Goal: Information Seeking & Learning: Learn about a topic

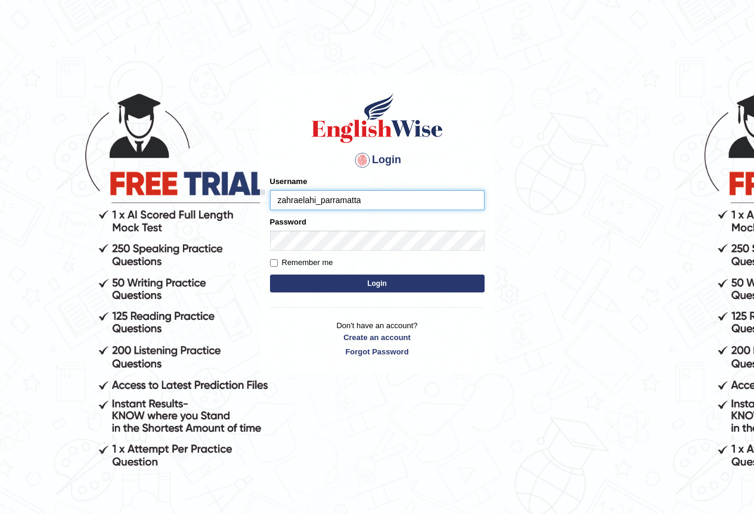
type input "zahraelahi_parramatta"
click at [370, 284] on button "Login" at bounding box center [377, 284] width 215 height 18
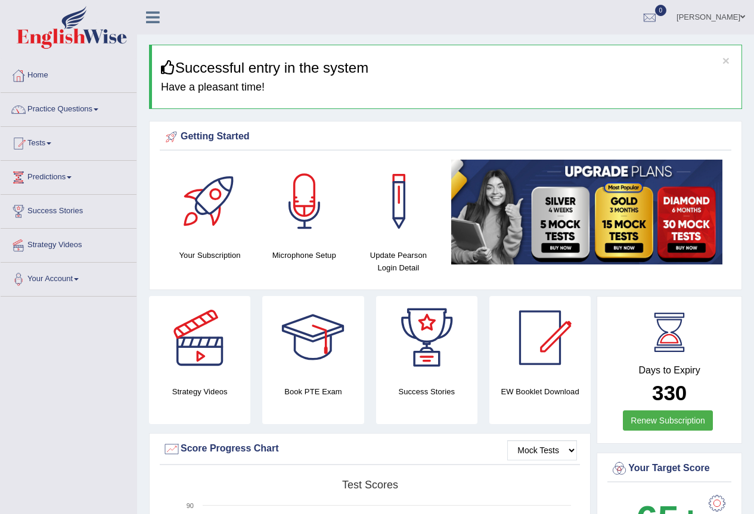
click at [312, 195] on div at bounding box center [304, 201] width 83 height 83
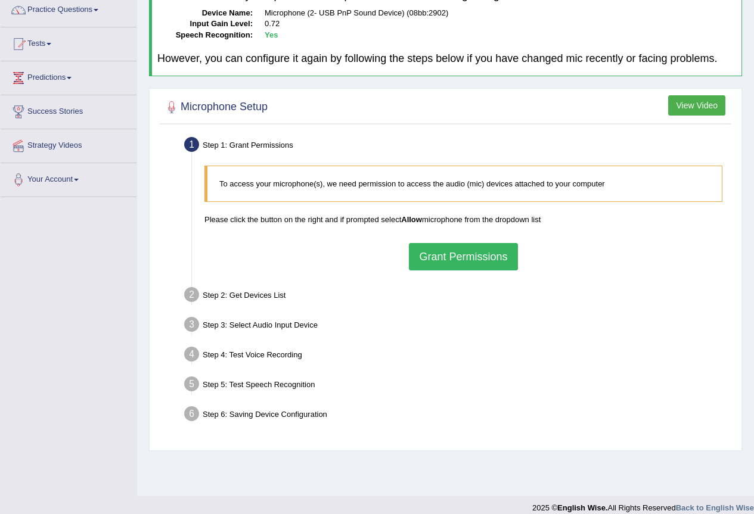
scroll to position [111, 0]
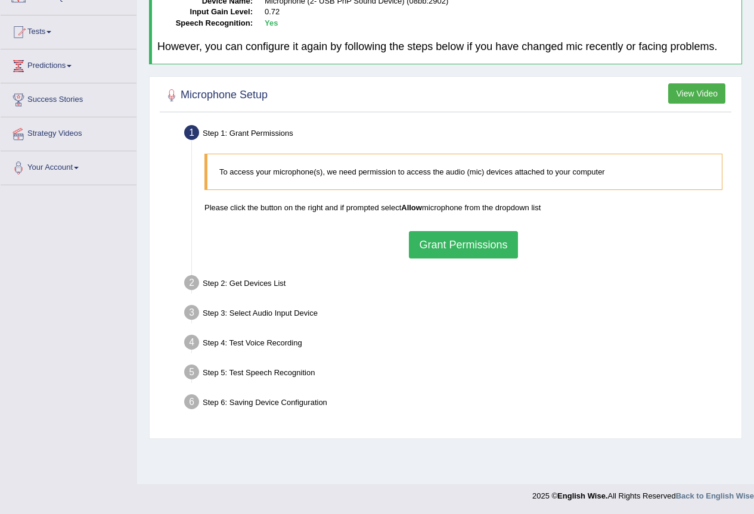
click at [432, 247] on button "Grant Permissions" at bounding box center [463, 244] width 108 height 27
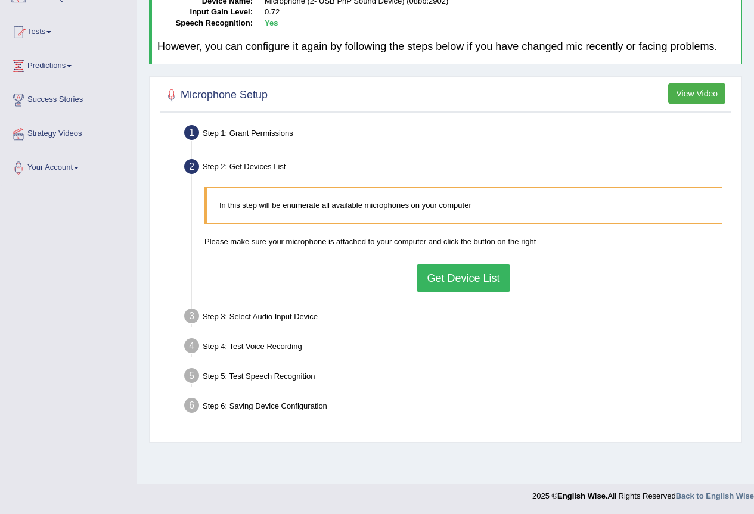
click at [439, 275] on button "Get Device List" at bounding box center [463, 278] width 93 height 27
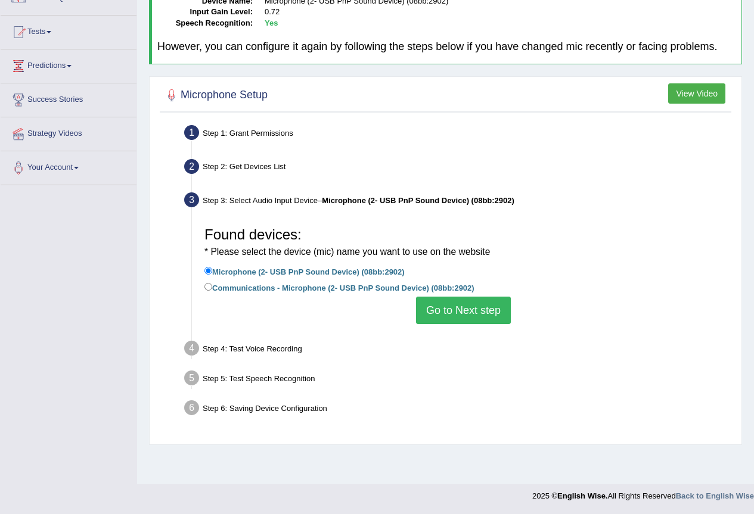
click at [442, 311] on button "Go to Next step" at bounding box center [463, 310] width 95 height 27
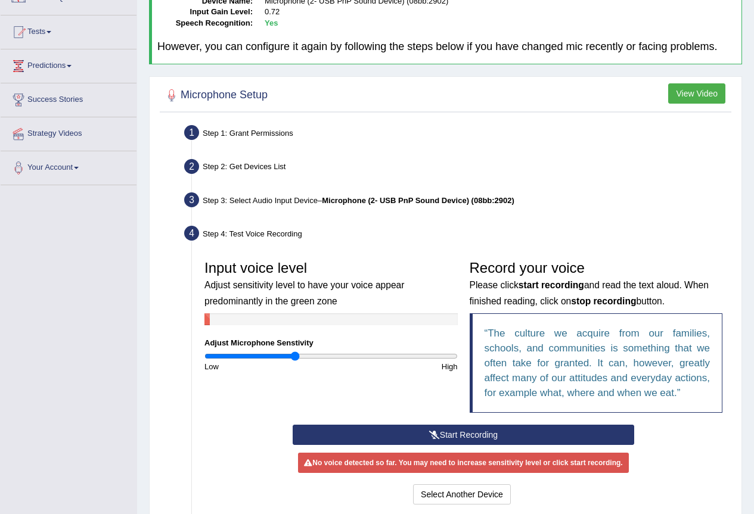
click at [487, 436] on button "Start Recording" at bounding box center [464, 435] width 342 height 20
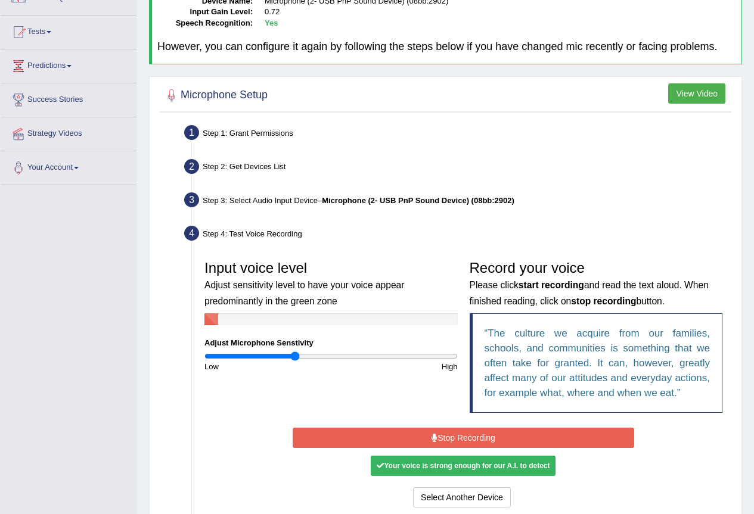
click at [494, 446] on button "Stop Recording" at bounding box center [464, 438] width 342 height 20
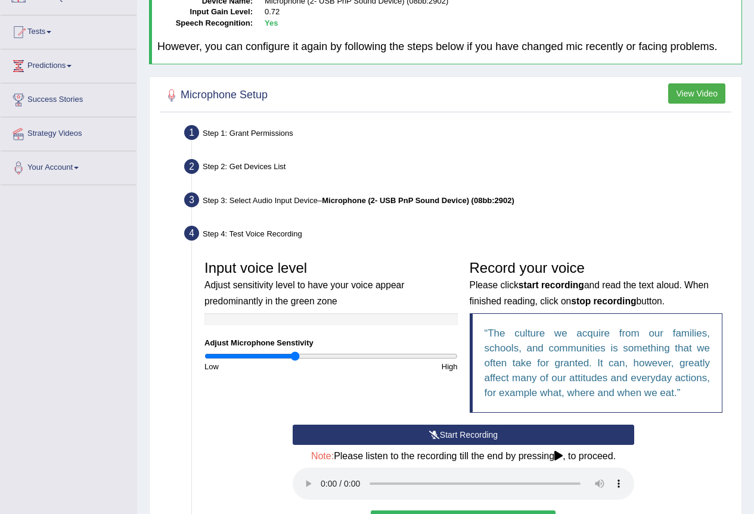
click at [387, 438] on button "Start Recording" at bounding box center [464, 435] width 342 height 20
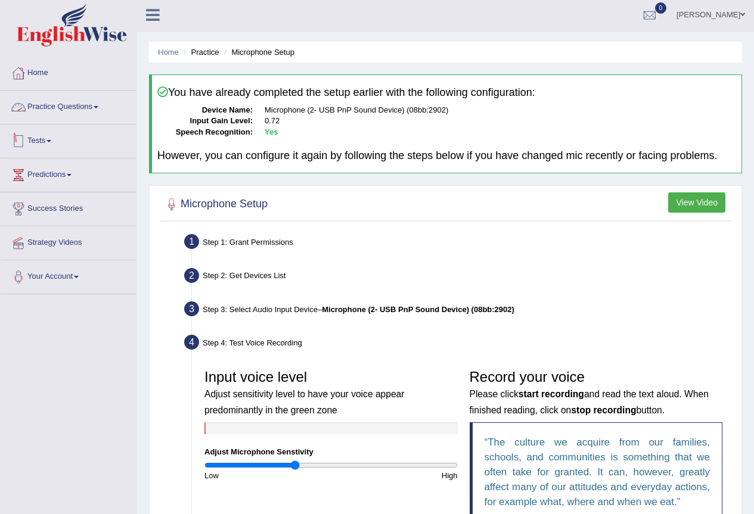
scroll to position [0, 0]
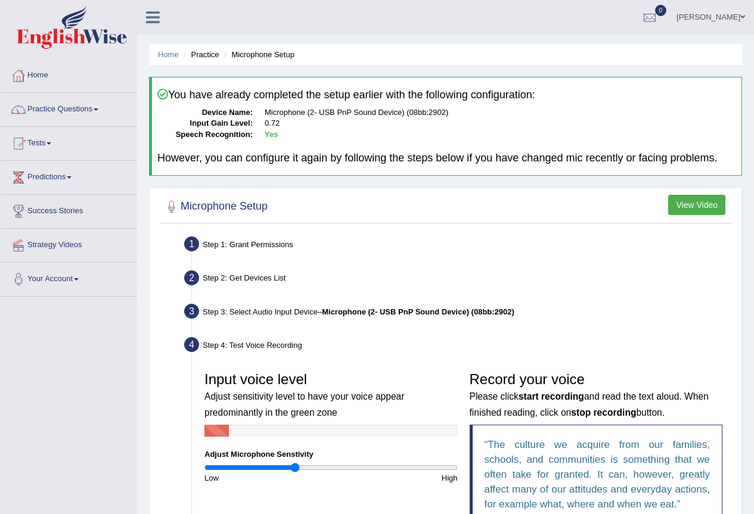
click at [98, 108] on link "Practice Questions" at bounding box center [69, 108] width 136 height 30
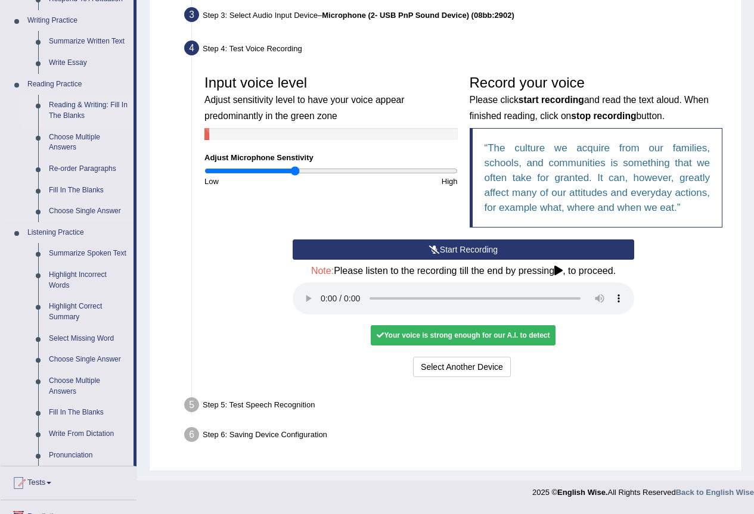
scroll to position [298, 0]
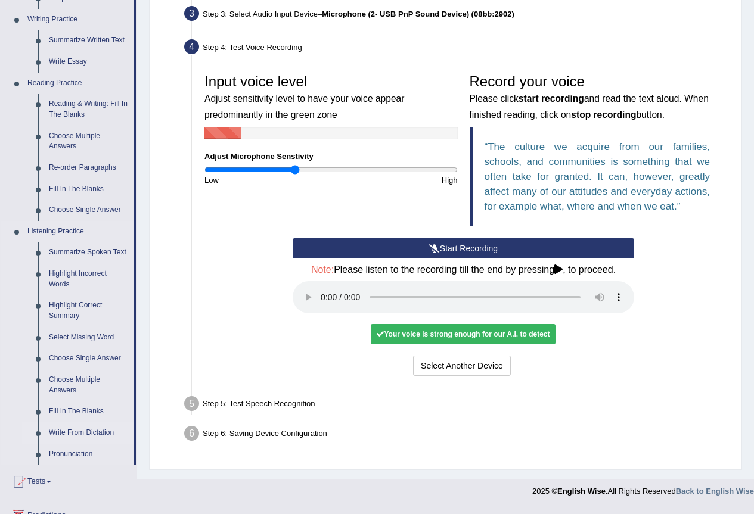
click at [82, 433] on link "Write From Dictation" at bounding box center [89, 433] width 90 height 21
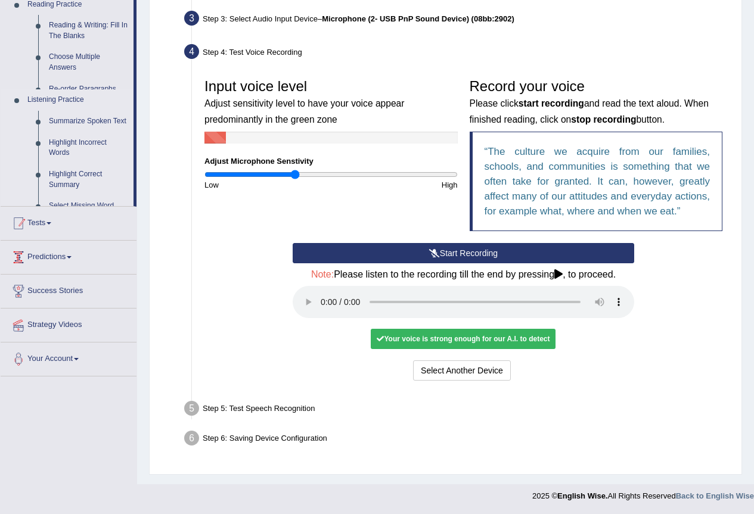
scroll to position [293, 0]
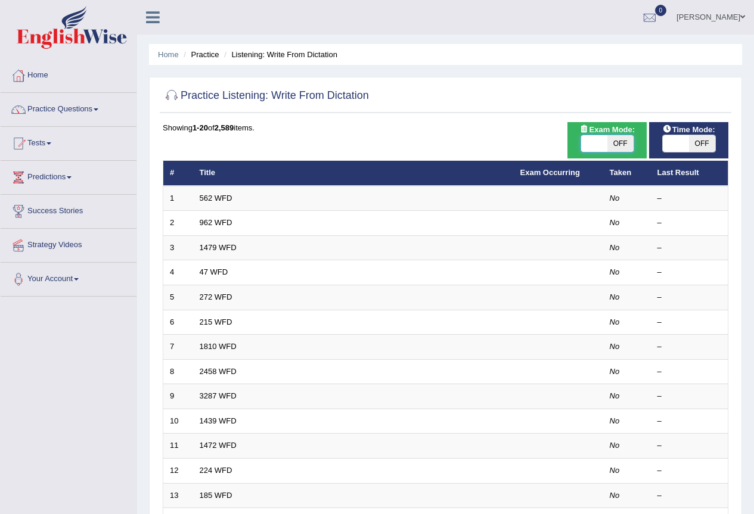
click at [591, 144] on span at bounding box center [594, 143] width 26 height 17
checkbox input "true"
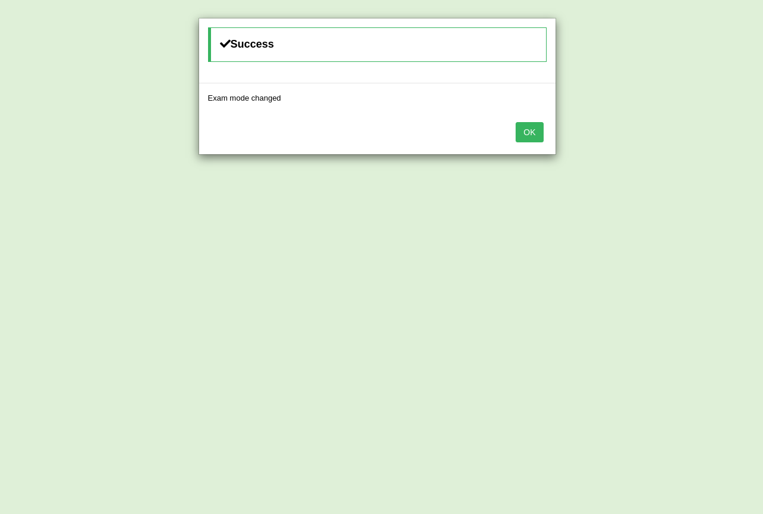
click at [533, 135] on button "OK" at bounding box center [529, 132] width 27 height 20
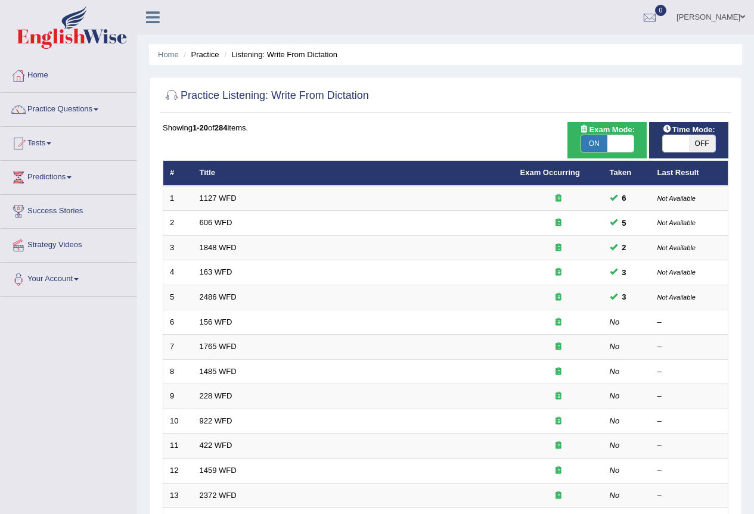
click at [681, 142] on span at bounding box center [676, 143] width 26 height 17
click at [703, 144] on span "OFF" at bounding box center [702, 143] width 26 height 17
checkbox input "true"
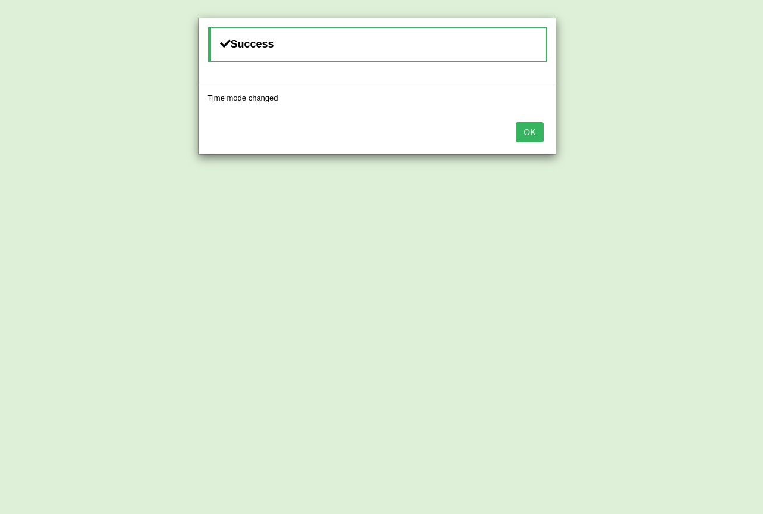
click at [538, 135] on button "OK" at bounding box center [529, 132] width 27 height 20
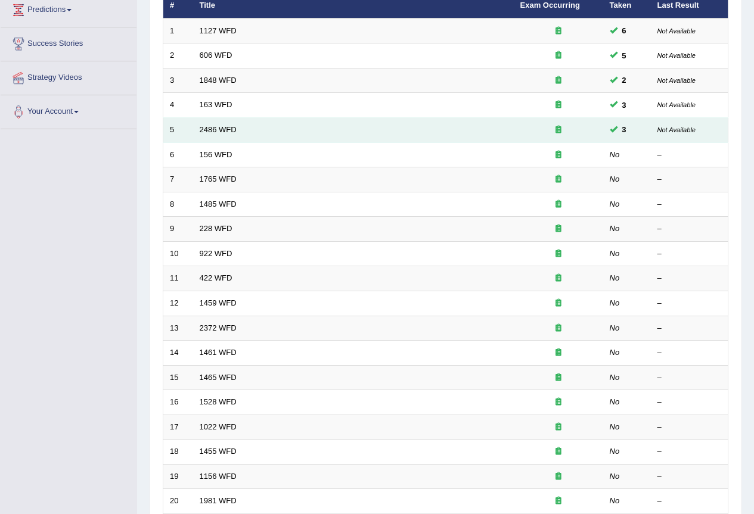
scroll to position [179, 0]
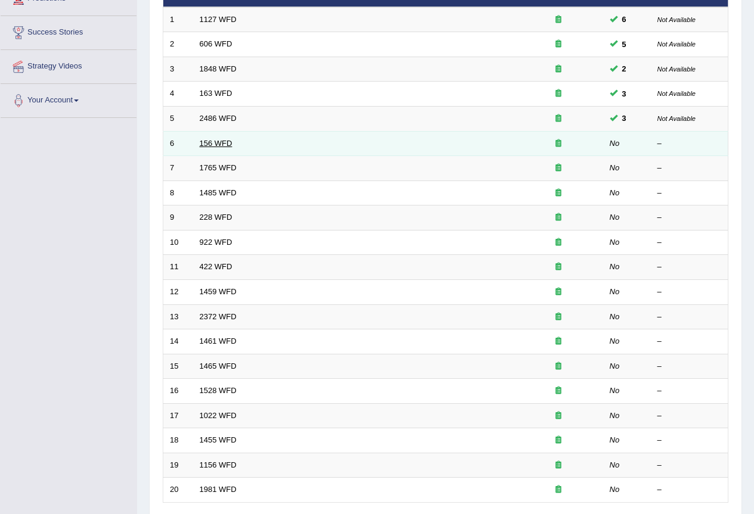
click at [227, 143] on link "156 WFD" at bounding box center [216, 143] width 33 height 9
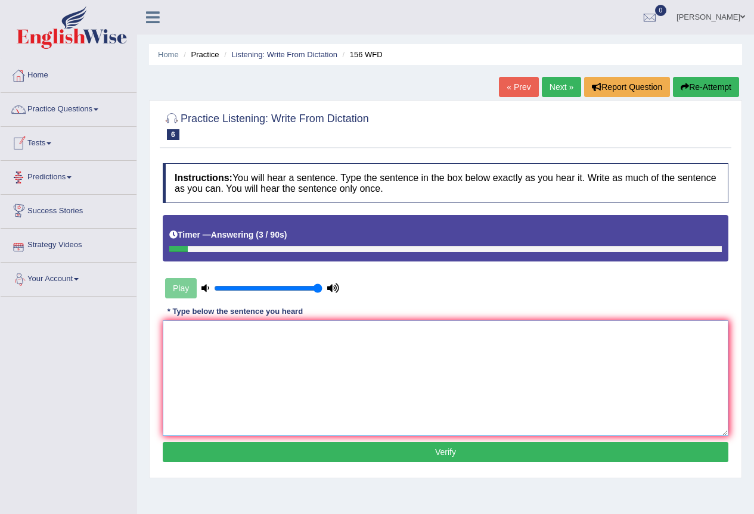
click at [173, 331] on textarea at bounding box center [446, 379] width 566 height 116
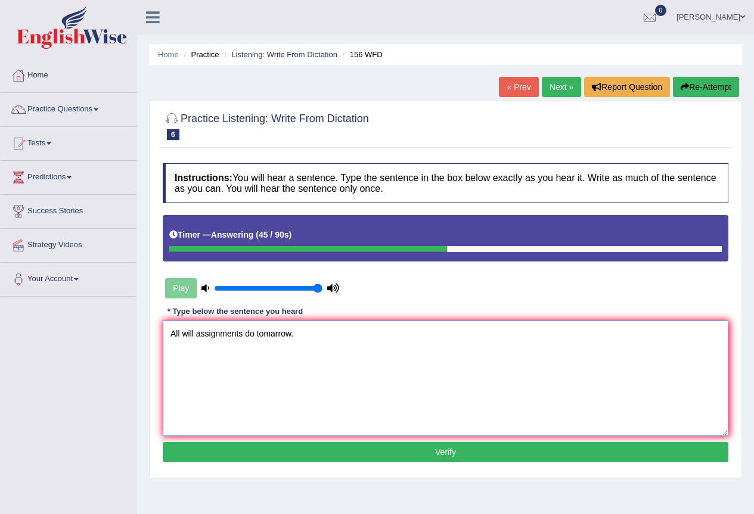
click at [195, 333] on textarea "All will assignments do tomarrow." at bounding box center [446, 379] width 566 height 116
drag, startPoint x: 266, startPoint y: 335, endPoint x: 259, endPoint y: 340, distance: 9.4
click at [259, 340] on textarea "All will be assignments do tomarrow." at bounding box center [446, 379] width 566 height 116
click at [308, 382] on textarea "All will be assignments do tomarrow." at bounding box center [446, 379] width 566 height 116
click at [258, 334] on textarea "All will be assignments do tomarrow." at bounding box center [446, 379] width 566 height 116
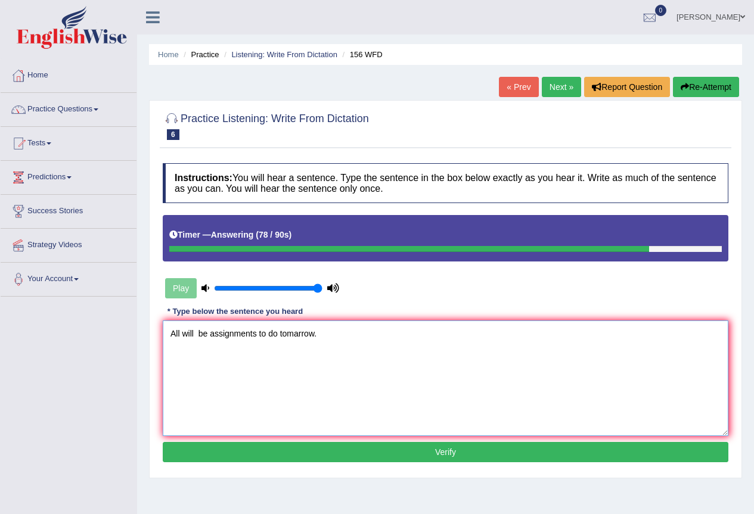
type textarea "All will be assignments to do tomarrow."
click at [395, 453] on button "Verify" at bounding box center [446, 452] width 566 height 20
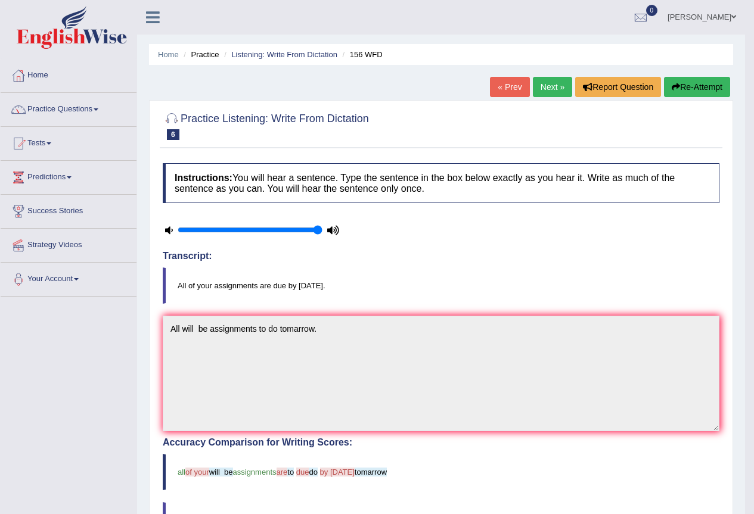
click at [680, 84] on button "Re-Attempt" at bounding box center [697, 87] width 66 height 20
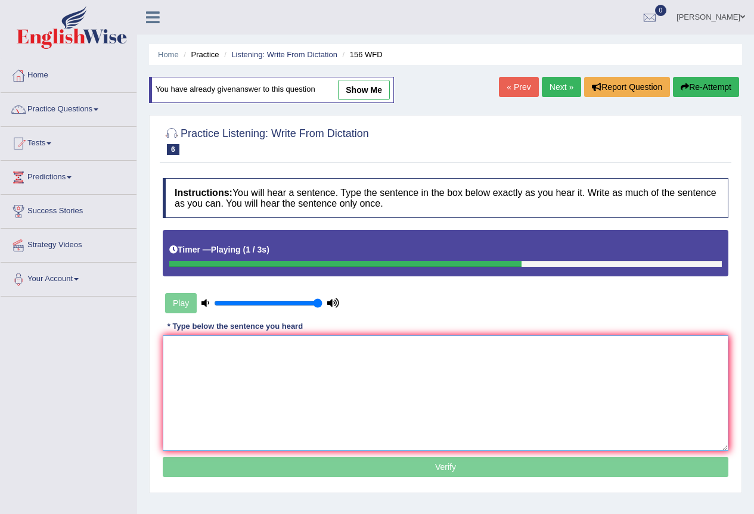
click at [612, 413] on textarea at bounding box center [446, 394] width 566 height 116
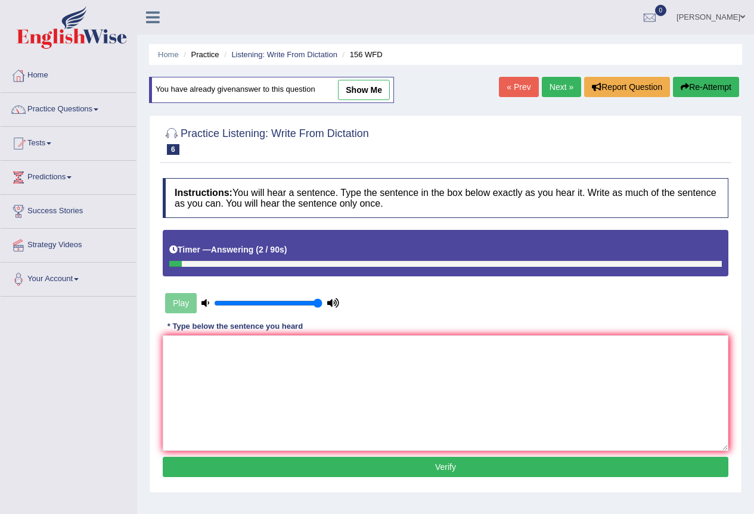
click at [701, 88] on button "Re-Attempt" at bounding box center [706, 87] width 66 height 20
click at [170, 347] on textarea at bounding box center [446, 394] width 566 height 116
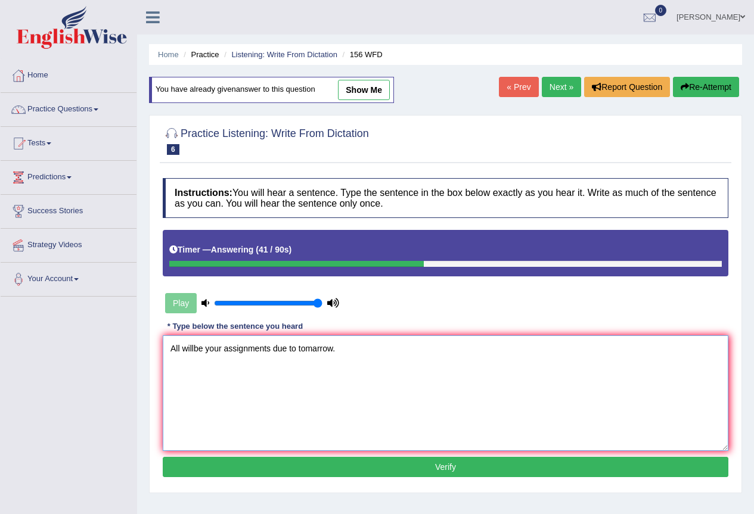
type textarea "All willbe your assignments due to tomarrow."
click at [310, 468] on button "Verify" at bounding box center [446, 467] width 566 height 20
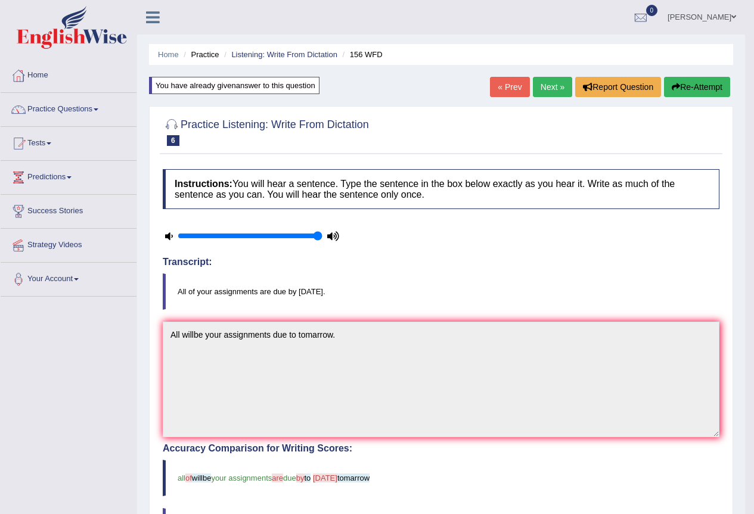
click at [693, 81] on button "Re-Attempt" at bounding box center [697, 87] width 66 height 20
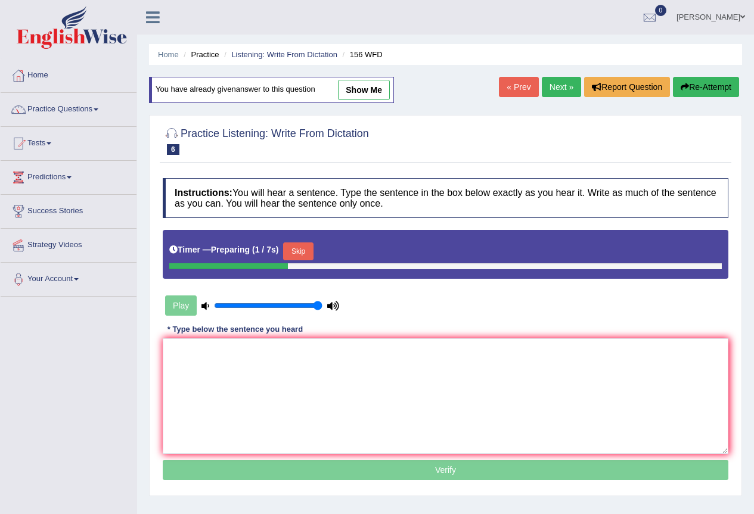
click at [294, 247] on button "Skip" at bounding box center [298, 252] width 30 height 18
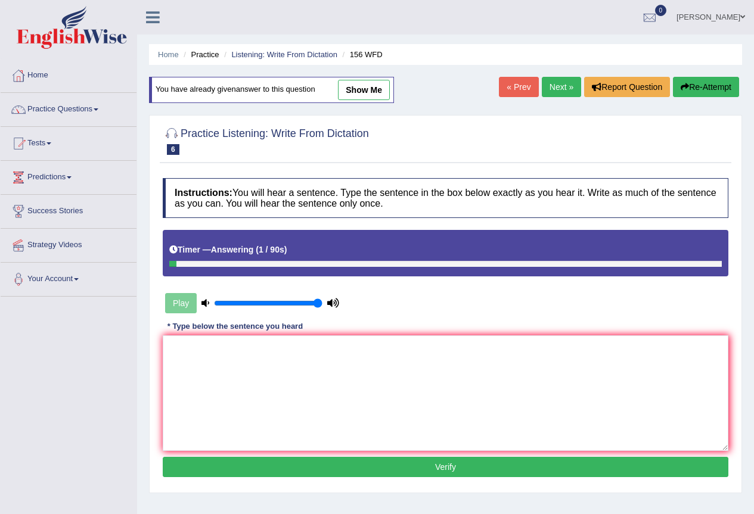
click at [712, 86] on button "Re-Attempt" at bounding box center [706, 87] width 66 height 20
click at [166, 343] on div "Instructions: You will hear a sentence. Type the sentence in the box below exac…" at bounding box center [446, 329] width 572 height 315
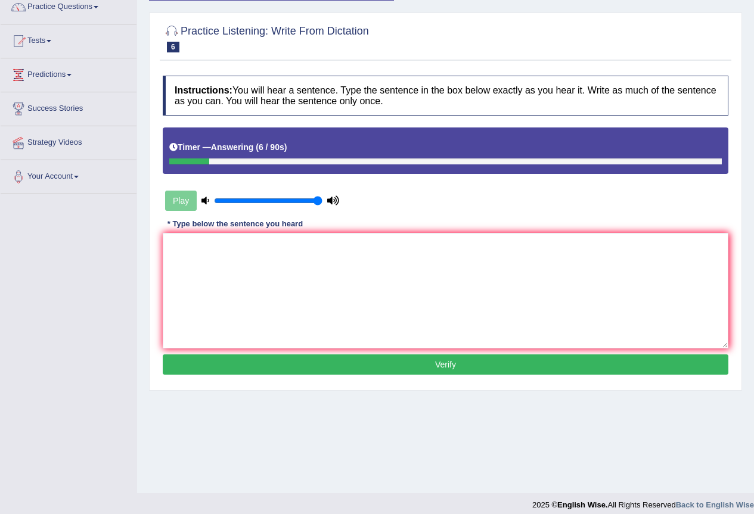
scroll to position [111, 0]
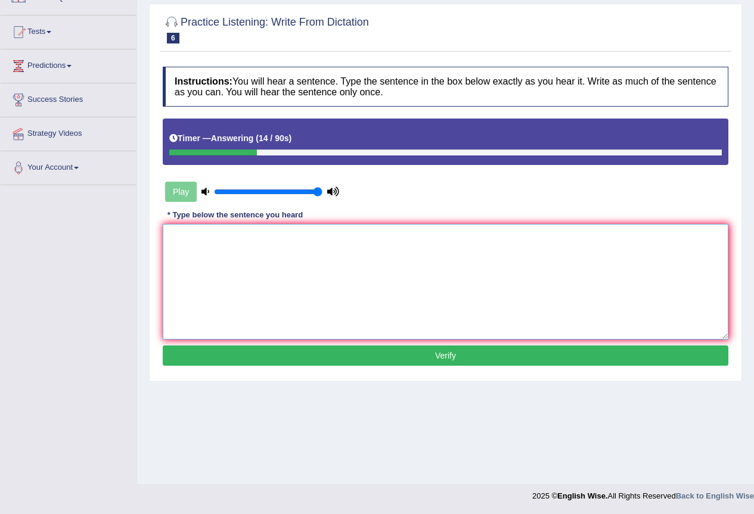
click at [169, 235] on textarea at bounding box center [446, 282] width 566 height 116
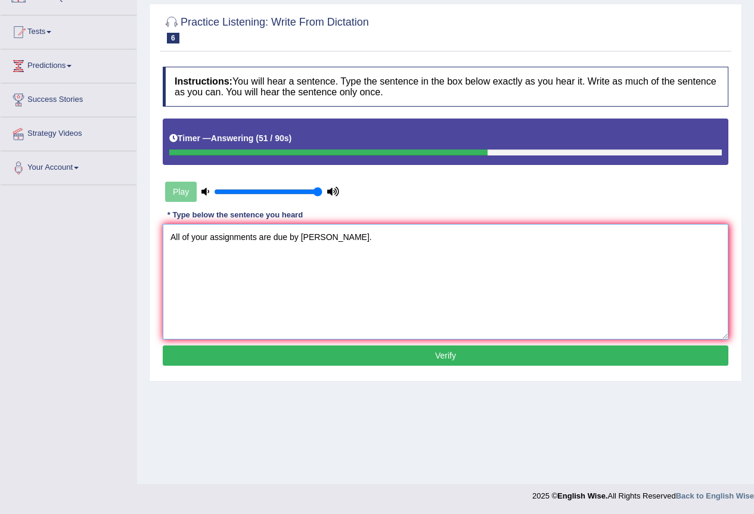
type textarea "All of your assignments are due by tommorow."
click at [249, 357] on button "Verify" at bounding box center [446, 356] width 566 height 20
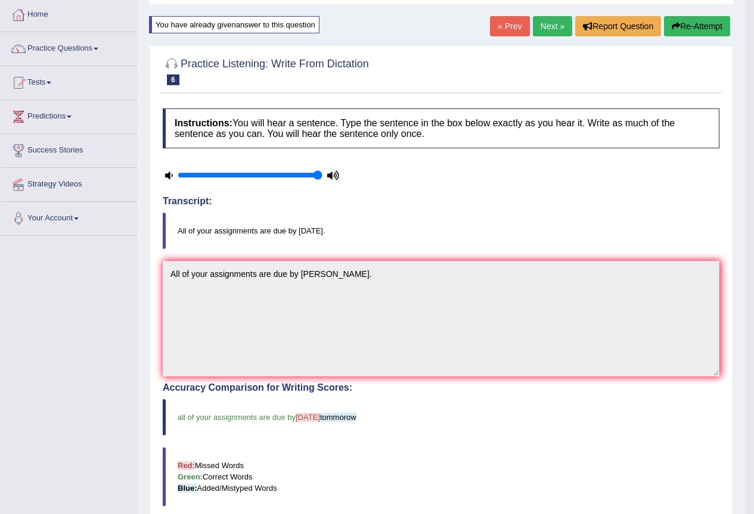
scroll to position [0, 0]
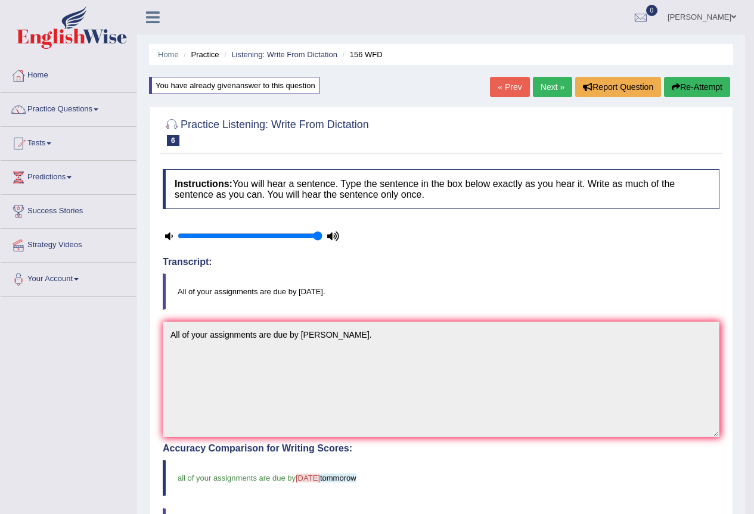
click at [702, 88] on button "Re-Attempt" at bounding box center [697, 87] width 66 height 20
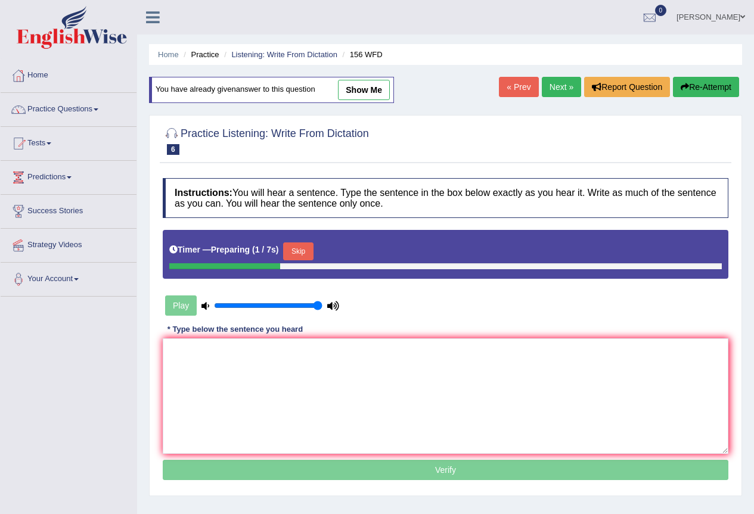
click at [308, 250] on button "Skip" at bounding box center [298, 252] width 30 height 18
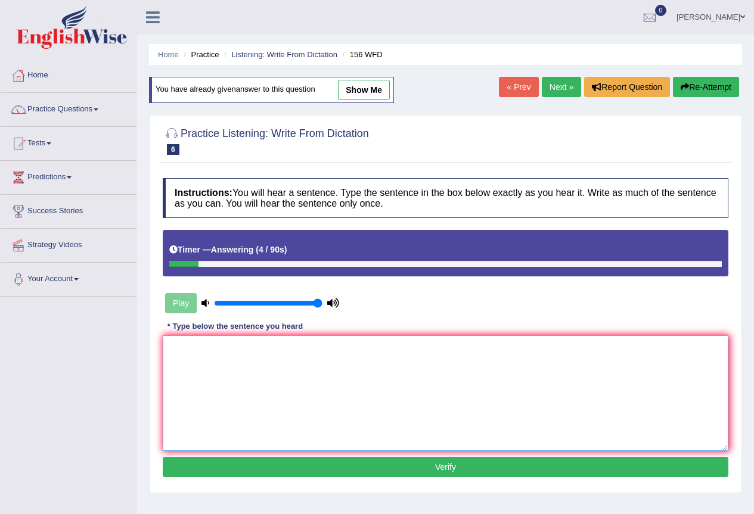
drag, startPoint x: 185, startPoint y: 352, endPoint x: 178, endPoint y: 353, distance: 7.3
click at [184, 352] on textarea at bounding box center [446, 394] width 566 height 116
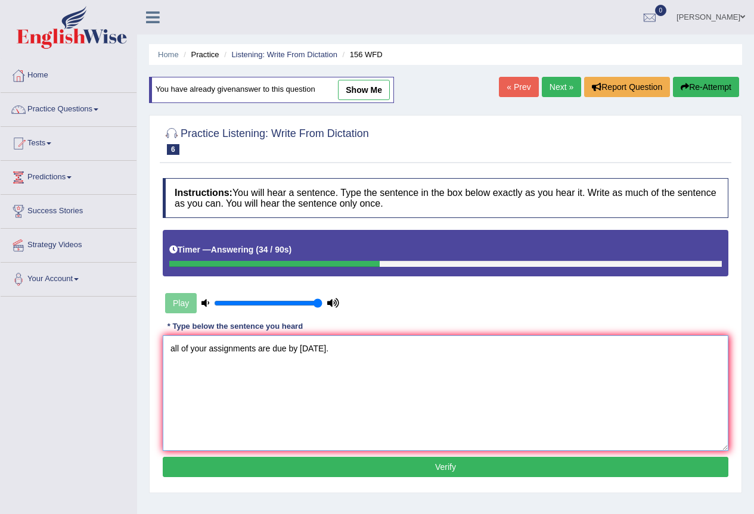
type textarea "all of your assignments are due by tomorrow."
click at [237, 471] on button "Verify" at bounding box center [446, 467] width 566 height 20
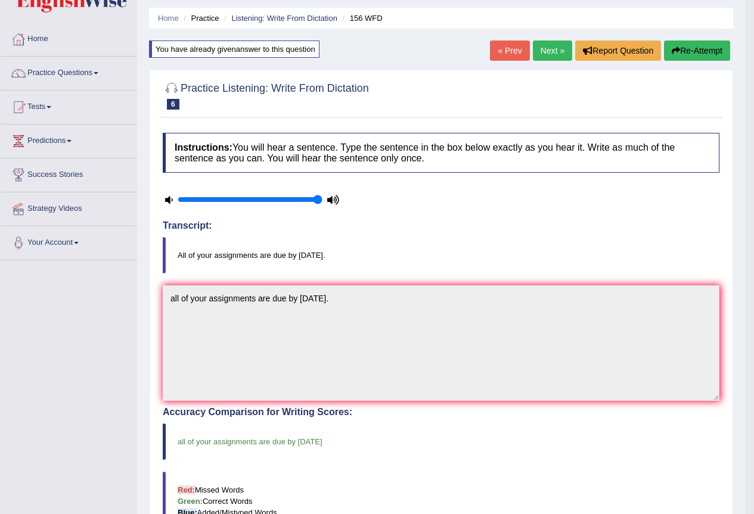
scroll to position [1, 0]
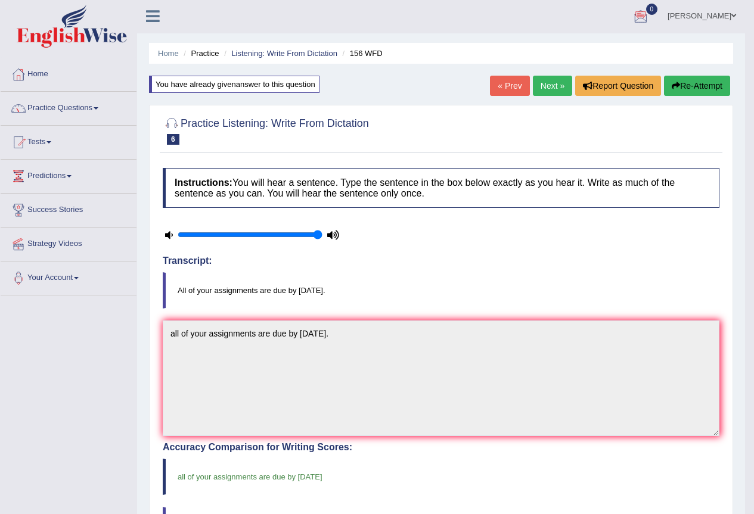
click at [557, 82] on link "Next »" at bounding box center [552, 86] width 39 height 20
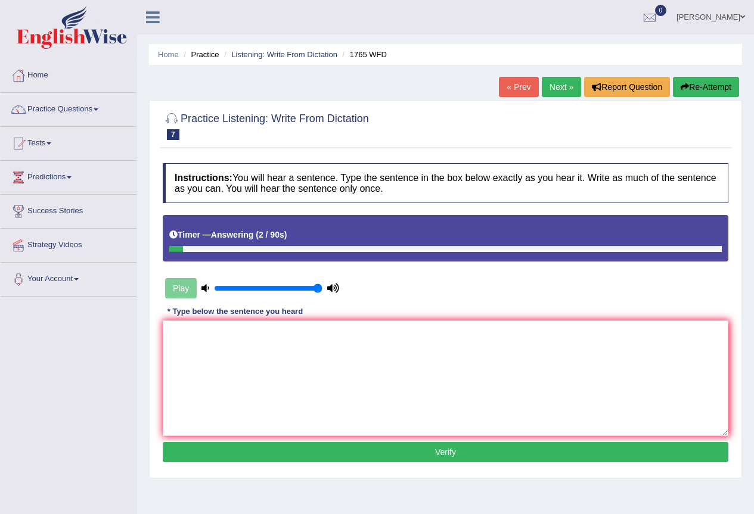
click at [693, 90] on button "Re-Attempt" at bounding box center [706, 87] width 66 height 20
click at [692, 89] on button "Re-Attempt" at bounding box center [706, 87] width 66 height 20
click at [180, 337] on textarea at bounding box center [446, 379] width 566 height 116
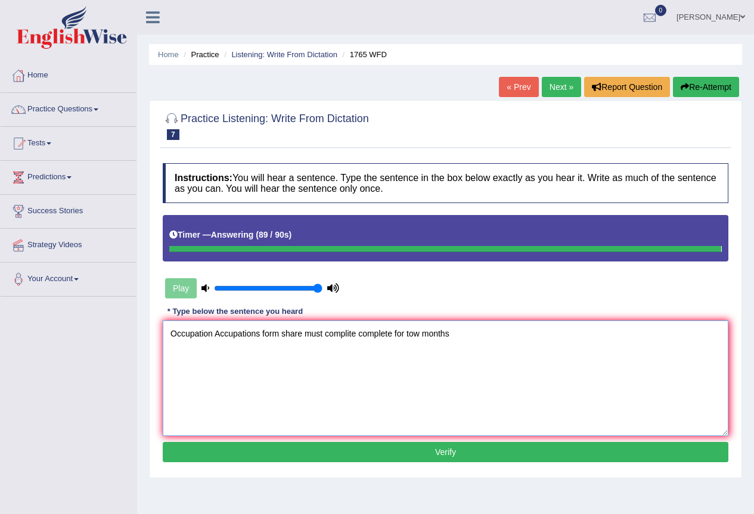
type textarea "Occupation Accupations form share must complite complete for tow months"
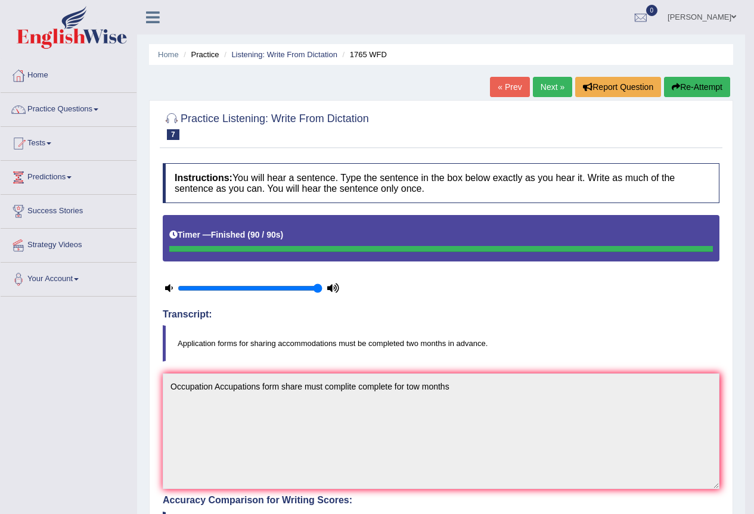
click at [710, 85] on button "Re-Attempt" at bounding box center [697, 87] width 66 height 20
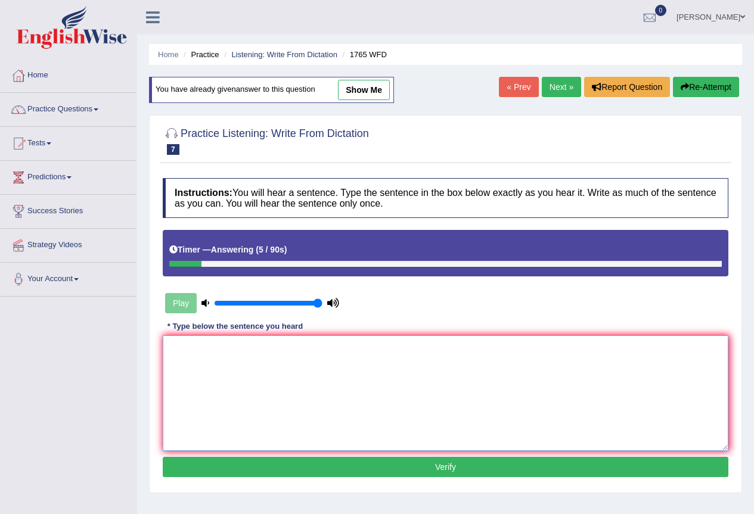
click at [173, 354] on textarea at bounding box center [446, 394] width 566 height 116
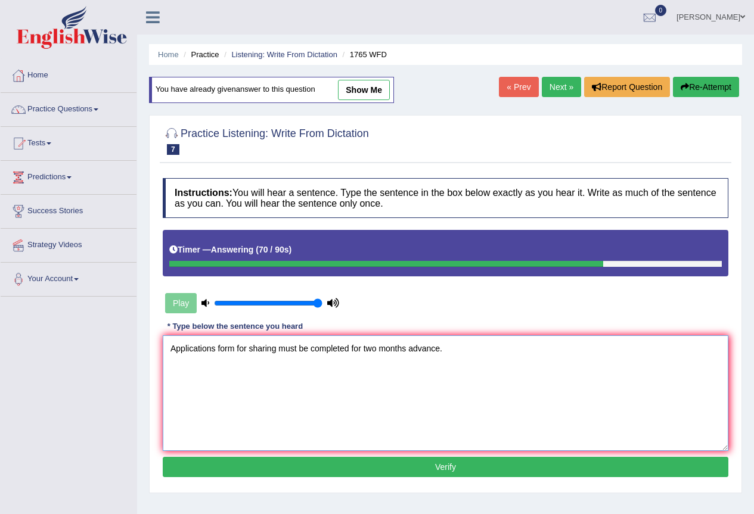
type textarea "Applications form for sharing must be completed for two months advance."
drag, startPoint x: 250, startPoint y: 471, endPoint x: 257, endPoint y: 475, distance: 7.8
click at [255, 473] on button "Verify" at bounding box center [446, 467] width 566 height 20
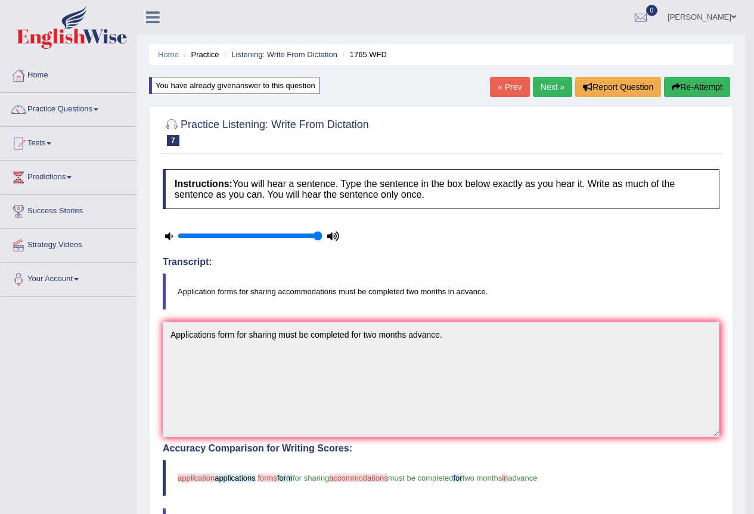
click at [678, 85] on button "Re-Attempt" at bounding box center [697, 87] width 66 height 20
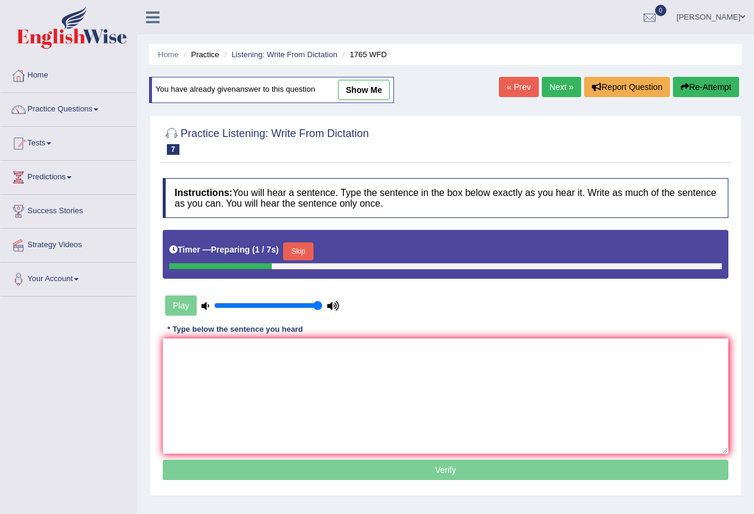
click at [308, 247] on button "Skip" at bounding box center [298, 252] width 30 height 18
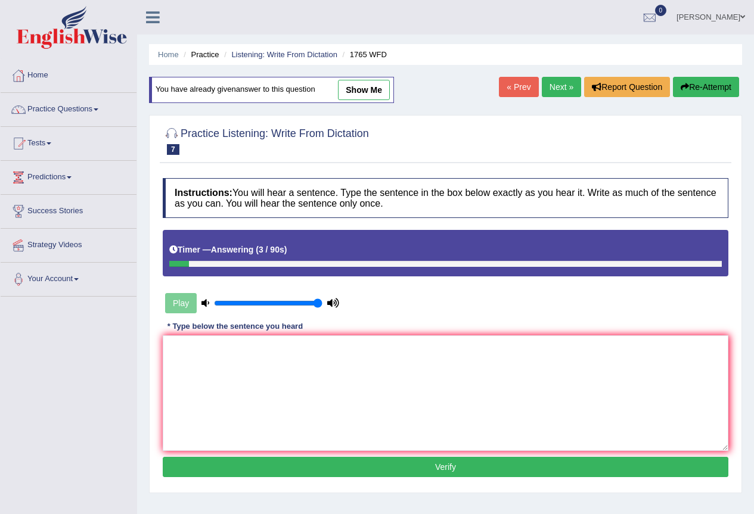
click at [560, 86] on link "Next »" at bounding box center [561, 87] width 39 height 20
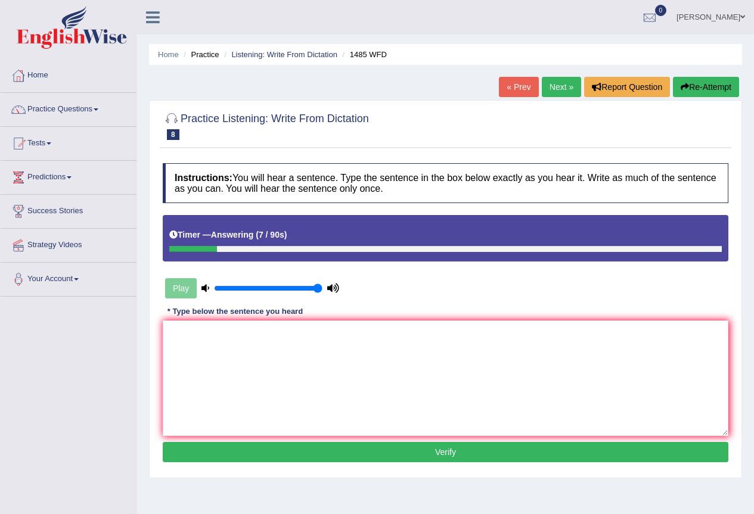
click at [721, 84] on button "Re-Attempt" at bounding box center [706, 87] width 66 height 20
click at [174, 334] on textarea at bounding box center [446, 379] width 566 height 116
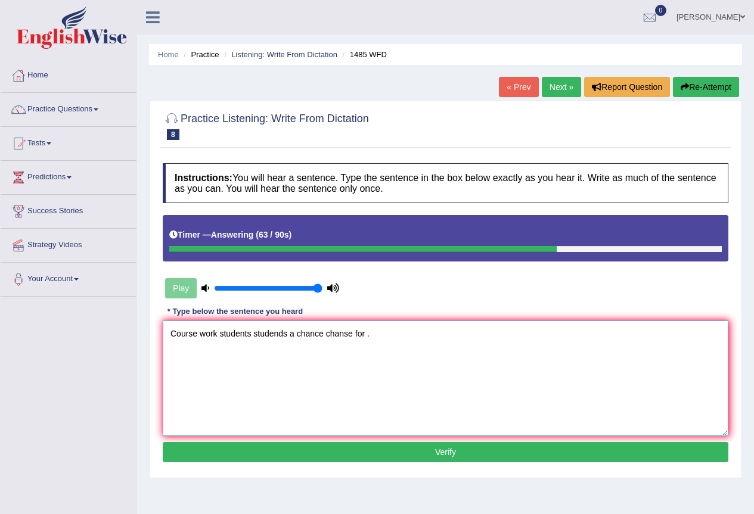
type textarea "Course work students studends a chance chanse for ."
click at [328, 459] on button "Verify" at bounding box center [446, 452] width 566 height 20
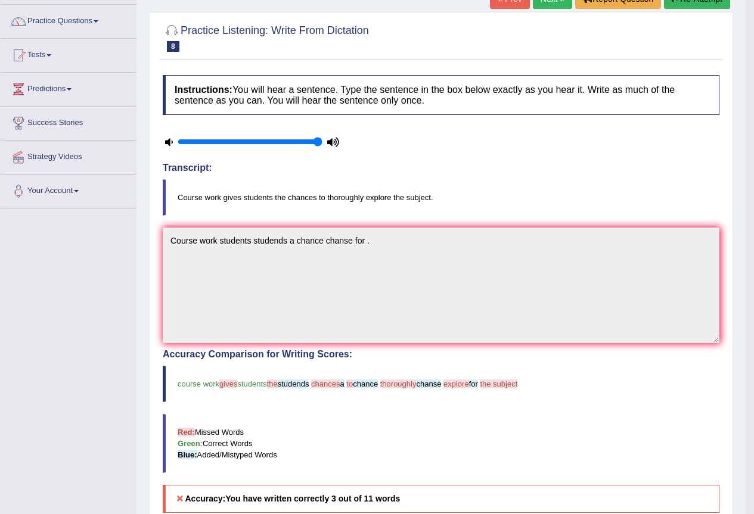
scroll to position [60, 0]
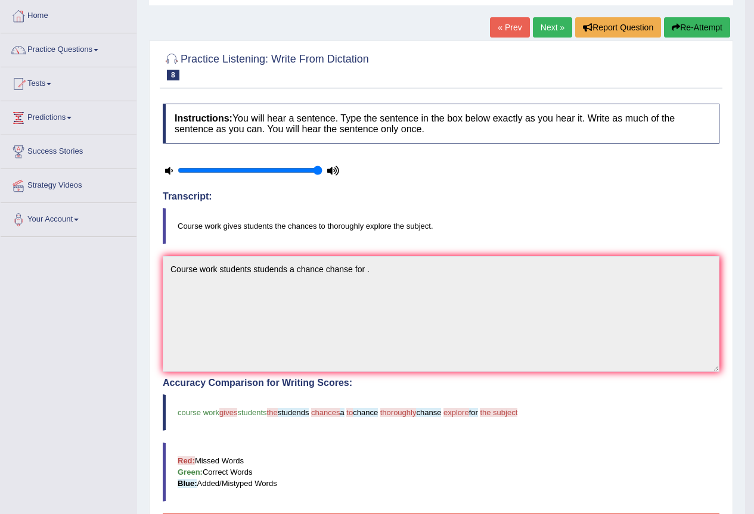
click at [702, 29] on button "Re-Attempt" at bounding box center [697, 27] width 66 height 20
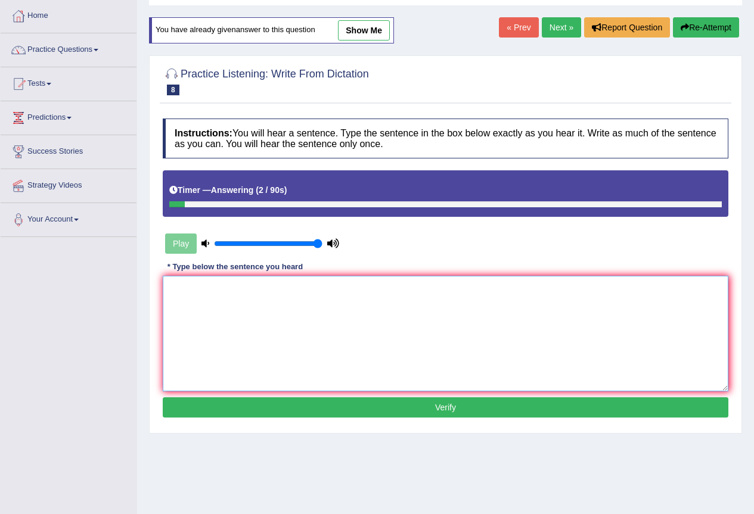
click at [176, 292] on textarea at bounding box center [446, 334] width 566 height 116
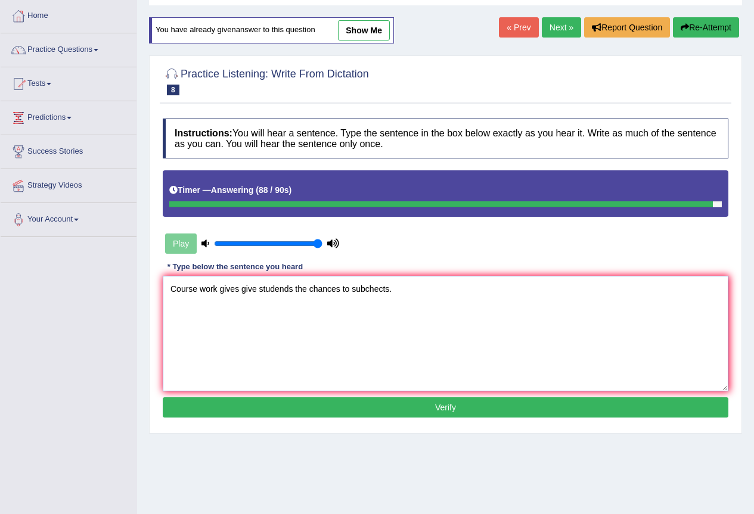
type textarea "Course work gives give studends the chances to subchects."
drag, startPoint x: 333, startPoint y: 402, endPoint x: 347, endPoint y: 418, distance: 21.5
click at [342, 413] on button "Verify" at bounding box center [446, 408] width 566 height 20
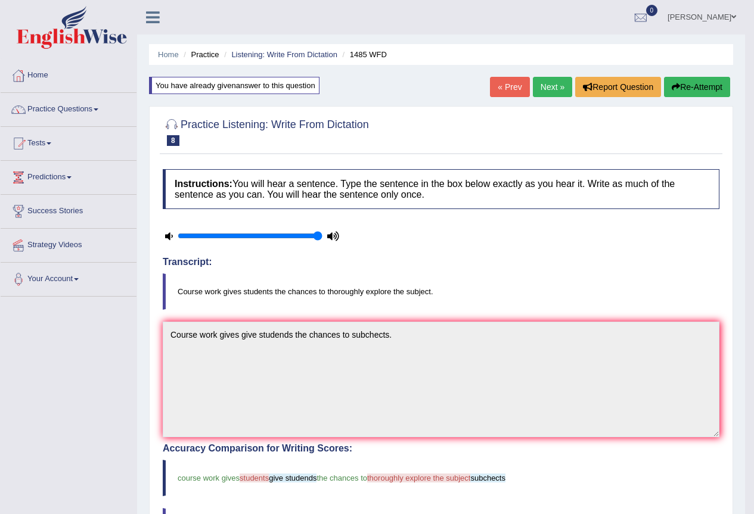
click at [690, 88] on button "Re-Attempt" at bounding box center [697, 87] width 66 height 20
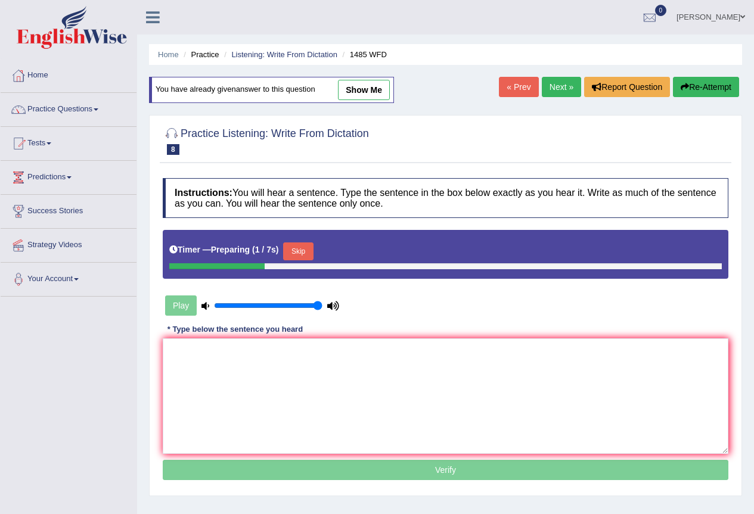
click at [548, 85] on link "Next »" at bounding box center [561, 87] width 39 height 20
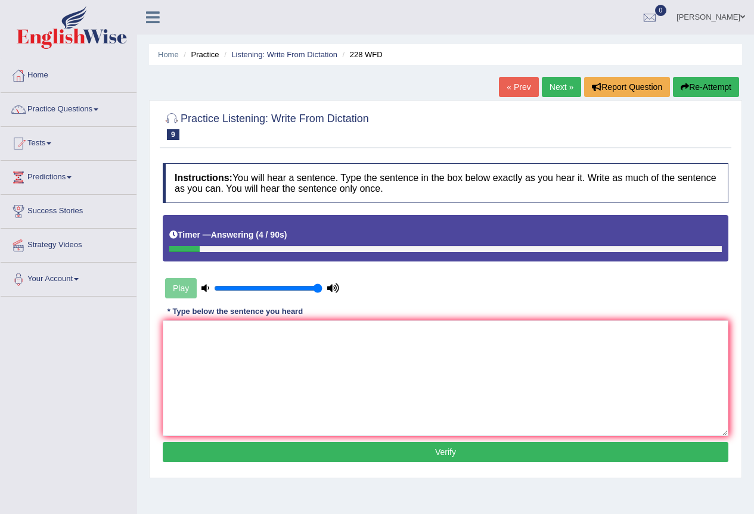
click at [701, 89] on button "Re-Attempt" at bounding box center [706, 87] width 66 height 20
click at [181, 330] on textarea at bounding box center [446, 379] width 566 height 116
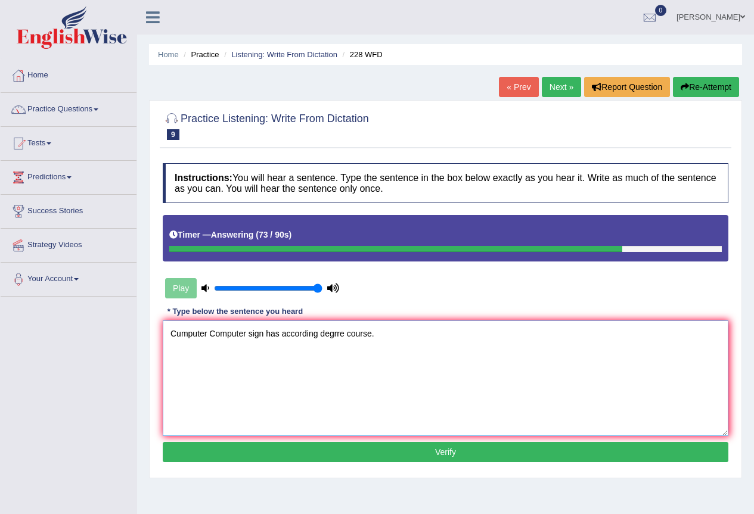
click at [344, 333] on textarea "Cumputer Computer sign has according degrre course." at bounding box center [446, 379] width 566 height 116
type textarea "Cumputer Computer sign has according degrre degree course."
click at [463, 458] on button "Verify" at bounding box center [446, 452] width 566 height 20
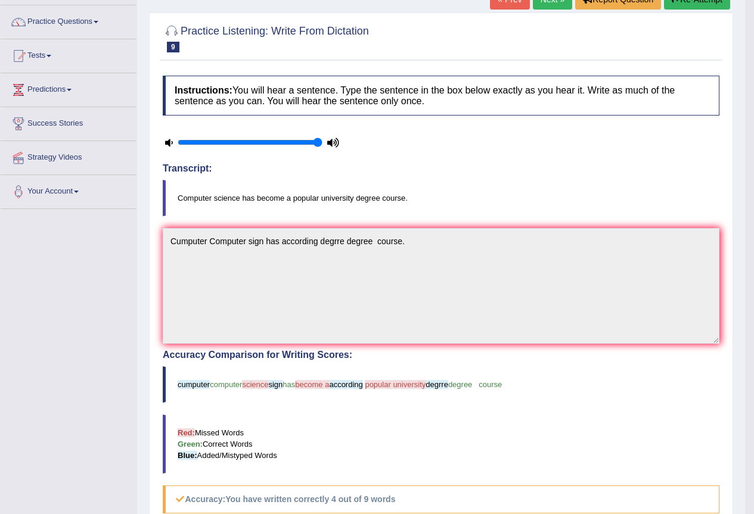
scroll to position [55, 0]
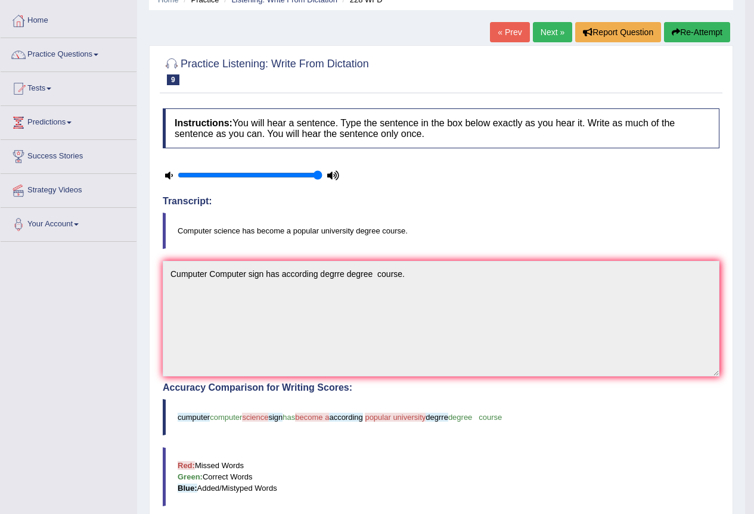
click at [713, 32] on button "Re-Attempt" at bounding box center [697, 32] width 66 height 20
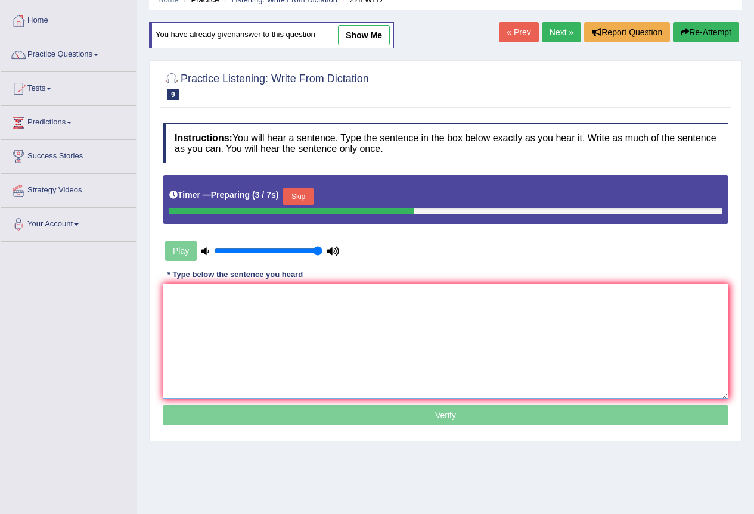
click at [173, 296] on textarea at bounding box center [446, 342] width 566 height 116
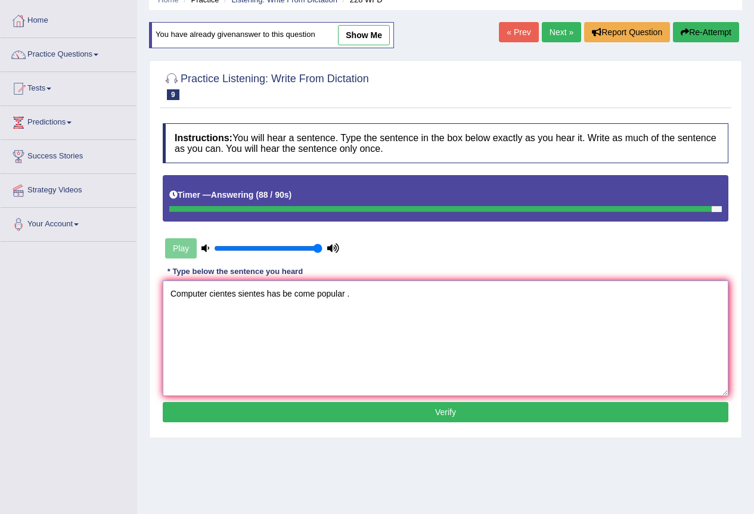
type textarea "Computer cientes sientes has be come popular ."
drag, startPoint x: 417, startPoint y: 408, endPoint x: 418, endPoint y: 414, distance: 6.7
click at [418, 414] on button "Verify" at bounding box center [446, 412] width 566 height 20
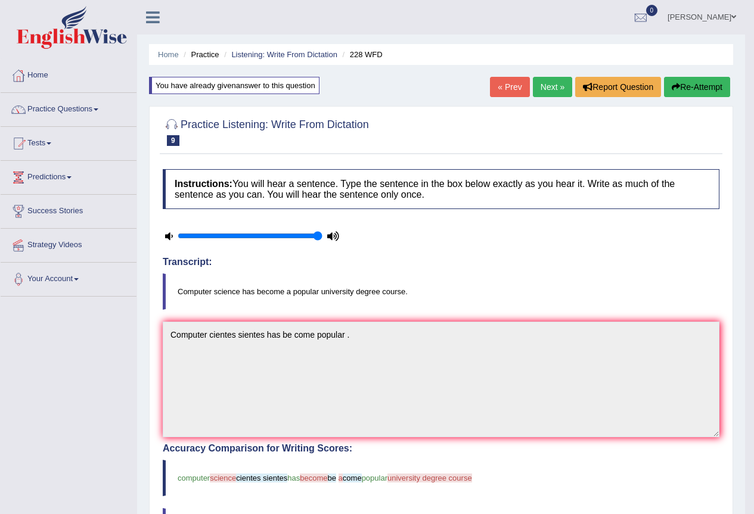
click at [696, 85] on button "Re-Attempt" at bounding box center [697, 87] width 66 height 20
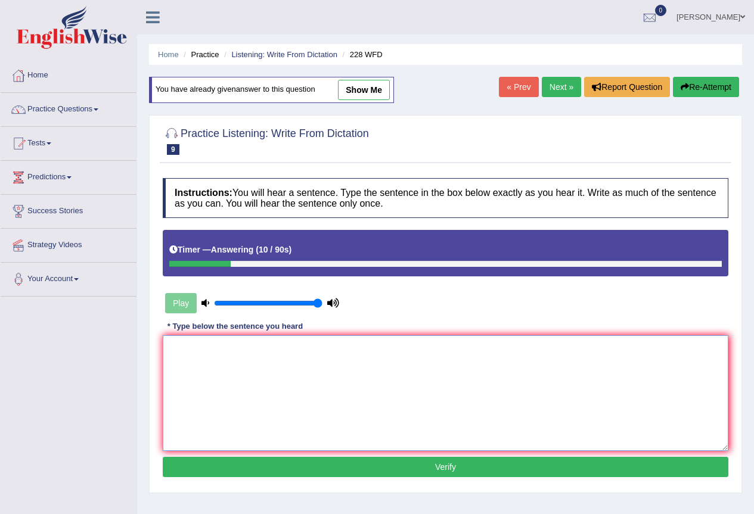
click at [173, 352] on textarea at bounding box center [446, 394] width 566 height 116
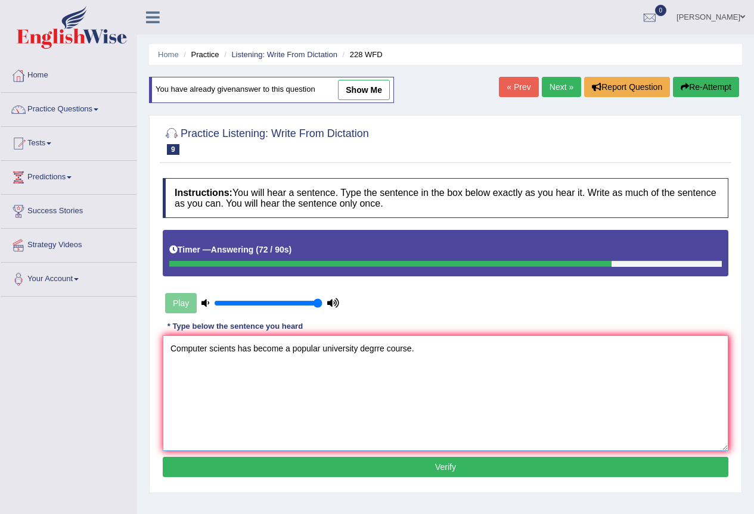
click at [235, 348] on textarea "Computer scients has become a popular university degrre course." at bounding box center [446, 394] width 566 height 116
type textarea "Computer scients scientes has become a popular university degrre course."
click at [364, 475] on button "Verify" at bounding box center [446, 467] width 566 height 20
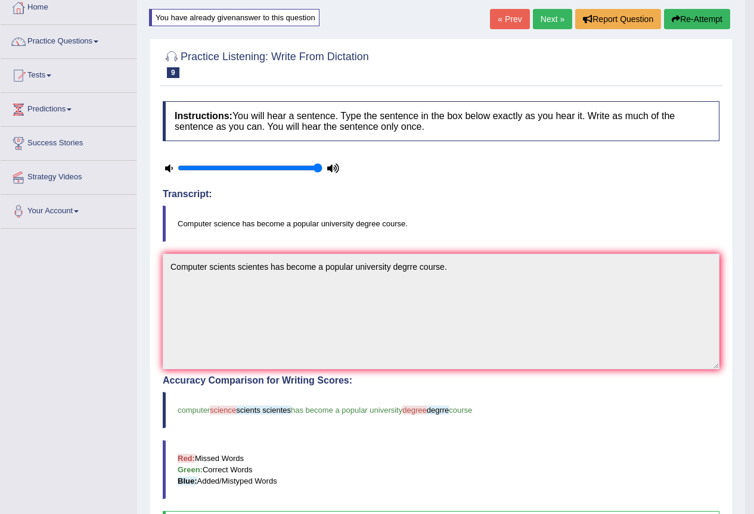
scroll to position [1, 0]
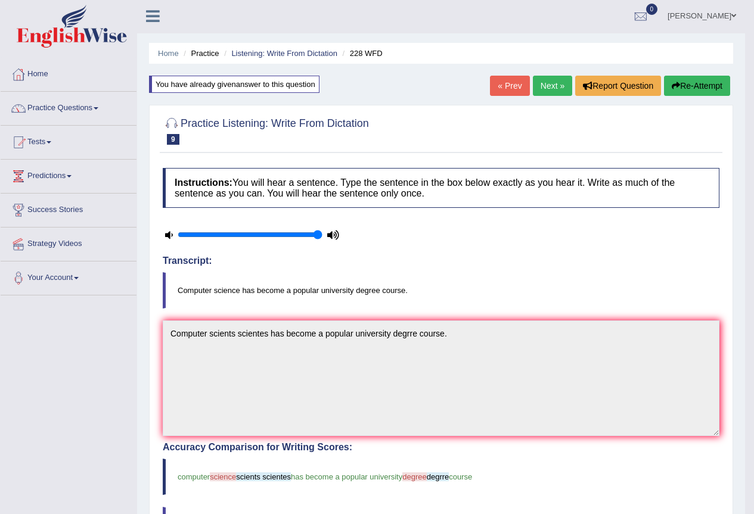
click at [538, 85] on link "Next »" at bounding box center [552, 86] width 39 height 20
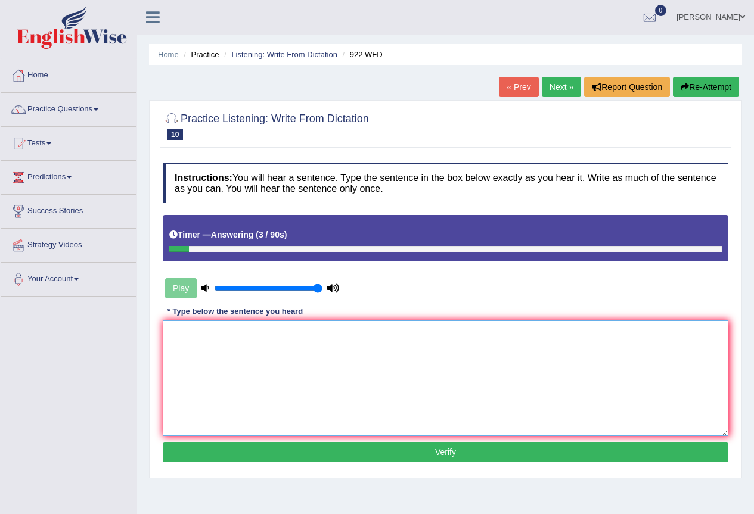
click at [170, 328] on textarea at bounding box center [446, 379] width 566 height 116
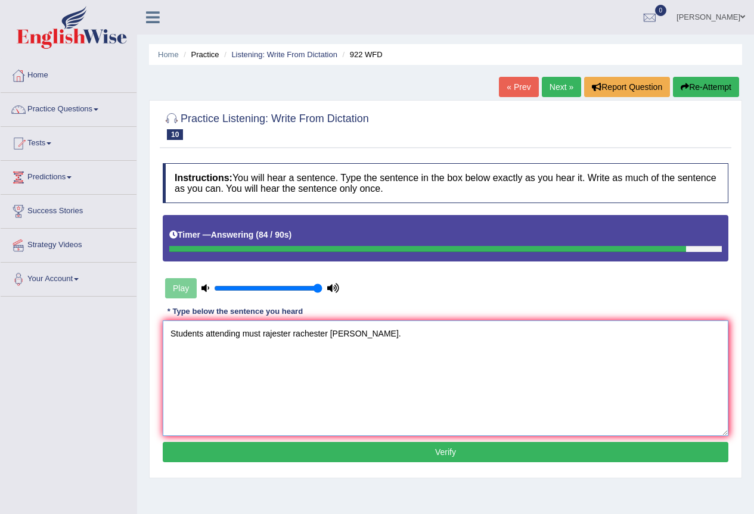
click at [261, 334] on textarea "Students attending must rajester rachester ferst." at bounding box center [446, 379] width 566 height 116
type textarea "Students attending must be rajester rachester ferst."
click at [418, 456] on button "Verify" at bounding box center [446, 452] width 566 height 20
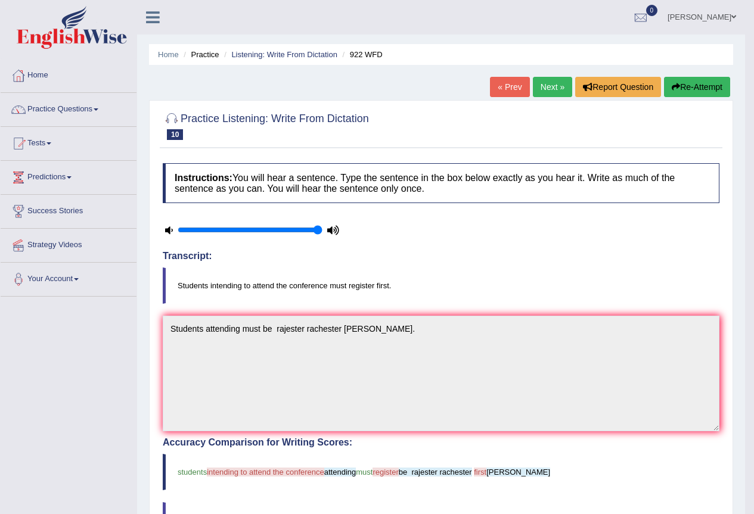
click at [705, 85] on button "Re-Attempt" at bounding box center [697, 87] width 66 height 20
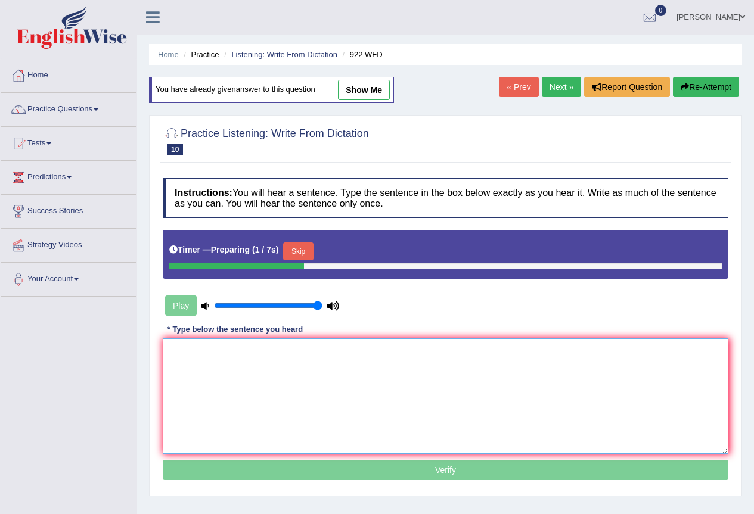
click at [173, 353] on textarea at bounding box center [446, 397] width 566 height 116
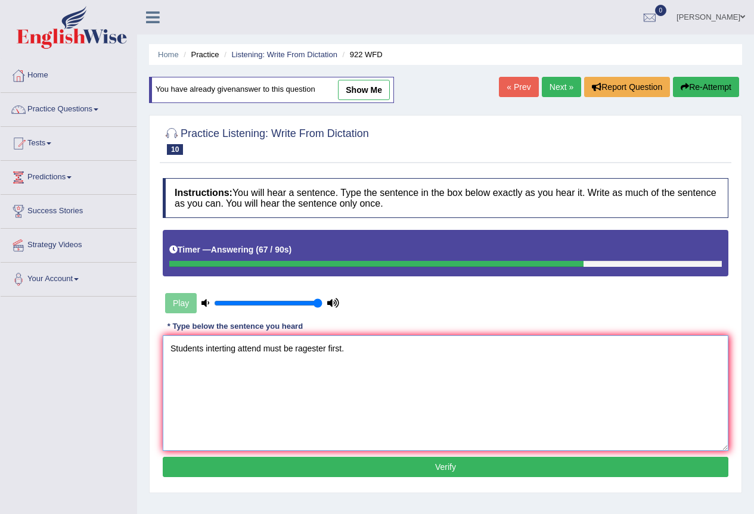
click at [325, 350] on textarea "Students interting attend must be ragester first." at bounding box center [446, 394] width 566 height 116
type textarea "Students interting attend must be ragester ragister first."
click at [362, 469] on button "Verify" at bounding box center [446, 467] width 566 height 20
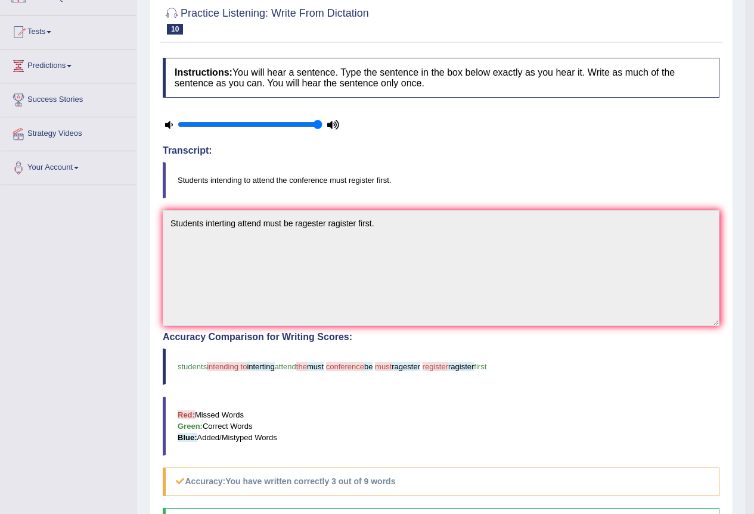
scroll to position [60, 0]
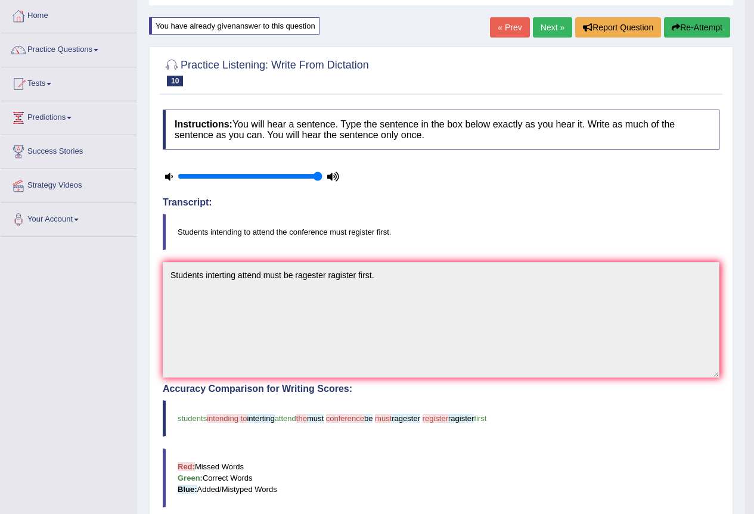
click at [706, 30] on button "Re-Attempt" at bounding box center [697, 27] width 66 height 20
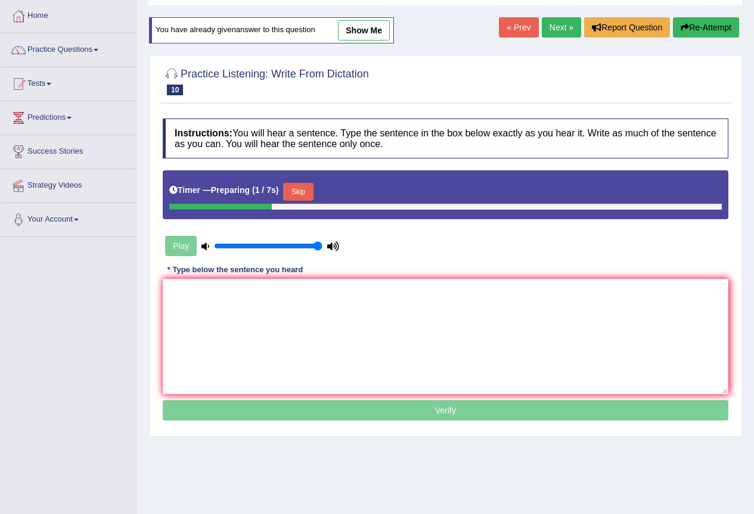
click at [313, 193] on button "Skip" at bounding box center [298, 192] width 30 height 18
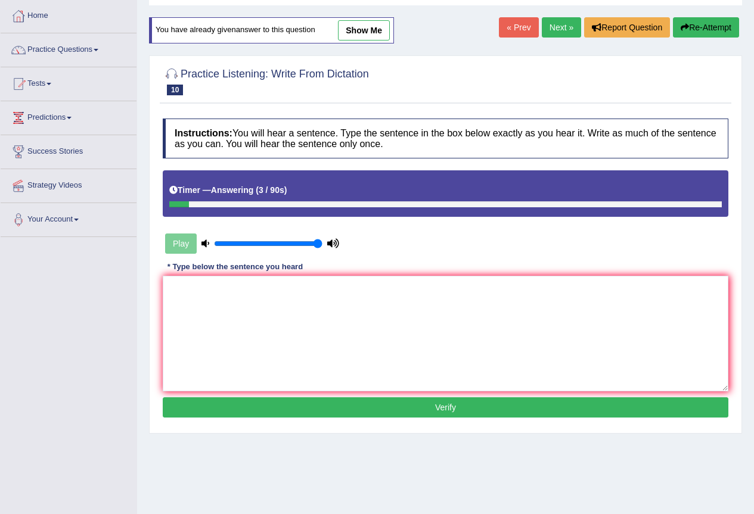
click at [694, 24] on button "Re-Attempt" at bounding box center [706, 27] width 66 height 20
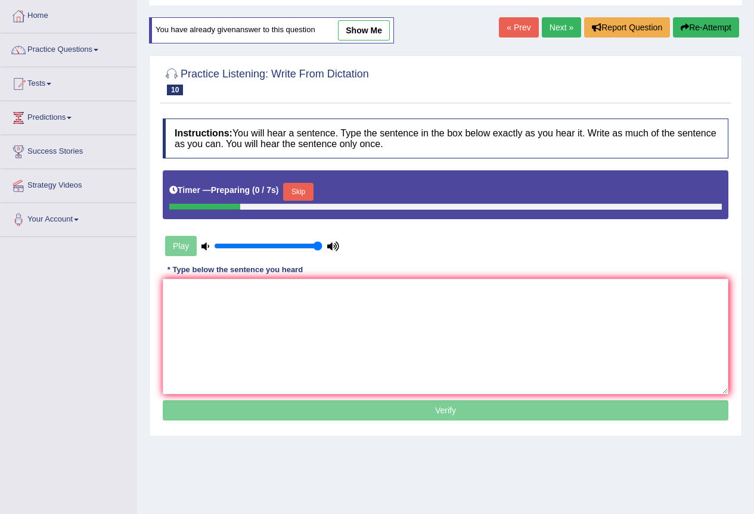
click at [301, 185] on button "Skip" at bounding box center [298, 192] width 30 height 18
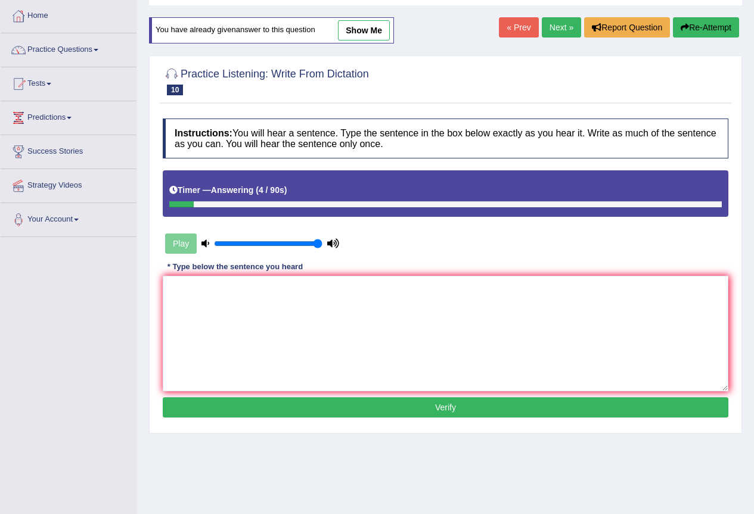
click at [557, 31] on link "Next »" at bounding box center [561, 27] width 39 height 20
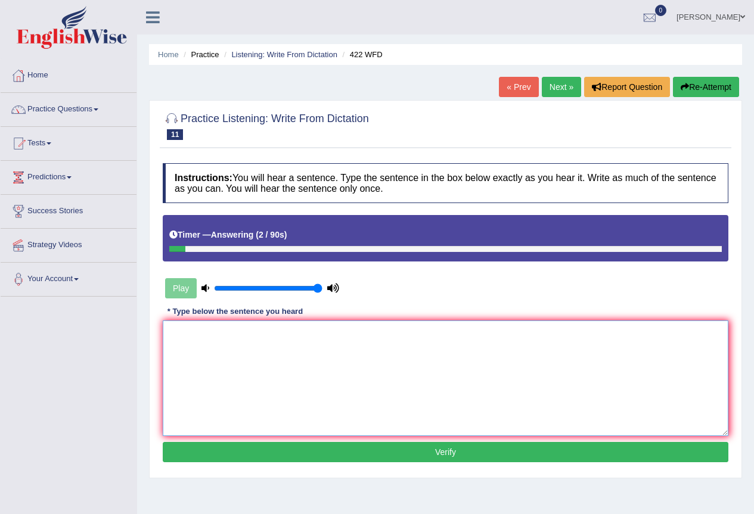
click at [181, 332] on textarea at bounding box center [446, 379] width 566 height 116
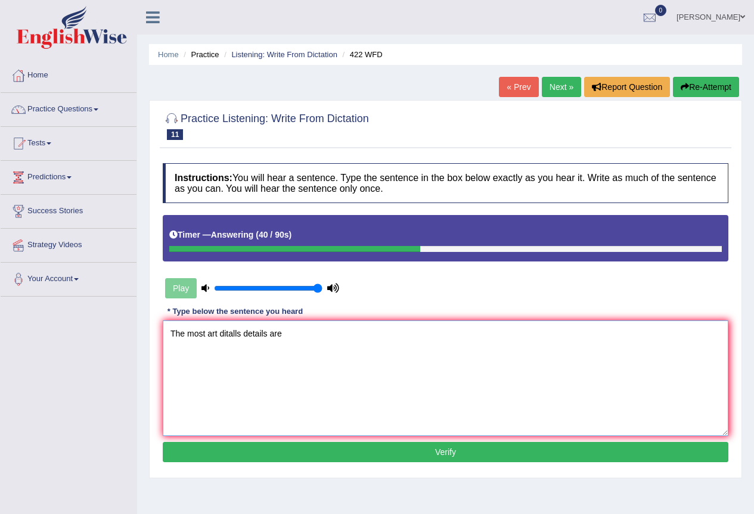
click at [214, 336] on textarea "The most art ditalls details are" at bounding box center [446, 379] width 566 height 116
click at [217, 335] on textarea "The most art ditalls details are" at bounding box center [446, 379] width 566 height 116
click at [312, 337] on textarea "The most important ditalls details are" at bounding box center [446, 379] width 566 height 116
type textarea "The most important ditalls details are ."
click at [389, 445] on button "Verify" at bounding box center [446, 452] width 566 height 20
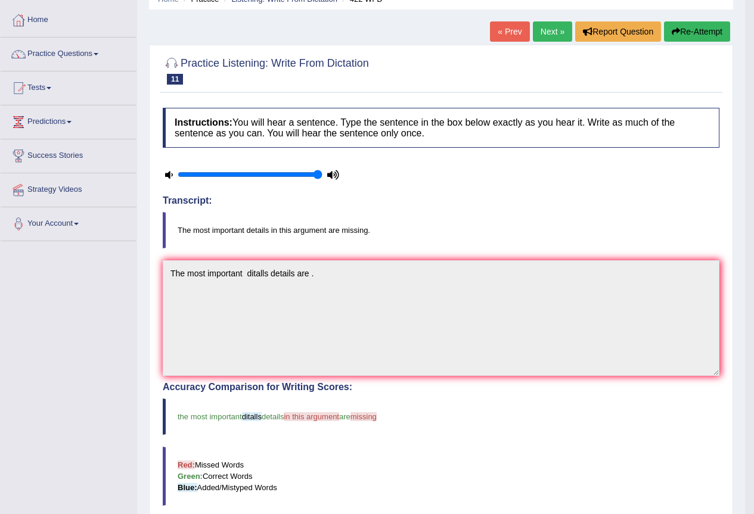
scroll to position [55, 0]
click at [709, 34] on button "Re-Attempt" at bounding box center [697, 32] width 66 height 20
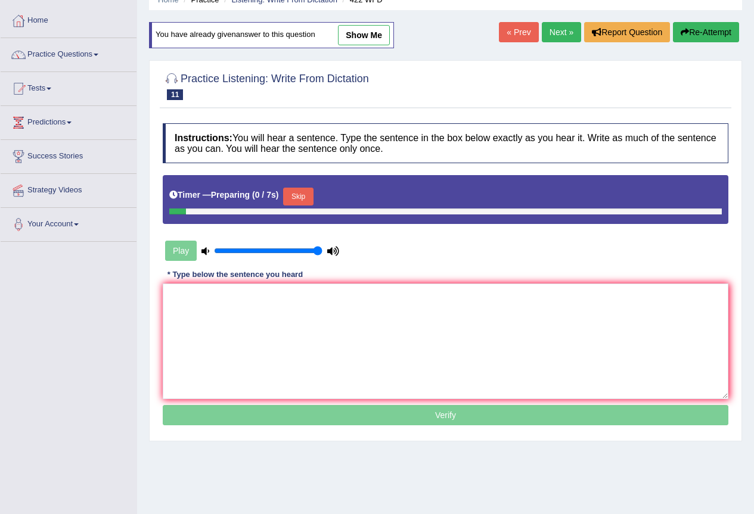
scroll to position [55, 0]
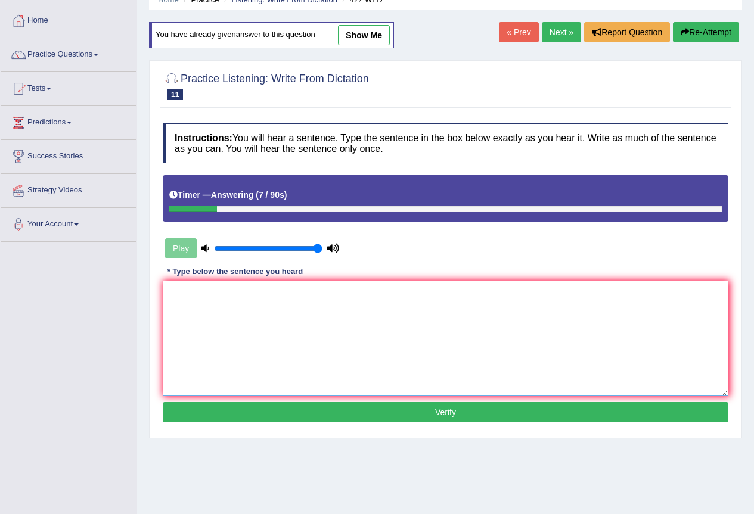
click at [179, 297] on textarea at bounding box center [446, 339] width 566 height 116
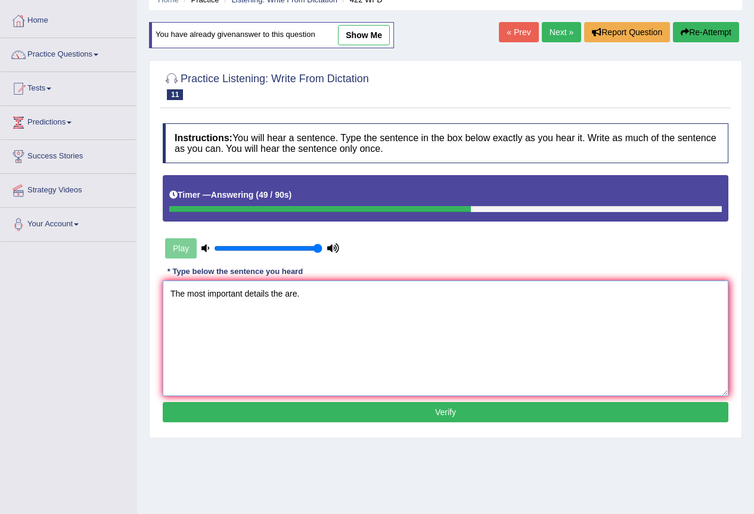
type textarea "The most important details the are."
click at [274, 420] on button "Verify" at bounding box center [446, 412] width 566 height 20
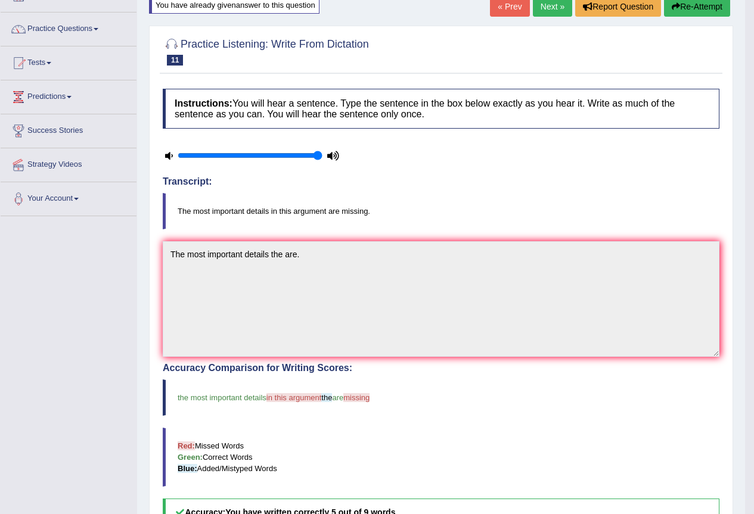
scroll to position [60, 0]
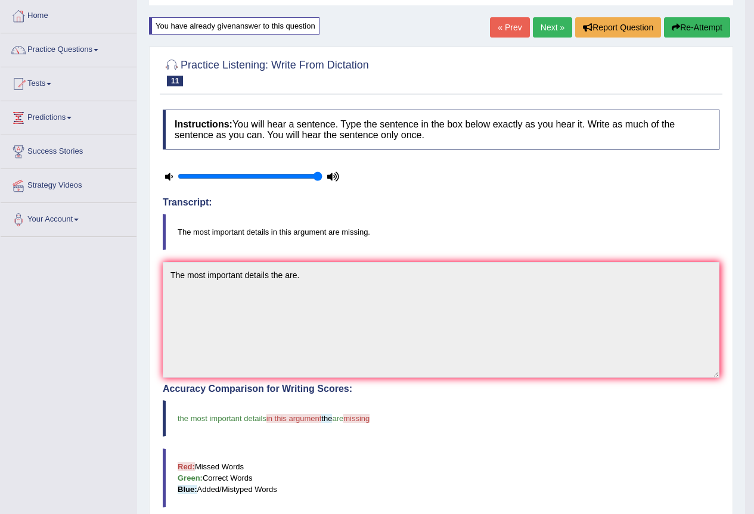
click at [691, 24] on button "Re-Attempt" at bounding box center [697, 27] width 66 height 20
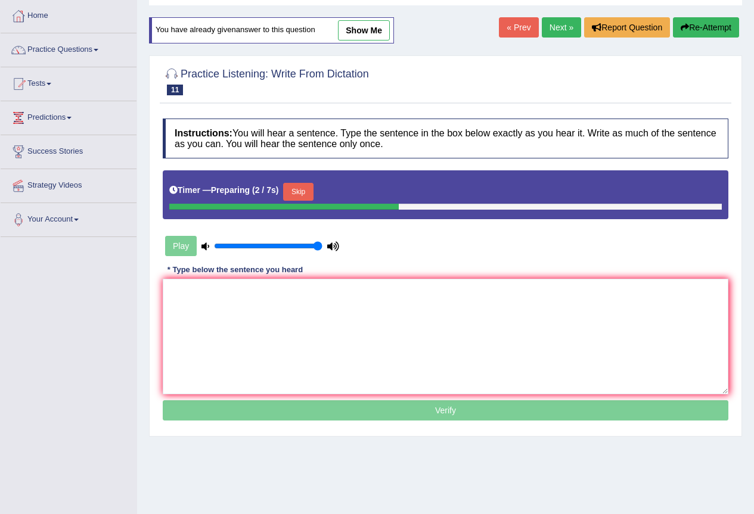
click at [553, 26] on link "Next »" at bounding box center [561, 27] width 39 height 20
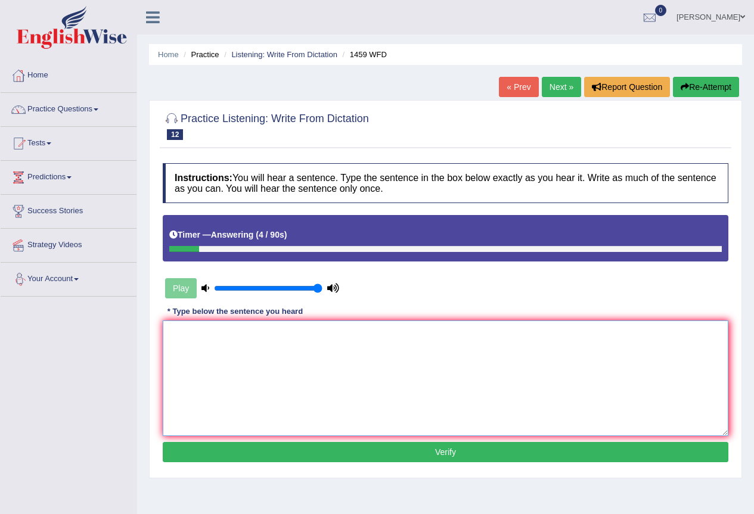
click at [175, 330] on textarea at bounding box center [446, 379] width 566 height 116
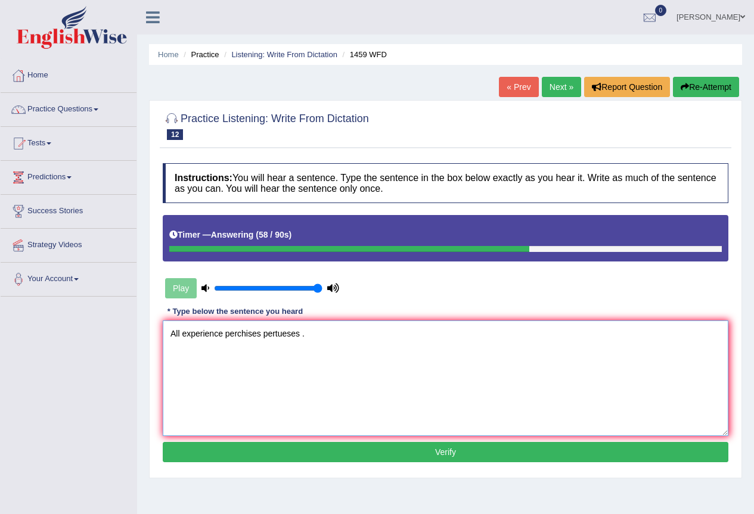
type textarea "All experience perchises pertueses ."
click at [377, 454] on button "Verify" at bounding box center [446, 452] width 566 height 20
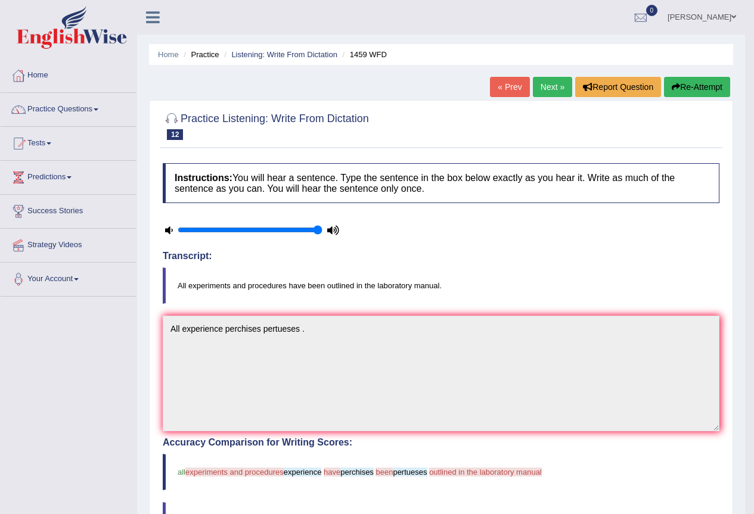
click at [696, 88] on button "Re-Attempt" at bounding box center [697, 87] width 66 height 20
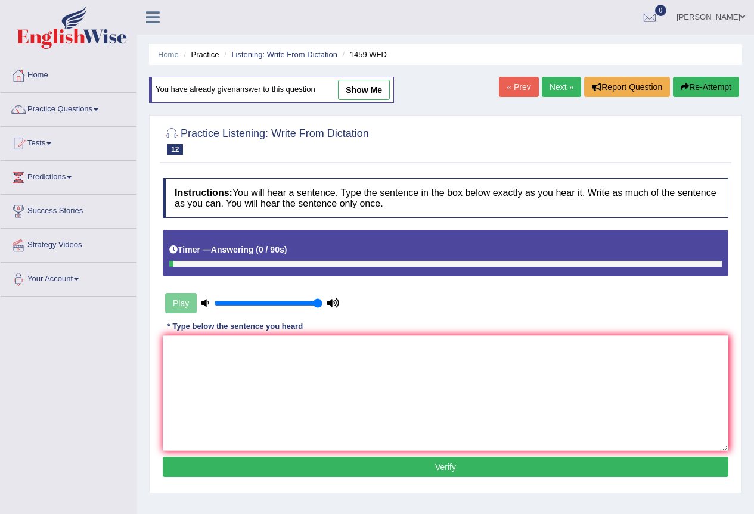
click at [694, 89] on button "Re-Attempt" at bounding box center [706, 87] width 66 height 20
click at [177, 347] on textarea at bounding box center [446, 394] width 566 height 116
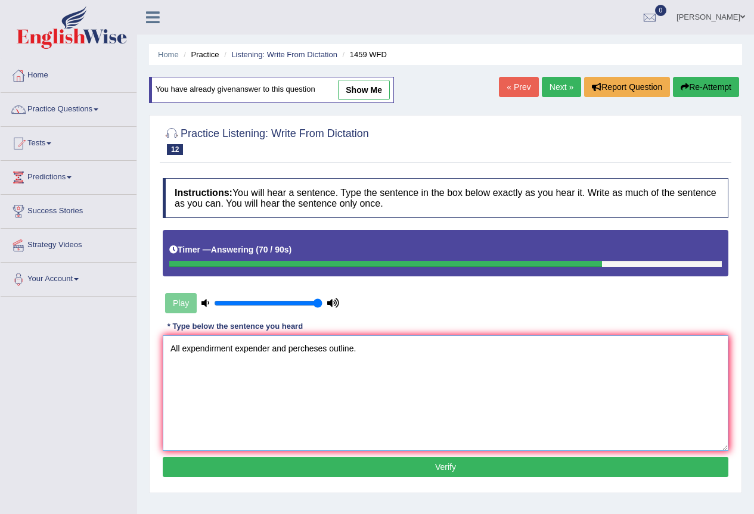
type textarea "All expendirment expender and percheses outline."
click at [383, 463] on button "Verify" at bounding box center [446, 467] width 566 height 20
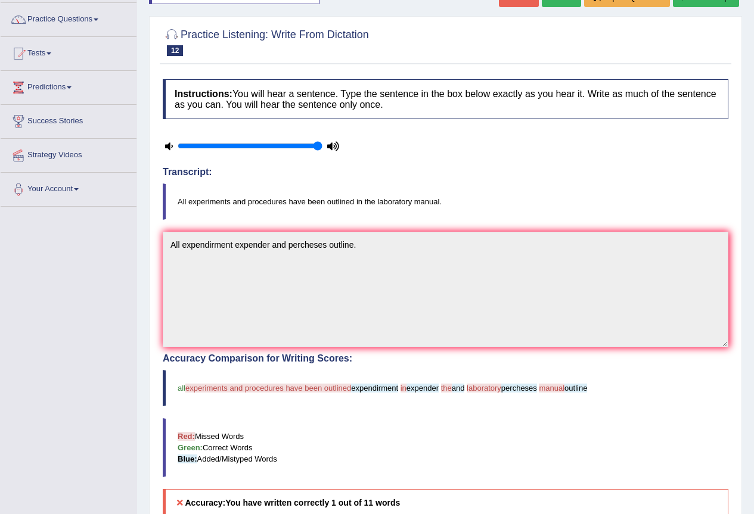
scroll to position [60, 0]
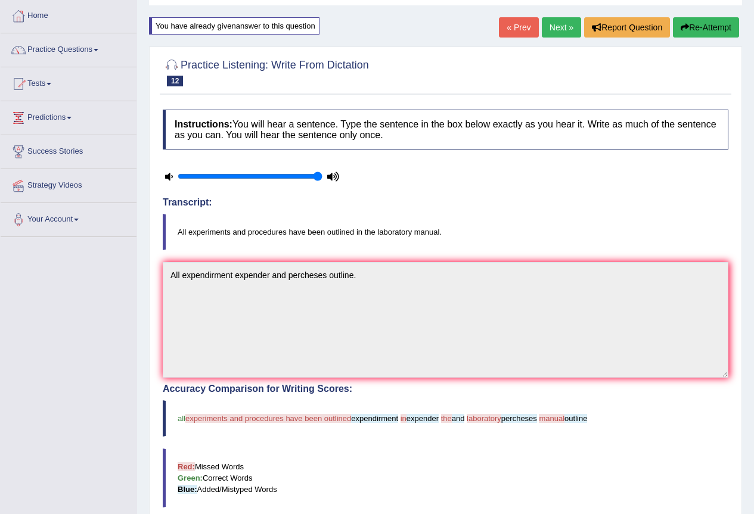
click at [708, 27] on button "Re-Attempt" at bounding box center [706, 27] width 66 height 20
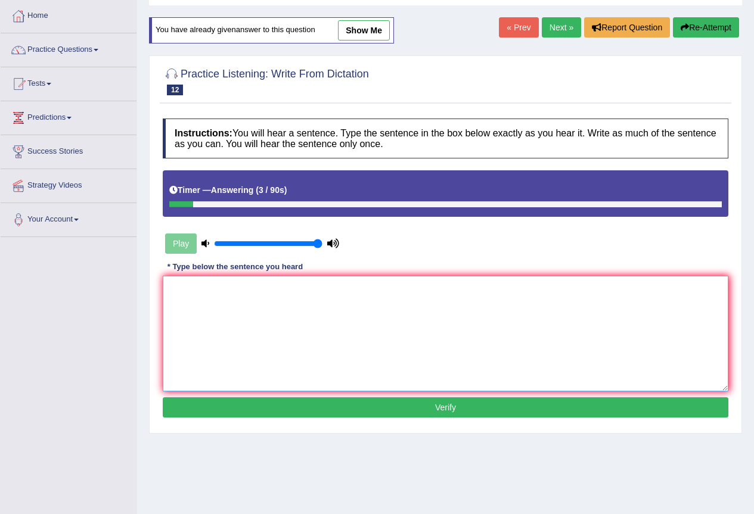
click at [174, 291] on textarea at bounding box center [446, 334] width 566 height 116
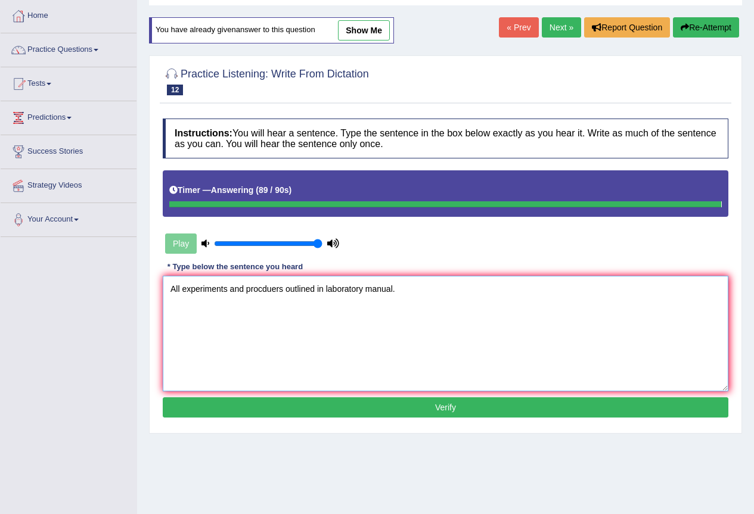
type textarea "All experiments and procduers outlined in laboratory manual."
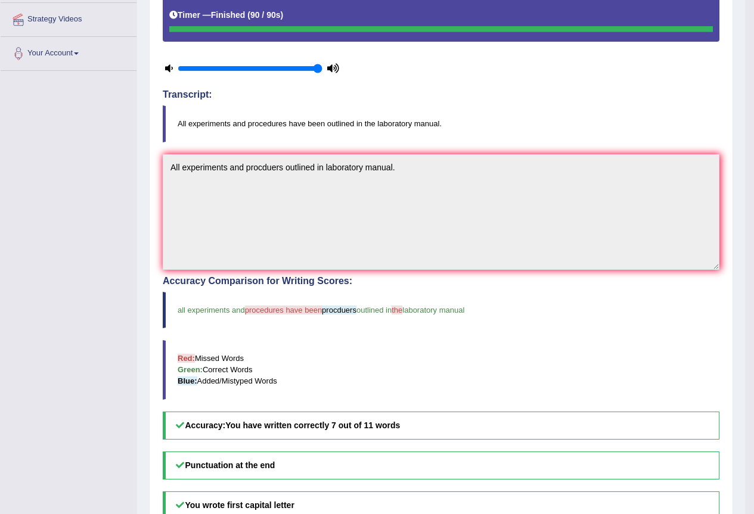
scroll to position [60, 0]
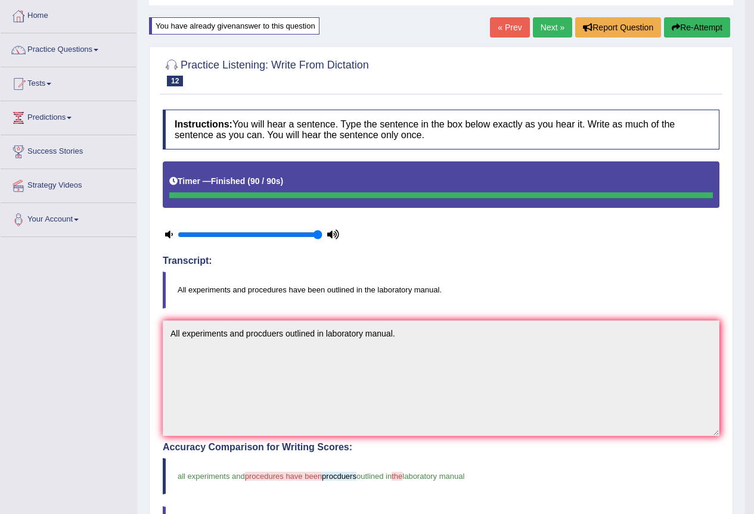
click at [555, 27] on link "Next »" at bounding box center [552, 27] width 39 height 20
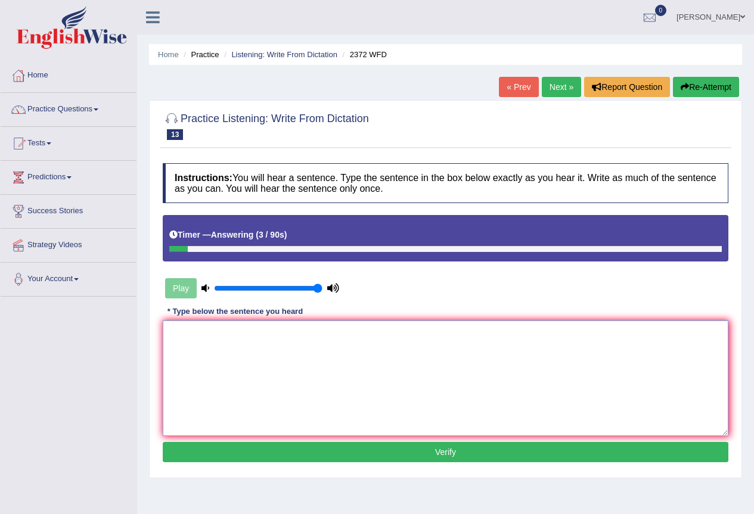
click at [173, 333] on textarea at bounding box center [446, 379] width 566 height 116
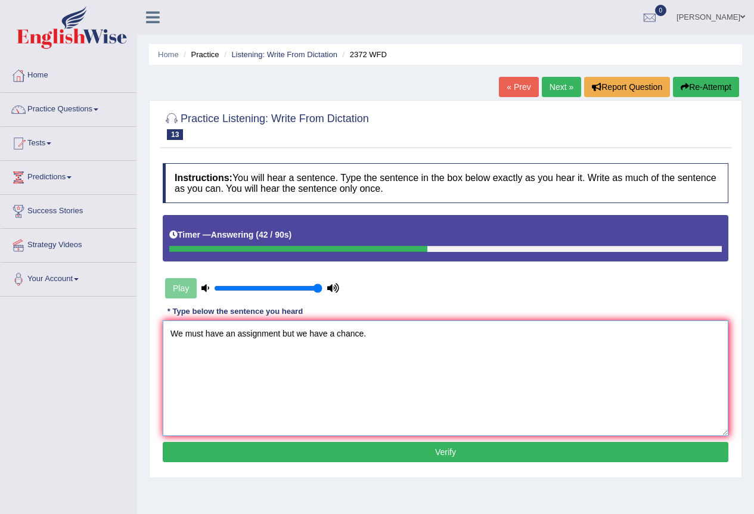
type textarea "We must have an assignment but we have a chance."
click at [393, 451] on button "Verify" at bounding box center [446, 452] width 566 height 20
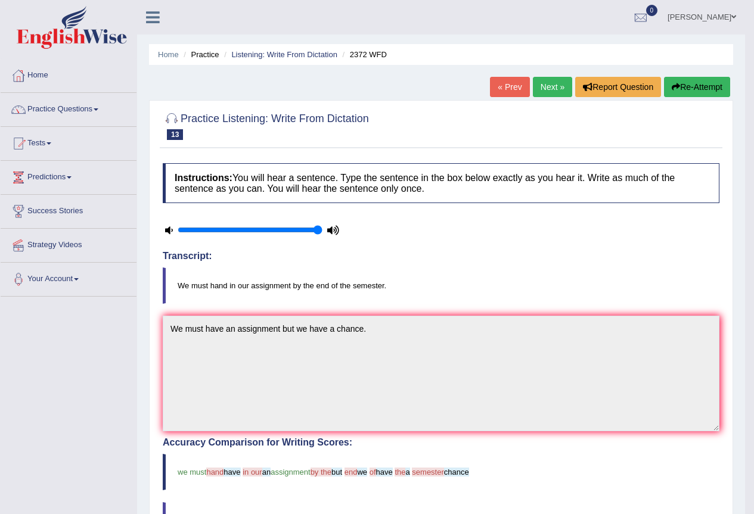
click at [684, 89] on button "Re-Attempt" at bounding box center [697, 87] width 66 height 20
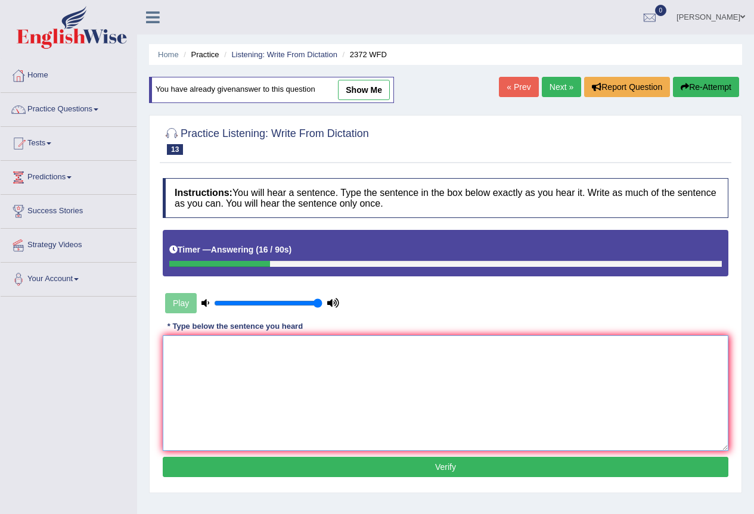
click at [170, 345] on textarea at bounding box center [446, 394] width 566 height 116
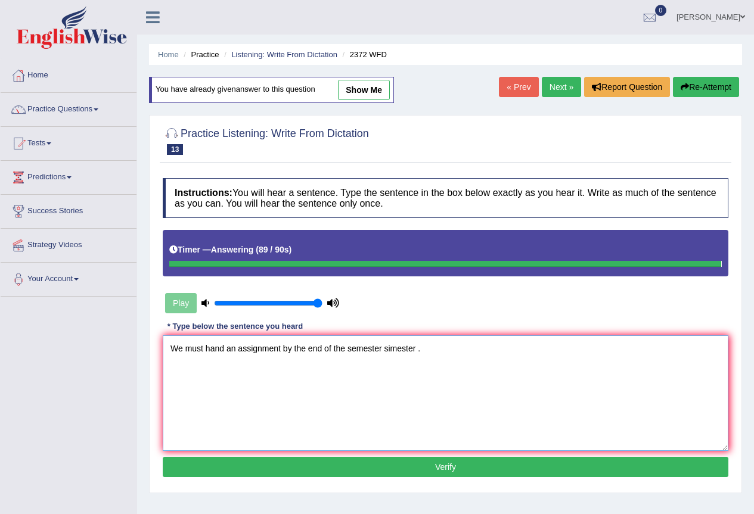
type textarea "We must hand an assignment by the end of the semester simester ."
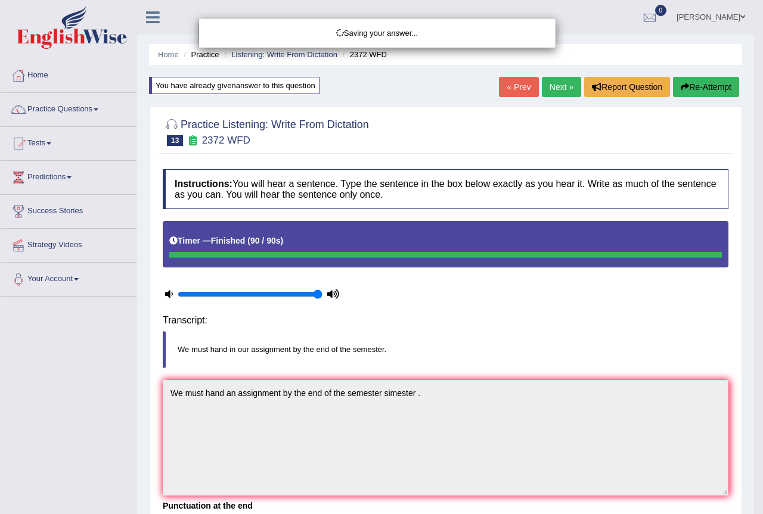
click at [416, 351] on body "Toggle navigation Home Practice Questions Speaking Practice Read Aloud Repeat S…" at bounding box center [381, 257] width 763 height 514
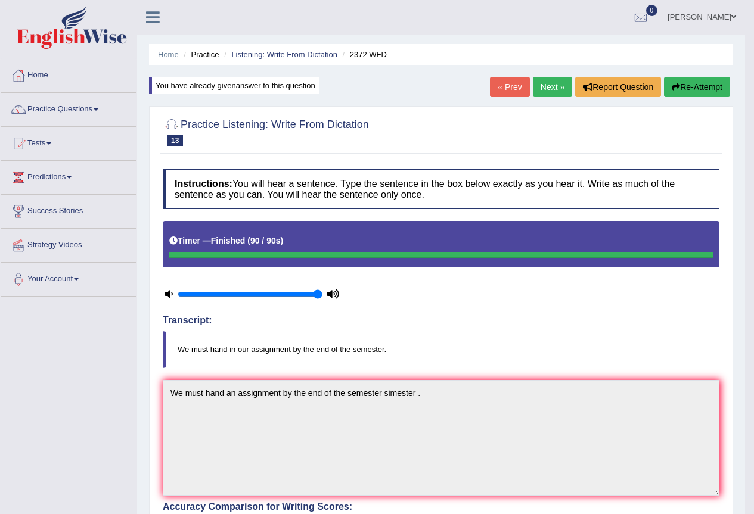
click at [556, 83] on link "Next »" at bounding box center [552, 87] width 39 height 20
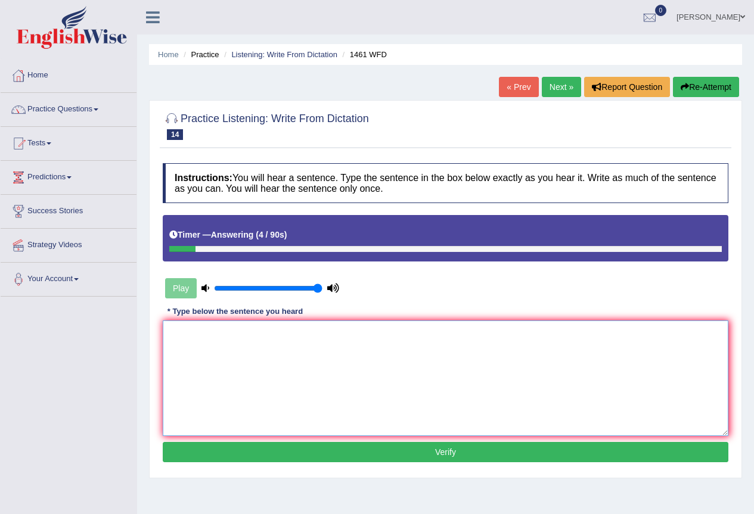
click at [177, 328] on textarea at bounding box center [446, 379] width 566 height 116
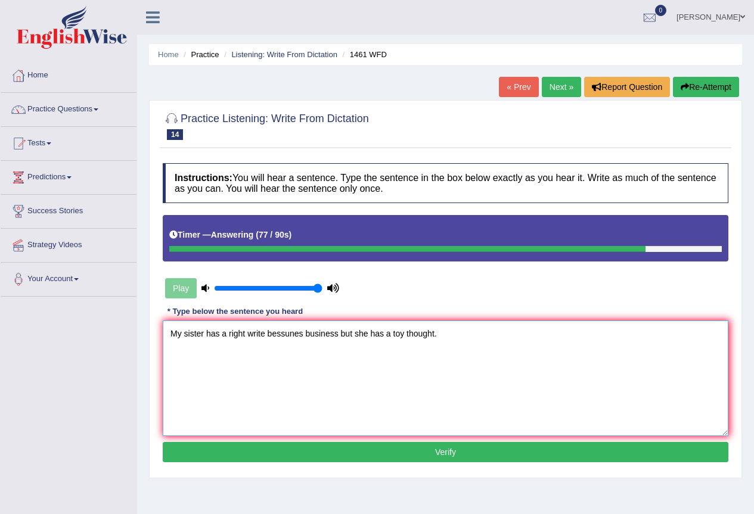
type textarea "My sister has a right write bessunes business but she has a toy thought."
click at [386, 452] on button "Verify" at bounding box center [446, 452] width 566 height 20
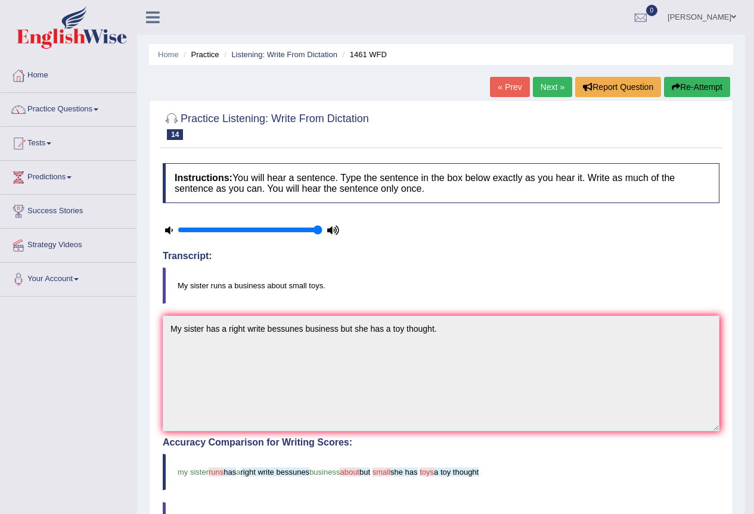
click at [705, 85] on button "Re-Attempt" at bounding box center [697, 87] width 66 height 20
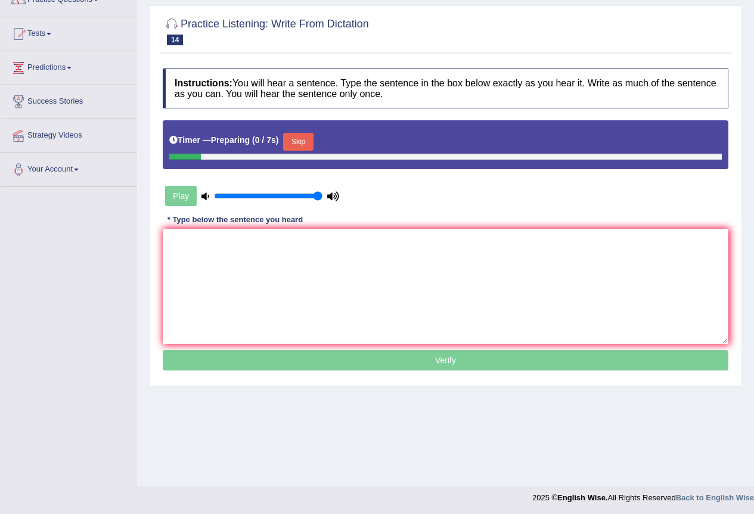
scroll to position [111, 0]
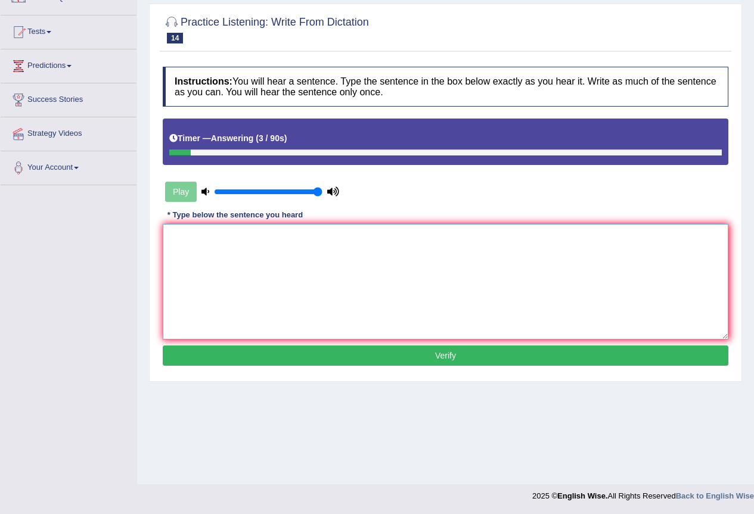
click at [173, 240] on textarea at bounding box center [446, 282] width 566 height 116
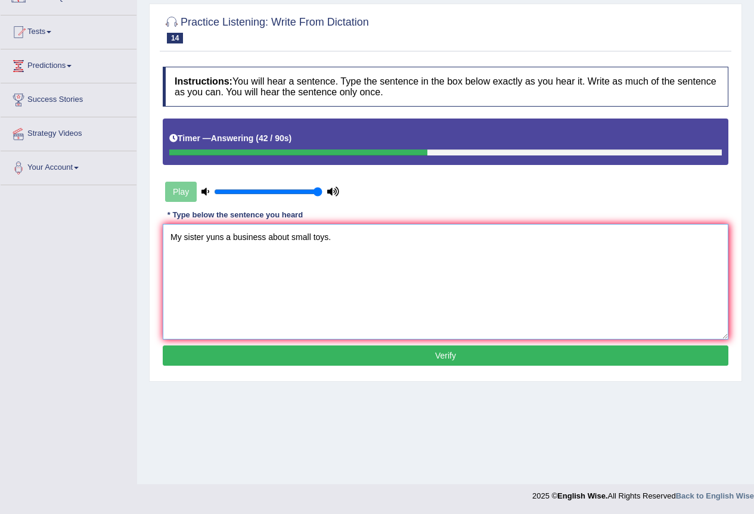
type textarea "My sister yuns a business about small toys."
drag, startPoint x: 306, startPoint y: 356, endPoint x: 323, endPoint y: 355, distance: 17.3
click at [315, 359] on button "Verify" at bounding box center [446, 356] width 566 height 20
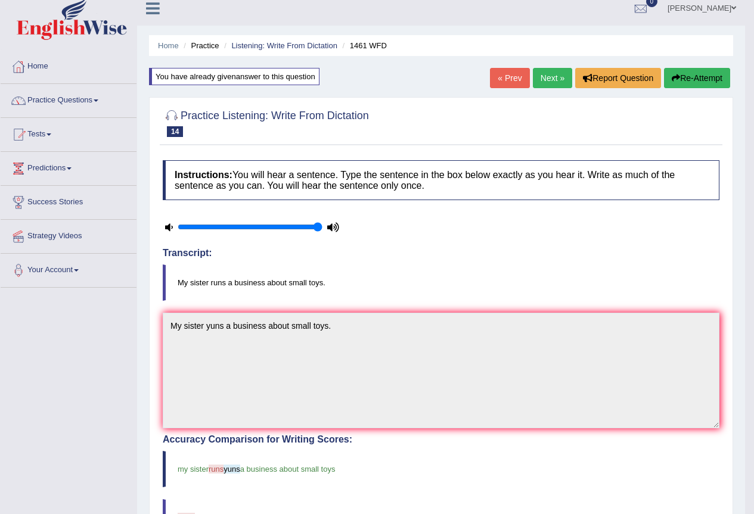
scroll to position [0, 0]
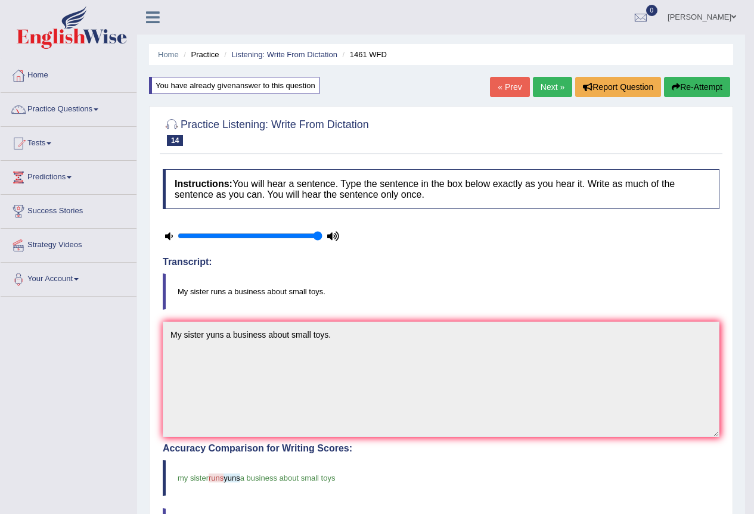
click at [554, 89] on link "Next »" at bounding box center [552, 87] width 39 height 20
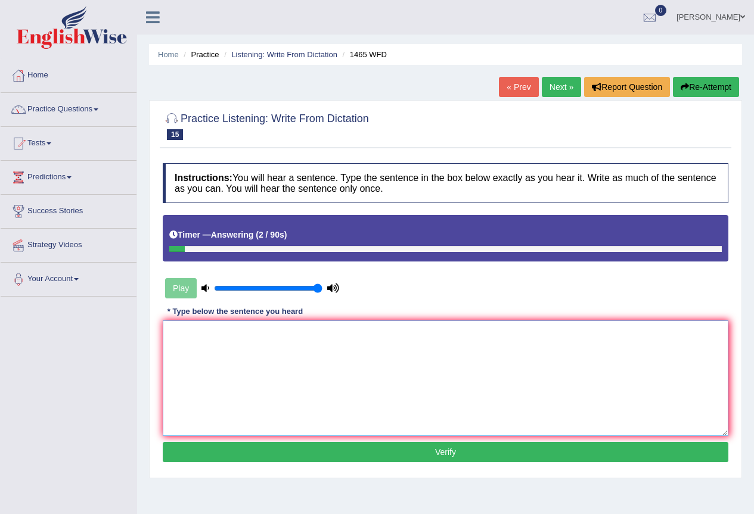
click at [176, 334] on textarea at bounding box center [446, 379] width 566 height 116
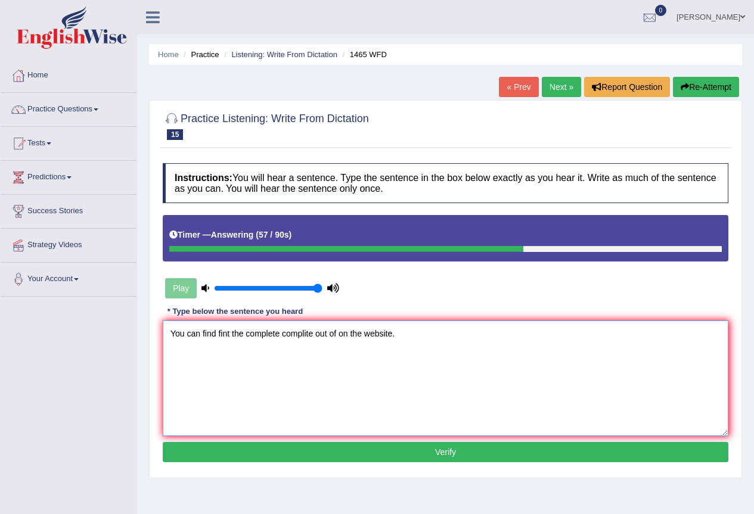
click at [361, 333] on textarea "You can find fint the complete complite out of on the website." at bounding box center [446, 379] width 566 height 116
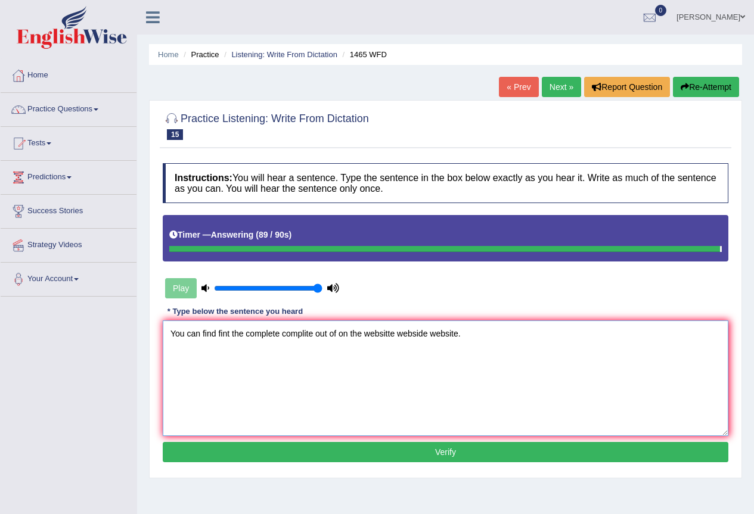
type textarea "You can find fint the complete complite out of on the websitte webside website."
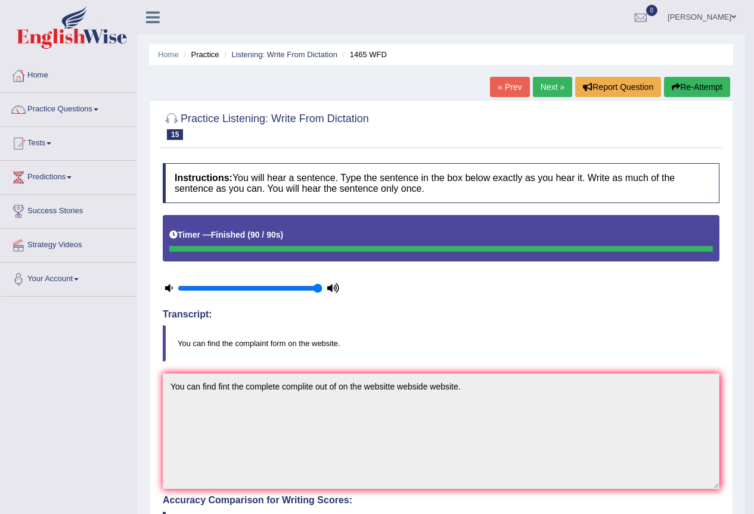
click at [700, 84] on button "Re-Attempt" at bounding box center [697, 87] width 66 height 20
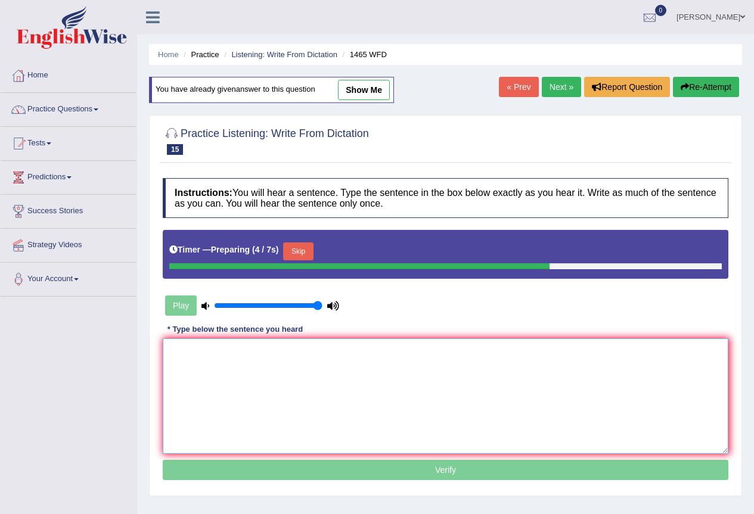
click at [186, 356] on textarea at bounding box center [446, 397] width 566 height 116
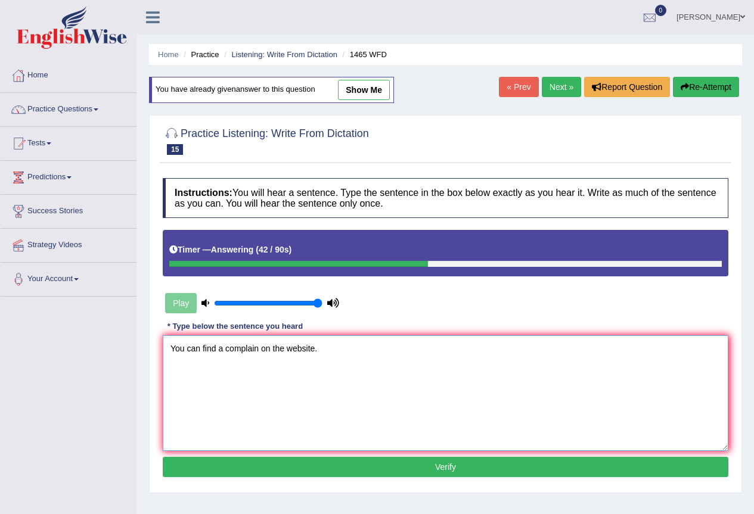
type textarea "You can find a complain on the website."
click at [377, 469] on button "Verify" at bounding box center [446, 467] width 566 height 20
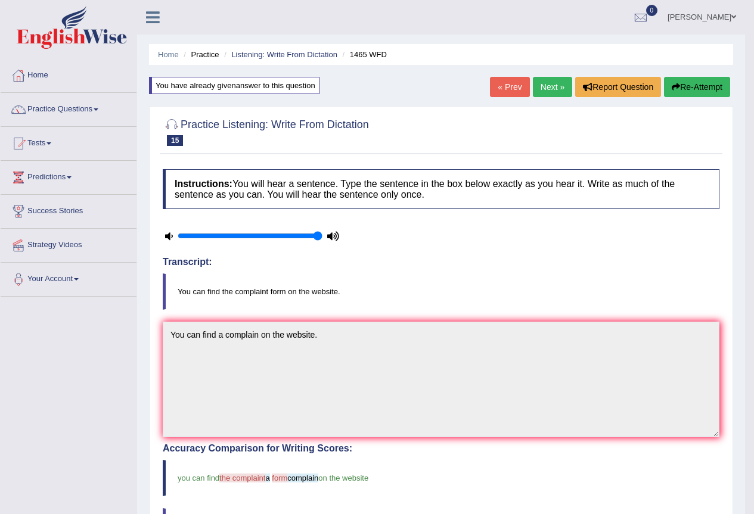
click at [550, 88] on link "Next »" at bounding box center [552, 87] width 39 height 20
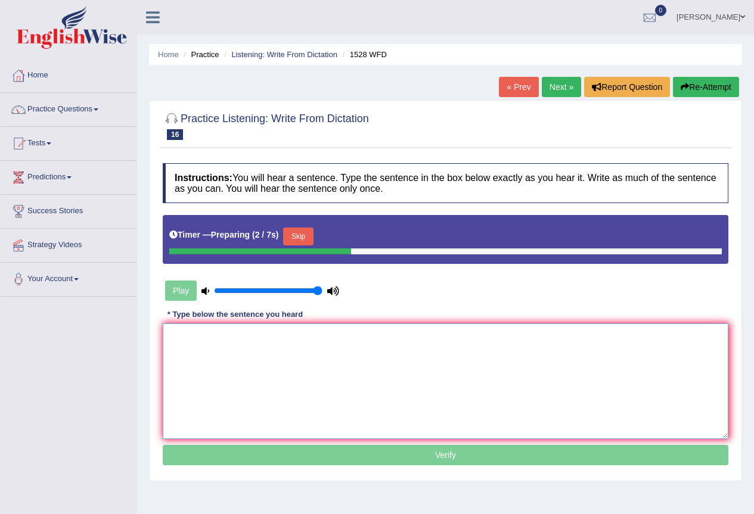
click at [176, 340] on textarea at bounding box center [446, 382] width 566 height 116
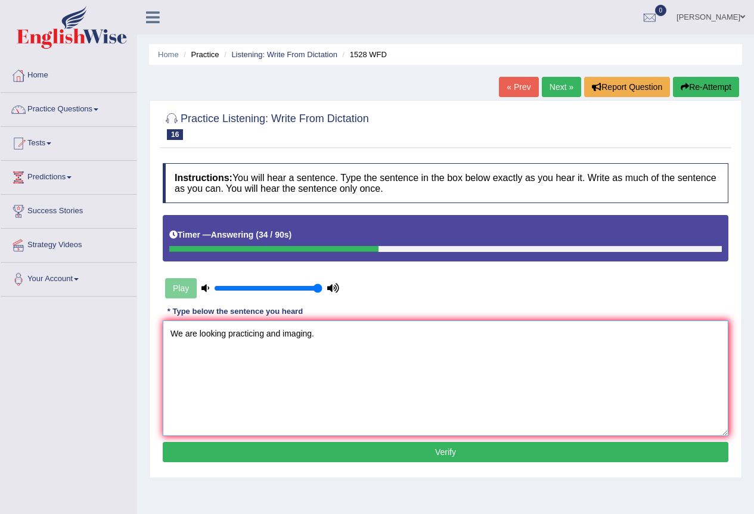
type textarea "We are looking practicing and imaging."
click at [398, 453] on button "Verify" at bounding box center [446, 452] width 566 height 20
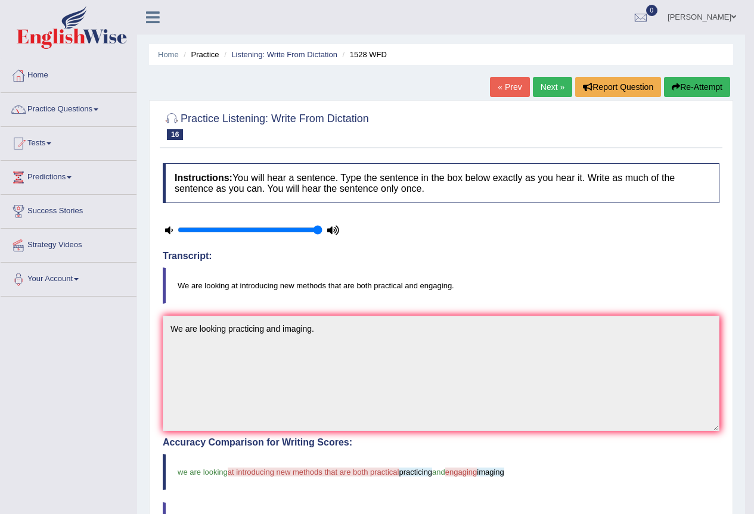
click at [680, 83] on button "Re-Attempt" at bounding box center [697, 87] width 66 height 20
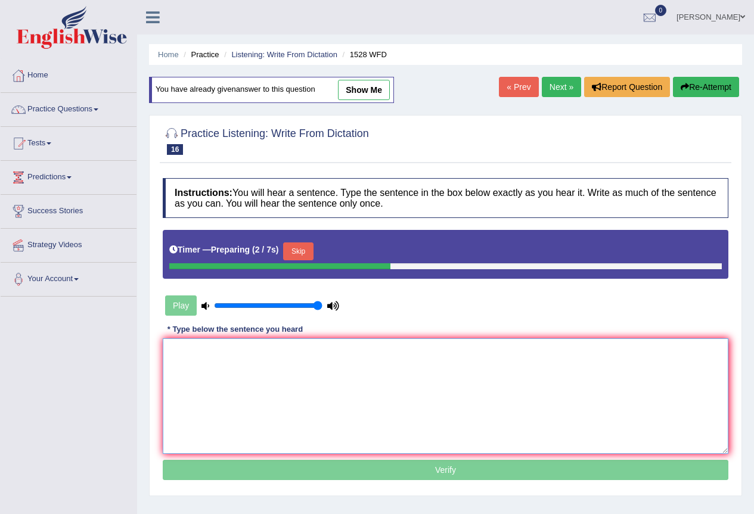
click at [172, 348] on textarea at bounding box center [446, 397] width 566 height 116
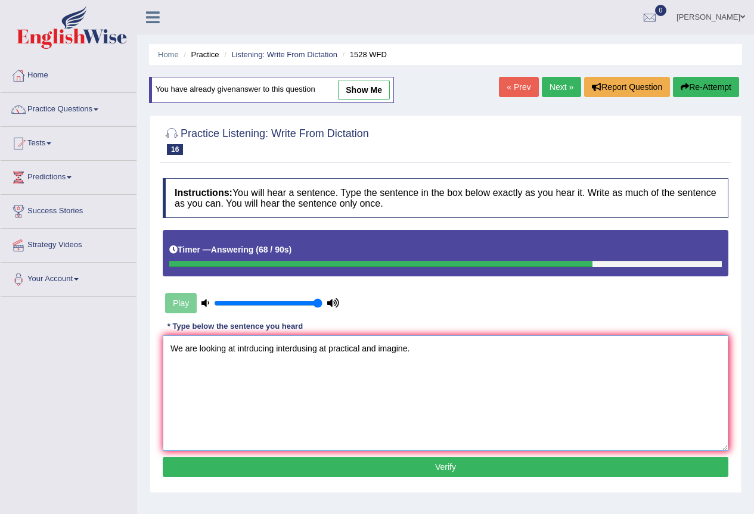
type textarea "We are looking at intrducing interdusing at practical and imagine."
click at [488, 469] on button "Verify" at bounding box center [446, 467] width 566 height 20
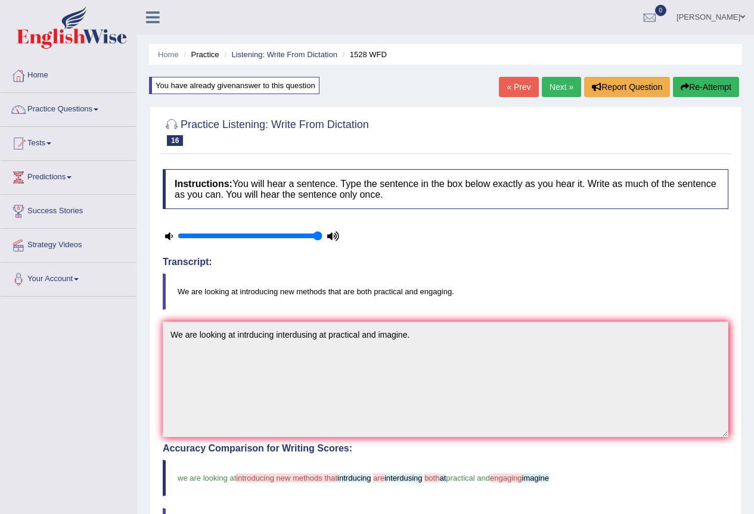
click at [706, 86] on button "Re-Attempt" at bounding box center [706, 87] width 66 height 20
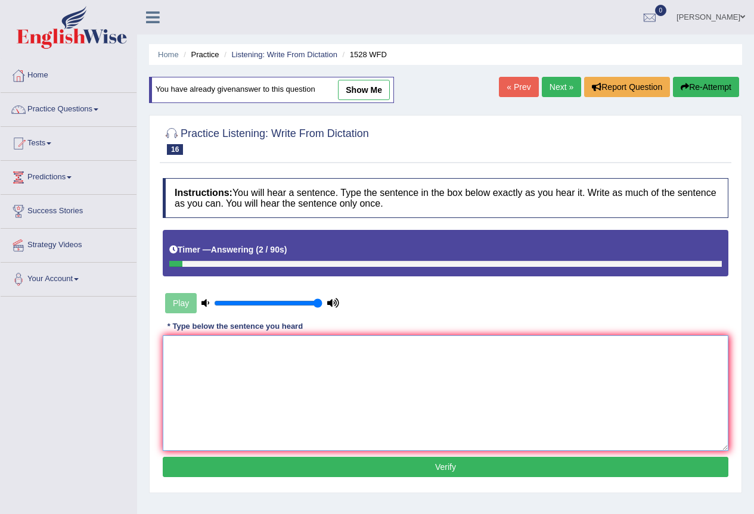
click at [176, 344] on textarea at bounding box center [446, 394] width 566 height 116
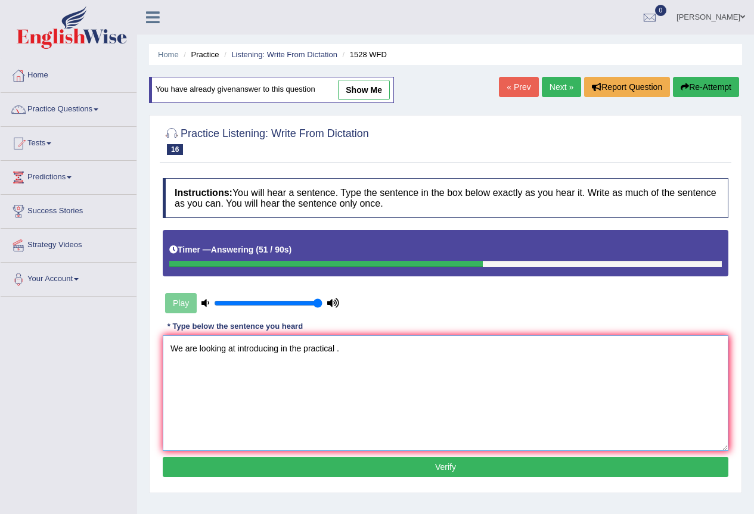
type textarea "We are looking at introducing in the practical ."
click at [371, 471] on button "Verify" at bounding box center [446, 467] width 566 height 20
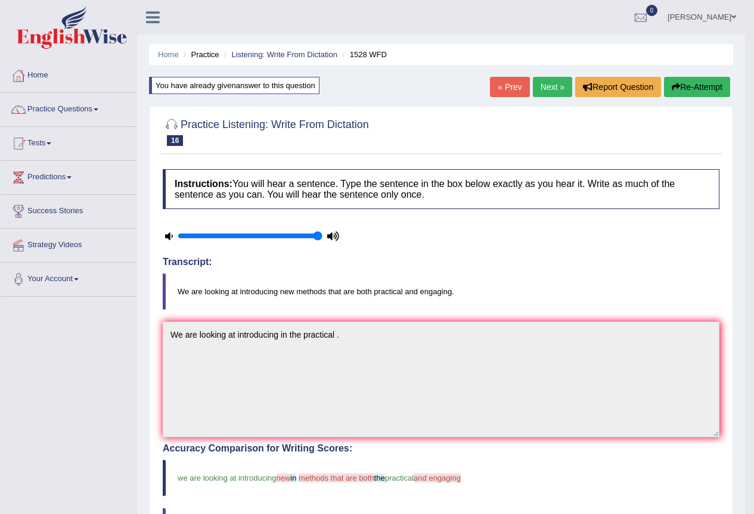
click at [550, 90] on link "Next »" at bounding box center [552, 87] width 39 height 20
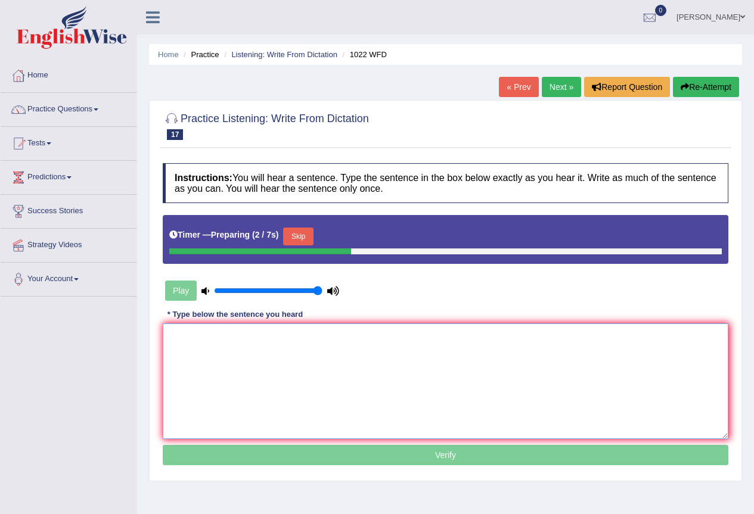
drag, startPoint x: 175, startPoint y: 334, endPoint x: 166, endPoint y: 336, distance: 8.4
click at [175, 336] on textarea at bounding box center [446, 382] width 566 height 116
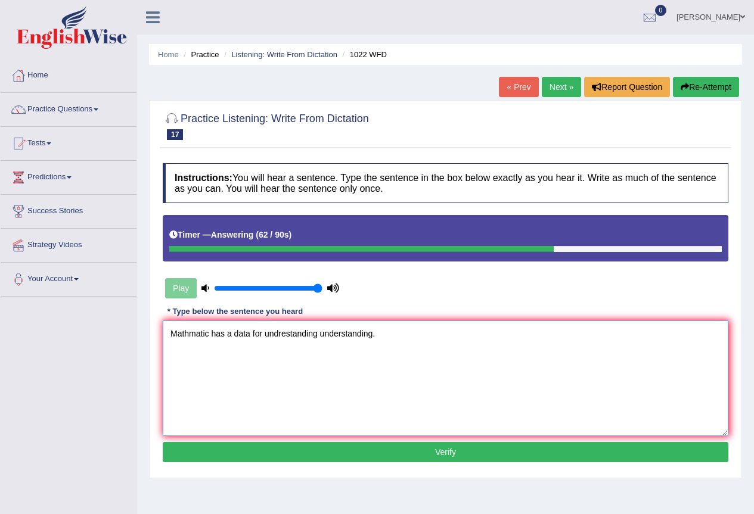
type textarea "Mathmatic has a data for undrestanding understanding."
click at [545, 454] on button "Verify" at bounding box center [446, 452] width 566 height 20
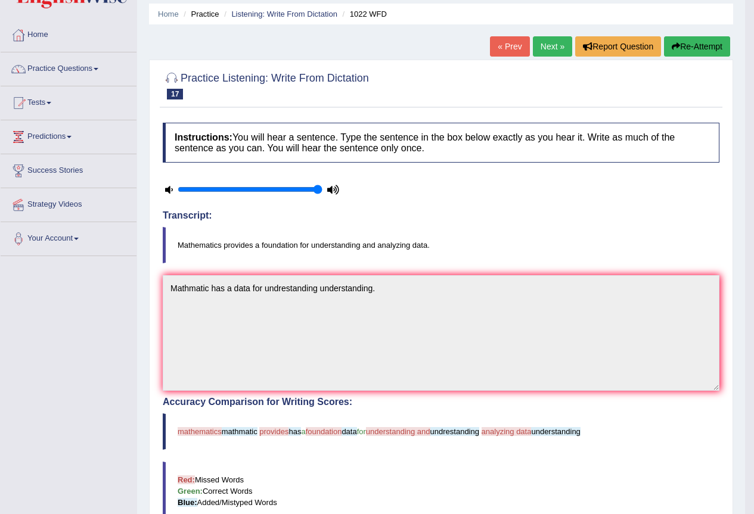
scroll to position [60, 0]
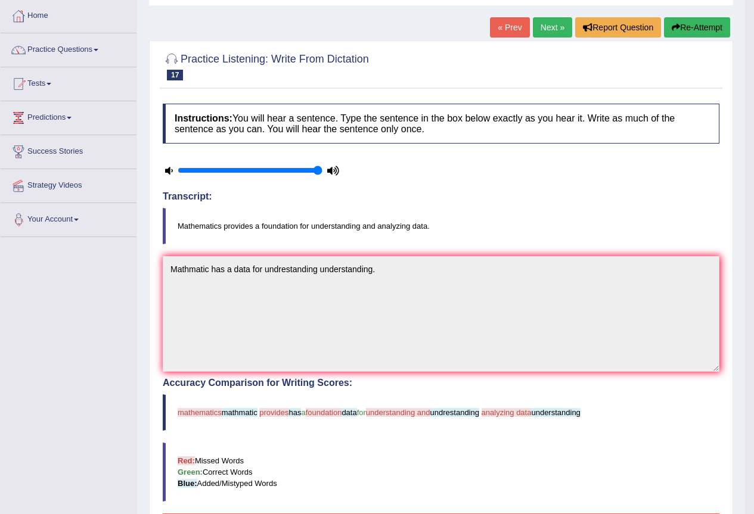
click at [706, 30] on button "Re-Attempt" at bounding box center [697, 27] width 66 height 20
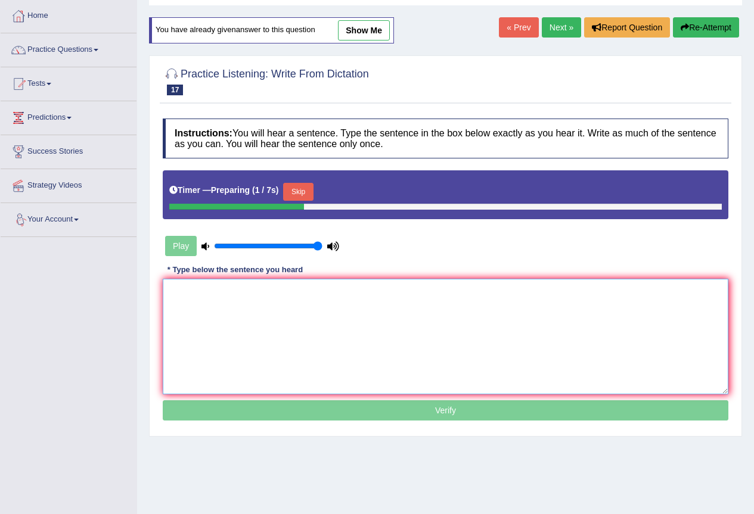
click at [175, 289] on textarea at bounding box center [446, 337] width 566 height 116
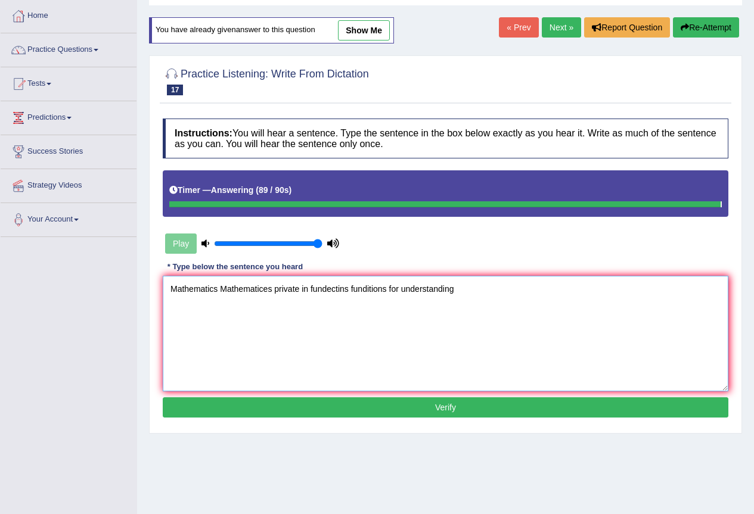
type textarea "Mathematics Mathematices private in fundectins funditions for understanding"
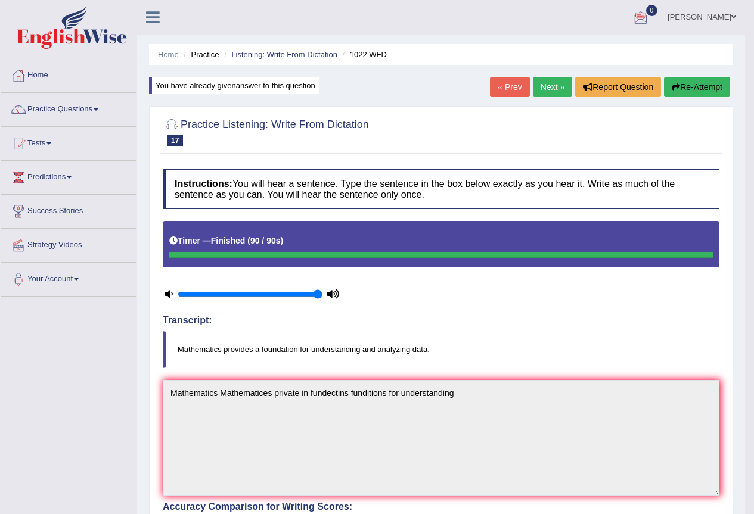
click at [549, 90] on link "Next »" at bounding box center [552, 87] width 39 height 20
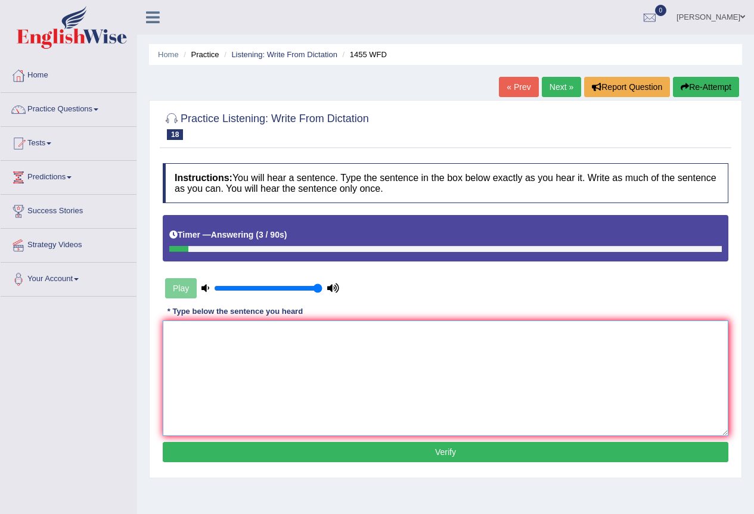
click at [169, 335] on textarea at bounding box center [446, 379] width 566 height 116
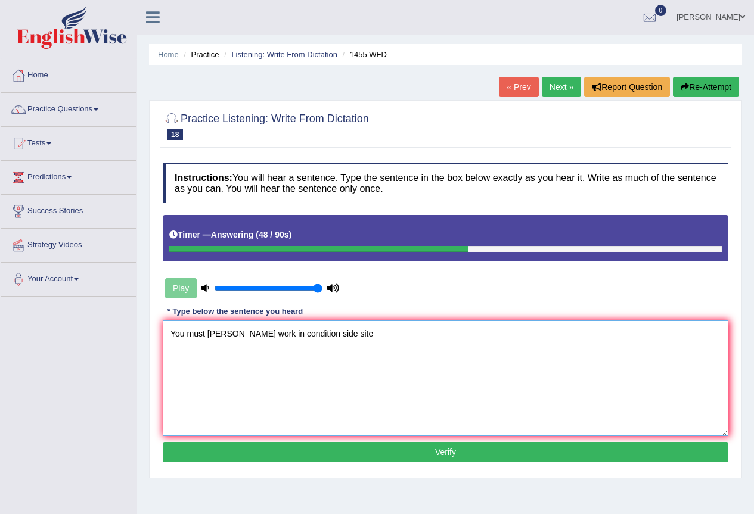
click at [250, 334] on textarea "You must hart work in condition side site" at bounding box center [446, 379] width 566 height 116
click at [373, 335] on textarea "You must hart work in on foundtion condition side site" at bounding box center [446, 379] width 566 height 116
type textarea "You must hart work in on foundtion condition side site."
click at [427, 453] on button "Verify" at bounding box center [446, 452] width 566 height 20
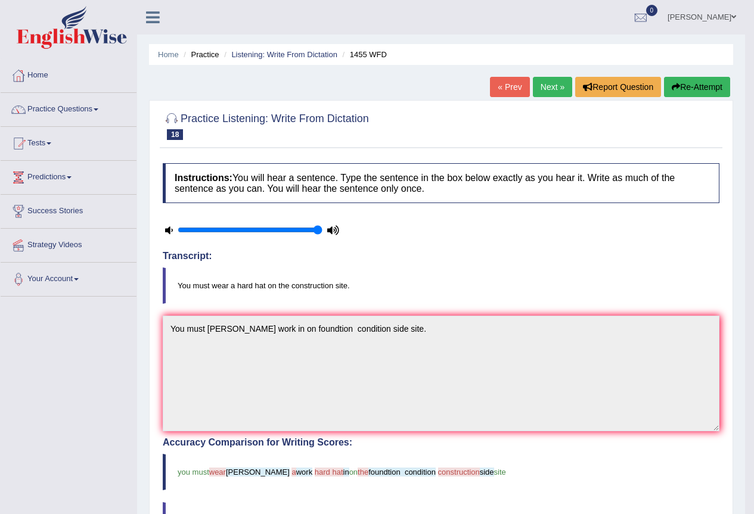
click at [695, 90] on button "Re-Attempt" at bounding box center [697, 87] width 66 height 20
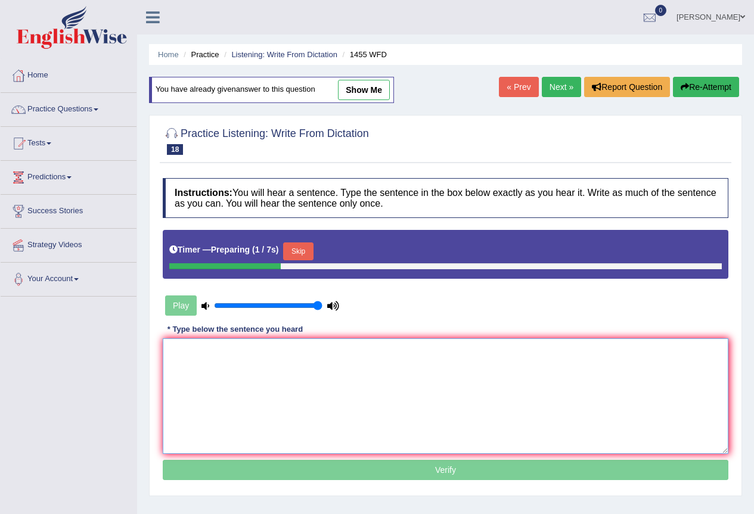
click at [176, 348] on textarea at bounding box center [446, 397] width 566 height 116
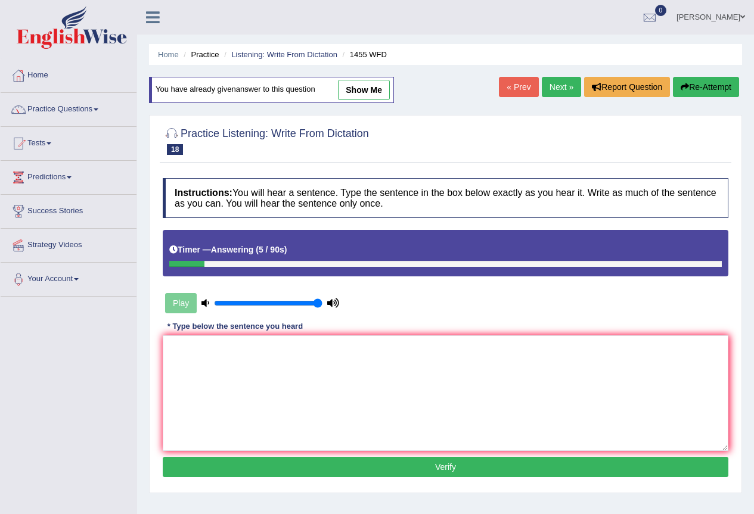
click at [702, 88] on button "Re-Attempt" at bounding box center [706, 87] width 66 height 20
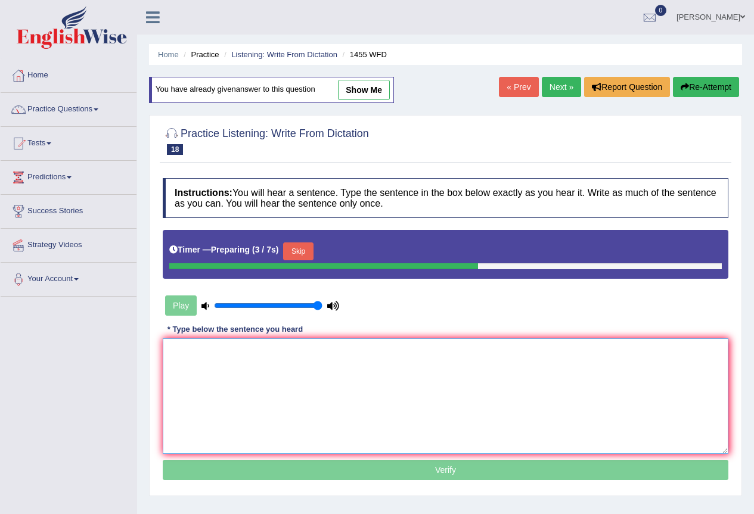
click at [168, 353] on textarea at bounding box center [446, 397] width 566 height 116
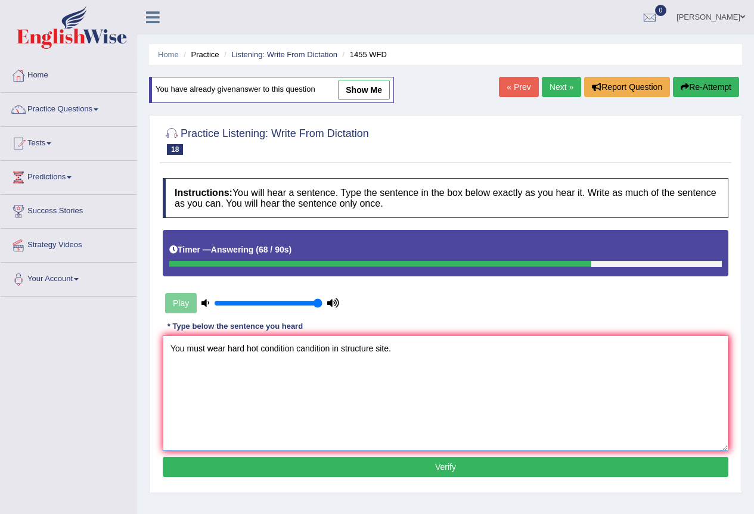
type textarea "You must wear hard hot condition candition in structure site."
click at [423, 469] on button "Verify" at bounding box center [446, 467] width 566 height 20
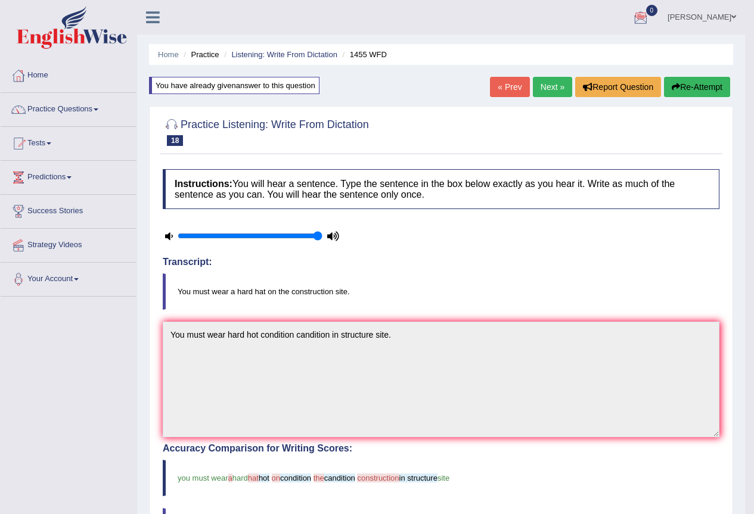
drag, startPoint x: 545, startPoint y: 88, endPoint x: 539, endPoint y: 87, distance: 6.6
click at [546, 88] on link "Next »" at bounding box center [552, 87] width 39 height 20
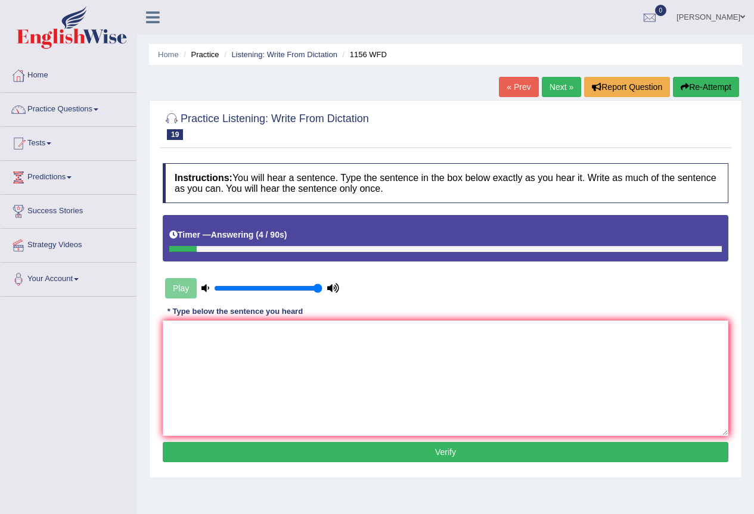
click at [724, 87] on button "Re-Attempt" at bounding box center [706, 87] width 66 height 20
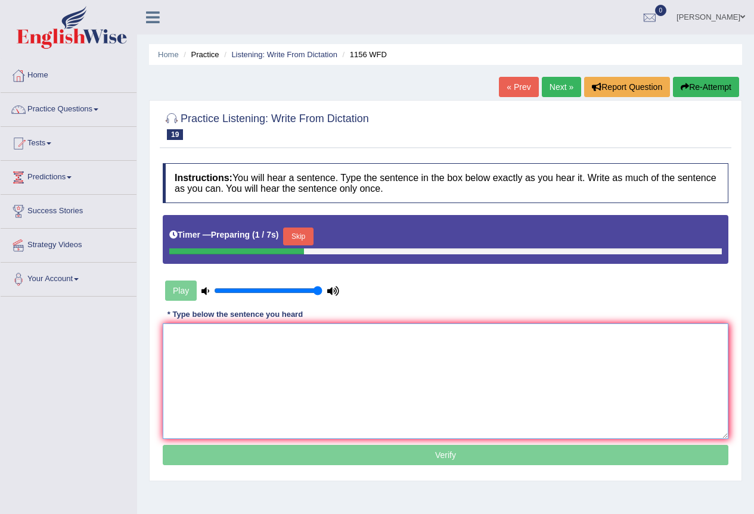
drag, startPoint x: 172, startPoint y: 337, endPoint x: 137, endPoint y: 328, distance: 36.1
click at [170, 337] on textarea at bounding box center [446, 382] width 566 height 116
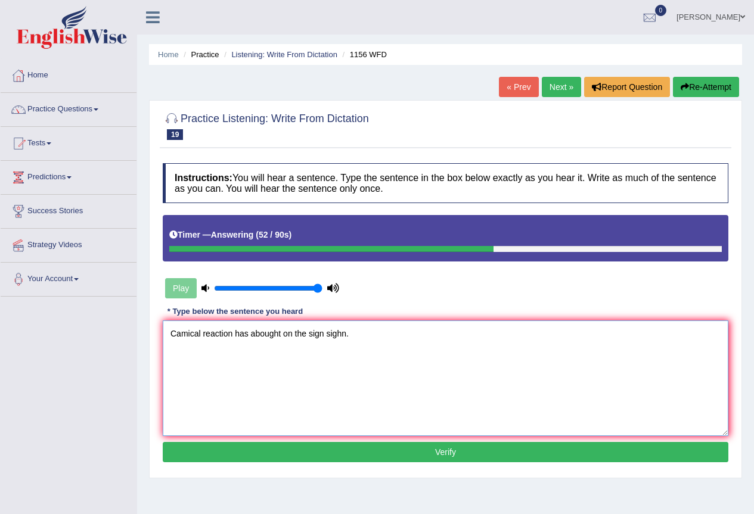
click at [201, 334] on textarea "Camical reaction has abought on the sign sighn." at bounding box center [446, 379] width 566 height 116
type textarea "Camical Kamical reaction has abought on the sign sighn."
click at [362, 455] on button "Verify" at bounding box center [446, 452] width 566 height 20
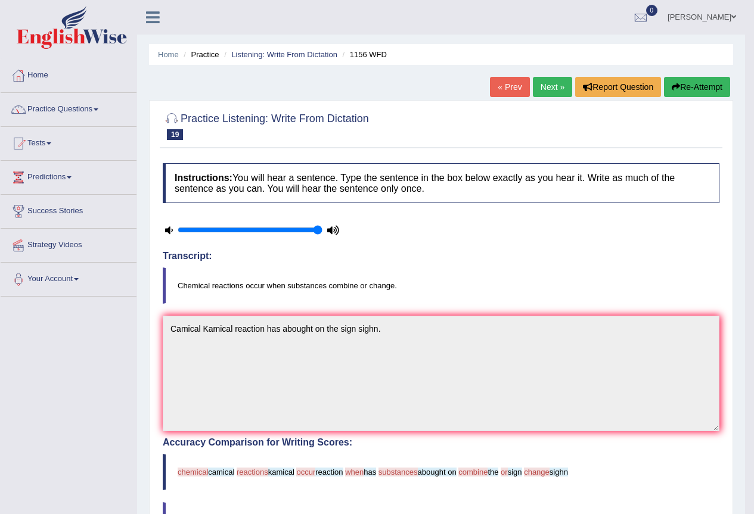
click at [540, 91] on link "Next »" at bounding box center [552, 87] width 39 height 20
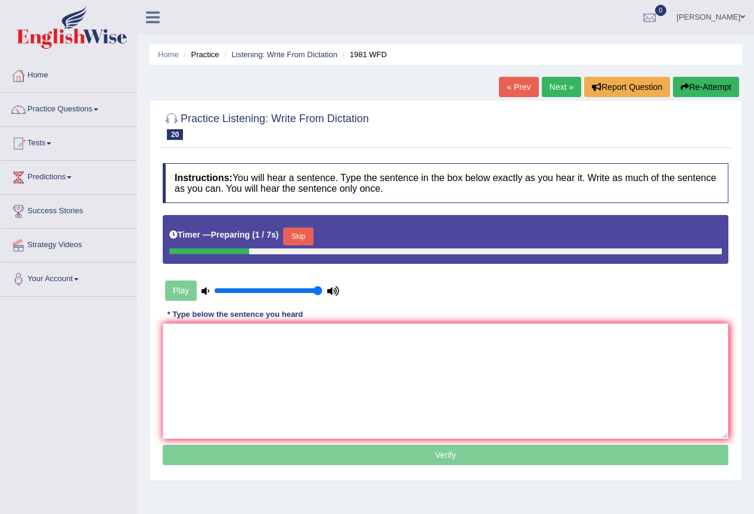
click at [525, 88] on link "« Prev" at bounding box center [518, 87] width 39 height 20
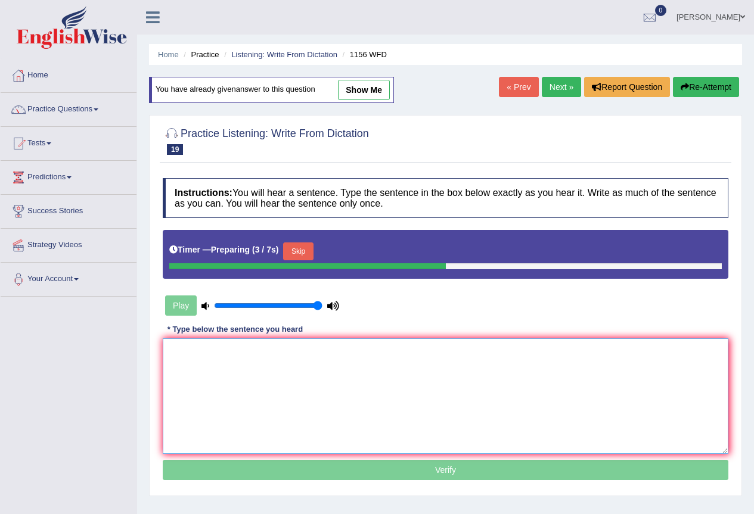
click at [191, 352] on textarea at bounding box center [446, 397] width 566 height 116
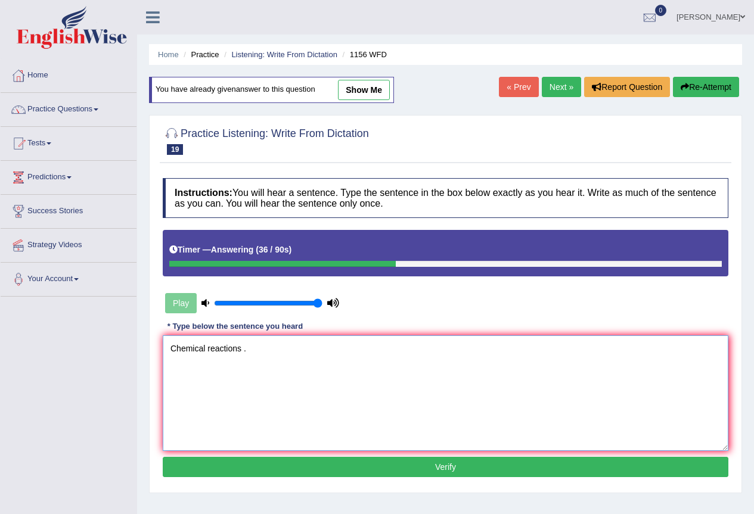
type textarea "Chemical reactions ."
click at [579, 467] on button "Verify" at bounding box center [446, 467] width 566 height 20
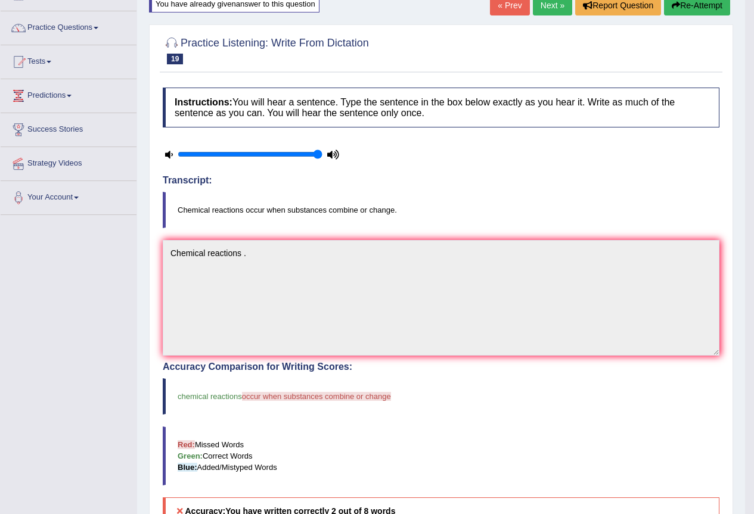
scroll to position [61, 0]
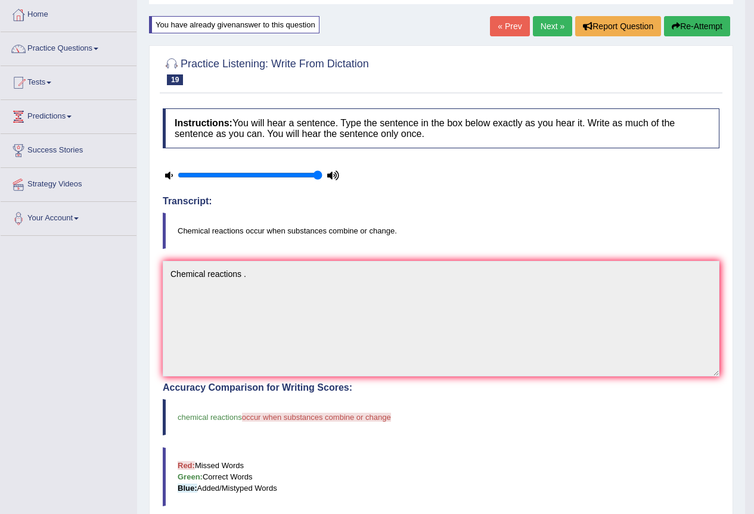
click at [552, 26] on link "Next »" at bounding box center [552, 26] width 39 height 20
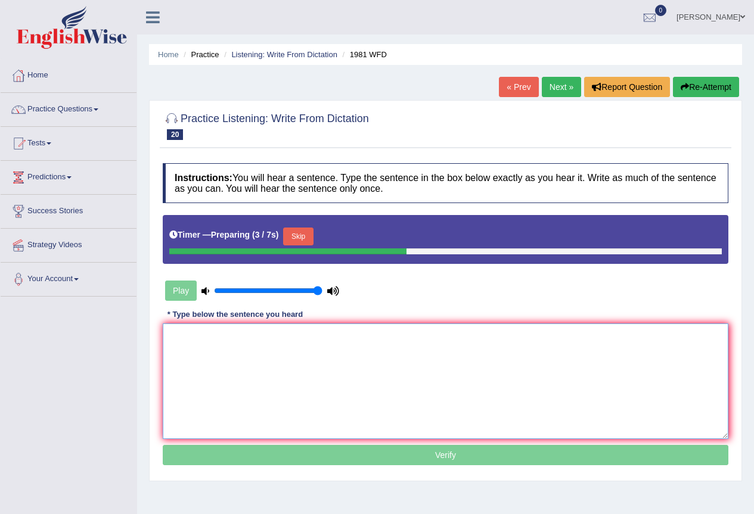
click at [178, 332] on textarea at bounding box center [446, 382] width 566 height 116
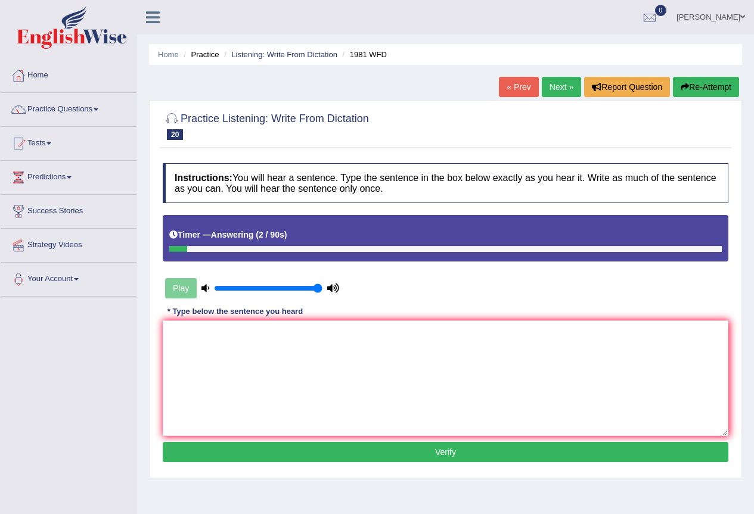
click at [709, 85] on button "Re-Attempt" at bounding box center [706, 87] width 66 height 20
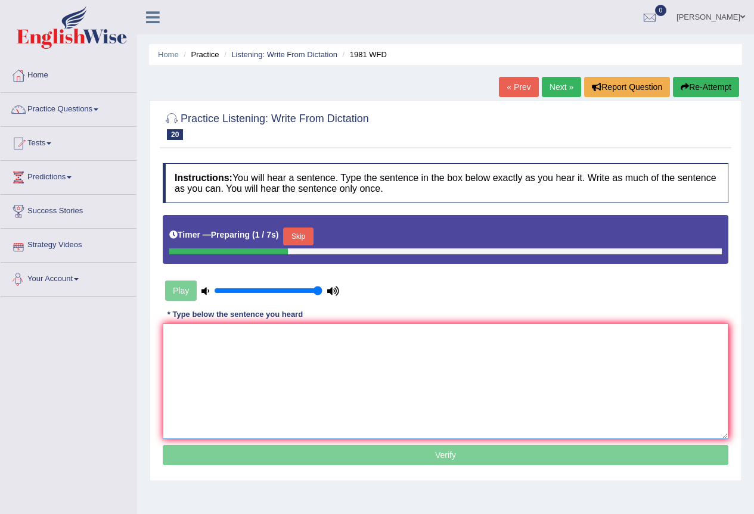
click at [170, 336] on textarea at bounding box center [446, 382] width 566 height 116
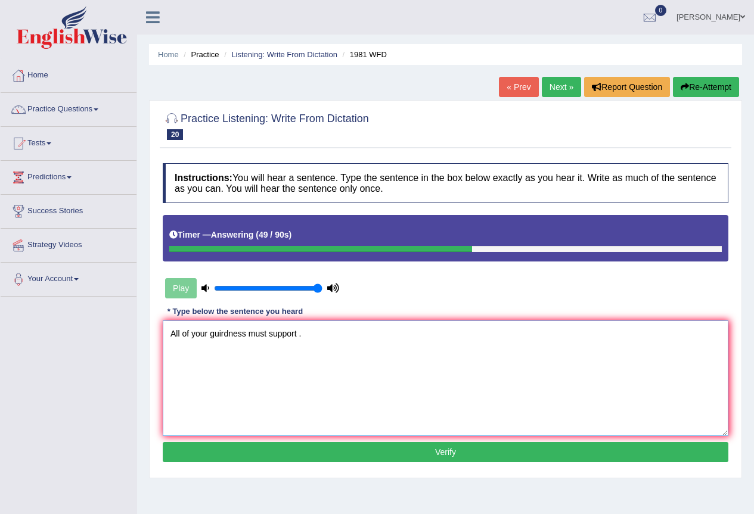
click at [296, 335] on textarea "All of your guirdness must support ." at bounding box center [446, 379] width 566 height 116
type textarea "All of your guirdness must support ."
click at [352, 443] on button "Verify" at bounding box center [446, 452] width 566 height 20
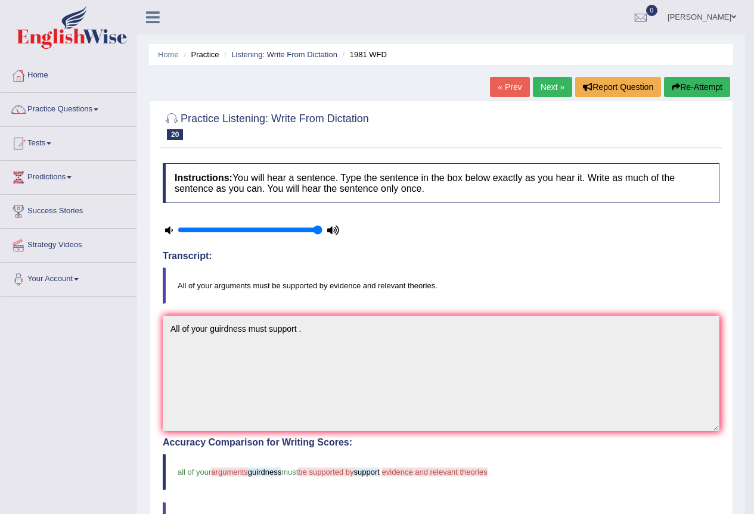
click at [699, 89] on button "Re-Attempt" at bounding box center [697, 87] width 66 height 20
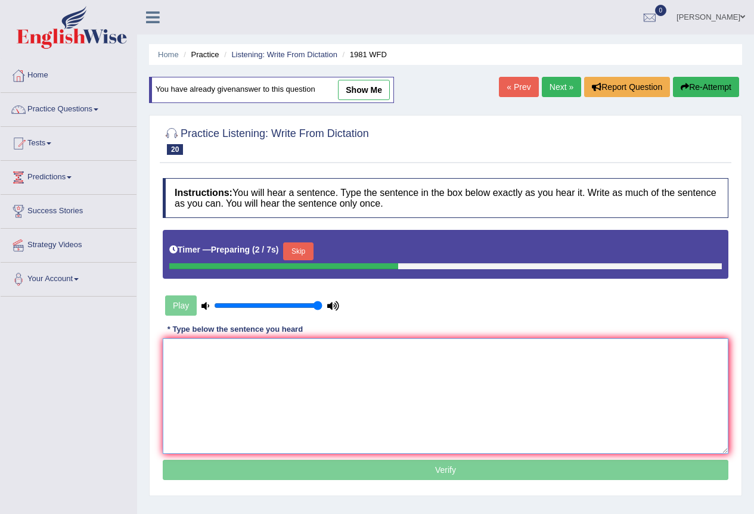
drag, startPoint x: 183, startPoint y: 352, endPoint x: 213, endPoint y: 326, distance: 39.7
click at [183, 351] on textarea at bounding box center [446, 397] width 566 height 116
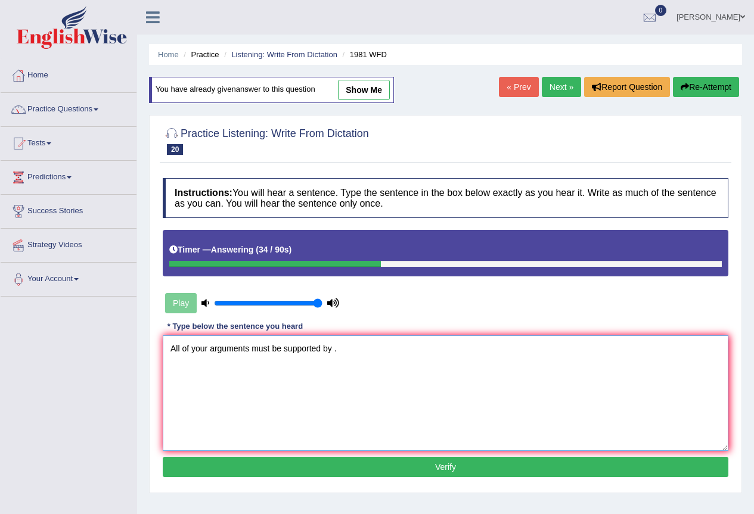
type textarea "All of your arguments must be supported by ."
click at [397, 477] on button "Verify" at bounding box center [446, 467] width 566 height 20
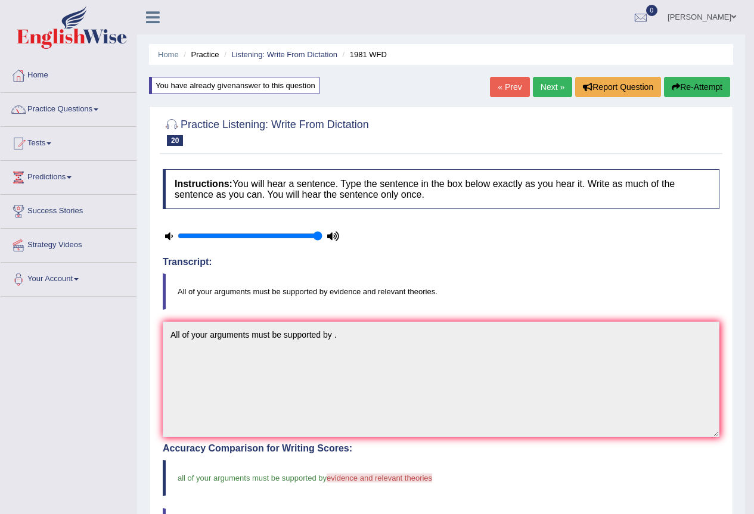
click at [551, 85] on link "Next »" at bounding box center [552, 87] width 39 height 20
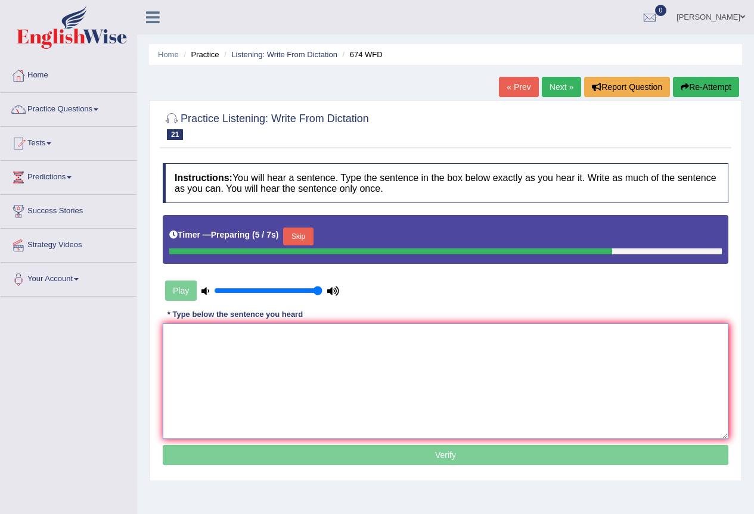
click at [185, 337] on textarea at bounding box center [446, 382] width 566 height 116
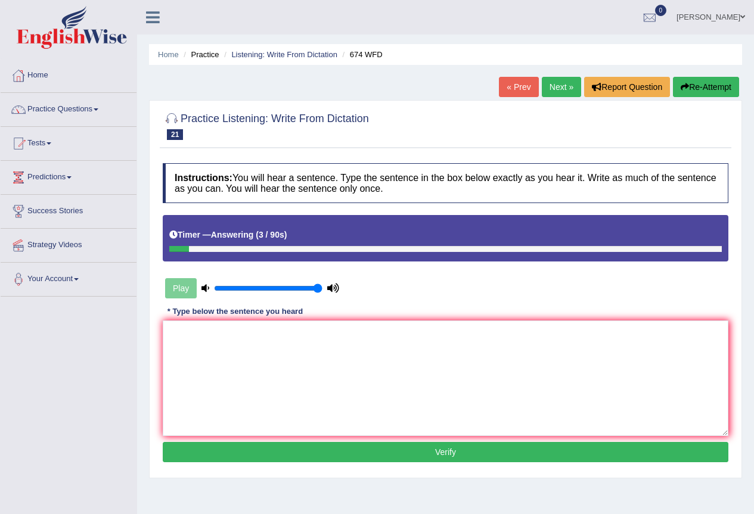
click at [678, 89] on button "Re-Attempt" at bounding box center [706, 87] width 66 height 20
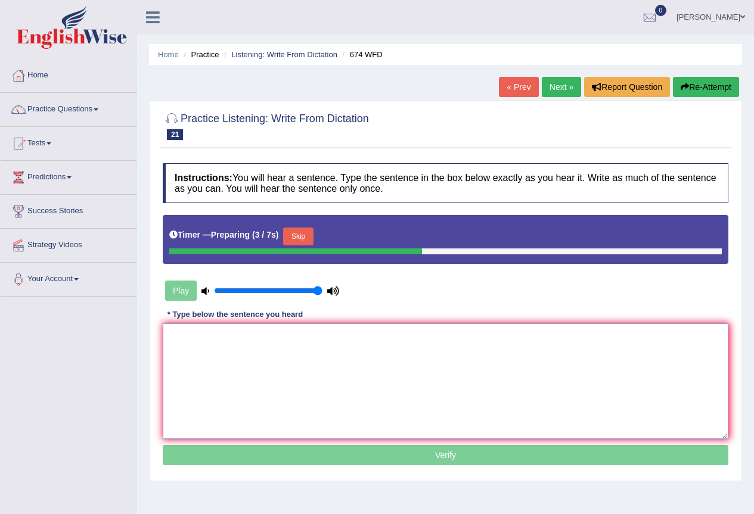
click at [175, 336] on textarea at bounding box center [446, 382] width 566 height 116
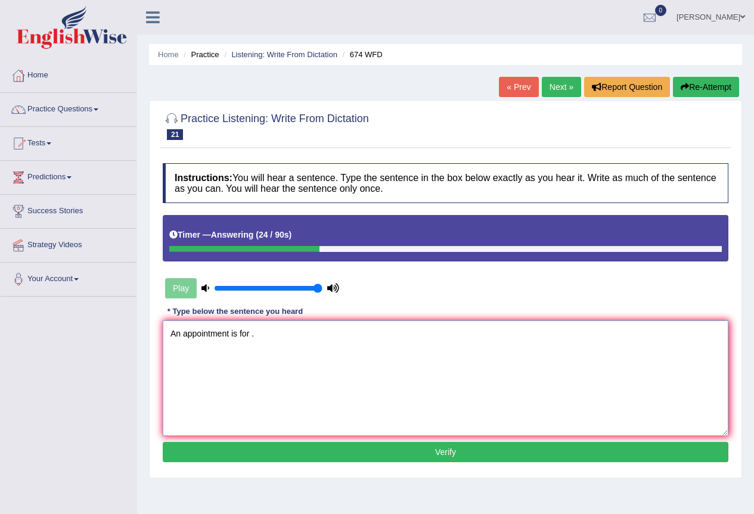
type textarea "An appointment is for ."
click at [442, 452] on button "Verify" at bounding box center [446, 452] width 566 height 20
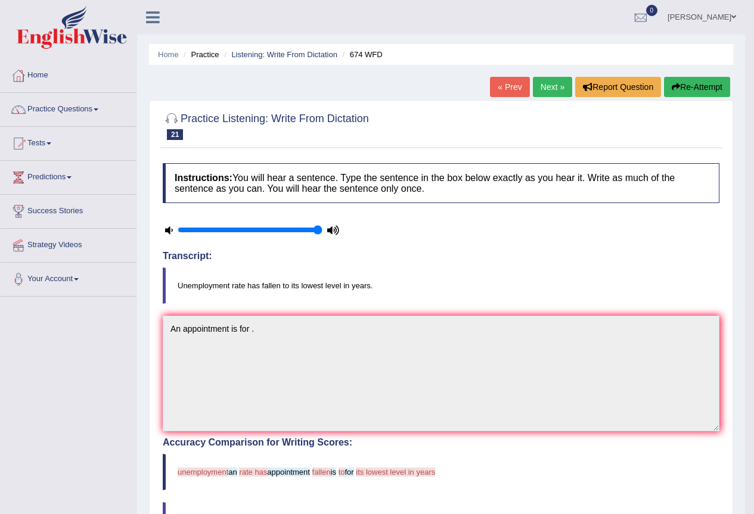
click at [690, 86] on button "Re-Attempt" at bounding box center [697, 87] width 66 height 20
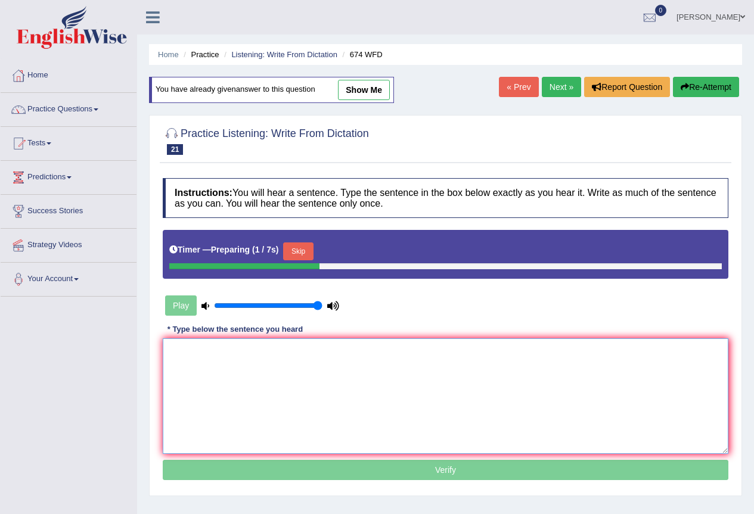
click at [179, 347] on textarea at bounding box center [446, 397] width 566 height 116
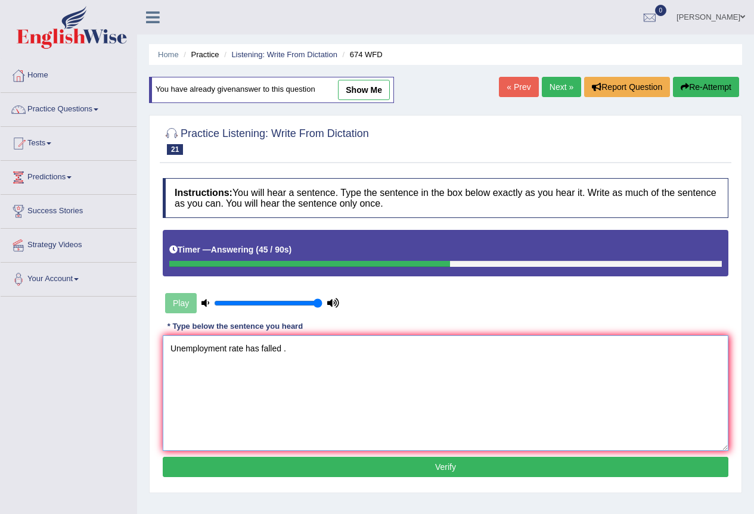
type textarea "Unemployment rate has falled ."
click at [324, 473] on button "Verify" at bounding box center [446, 467] width 566 height 20
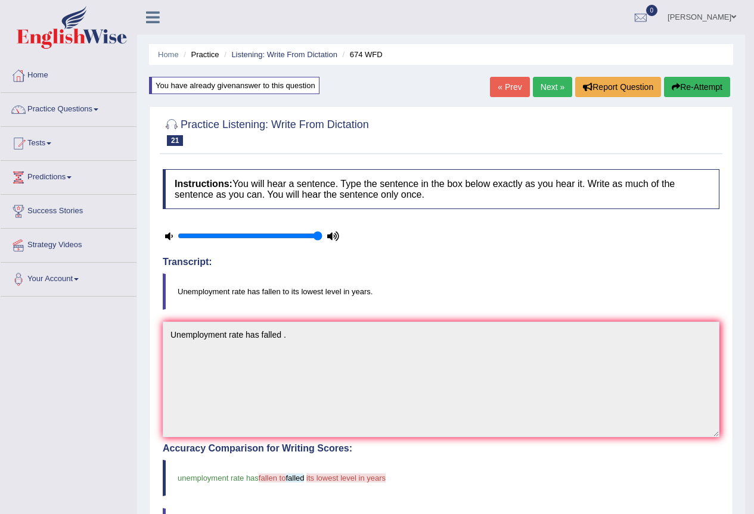
click at [543, 85] on link "Next »" at bounding box center [552, 87] width 39 height 20
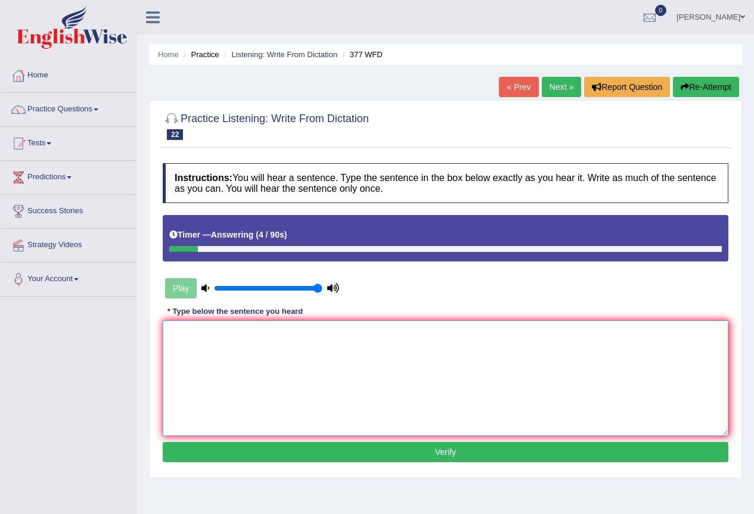
click at [178, 342] on textarea at bounding box center [446, 379] width 566 height 116
type textarea "The department has a riquire ."
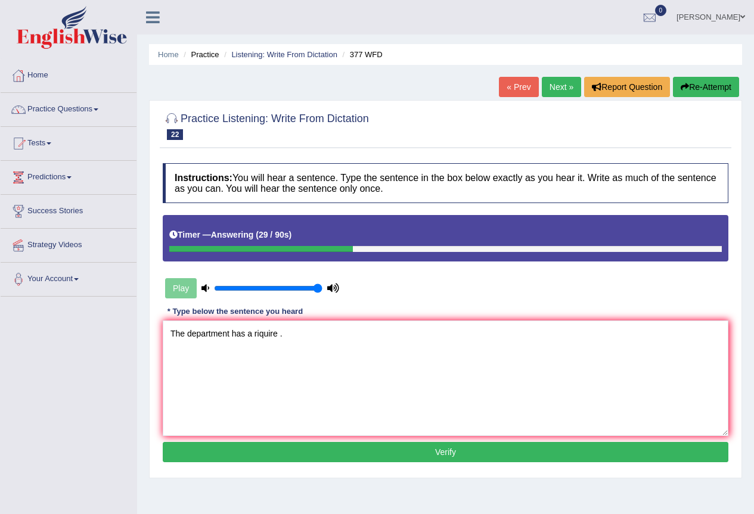
click at [315, 457] on button "Verify" at bounding box center [446, 452] width 566 height 20
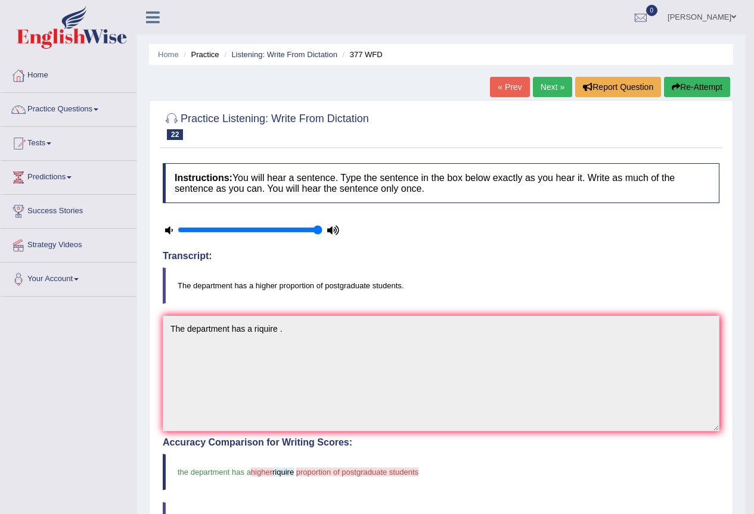
click at [693, 87] on button "Re-Attempt" at bounding box center [697, 87] width 66 height 20
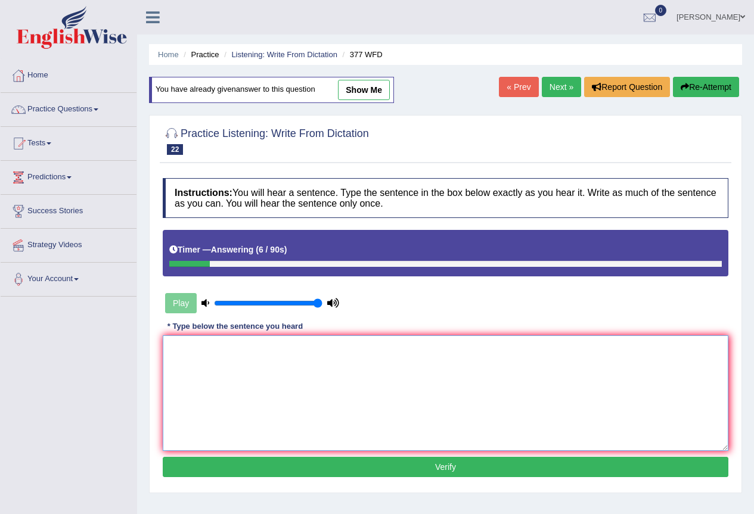
click at [172, 343] on textarea at bounding box center [446, 394] width 566 height 116
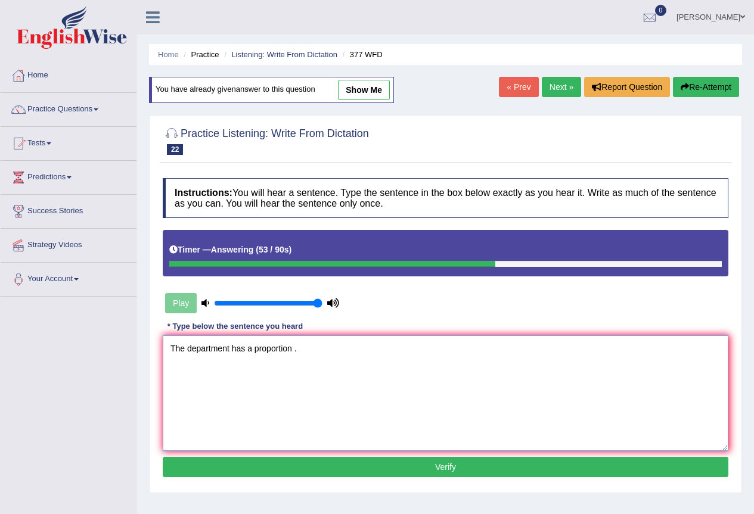
click at [292, 349] on textarea "The department has a proportion ." at bounding box center [446, 394] width 566 height 116
type textarea "The department has a proportion postgraduate ."
click at [339, 466] on button "Verify" at bounding box center [446, 467] width 566 height 20
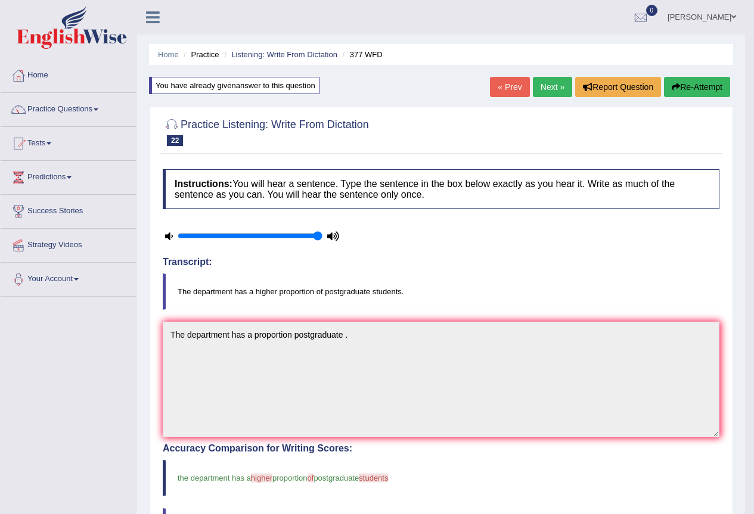
click at [706, 91] on button "Re-Attempt" at bounding box center [697, 87] width 66 height 20
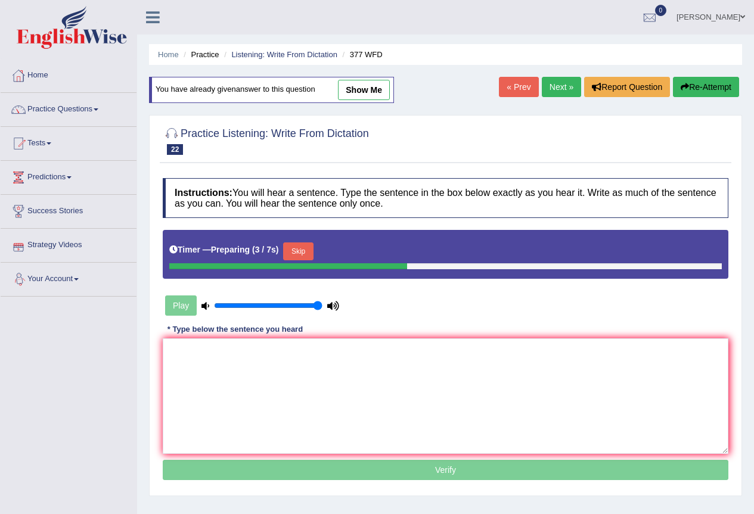
click at [298, 254] on button "Skip" at bounding box center [298, 252] width 30 height 18
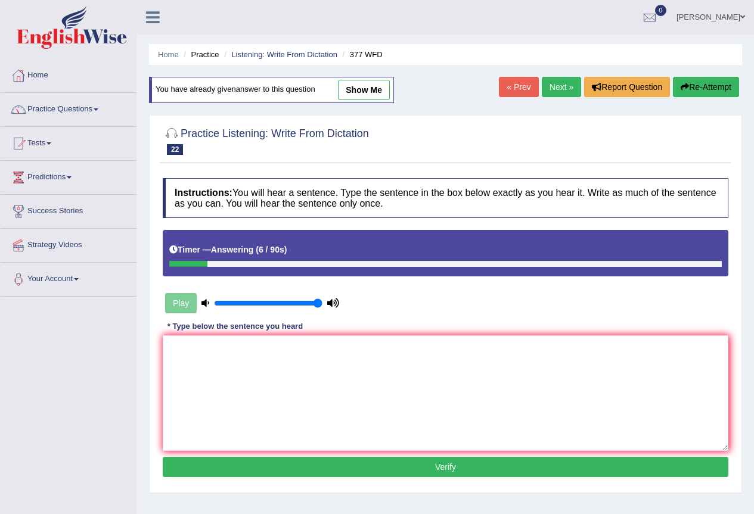
click at [689, 91] on button "Re-Attempt" at bounding box center [706, 87] width 66 height 20
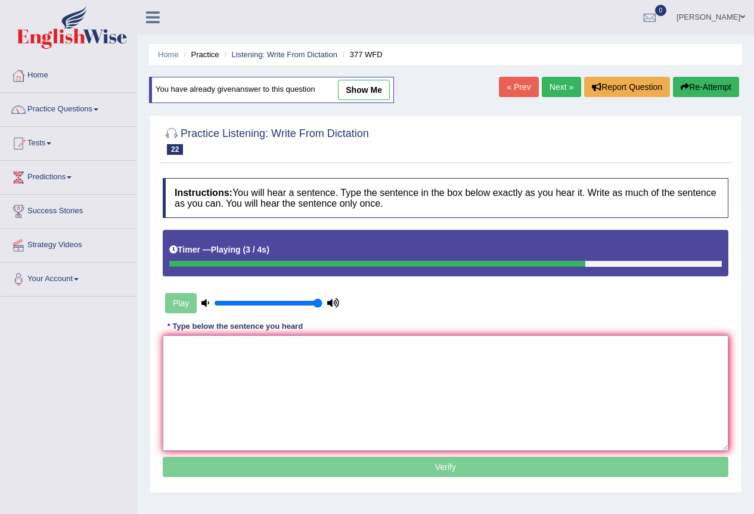
click at [178, 346] on textarea at bounding box center [446, 394] width 566 height 116
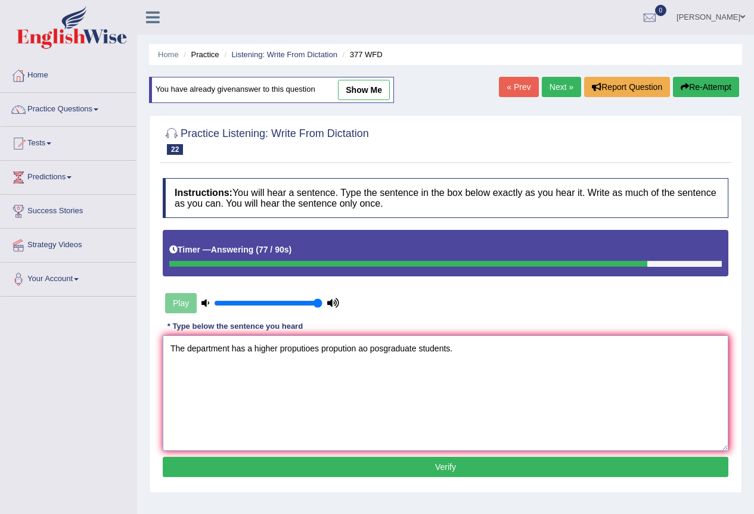
type textarea "The department has a higher proputioes propution ao posgraduate students."
click at [367, 457] on div "Instructions: You will hear a sentence. Type the sentence in the box below exac…" at bounding box center [446, 329] width 572 height 315
click at [372, 463] on button "Verify" at bounding box center [446, 467] width 566 height 20
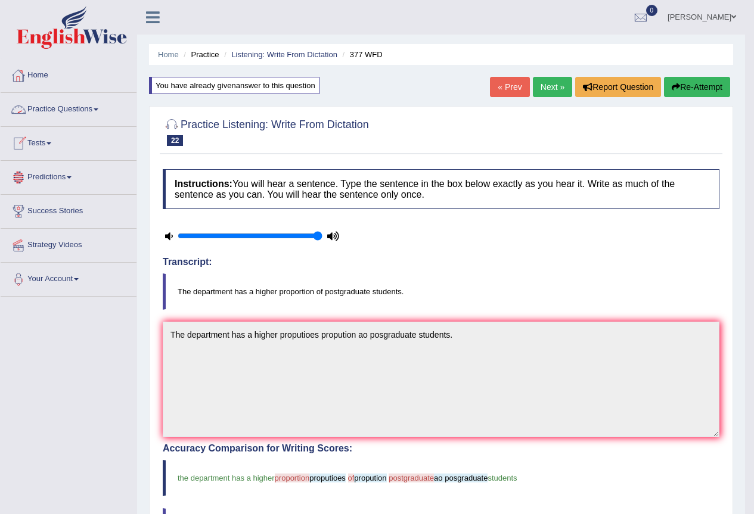
click at [94, 111] on link "Practice Questions" at bounding box center [69, 108] width 136 height 30
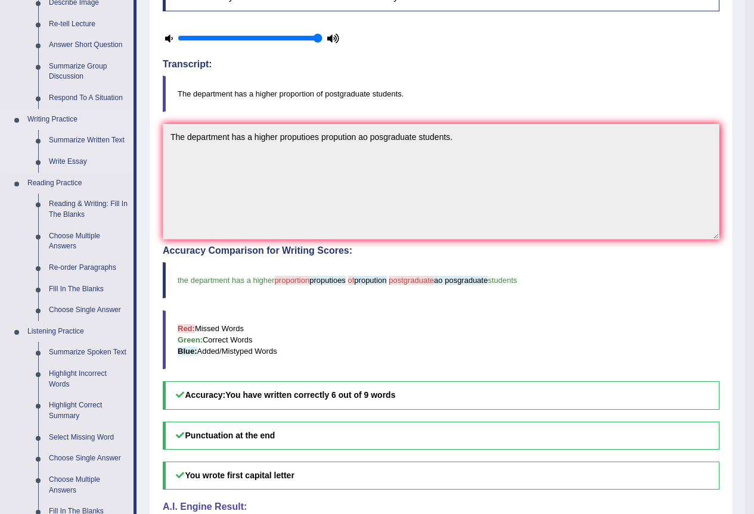
scroll to position [298, 0]
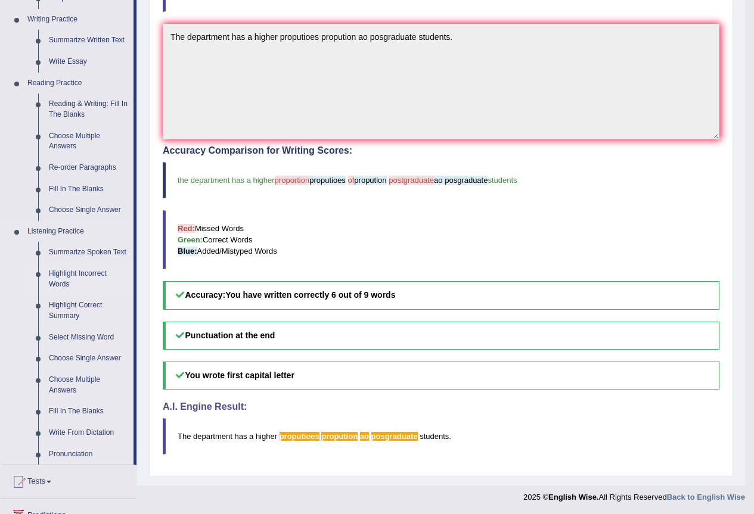
click at [56, 279] on link "Highlight Incorrect Words" at bounding box center [89, 279] width 90 height 32
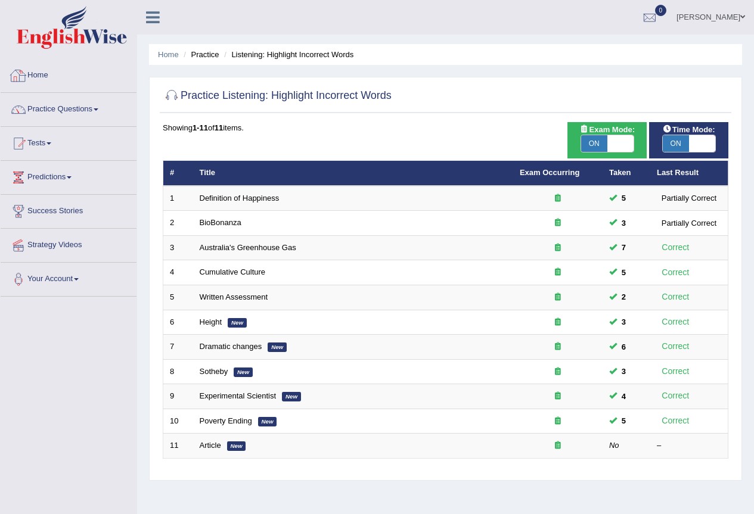
click at [34, 76] on link "Home" at bounding box center [69, 74] width 136 height 30
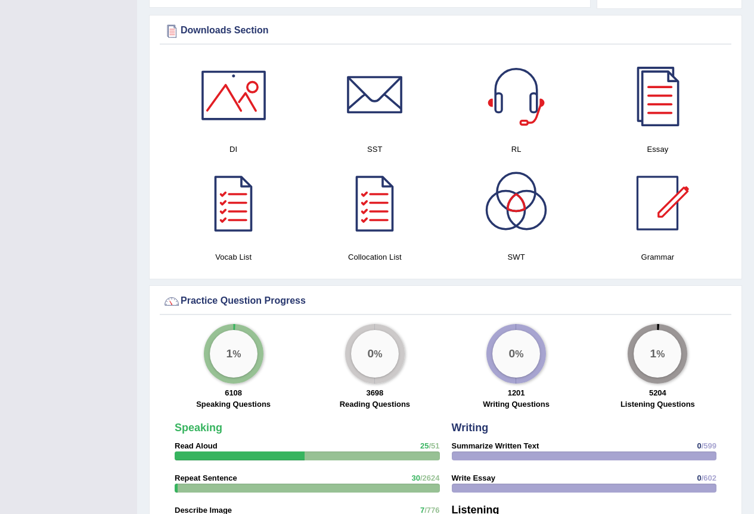
scroll to position [596, 0]
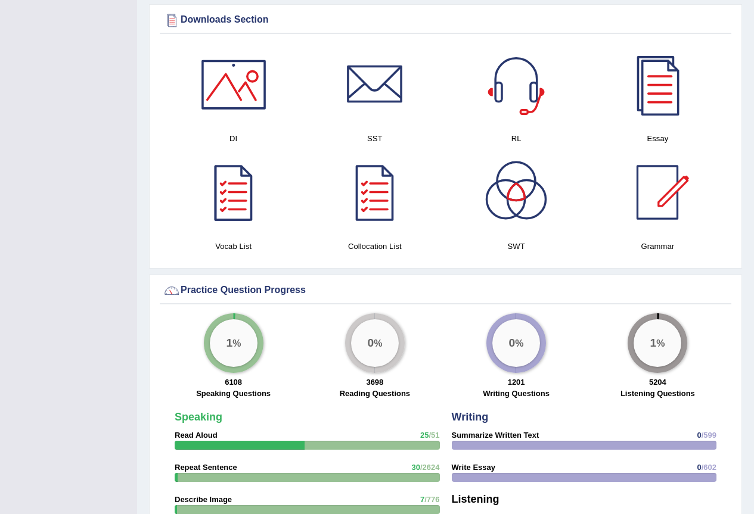
click at [228, 193] on div at bounding box center [233, 192] width 83 height 83
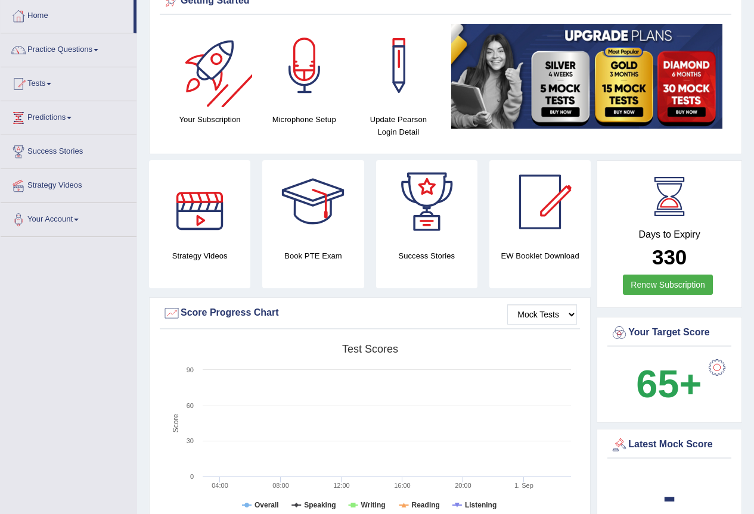
scroll to position [0, 0]
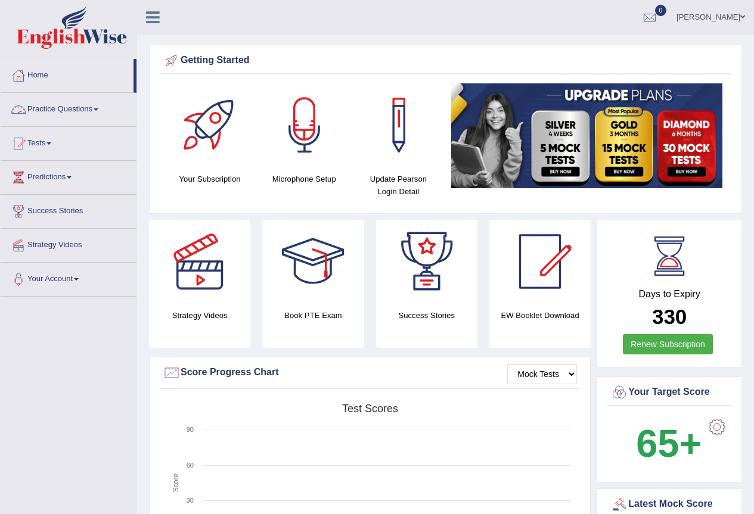
click at [98, 109] on span at bounding box center [96, 109] width 5 height 2
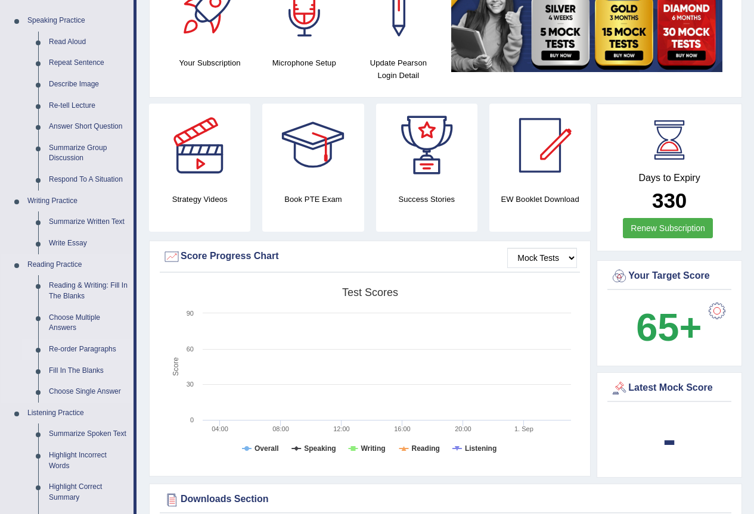
scroll to position [358, 0]
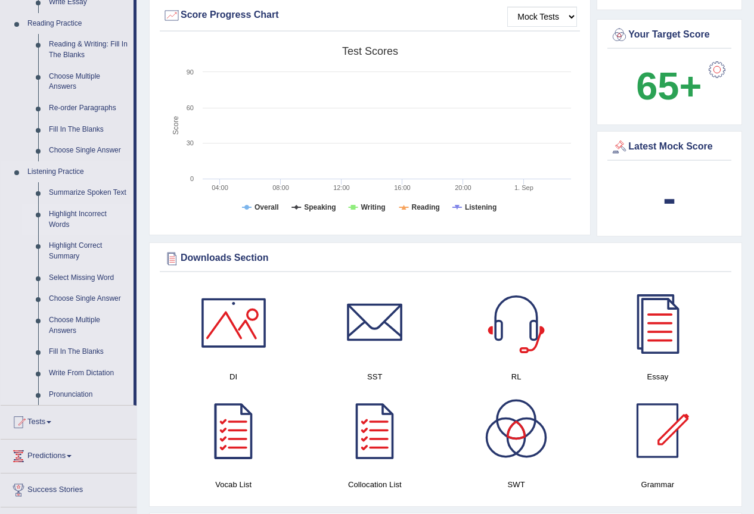
click at [62, 215] on link "Highlight Incorrect Words" at bounding box center [89, 220] width 90 height 32
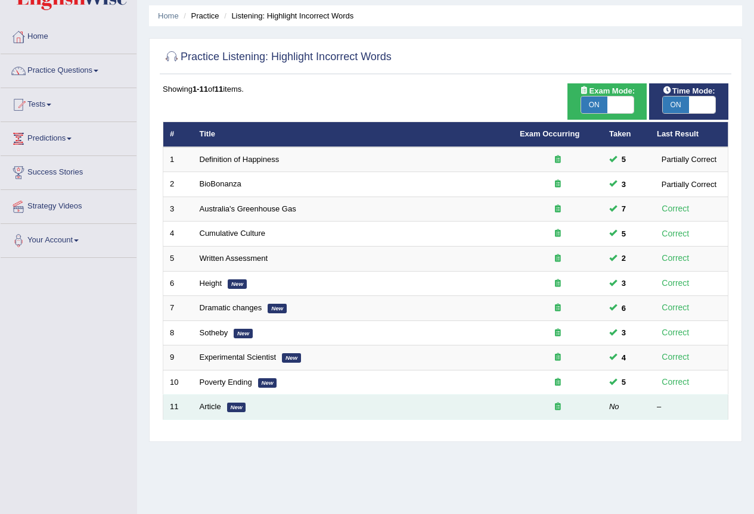
scroll to position [60, 0]
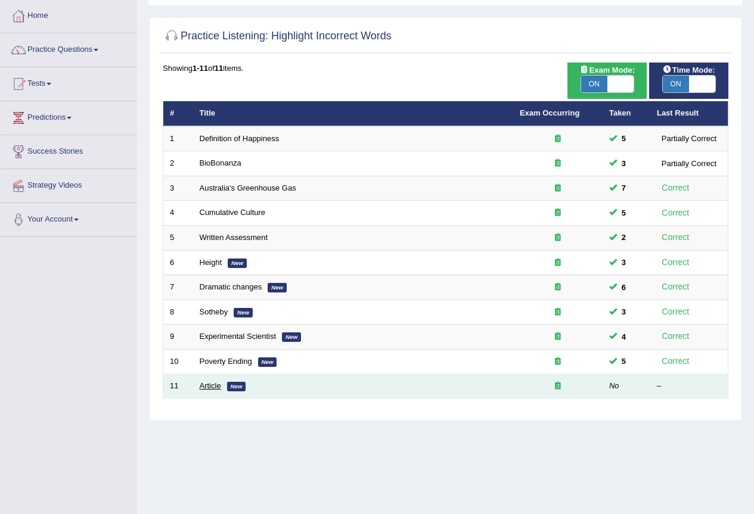
click at [213, 387] on link "Article" at bounding box center [210, 386] width 21 height 9
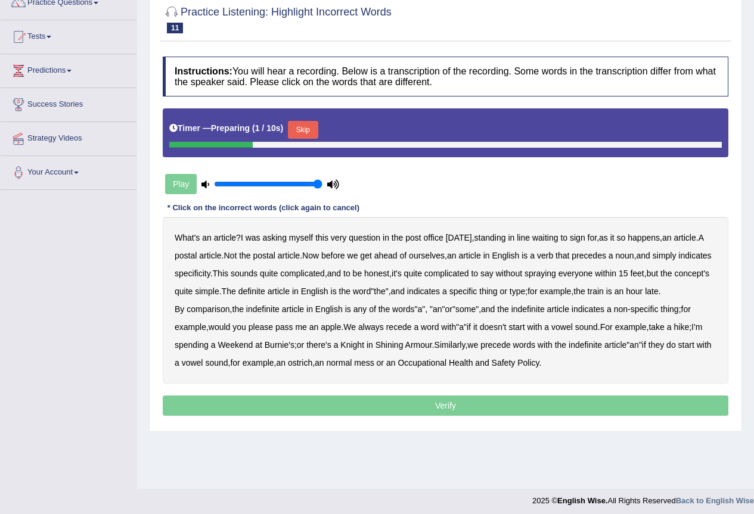
scroll to position [111, 0]
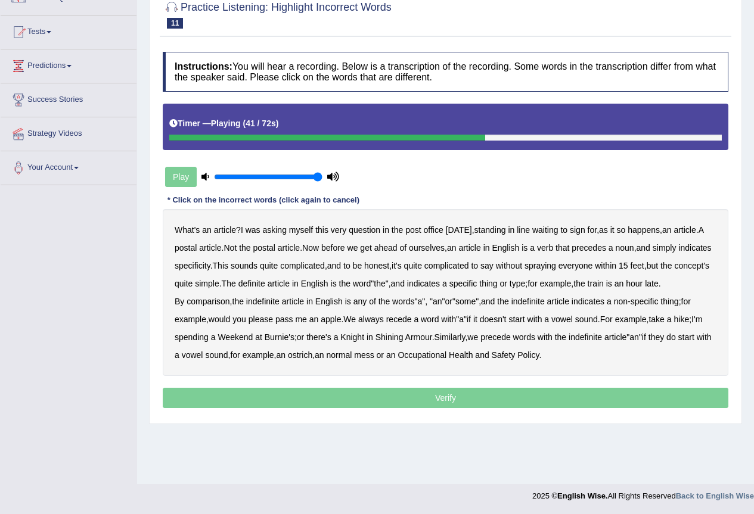
click at [626, 289] on b "hour" at bounding box center [634, 284] width 17 height 10
click at [203, 360] on b "vowel" at bounding box center [192, 356] width 21 height 10
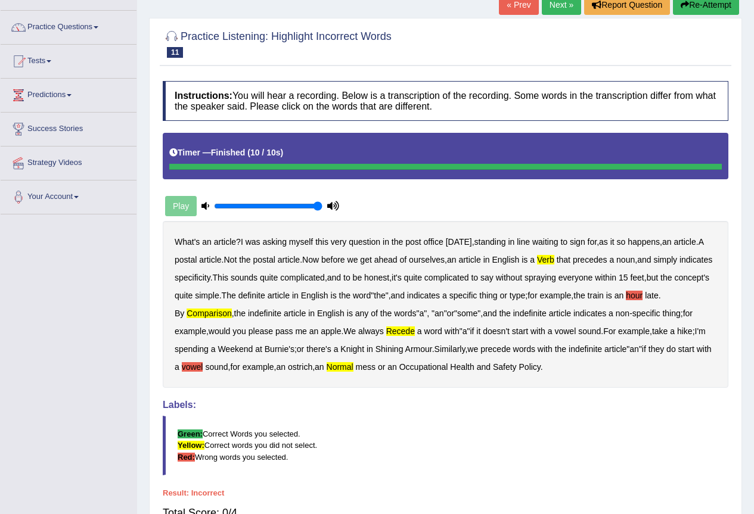
scroll to position [23, 0]
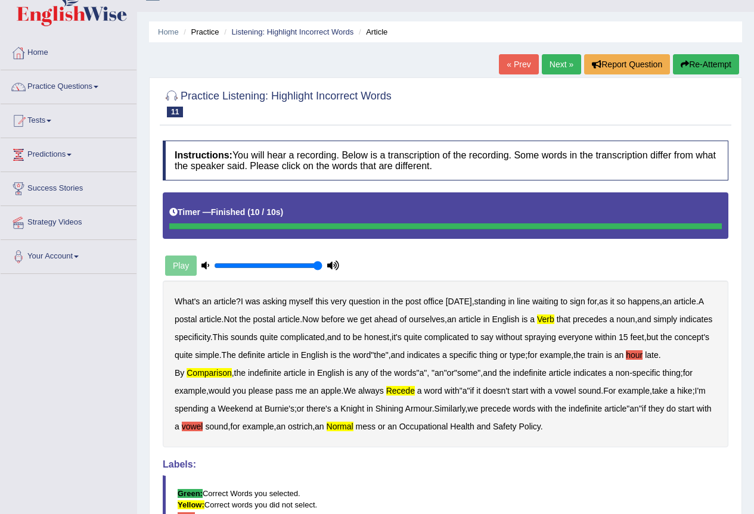
click at [717, 64] on button "Re-Attempt" at bounding box center [706, 64] width 66 height 20
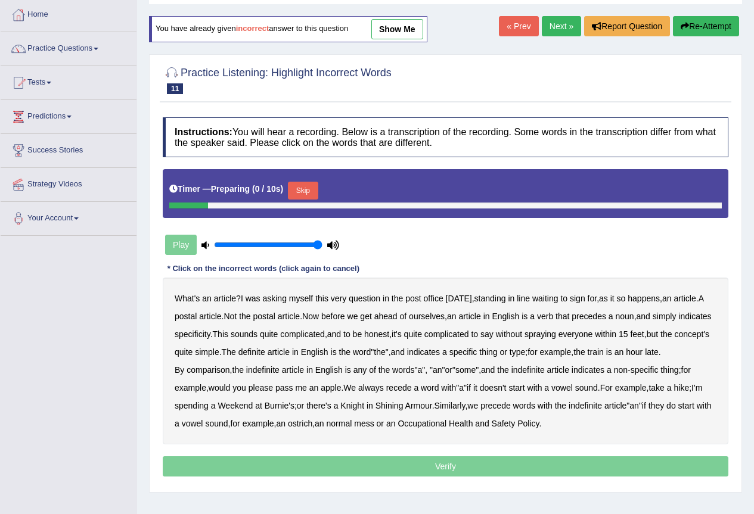
scroll to position [111, 0]
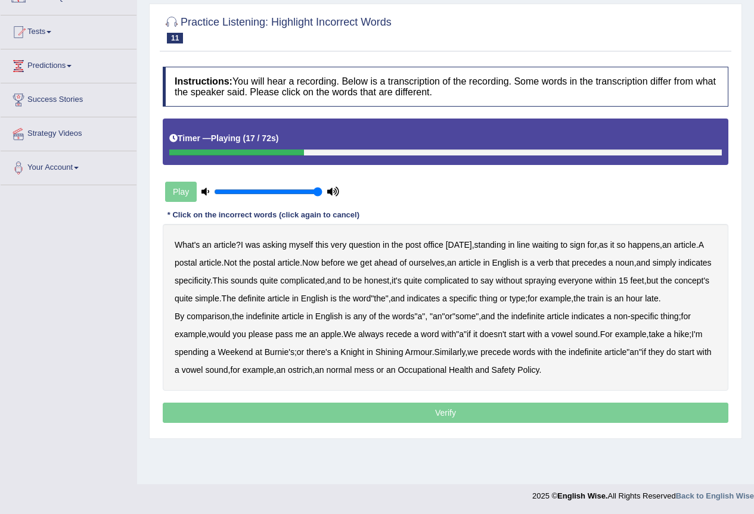
click at [553, 262] on b "verb" at bounding box center [545, 263] width 16 height 10
click at [535, 321] on b "indefinite" at bounding box center [527, 317] width 33 height 10
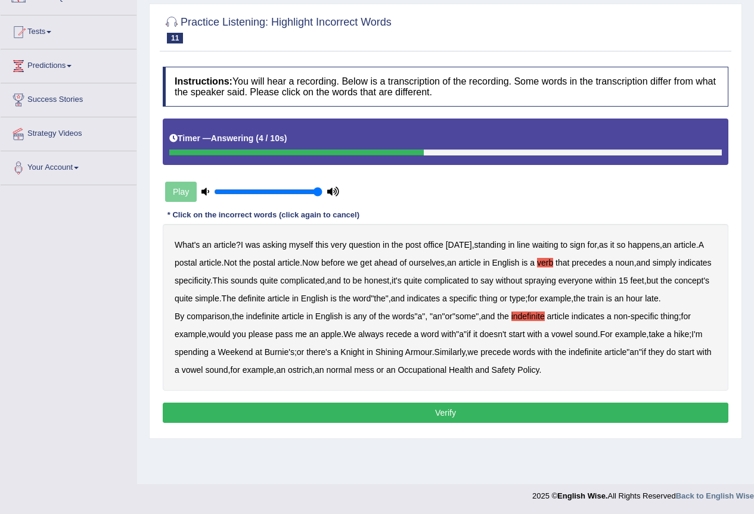
click at [517, 423] on button "Verify" at bounding box center [446, 413] width 566 height 20
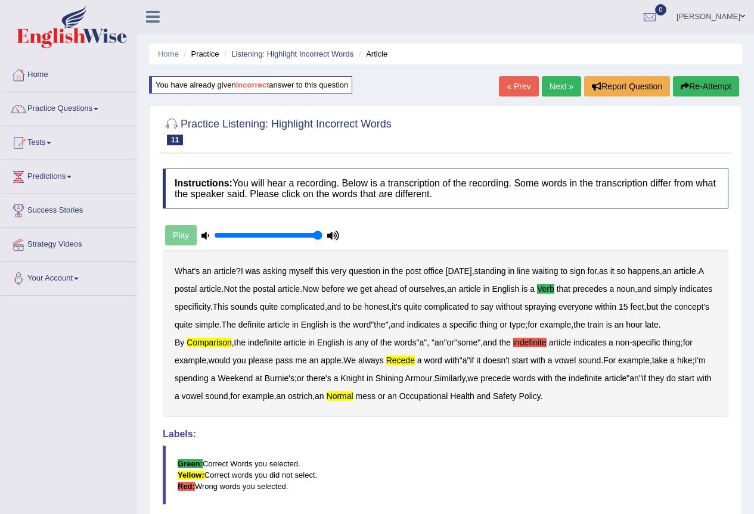
scroll to position [0, 0]
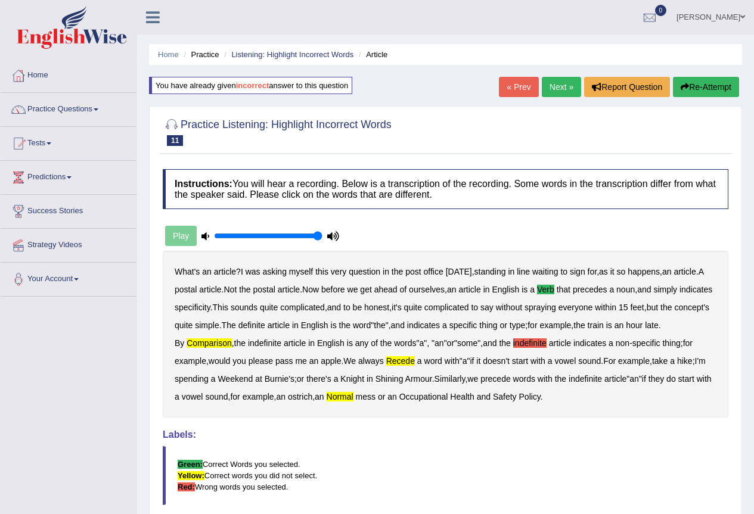
click at [562, 87] on link "Next »" at bounding box center [561, 87] width 39 height 20
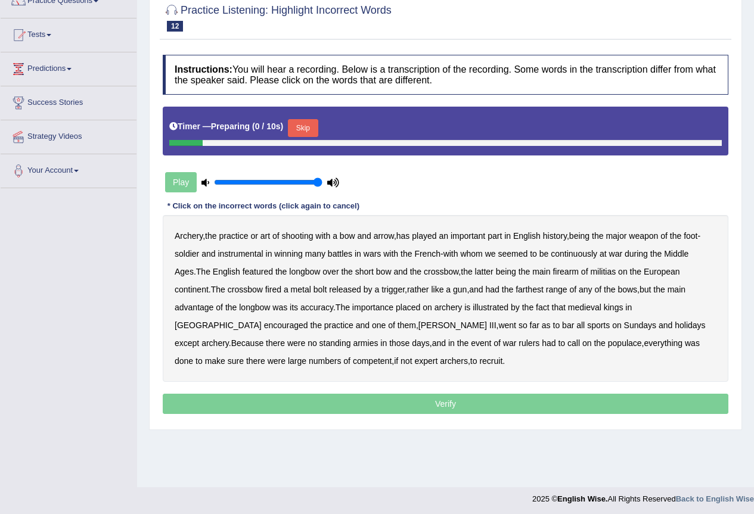
scroll to position [111, 0]
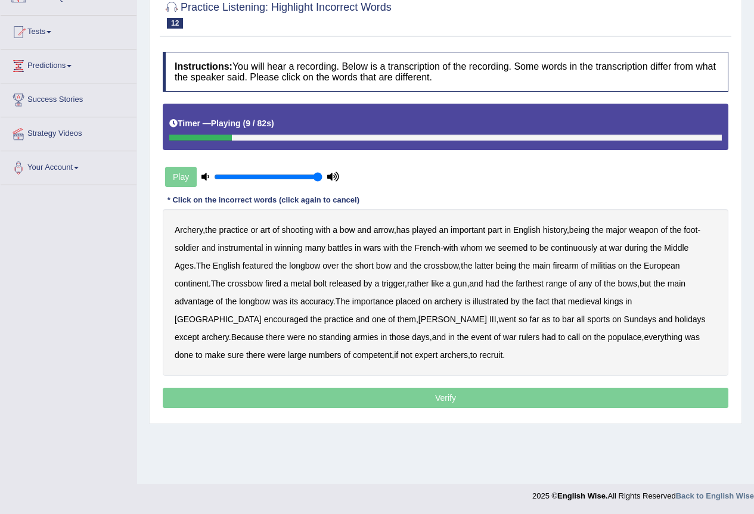
drag, startPoint x: 405, startPoint y: 232, endPoint x: 432, endPoint y: 234, distance: 27.5
click at [416, 234] on div "Archery , the practice or art of shooting with a bow and arrow , has played an …" at bounding box center [446, 292] width 566 height 167
click at [408, 228] on b "has" at bounding box center [403, 230] width 14 height 10
click at [607, 251] on b "at" at bounding box center [603, 248] width 7 height 10
click at [487, 266] on b "latter" at bounding box center [484, 266] width 18 height 10
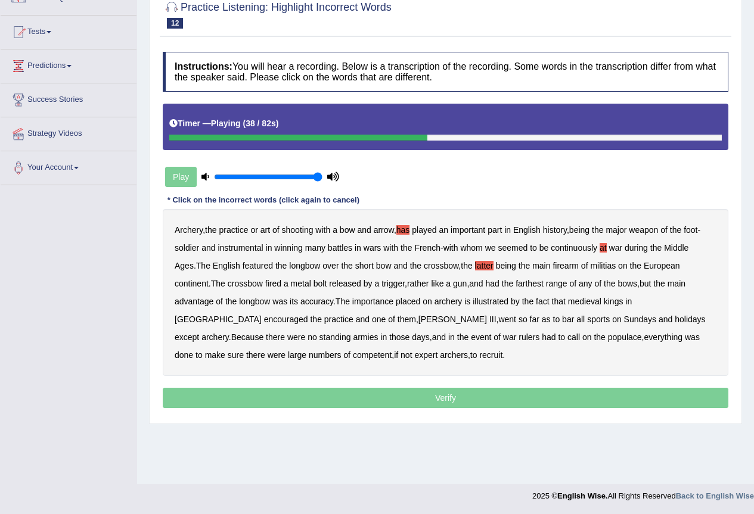
click at [396, 284] on b "trigger" at bounding box center [393, 284] width 23 height 10
click at [390, 287] on b "trigger" at bounding box center [393, 284] width 23 height 10
click at [418, 320] on b "Edward" at bounding box center [452, 320] width 69 height 10
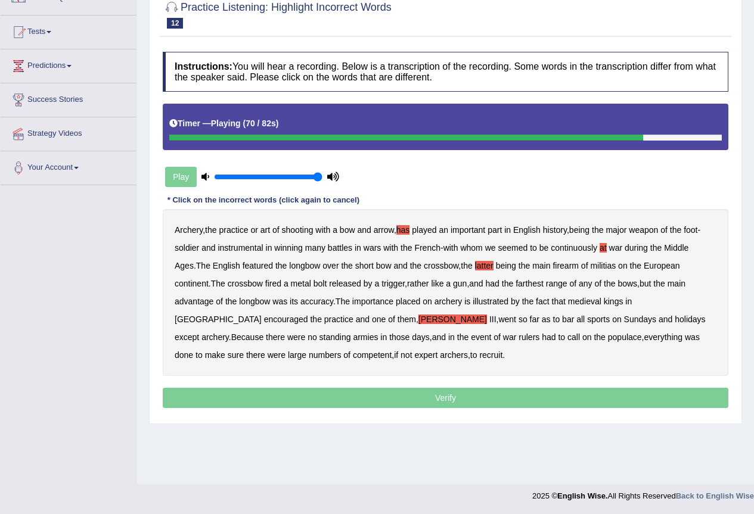
click at [353, 336] on b "armies" at bounding box center [365, 338] width 25 height 10
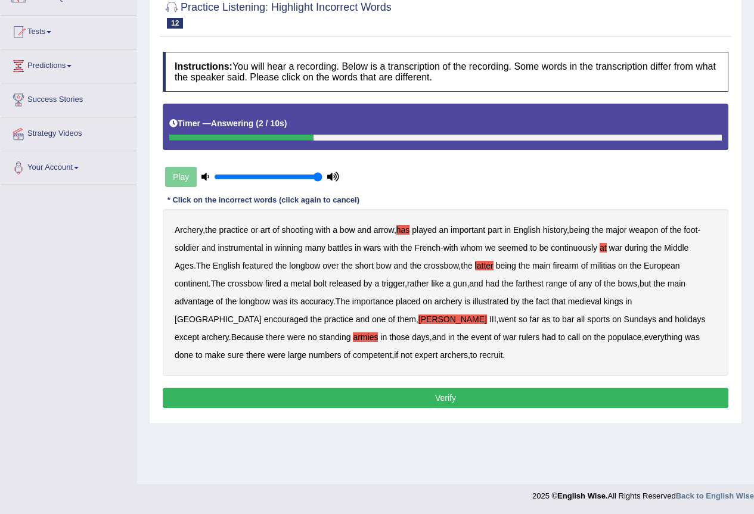
click at [294, 392] on button "Verify" at bounding box center [446, 398] width 566 height 20
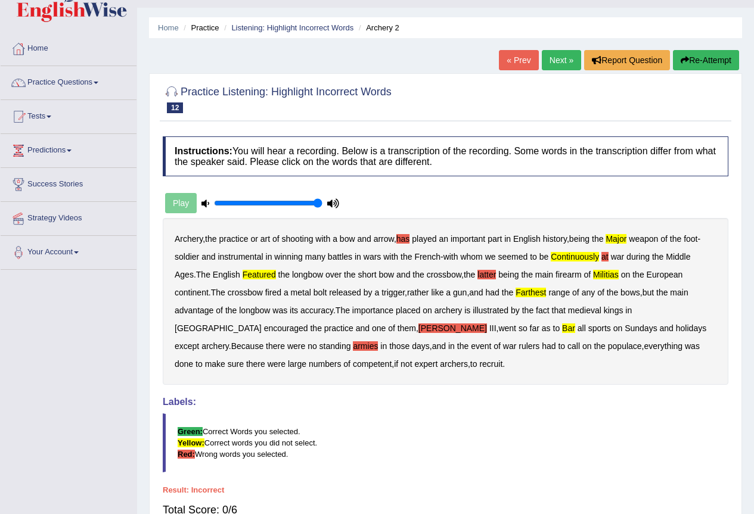
scroll to position [0, 0]
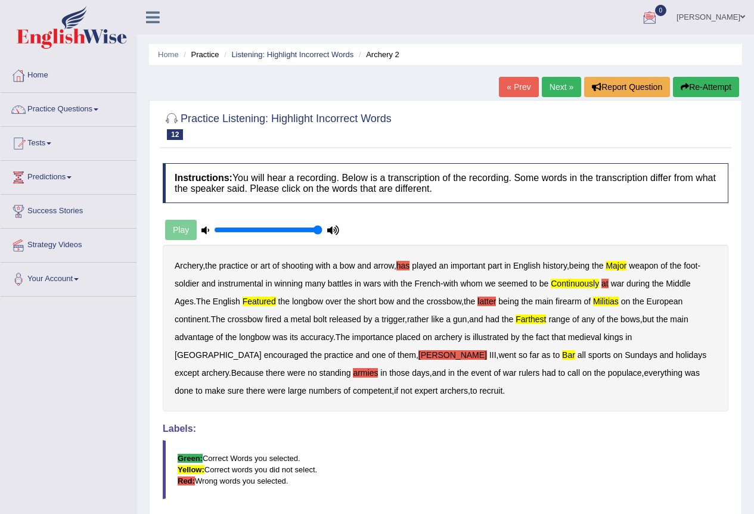
click at [693, 87] on button "Re-Attempt" at bounding box center [706, 87] width 66 height 20
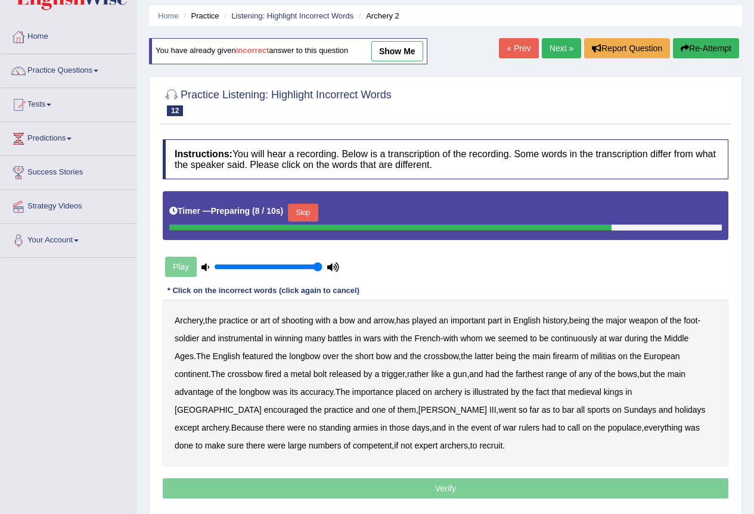
scroll to position [60, 0]
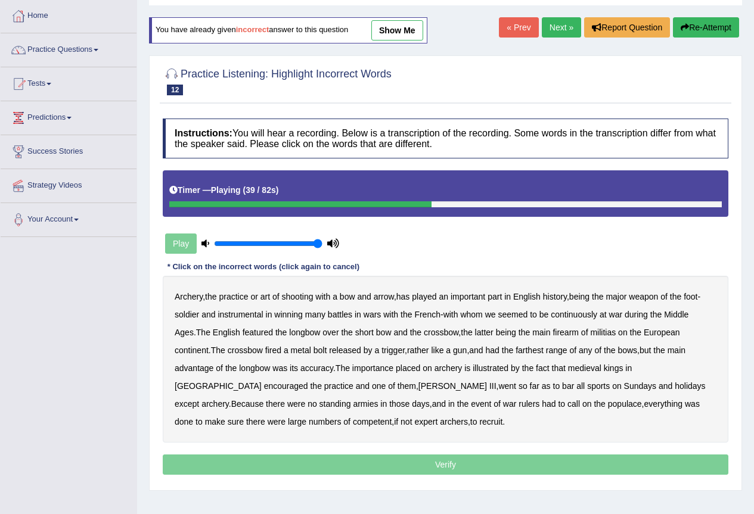
click at [419, 352] on b "rather" at bounding box center [418, 351] width 22 height 10
click at [421, 353] on b "rather" at bounding box center [418, 351] width 22 height 10
click at [470, 370] on b "is" at bounding box center [467, 369] width 6 height 10
click at [380, 404] on b "in" at bounding box center [383, 404] width 7 height 10
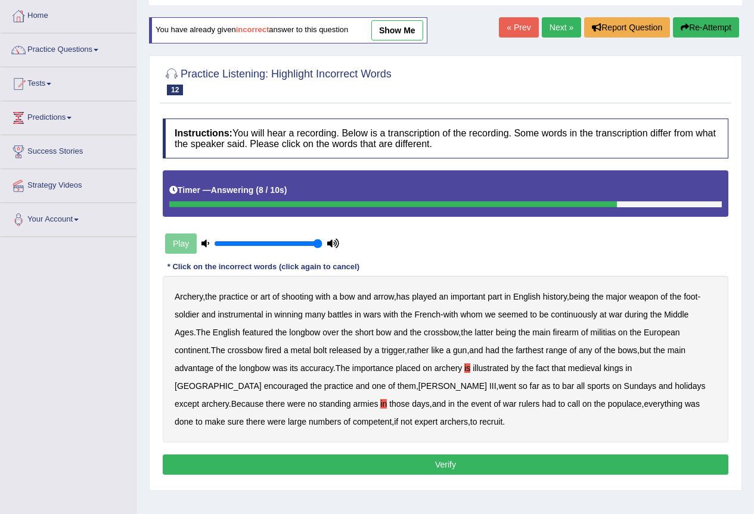
click at [517, 467] on button "Verify" at bounding box center [446, 465] width 566 height 20
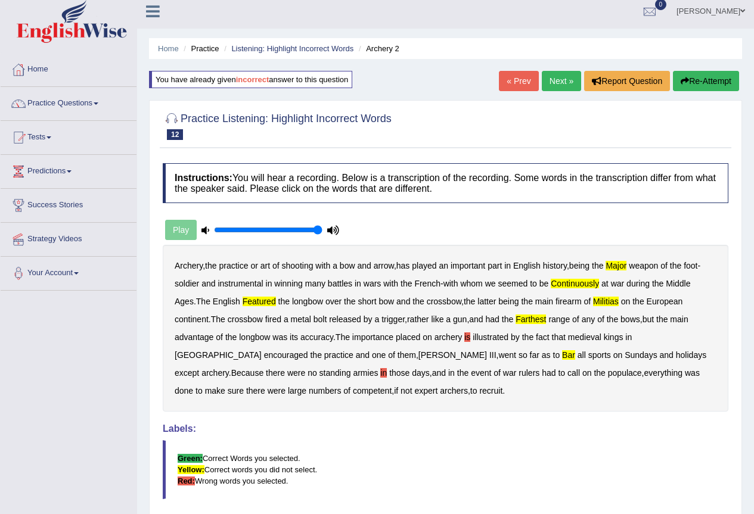
scroll to position [0, 0]
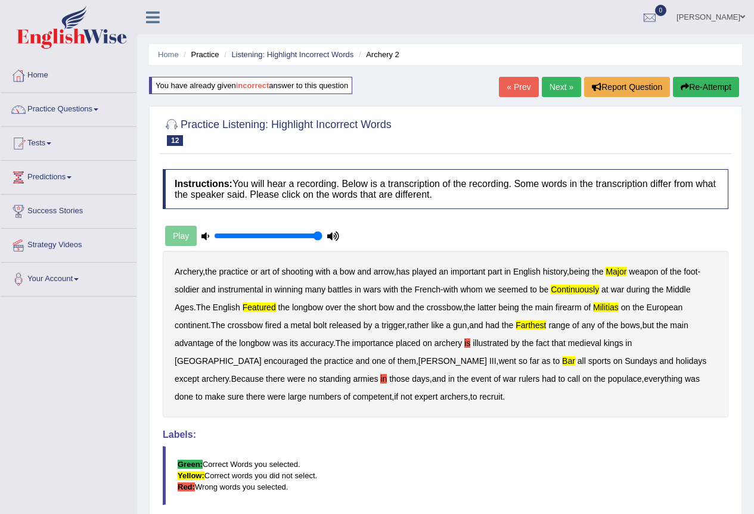
click at [553, 79] on link "Next »" at bounding box center [561, 87] width 39 height 20
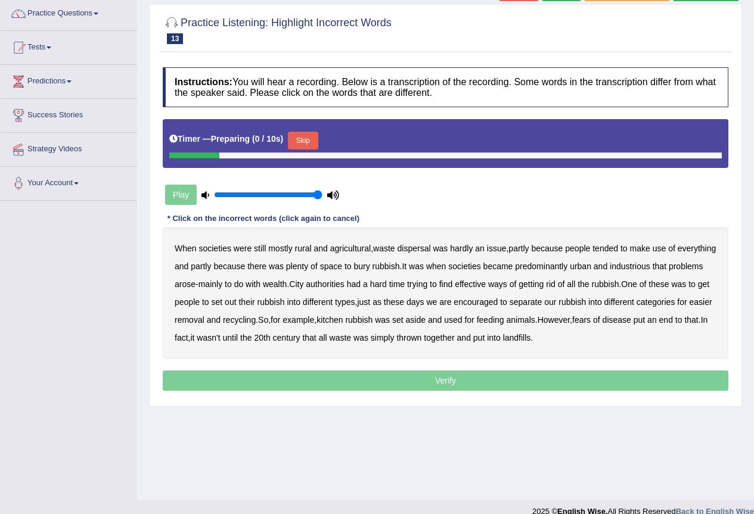
scroll to position [111, 0]
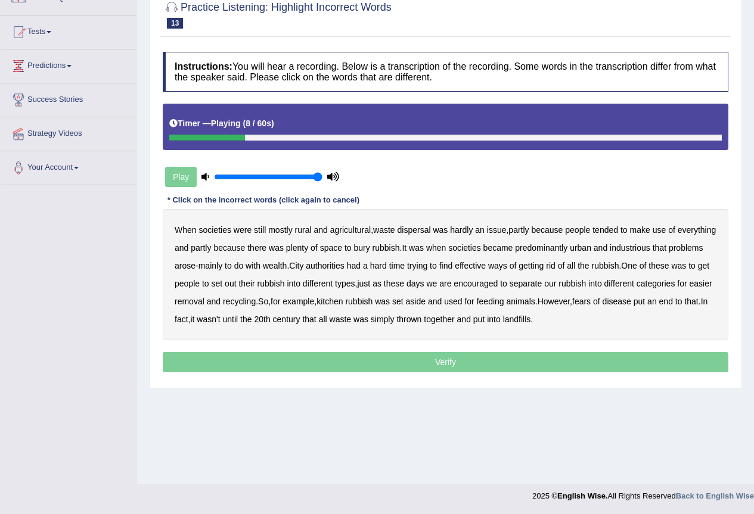
click at [364, 230] on b "agricultural" at bounding box center [350, 230] width 41 height 10
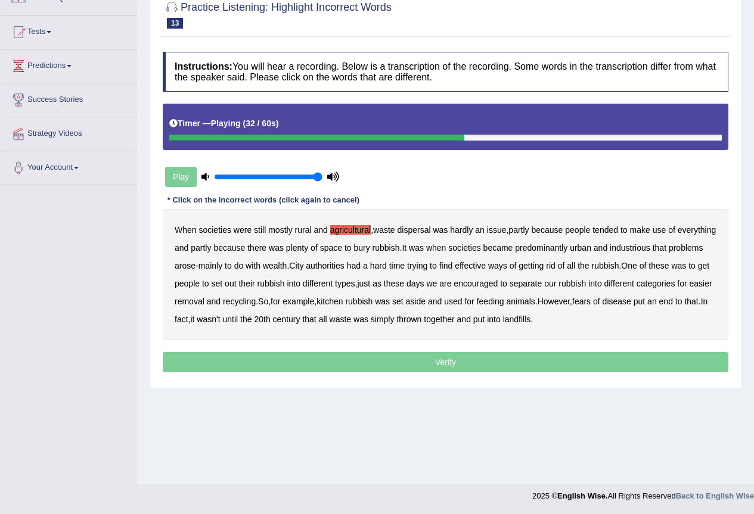
click at [556, 267] on b "rid" at bounding box center [551, 266] width 10 height 10
click at [556, 264] on b "rid" at bounding box center [551, 266] width 10 height 10
click at [565, 266] on b "of" at bounding box center [561, 266] width 7 height 10
click at [565, 265] on b "of" at bounding box center [561, 266] width 7 height 10
click at [390, 301] on b "was" at bounding box center [382, 302] width 15 height 10
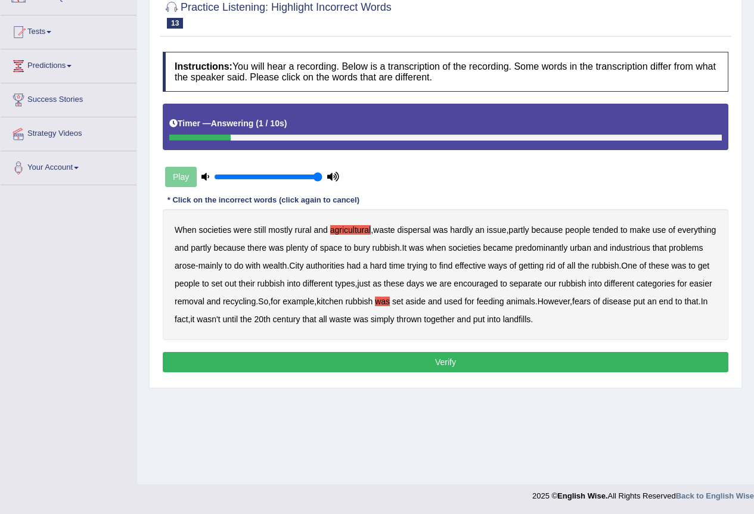
click at [375, 366] on button "Verify" at bounding box center [446, 362] width 566 height 20
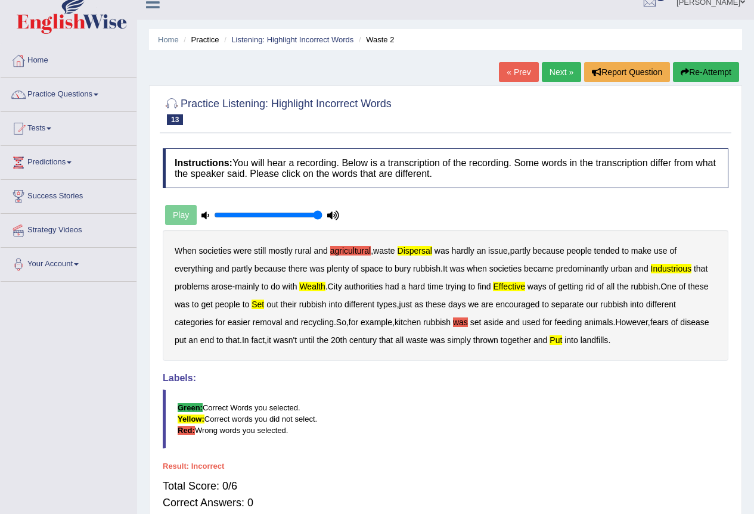
scroll to position [0, 0]
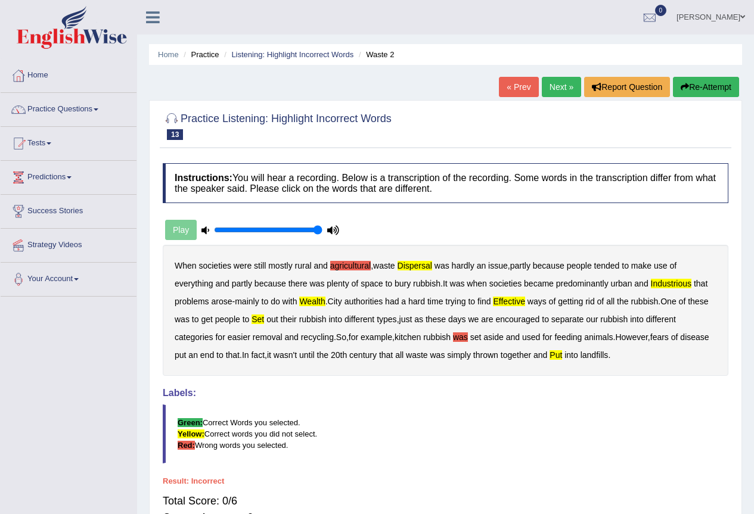
click at [674, 91] on button "Re-Attempt" at bounding box center [706, 87] width 66 height 20
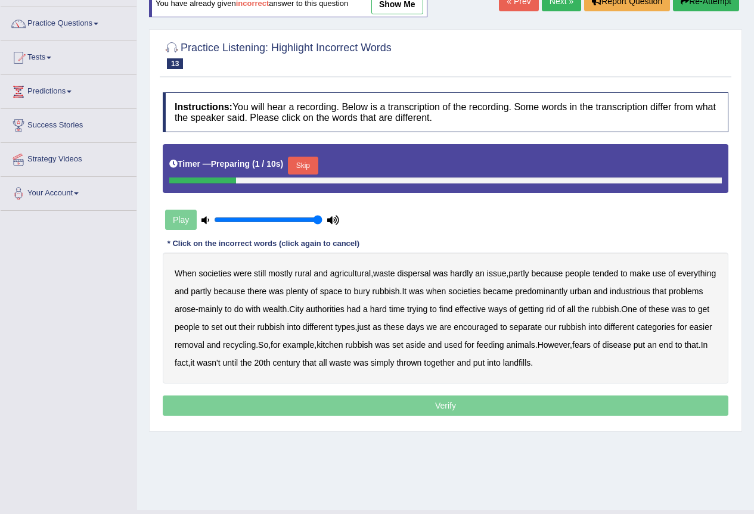
scroll to position [111, 0]
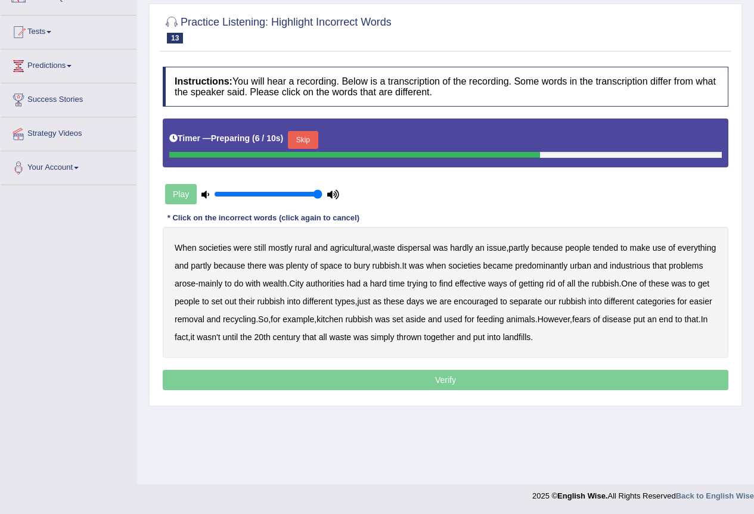
click at [301, 135] on button "Skip" at bounding box center [303, 140] width 30 height 18
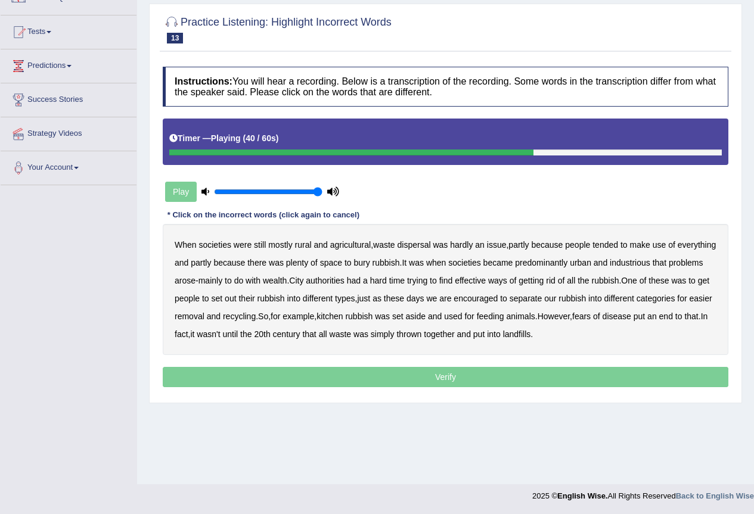
click at [634, 297] on b "different" at bounding box center [619, 299] width 30 height 10
click at [485, 335] on b "put" at bounding box center [478, 335] width 11 height 10
click at [574, 373] on p "Verify" at bounding box center [446, 377] width 566 height 20
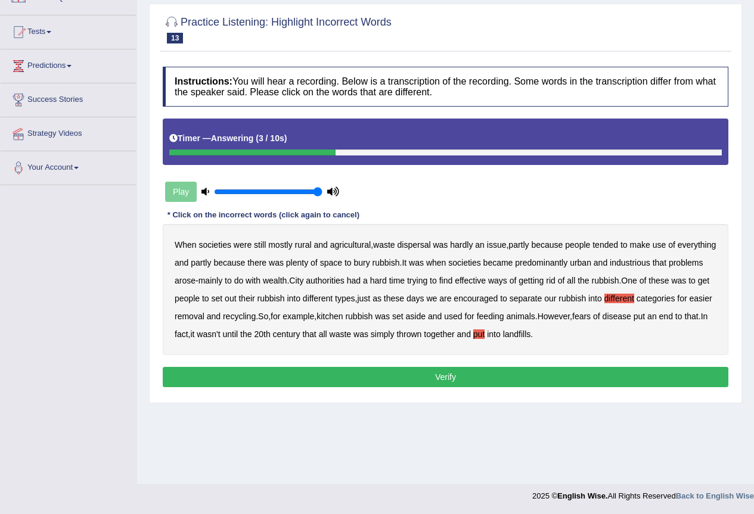
click at [481, 380] on button "Verify" at bounding box center [446, 377] width 566 height 20
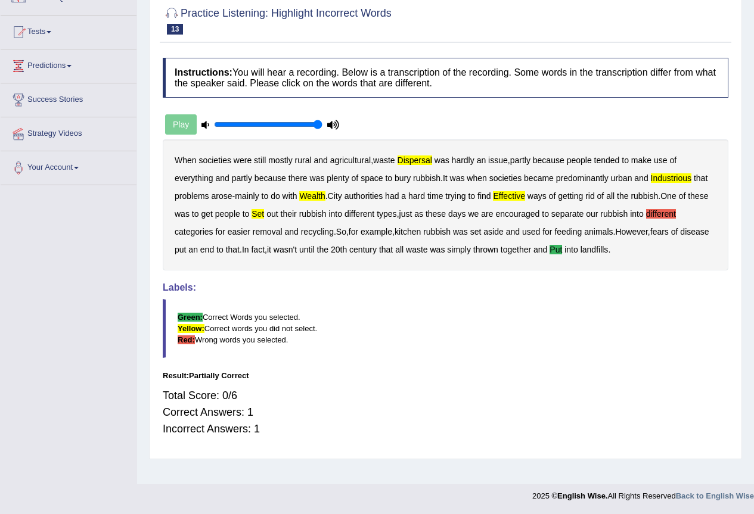
scroll to position [0, 0]
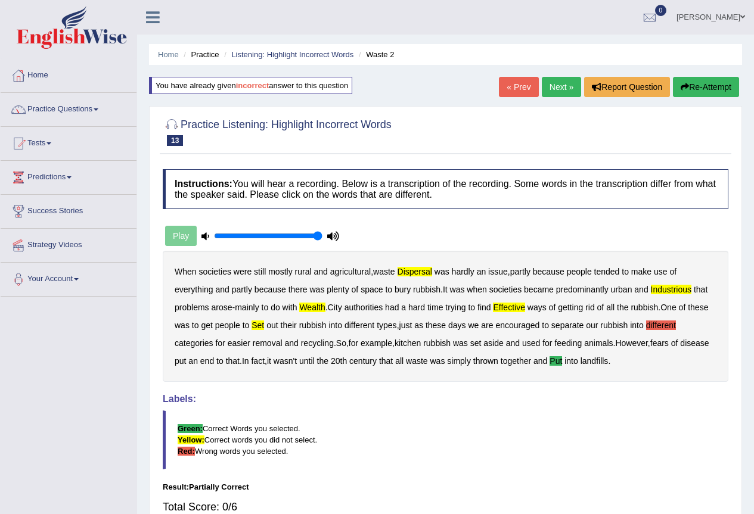
click at [554, 88] on link "Next »" at bounding box center [561, 87] width 39 height 20
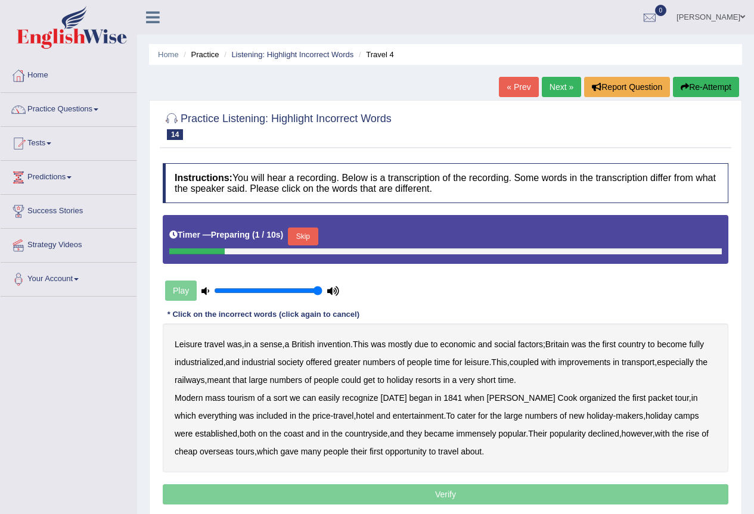
click at [523, 88] on link "« Prev" at bounding box center [518, 87] width 39 height 20
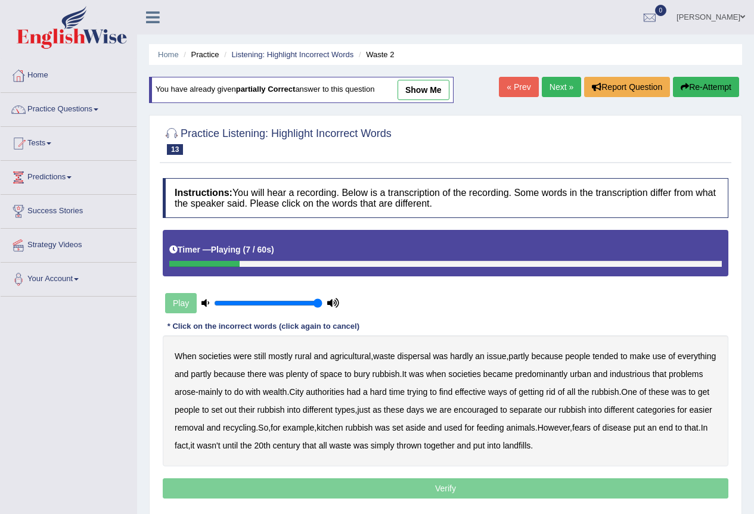
click at [425, 355] on b "dispersal" at bounding box center [414, 357] width 33 height 10
click at [486, 392] on b "effective" at bounding box center [470, 392] width 31 height 10
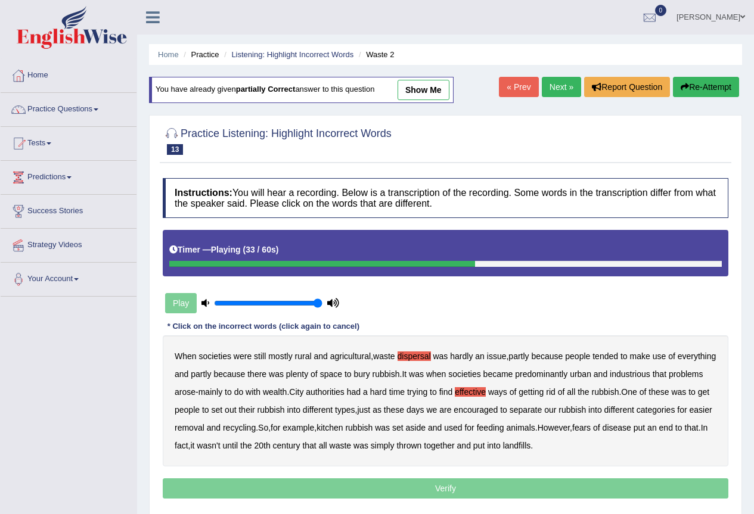
scroll to position [60, 0]
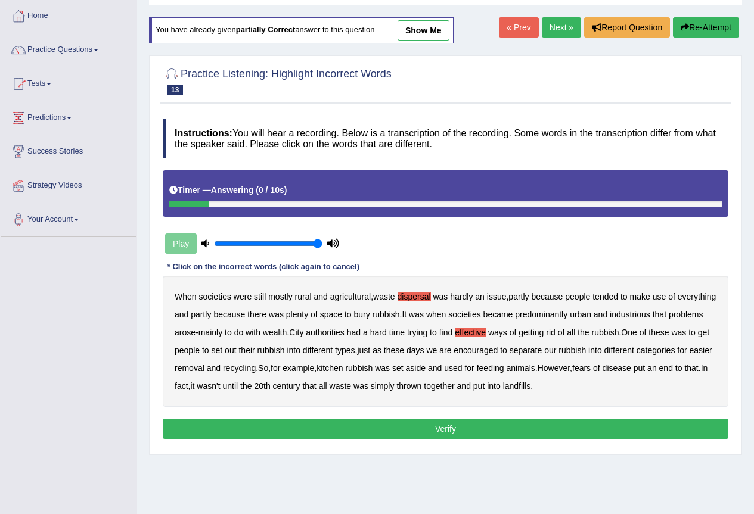
click at [485, 389] on b "put" at bounding box center [478, 387] width 11 height 10
click at [460, 425] on button "Verify" at bounding box center [446, 429] width 566 height 20
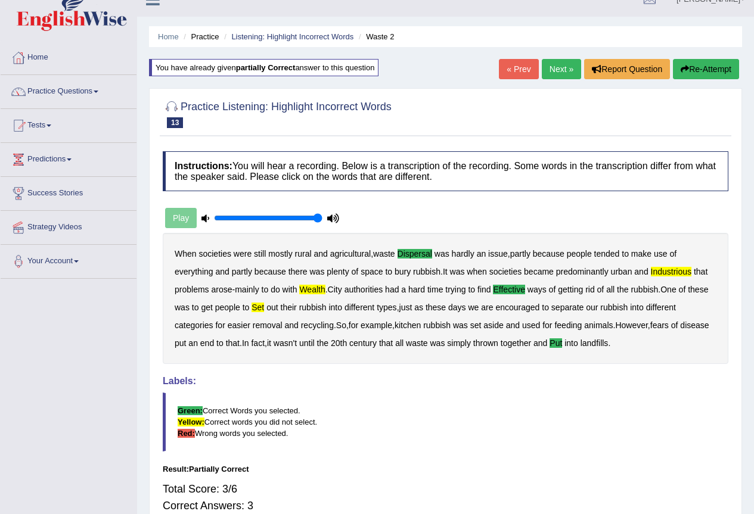
scroll to position [0, 0]
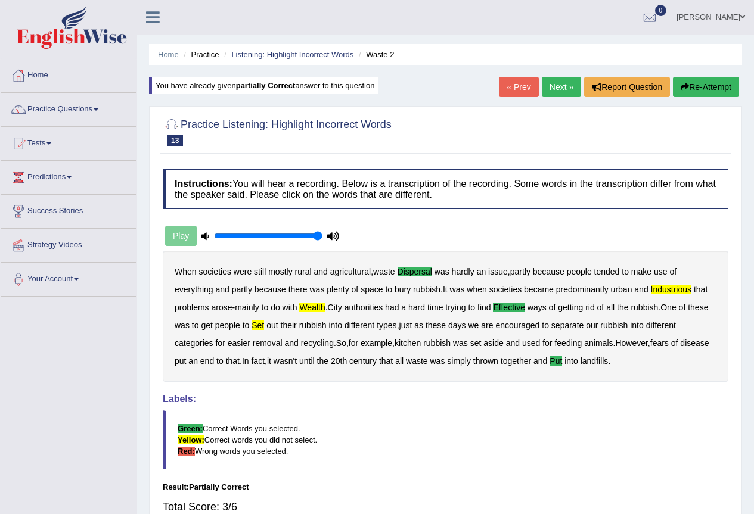
click at [551, 91] on link "Next »" at bounding box center [561, 87] width 39 height 20
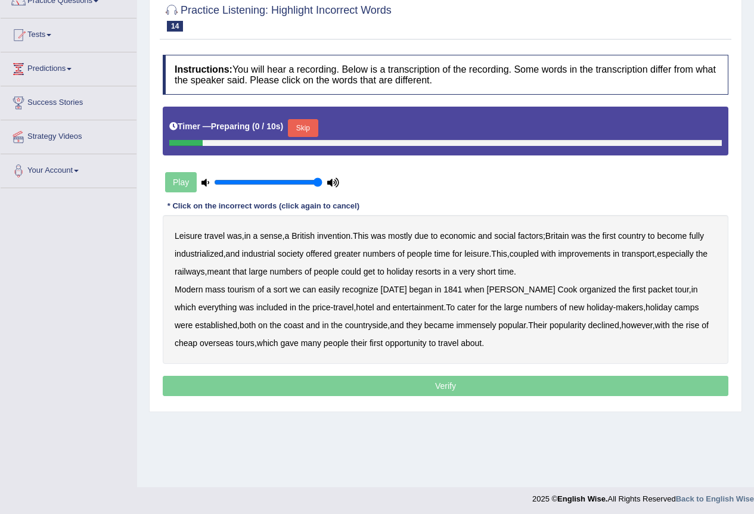
scroll to position [111, 0]
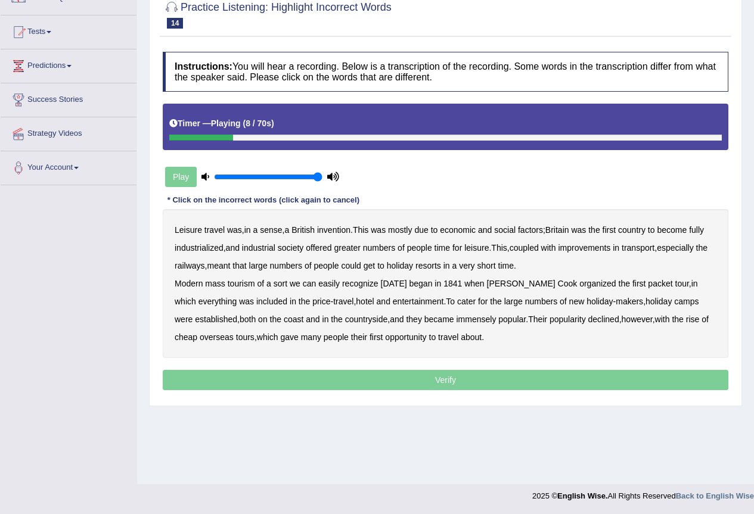
click at [410, 228] on b "mostly" at bounding box center [400, 230] width 24 height 10
click at [533, 248] on b "coupled" at bounding box center [524, 248] width 29 height 10
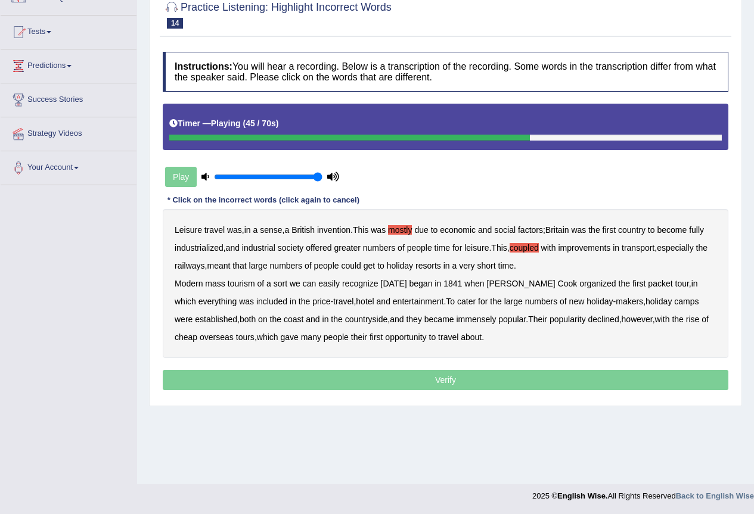
click at [312, 305] on b "price" at bounding box center [321, 302] width 18 height 10
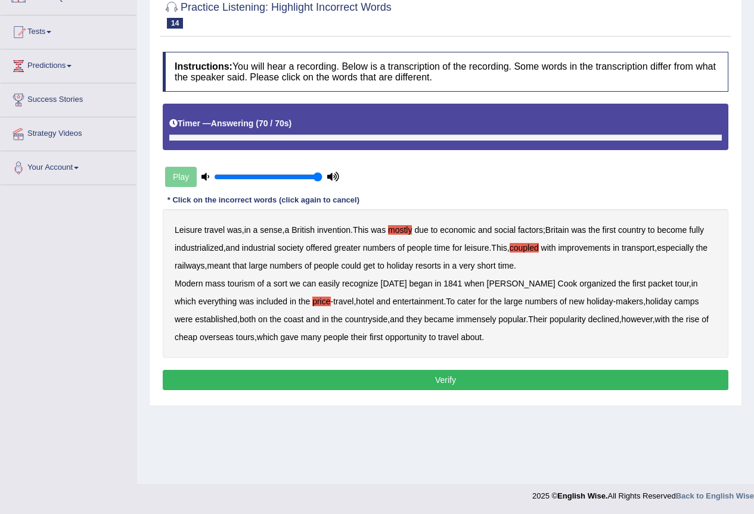
click at [528, 249] on b "coupled" at bounding box center [524, 248] width 29 height 10
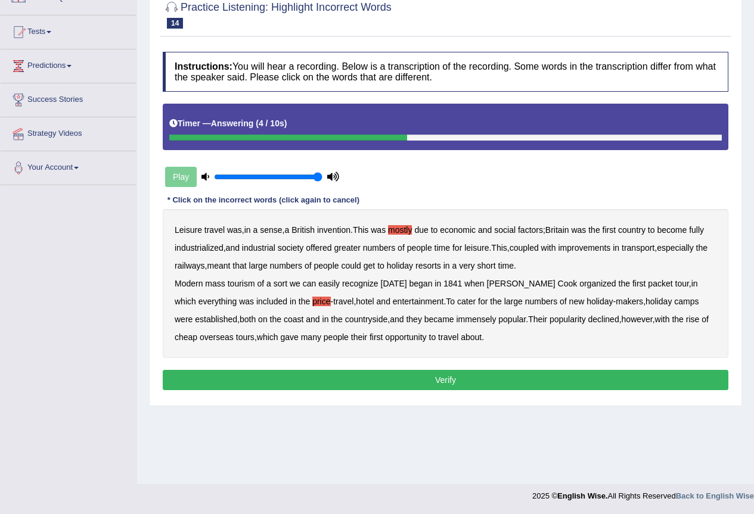
click at [289, 376] on button "Verify" at bounding box center [446, 380] width 566 height 20
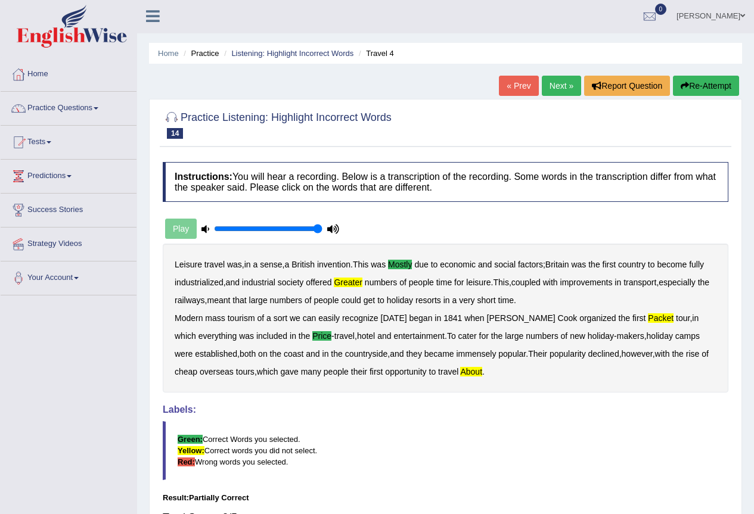
scroll to position [0, 0]
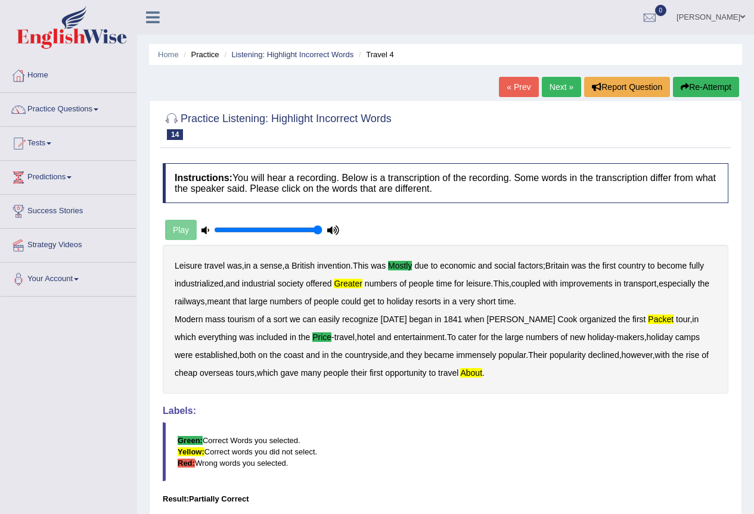
click at [685, 89] on icon "button" at bounding box center [685, 87] width 8 height 8
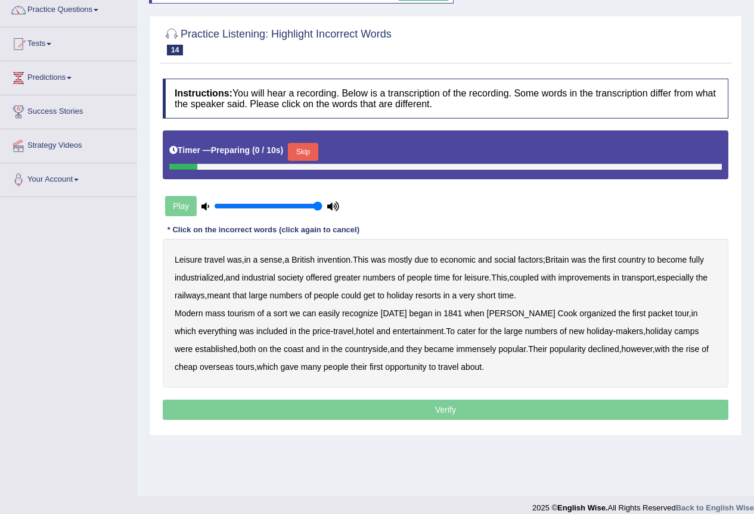
scroll to position [111, 0]
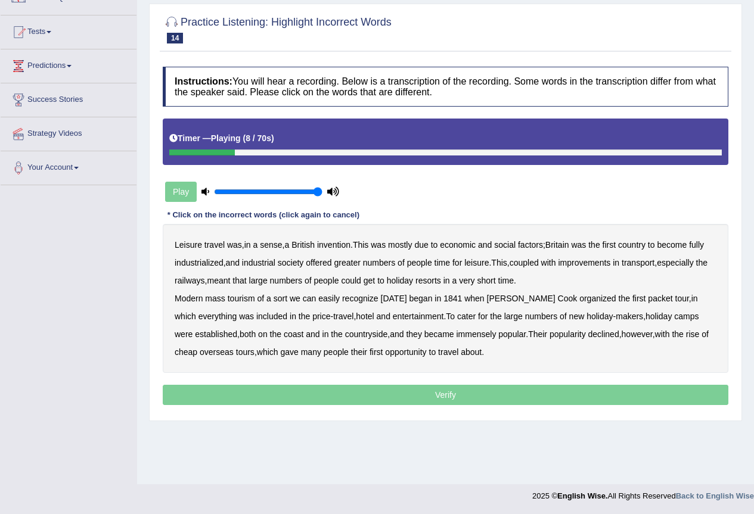
click at [412, 245] on b "mostly" at bounding box center [400, 245] width 24 height 10
click at [312, 318] on b "price" at bounding box center [321, 317] width 18 height 10
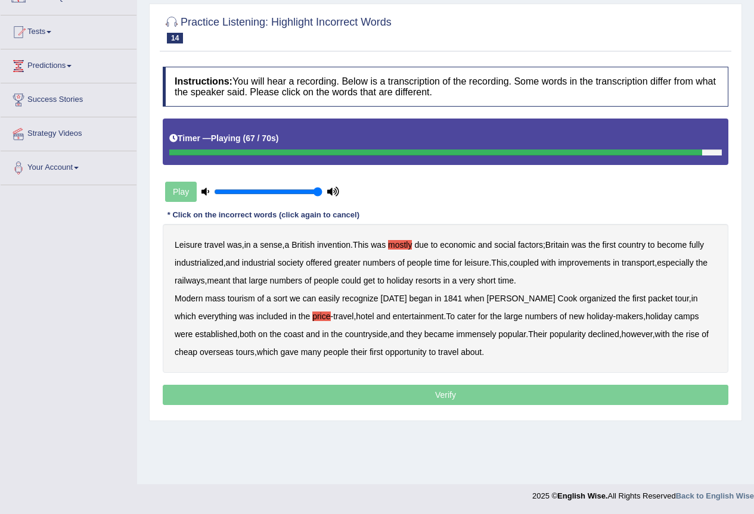
click at [476, 353] on b "about" at bounding box center [471, 353] width 21 height 10
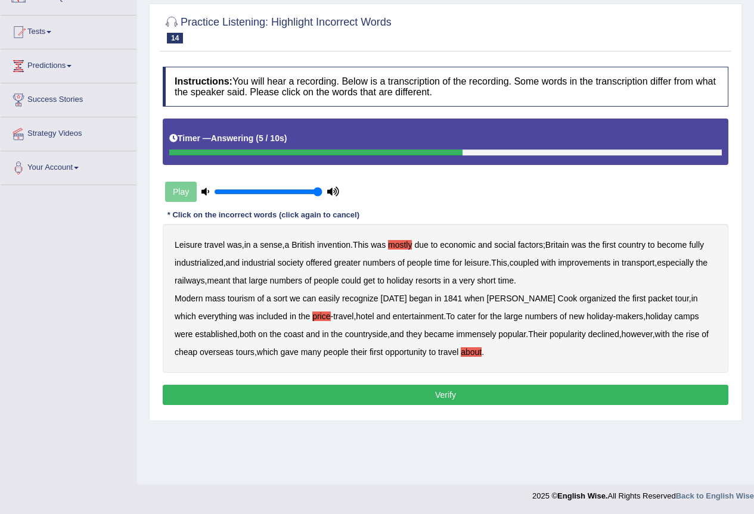
click at [479, 353] on b "about" at bounding box center [471, 353] width 21 height 10
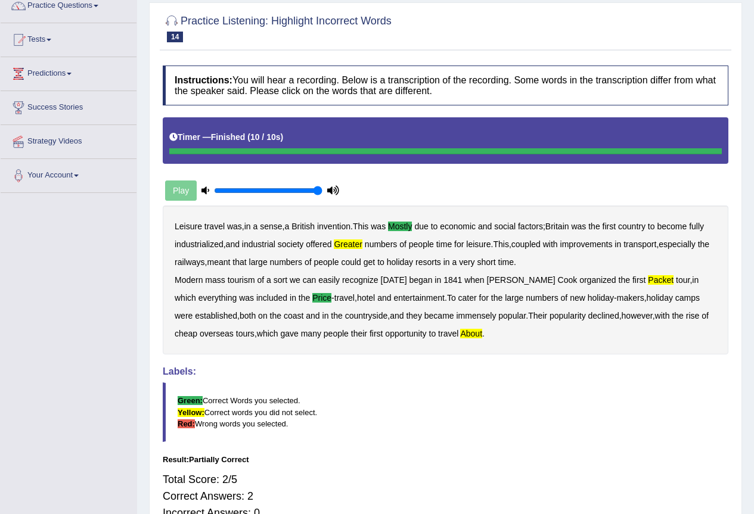
scroll to position [0, 0]
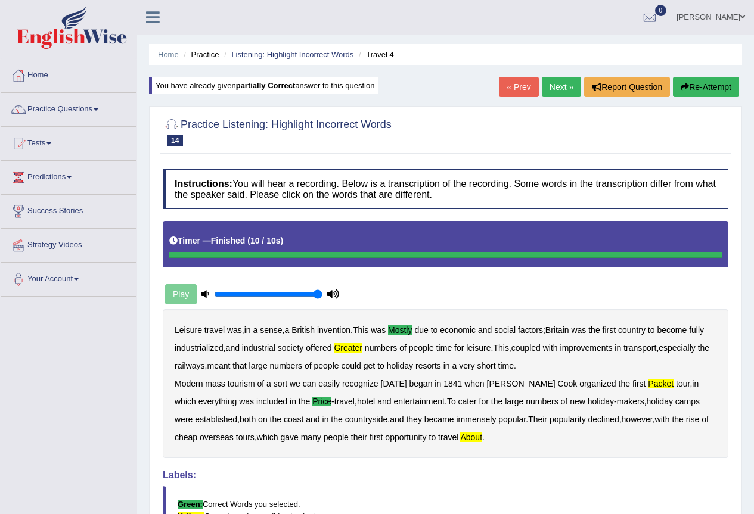
click at [564, 88] on link "Next »" at bounding box center [561, 87] width 39 height 20
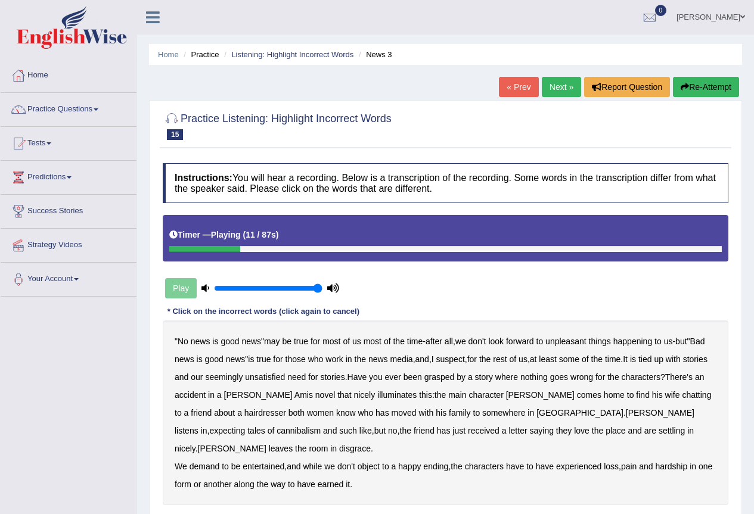
click at [697, 91] on button "Re-Attempt" at bounding box center [706, 87] width 66 height 20
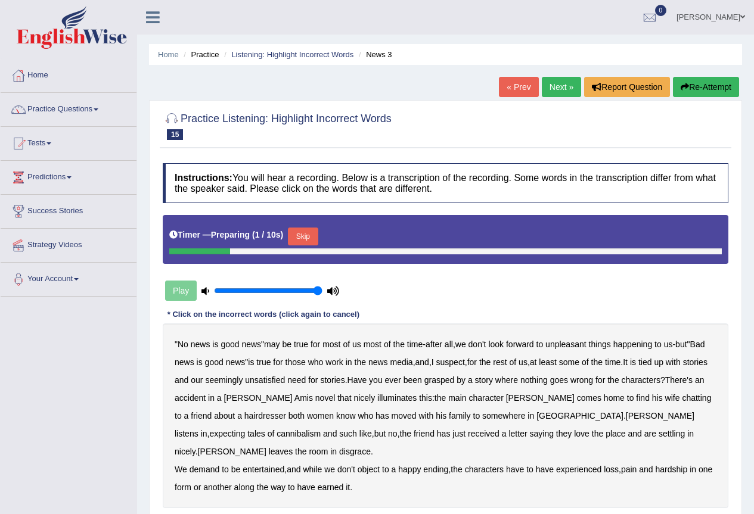
click at [309, 236] on button "Skip" at bounding box center [303, 237] width 30 height 18
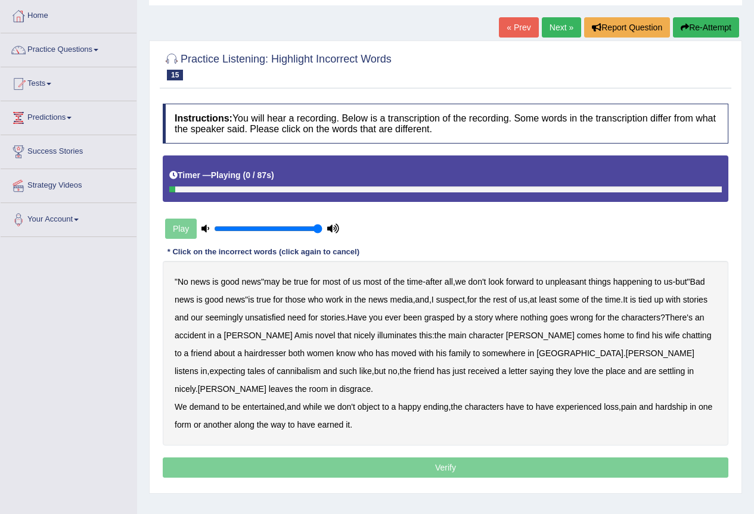
scroll to position [111, 0]
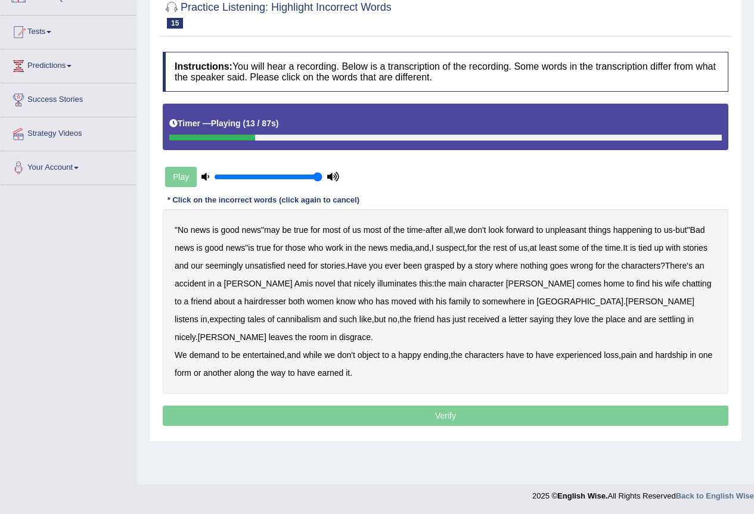
click at [585, 230] on b "unpleasant" at bounding box center [565, 230] width 41 height 10
click at [285, 267] on b "unsatisfied" at bounding box center [265, 266] width 40 height 10
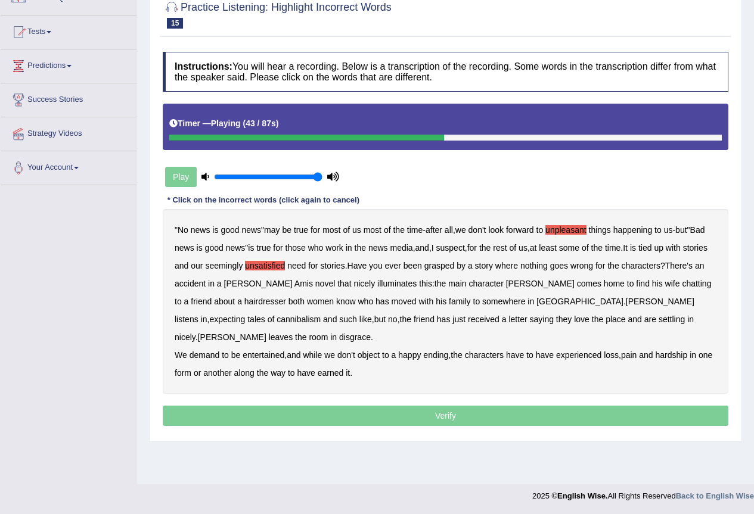
click at [415, 283] on b "illuminates" at bounding box center [396, 284] width 39 height 10
click at [404, 286] on b "illuminates" at bounding box center [396, 284] width 39 height 10
click at [371, 333] on b "disgrace" at bounding box center [355, 338] width 32 height 10
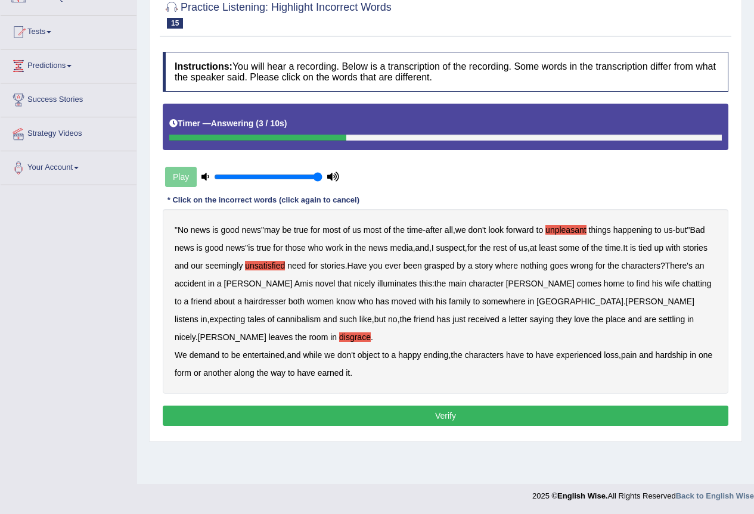
click at [344, 368] on b "earned" at bounding box center [331, 373] width 26 height 10
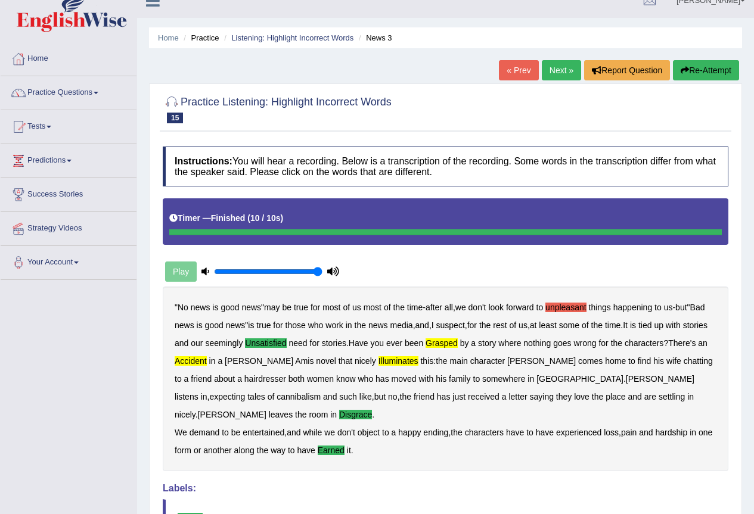
scroll to position [0, 0]
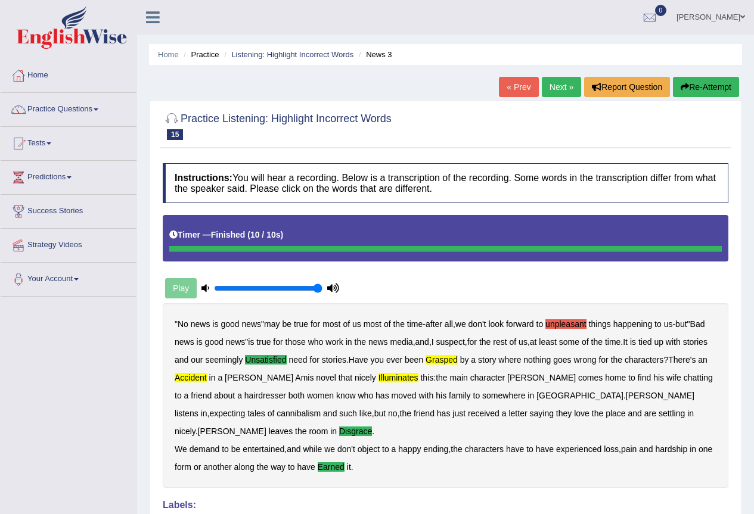
click at [694, 83] on button "Re-Attempt" at bounding box center [706, 87] width 66 height 20
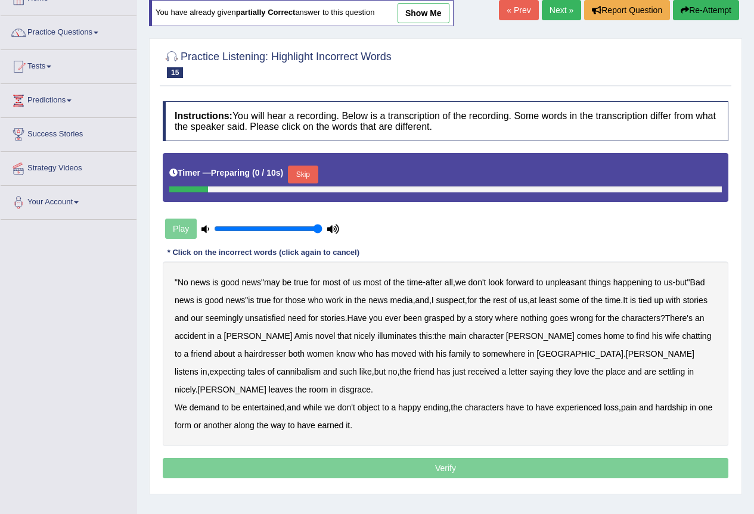
scroll to position [111, 0]
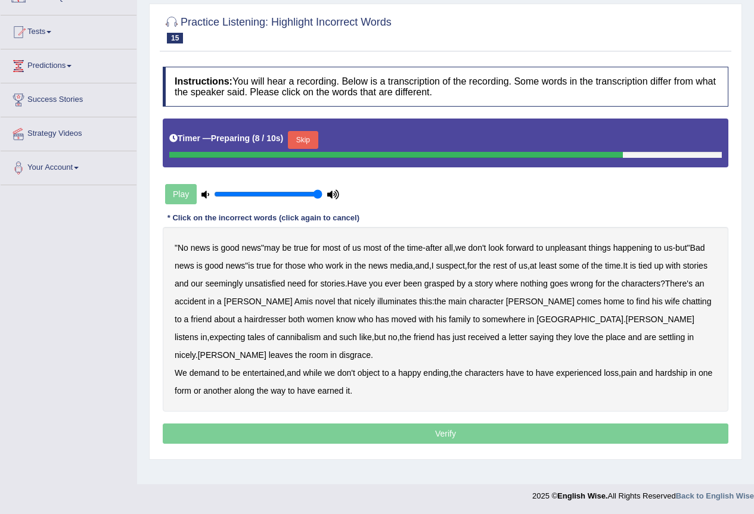
drag, startPoint x: 297, startPoint y: 138, endPoint x: 303, endPoint y: 145, distance: 8.9
click at [300, 139] on button "Skip" at bounding box center [303, 140] width 30 height 18
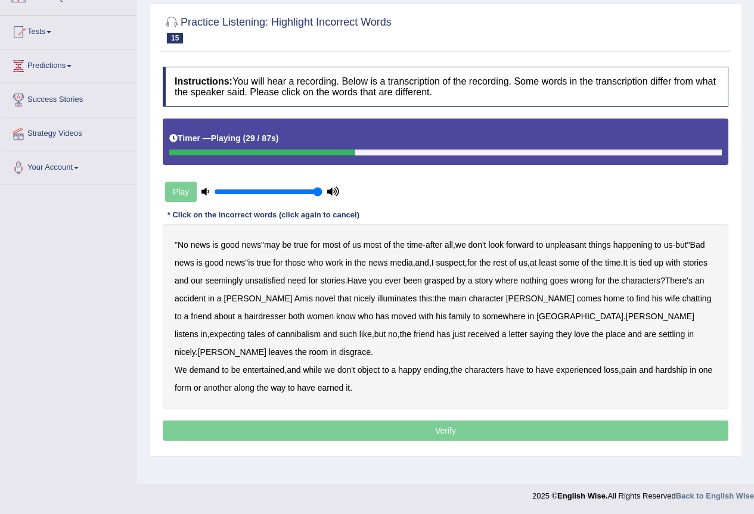
click at [285, 278] on b "unsatisfied" at bounding box center [265, 281] width 40 height 10
click at [392, 301] on b "illuminates" at bounding box center [396, 299] width 39 height 10
click at [321, 330] on b "cannibalism" at bounding box center [299, 335] width 44 height 10
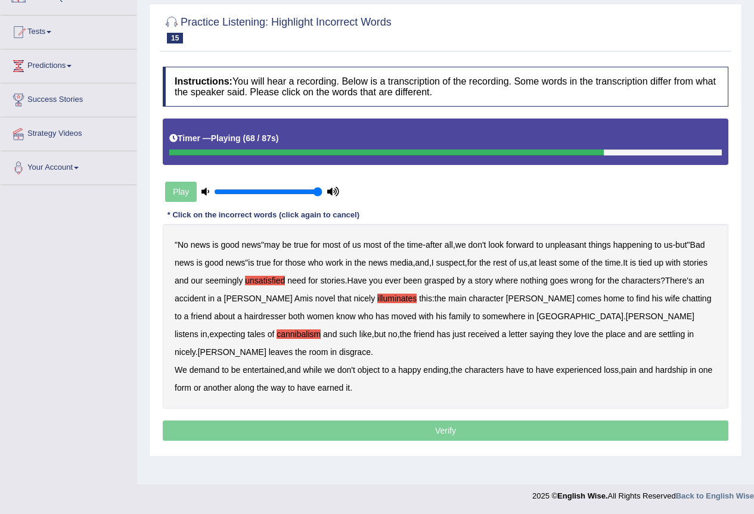
click at [371, 348] on b "disgrace" at bounding box center [355, 353] width 32 height 10
click at [342, 383] on b "earned" at bounding box center [331, 388] width 26 height 10
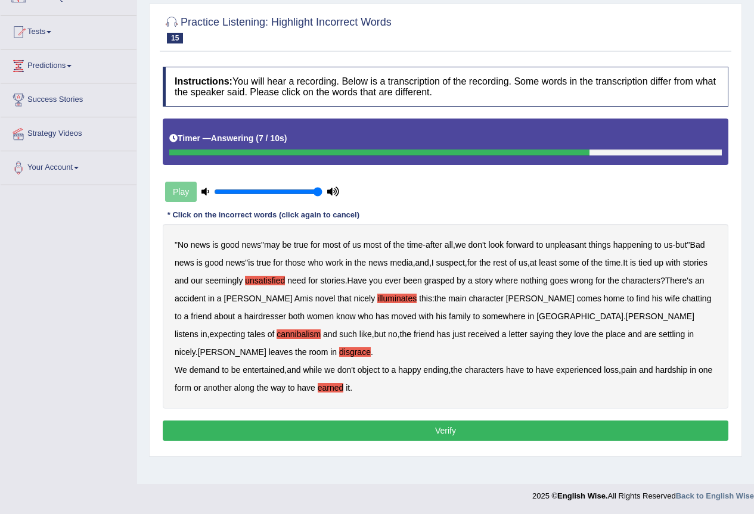
click at [383, 421] on button "Verify" at bounding box center [446, 431] width 566 height 20
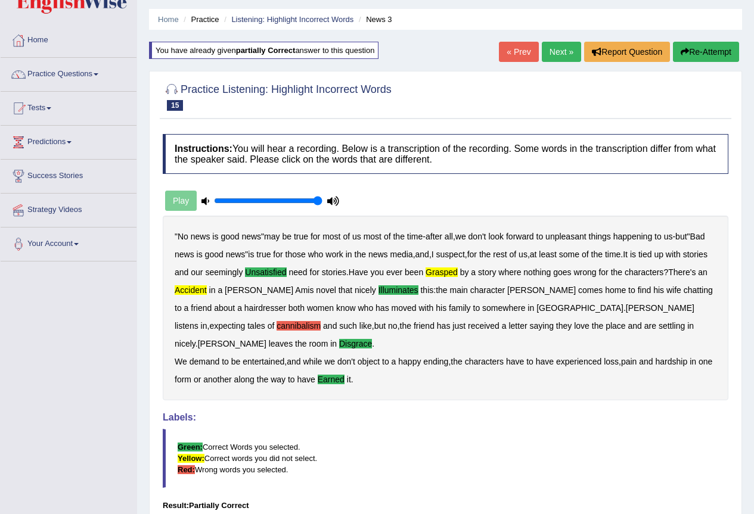
scroll to position [0, 0]
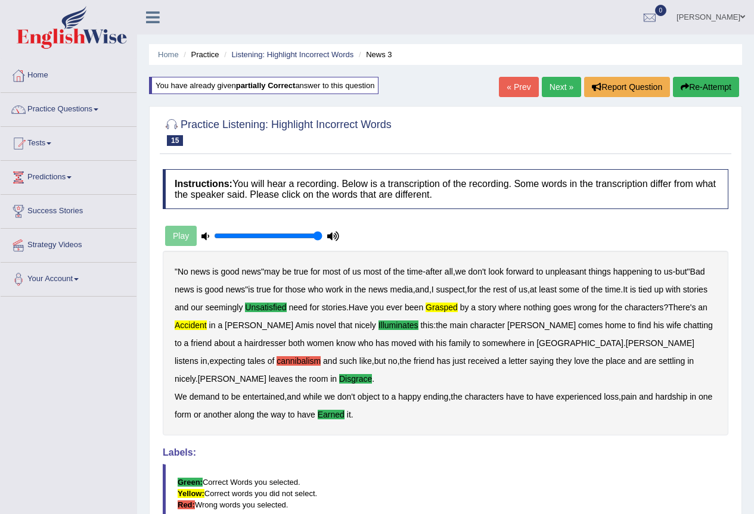
click at [557, 91] on link "Next »" at bounding box center [561, 87] width 39 height 20
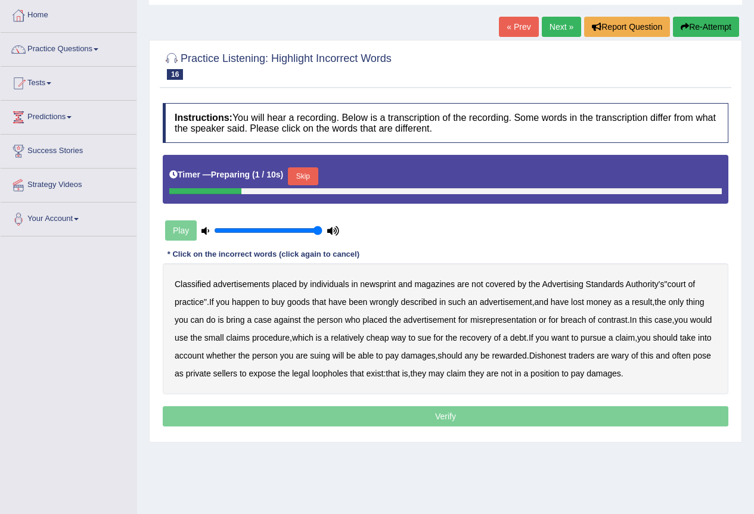
scroll to position [111, 0]
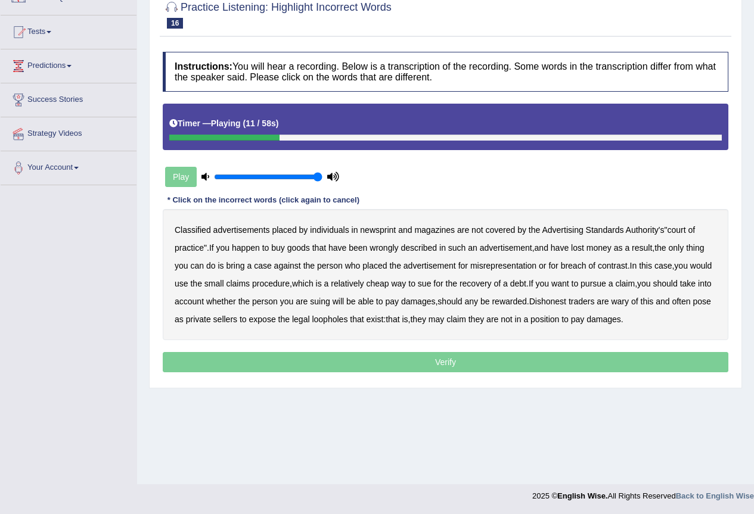
click at [653, 234] on b "Authority's" at bounding box center [645, 230] width 39 height 10
click at [435, 269] on b "advertisement" at bounding box center [430, 266] width 52 height 10
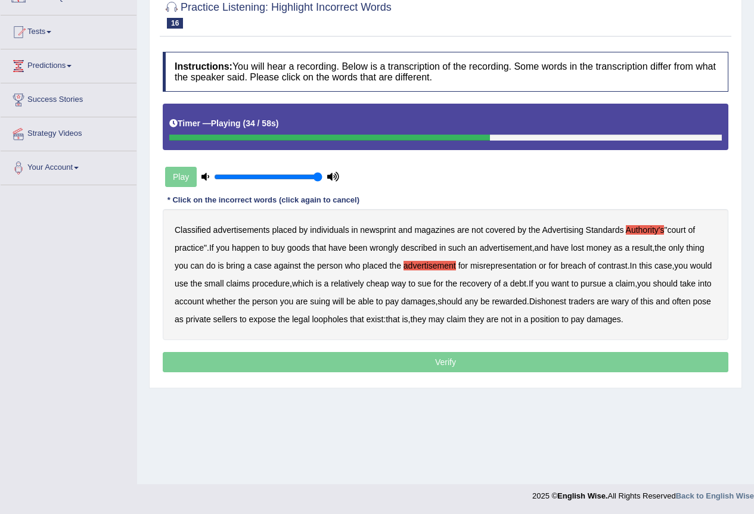
click at [389, 284] on b "cheap" at bounding box center [377, 284] width 23 height 10
click at [526, 301] on b "rewarded" at bounding box center [509, 302] width 35 height 10
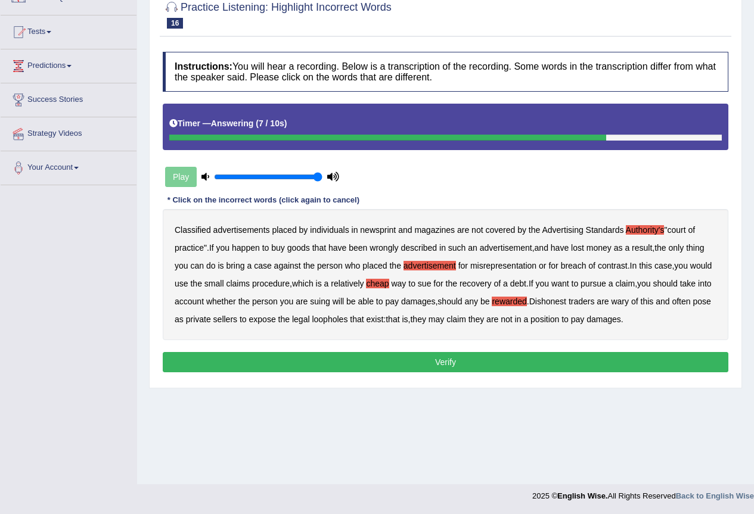
click at [428, 267] on b "advertisement" at bounding box center [430, 266] width 52 height 10
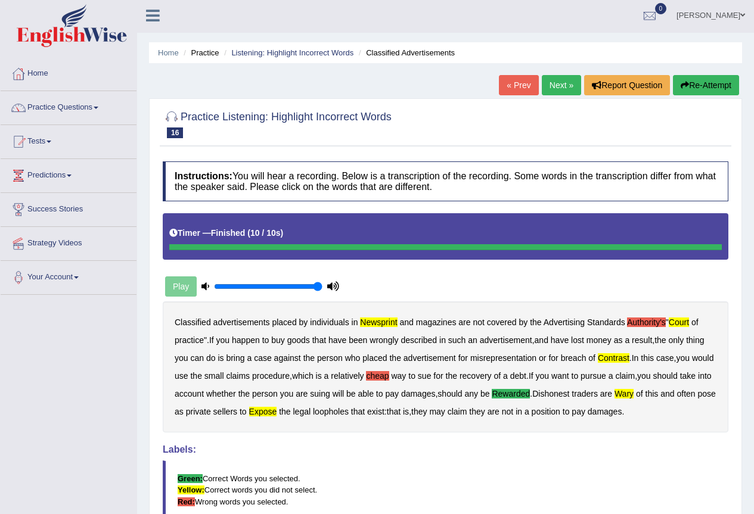
scroll to position [0, 0]
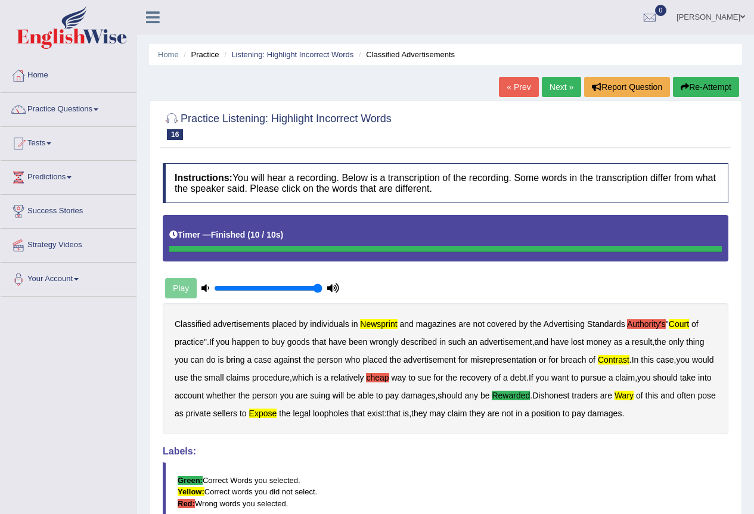
click at [681, 86] on icon "button" at bounding box center [685, 87] width 8 height 8
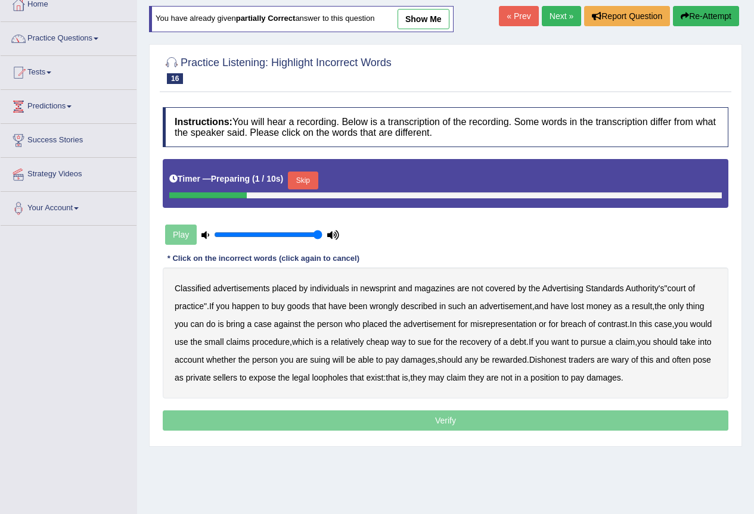
scroll to position [111, 0]
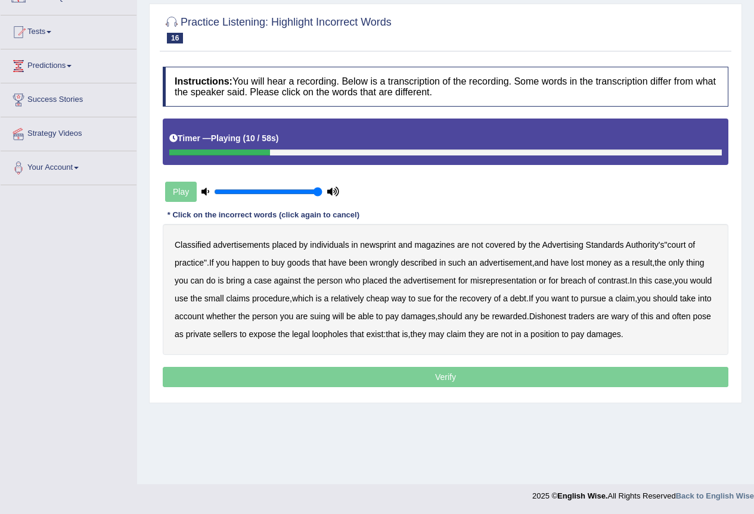
click at [684, 246] on b "court" at bounding box center [676, 245] width 18 height 10
drag, startPoint x: 542, startPoint y: 317, endPoint x: 556, endPoint y: 318, distance: 14.4
click at [526, 318] on b "rewarded" at bounding box center [509, 317] width 35 height 10
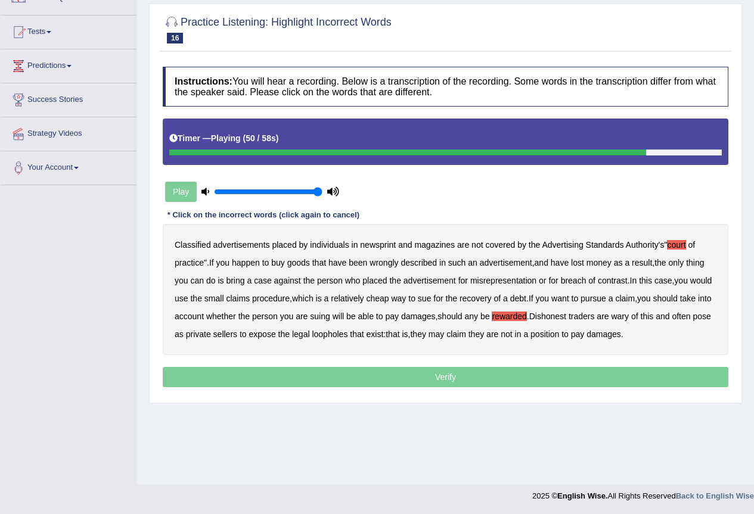
click at [276, 337] on b "expose" at bounding box center [262, 335] width 27 height 10
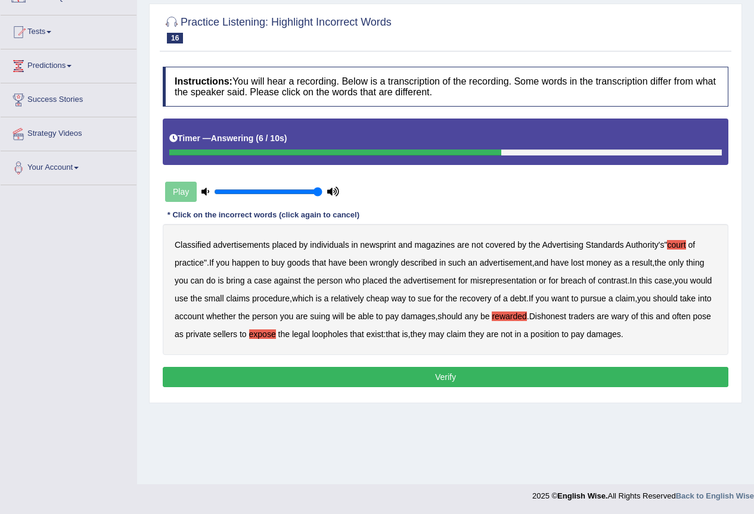
click at [514, 377] on button "Verify" at bounding box center [446, 377] width 566 height 20
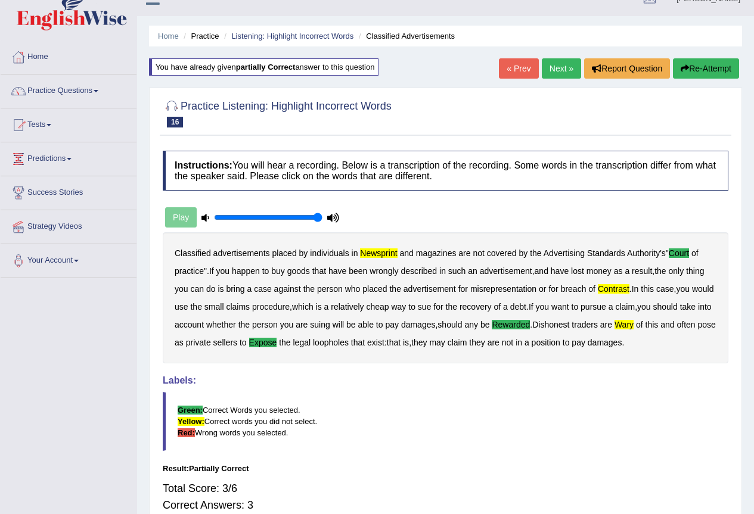
scroll to position [0, 0]
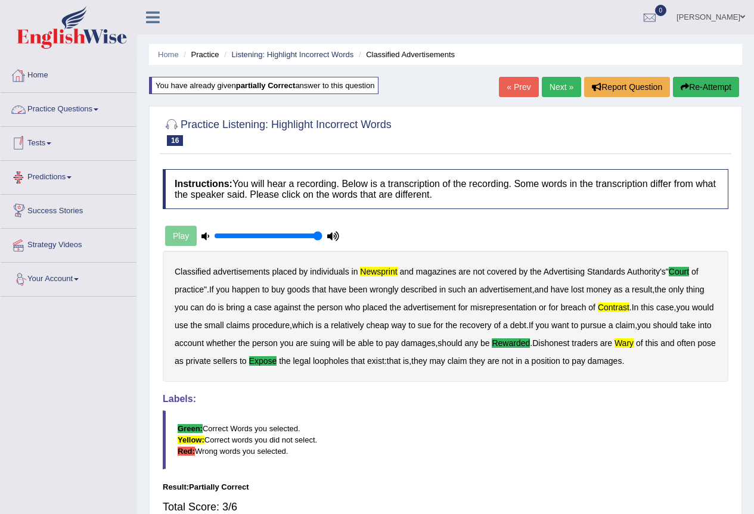
click at [98, 110] on span at bounding box center [96, 109] width 5 height 2
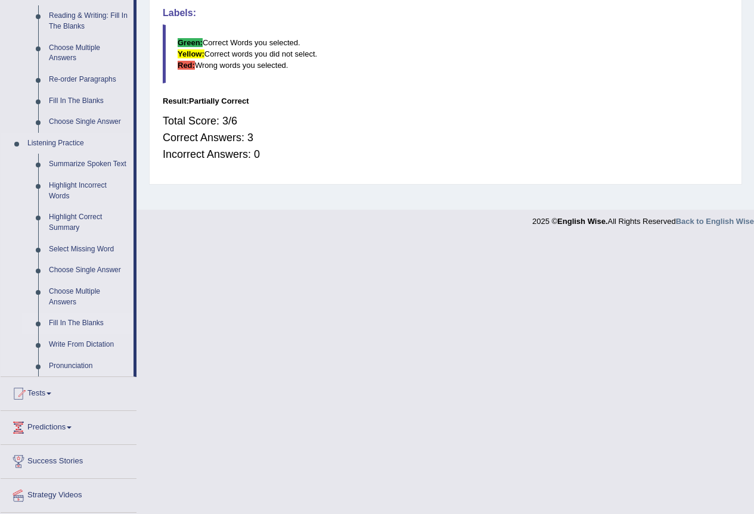
scroll to position [417, 0]
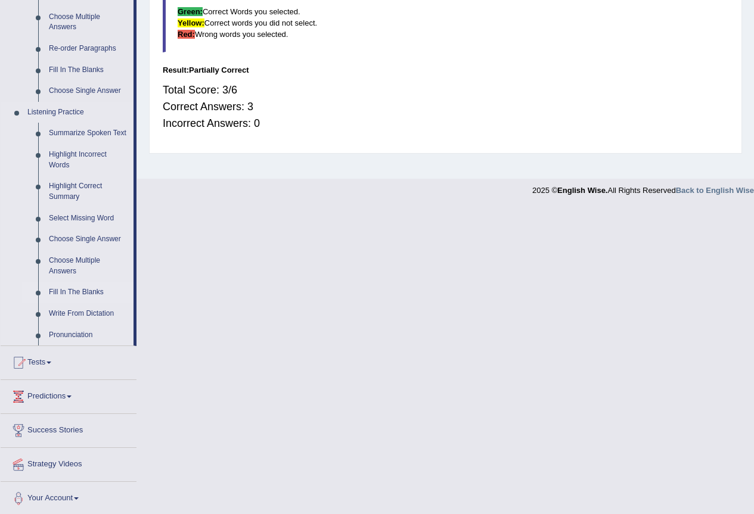
click at [83, 294] on link "Fill In The Blanks" at bounding box center [89, 292] width 90 height 21
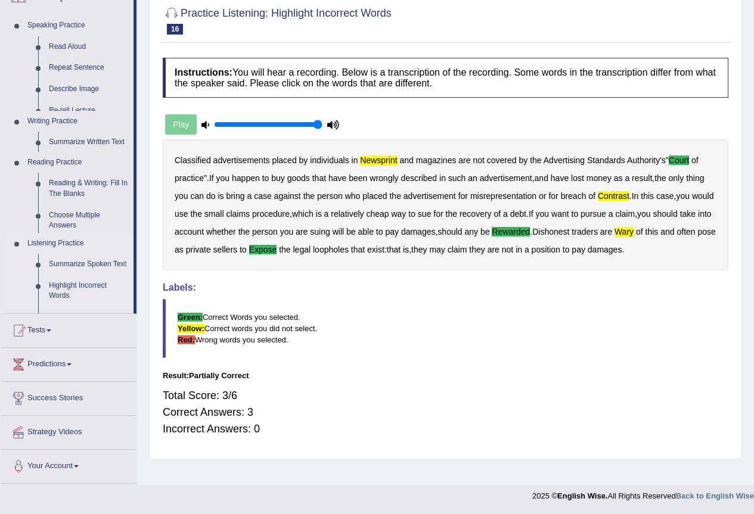
scroll to position [111, 0]
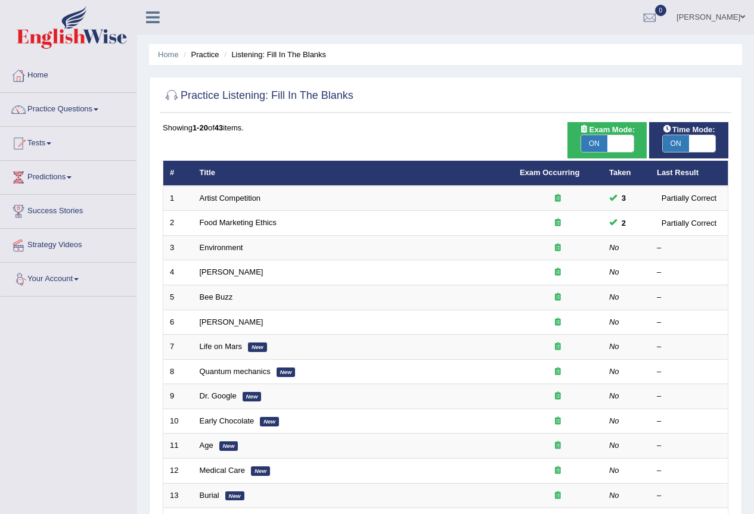
scroll to position [60, 0]
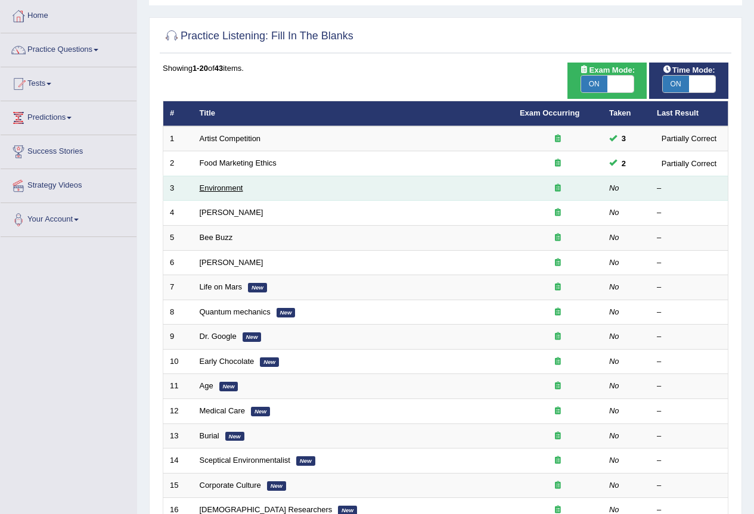
click at [207, 190] on link "Environment" at bounding box center [222, 188] width 44 height 9
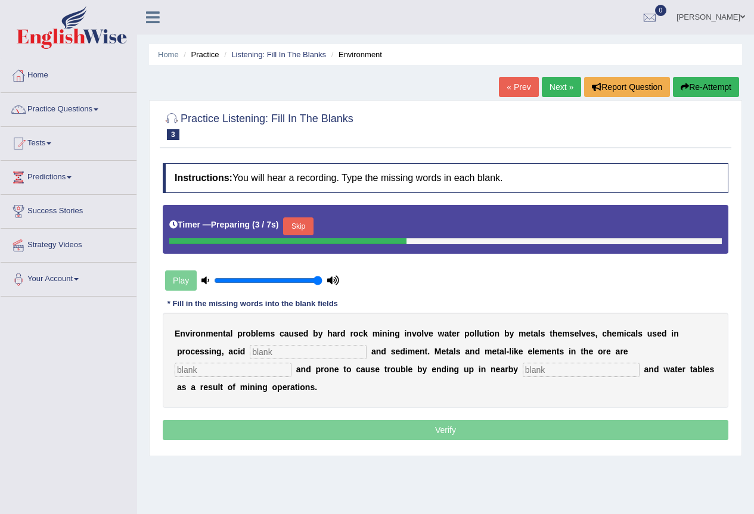
click at [306, 352] on input "text" at bounding box center [308, 352] width 117 height 14
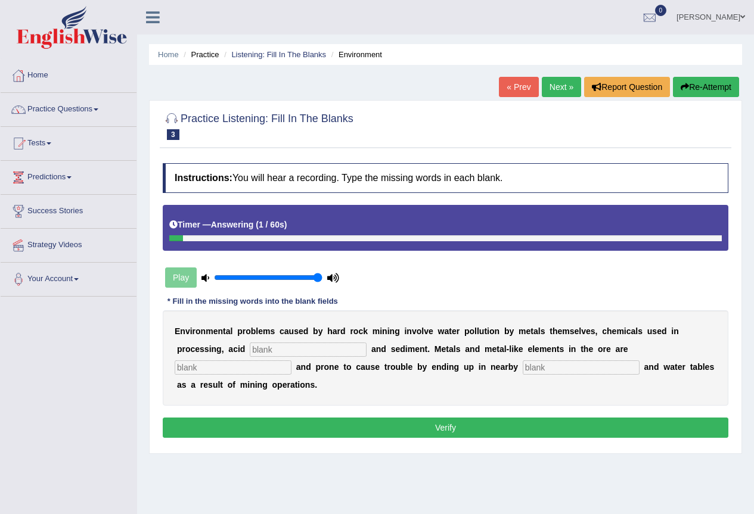
click at [543, 371] on input "text" at bounding box center [581, 368] width 117 height 14
type input "brains"
click at [444, 424] on button "Verify" at bounding box center [446, 428] width 566 height 20
click at [724, 88] on button "Re-Attempt" at bounding box center [706, 87] width 66 height 20
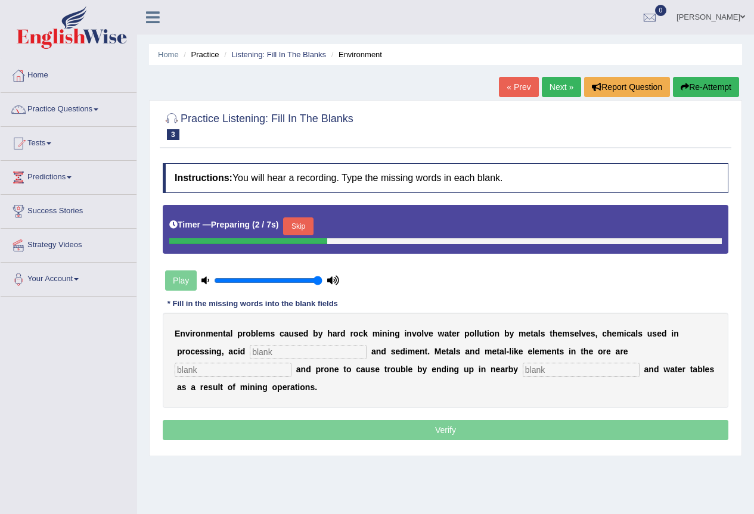
click at [270, 350] on input "text" at bounding box center [308, 352] width 117 height 14
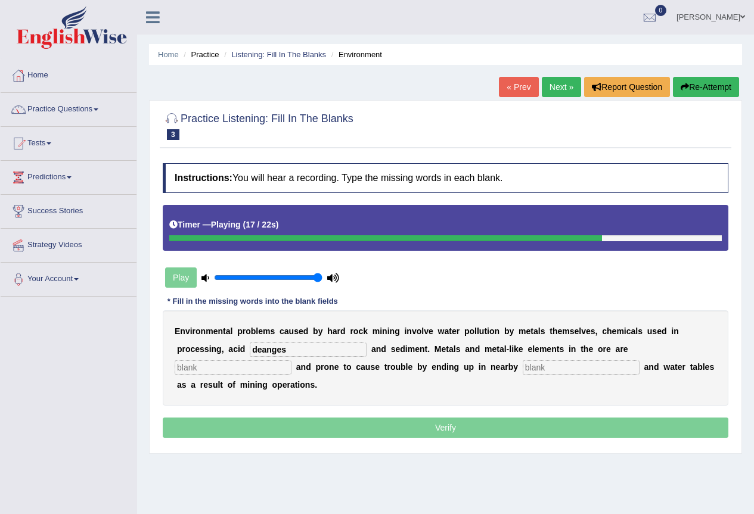
type input "deanges"
click at [544, 368] on input "text" at bounding box center [581, 368] width 117 height 14
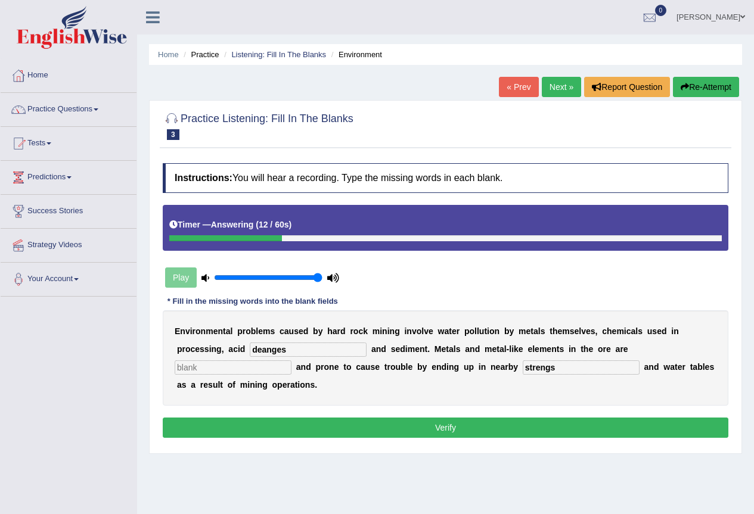
type input "strengs"
click at [560, 433] on button "Verify" at bounding box center [446, 428] width 566 height 20
click at [224, 375] on div "E n v i r o n m e n t a l p r o b l e m s c a u s e d b y h a r d r o c k m i n…" at bounding box center [446, 358] width 566 height 95
click at [203, 365] on input "text" at bounding box center [233, 368] width 117 height 14
type input "position"
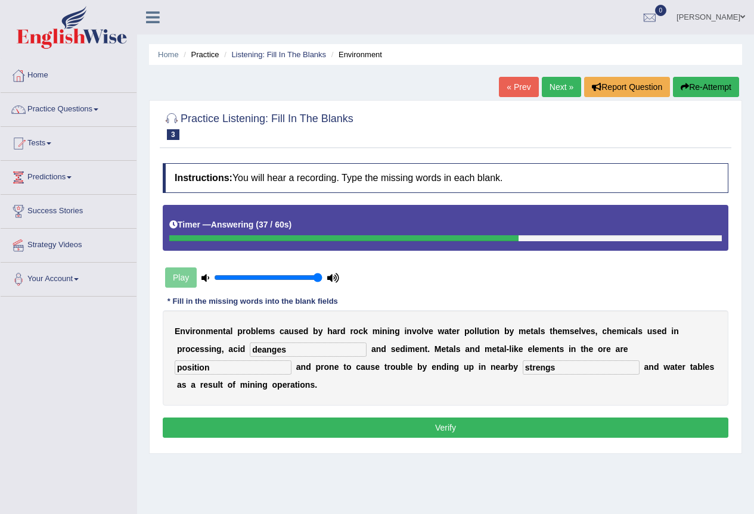
click at [450, 427] on button "Verify" at bounding box center [446, 428] width 566 height 20
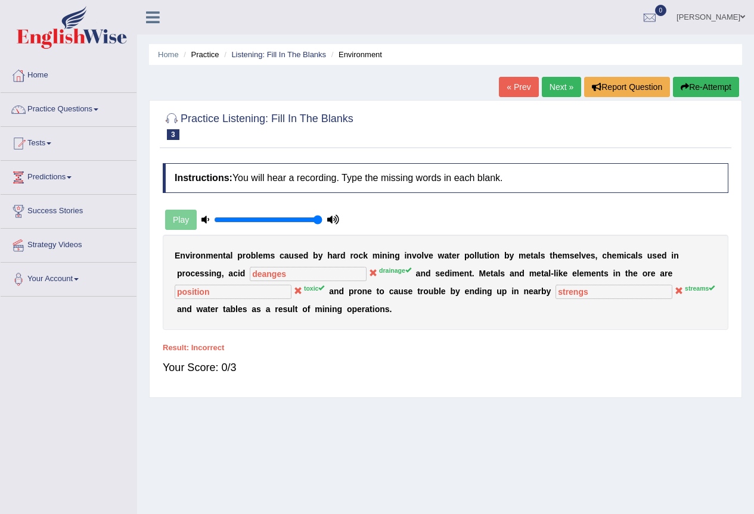
click at [723, 90] on button "Re-Attempt" at bounding box center [706, 87] width 66 height 20
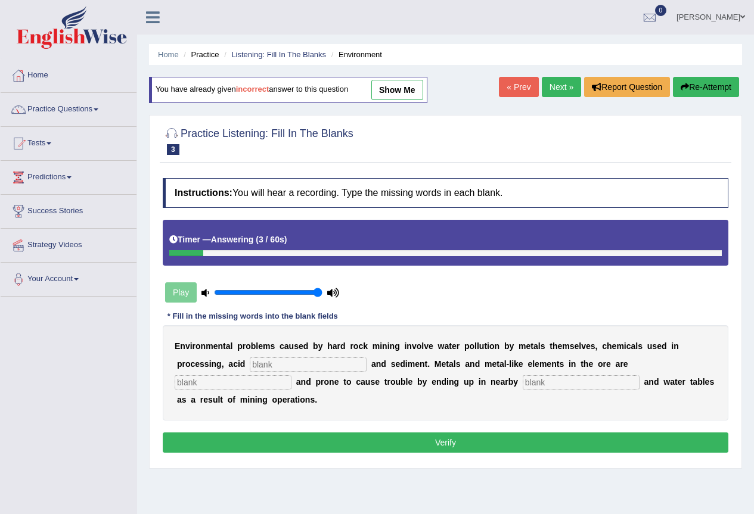
click at [262, 367] on input "text" at bounding box center [308, 365] width 117 height 14
type input "dranges"
click at [225, 380] on input "text" at bounding box center [233, 383] width 117 height 14
type input "taxic"
click at [556, 377] on input "text" at bounding box center [581, 383] width 117 height 14
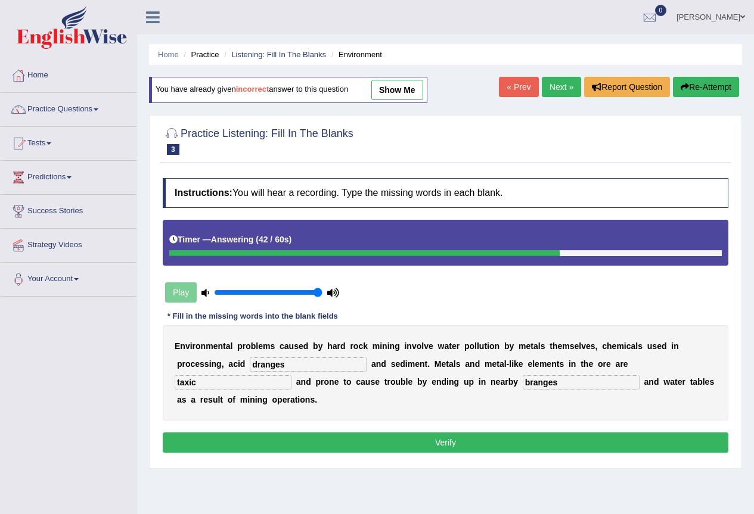
type input "branges"
click at [562, 445] on button "Verify" at bounding box center [446, 443] width 566 height 20
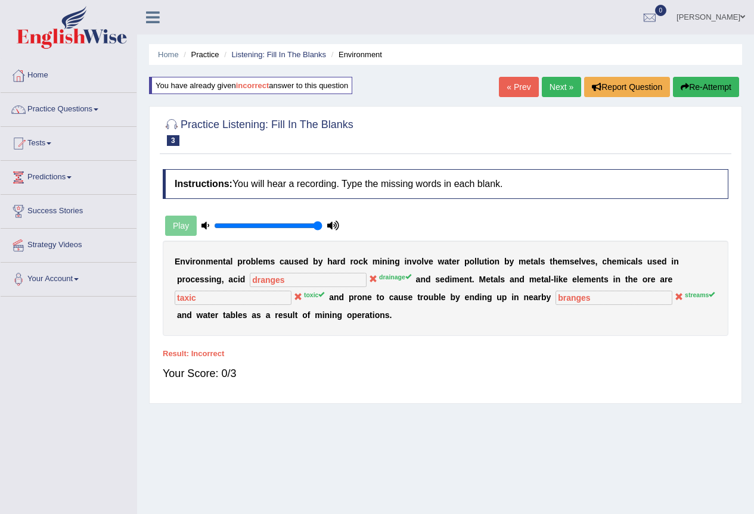
click at [562, 86] on link "Next »" at bounding box center [561, 87] width 39 height 20
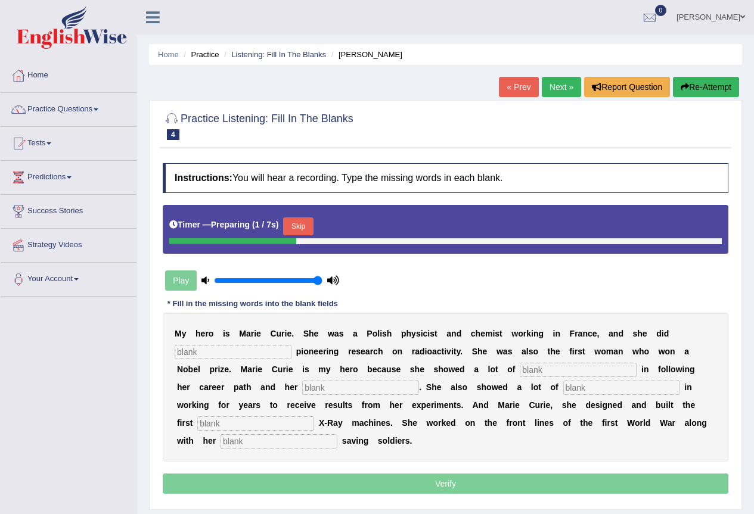
click at [222, 349] on input "text" at bounding box center [233, 352] width 117 height 14
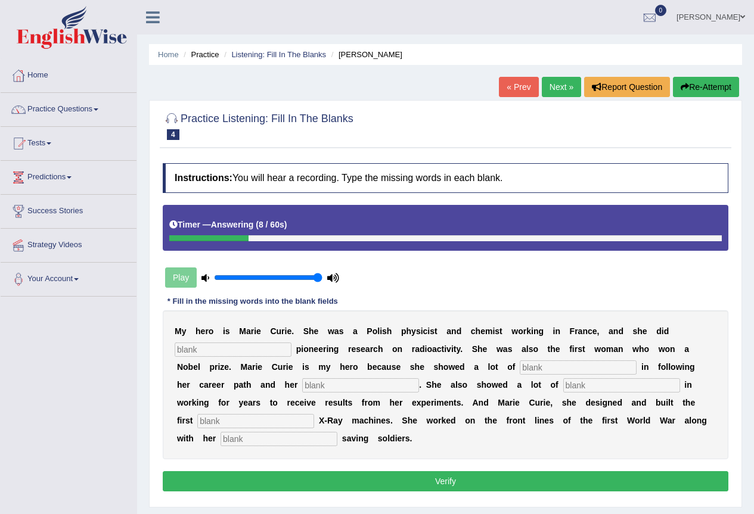
click at [720, 88] on button "Re-Attempt" at bounding box center [706, 87] width 66 height 20
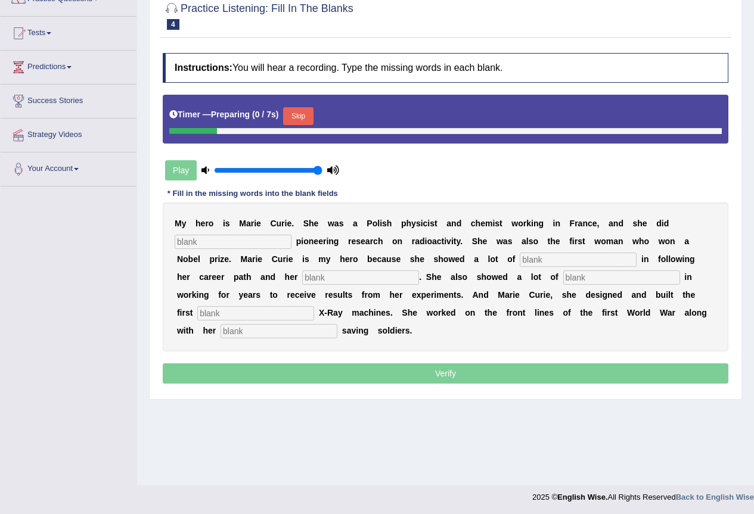
scroll to position [111, 0]
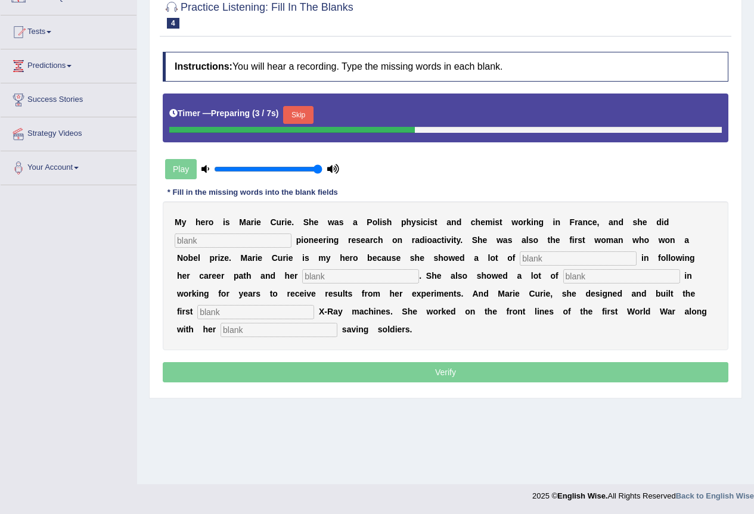
click at [193, 241] on input "text" at bounding box center [233, 241] width 117 height 14
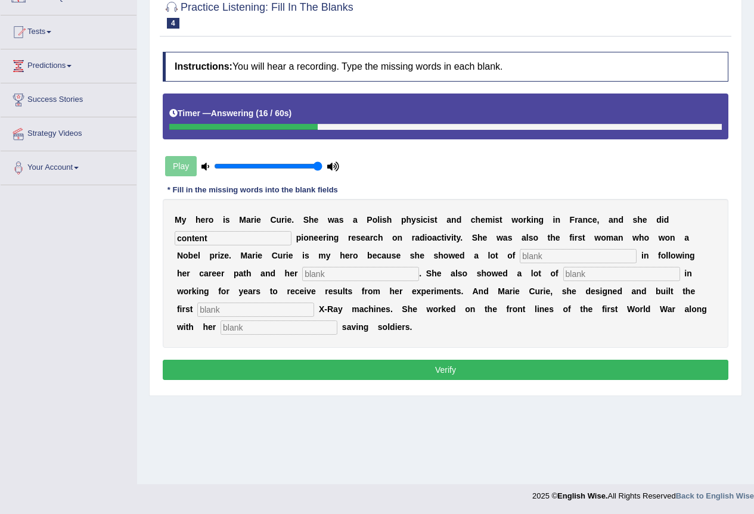
type input "content"
click at [549, 258] on input "text" at bounding box center [578, 256] width 117 height 14
click at [562, 256] on input "determenition" at bounding box center [578, 256] width 117 height 14
type input "determenation"
click at [318, 275] on input "text" at bounding box center [360, 274] width 117 height 14
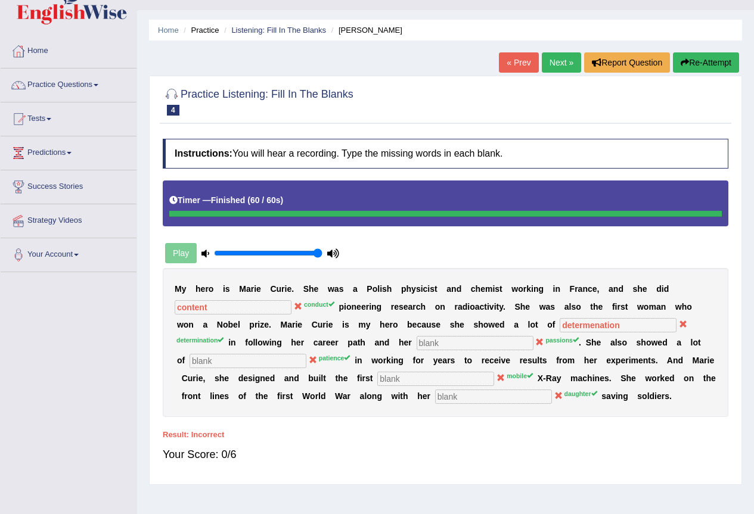
scroll to position [0, 0]
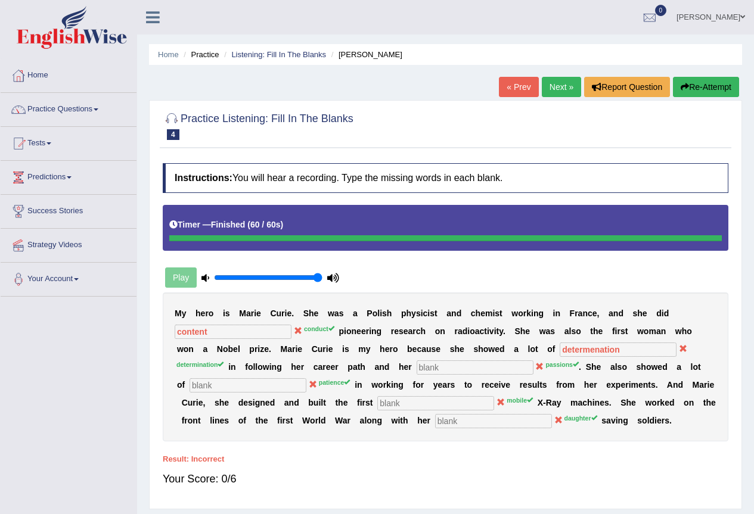
click at [689, 88] on button "Re-Attempt" at bounding box center [706, 87] width 66 height 20
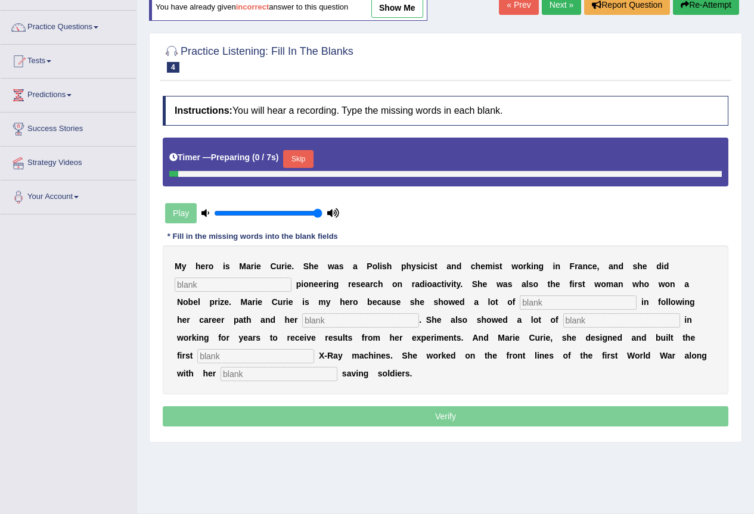
scroll to position [111, 0]
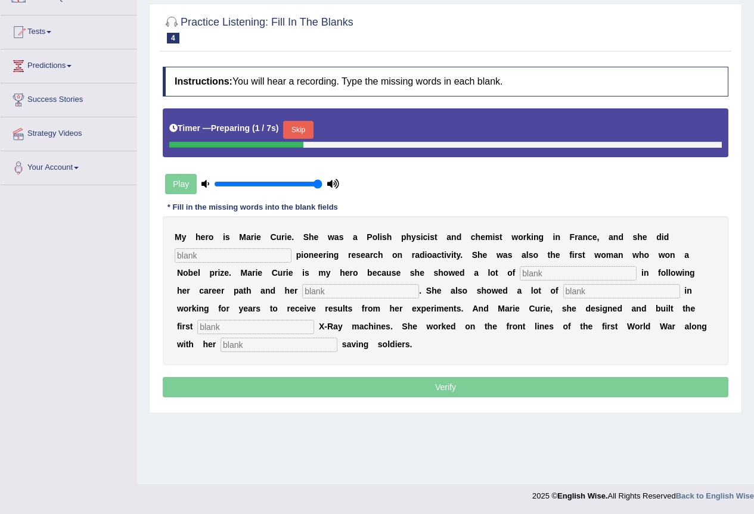
click at [180, 256] on input "text" at bounding box center [233, 256] width 117 height 14
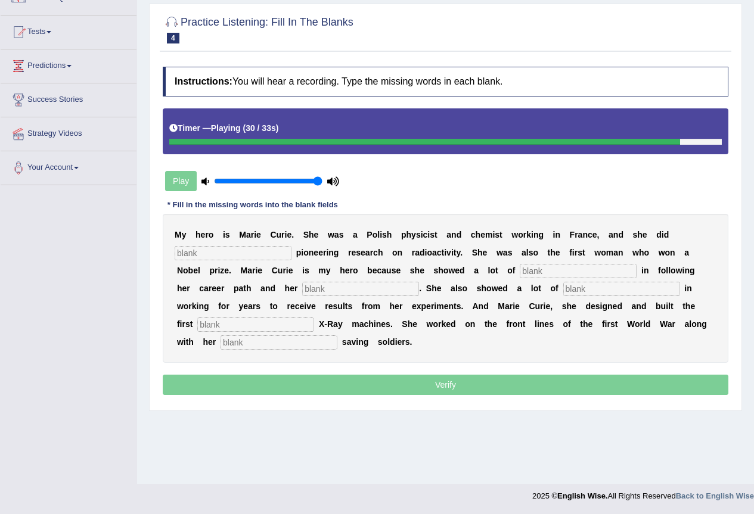
click at [246, 325] on input "text" at bounding box center [255, 325] width 117 height 14
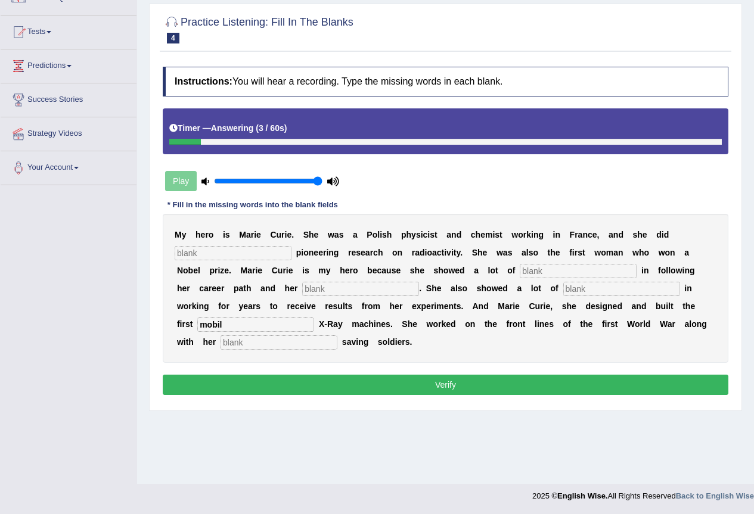
type input "mobil"
click at [258, 343] on input "text" at bounding box center [279, 343] width 117 height 14
type input "dughter"
click at [207, 253] on input "text" at bounding box center [233, 253] width 117 height 14
type input "conduct"
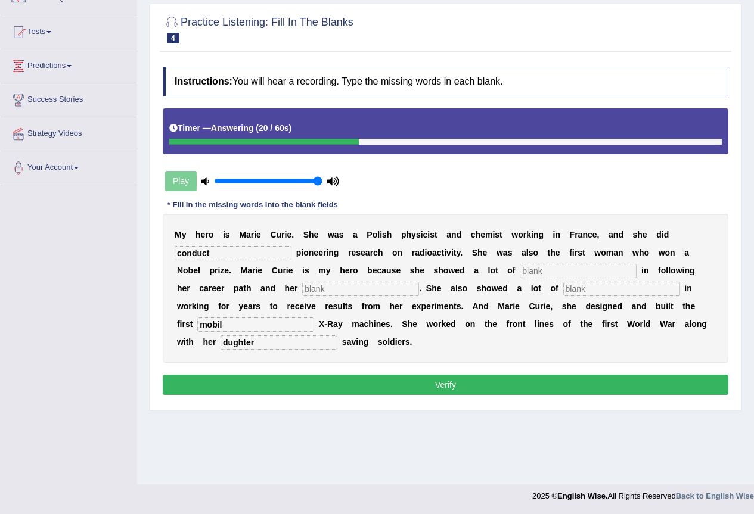
drag, startPoint x: 546, startPoint y: 271, endPoint x: 538, endPoint y: 277, distance: 10.3
click at [546, 272] on input "text" at bounding box center [578, 271] width 117 height 14
type input "determenation"
click at [338, 290] on input "text" at bounding box center [360, 289] width 117 height 14
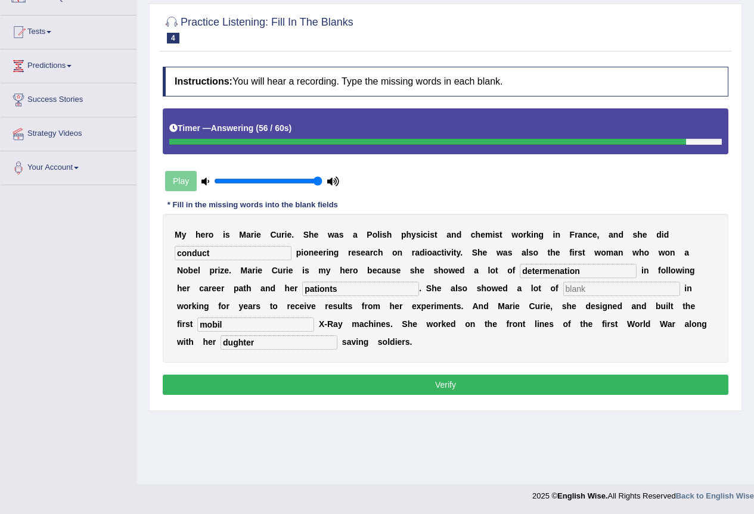
type input "pationts"
click at [575, 292] on input "text" at bounding box center [621, 289] width 117 height 14
type input "pa"
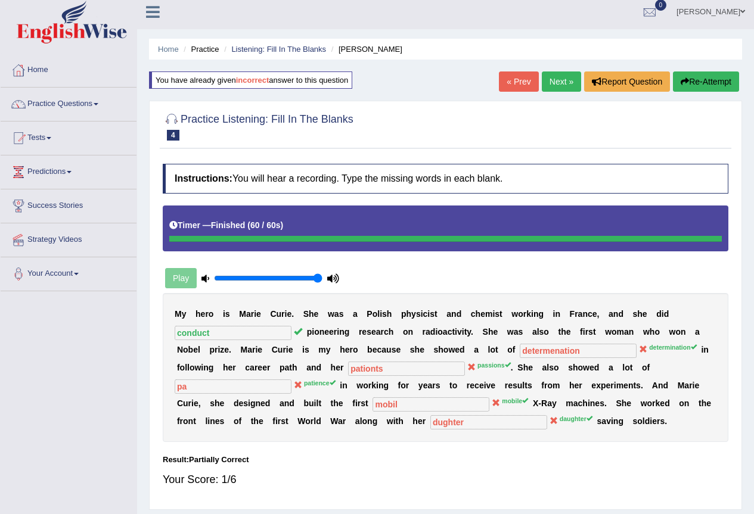
scroll to position [0, 0]
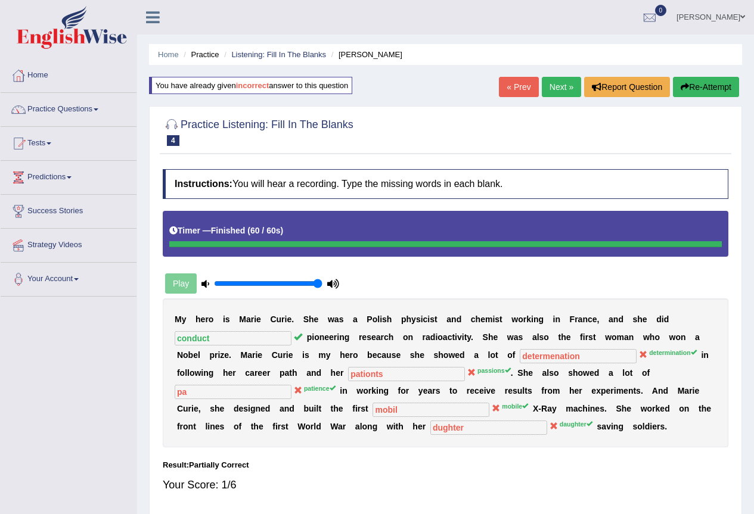
click at [551, 91] on link "Next »" at bounding box center [561, 87] width 39 height 20
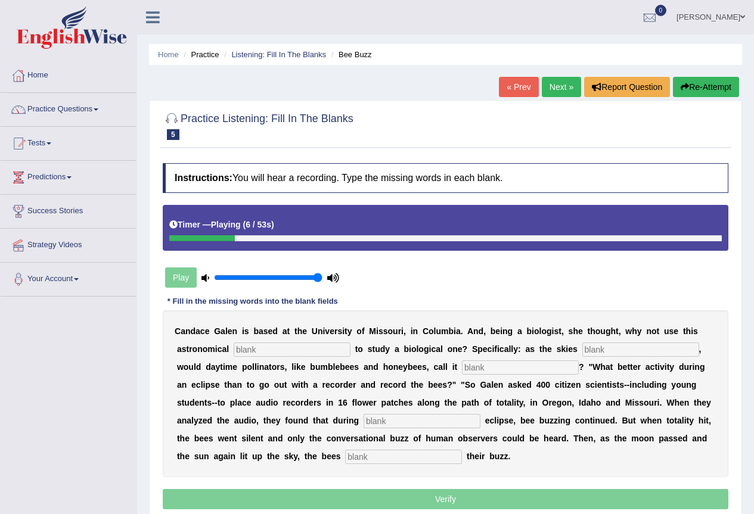
click at [256, 348] on input "text" at bounding box center [292, 350] width 117 height 14
click at [714, 94] on button "Re-Attempt" at bounding box center [706, 87] width 66 height 20
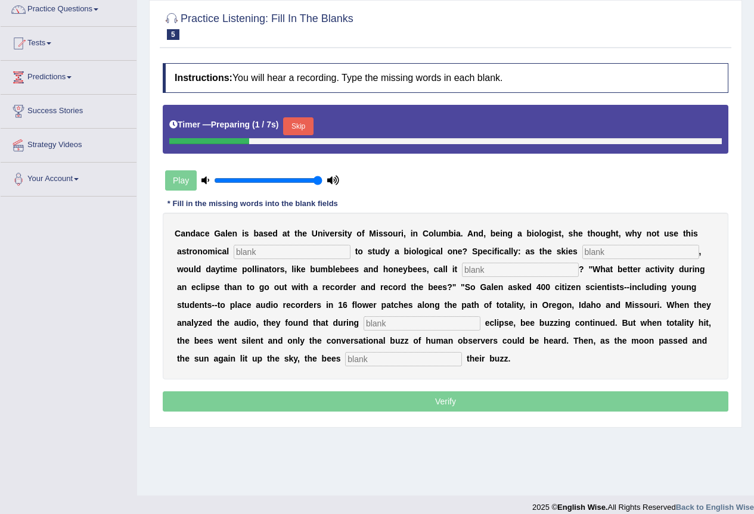
scroll to position [111, 0]
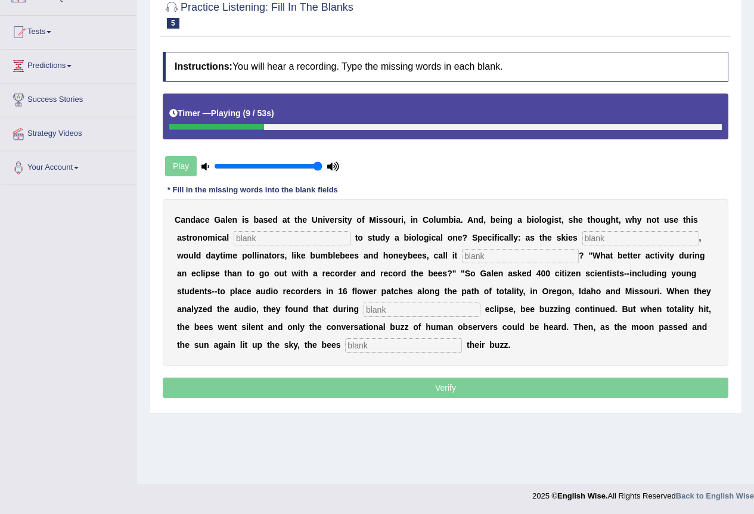
click at [247, 240] on input "text" at bounding box center [292, 238] width 117 height 14
click at [601, 233] on input "text" at bounding box center [640, 238] width 117 height 14
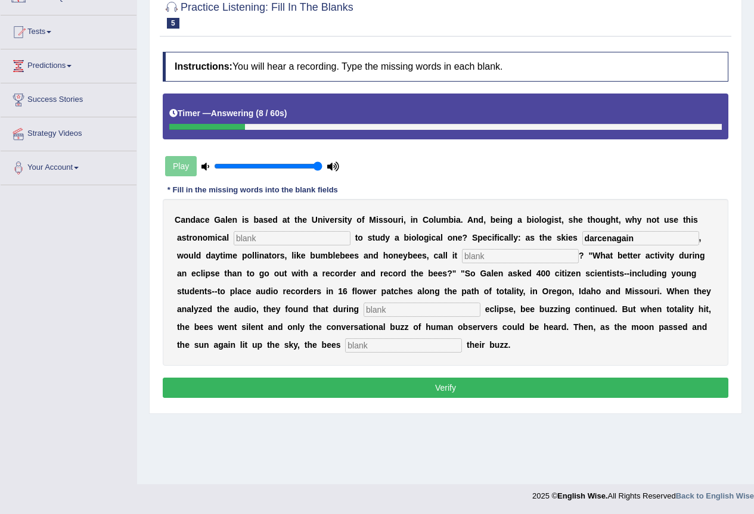
type input "darcenagain"
click at [429, 346] on input "text" at bounding box center [403, 346] width 117 height 14
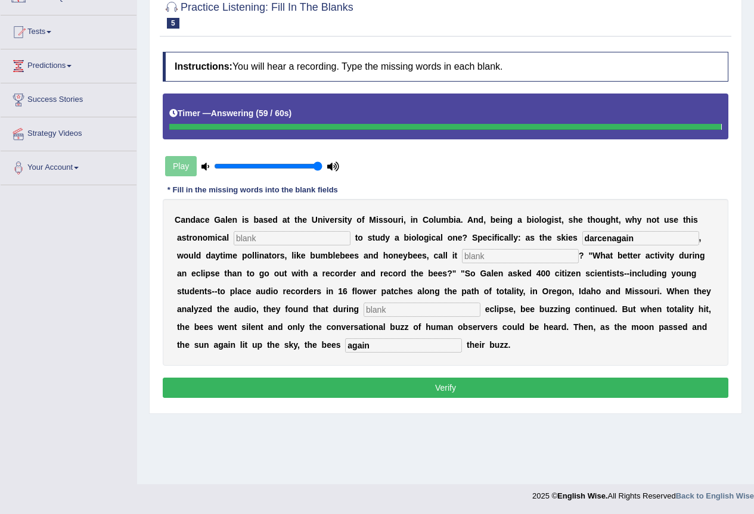
type input "again"
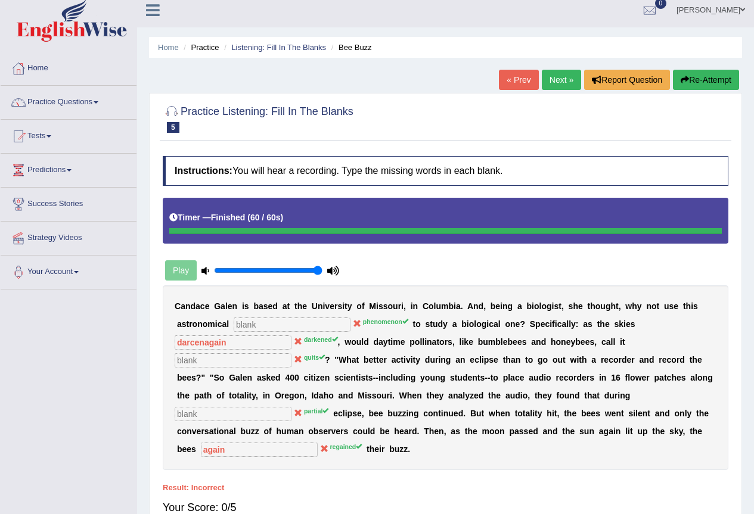
scroll to position [0, 0]
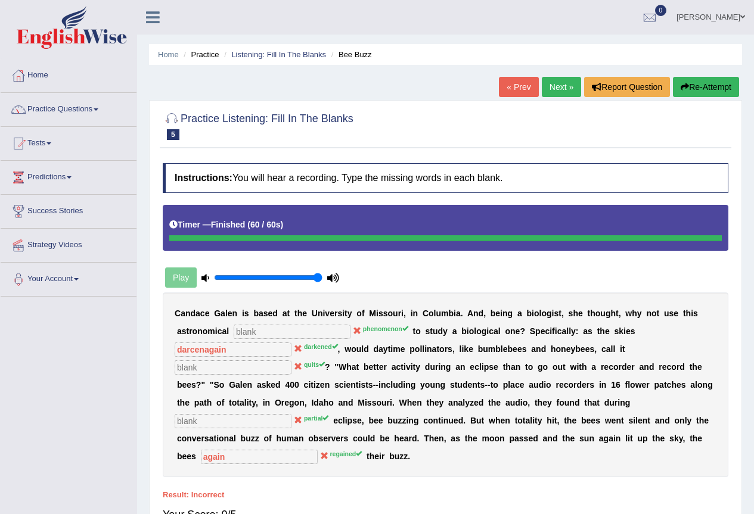
click at [558, 89] on link "Next »" at bounding box center [561, 87] width 39 height 20
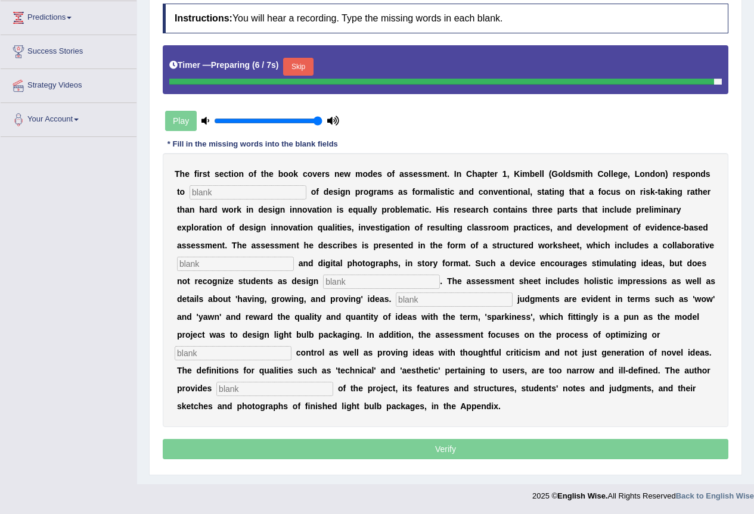
scroll to position [157, 0]
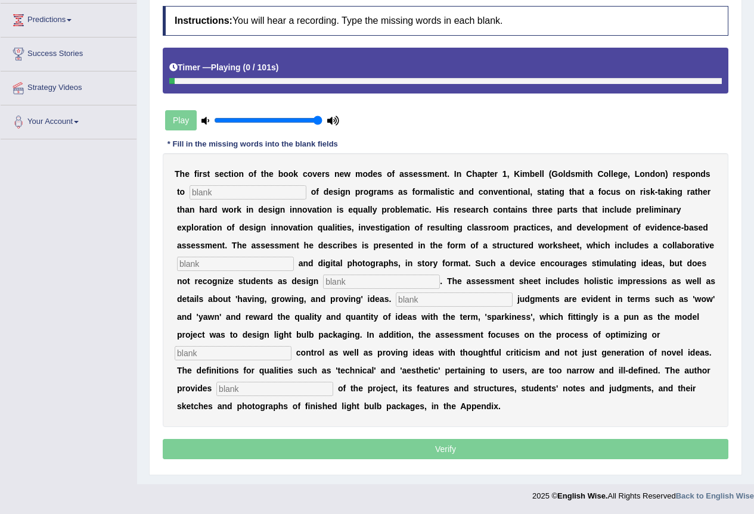
click at [199, 195] on input "text" at bounding box center [248, 192] width 117 height 14
click at [246, 264] on input "text" at bounding box center [235, 264] width 117 height 14
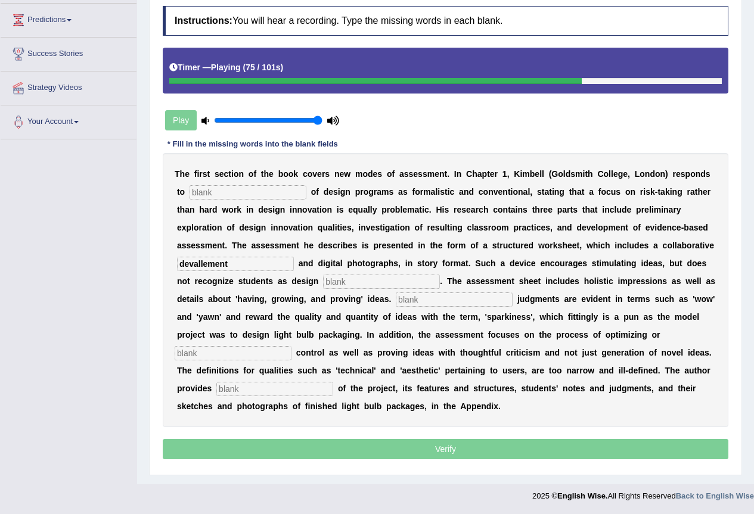
type input "devallement"
click at [218, 352] on input "text" at bounding box center [233, 353] width 117 height 14
type input "complozing"
click at [270, 390] on input "text" at bounding box center [274, 389] width 117 height 14
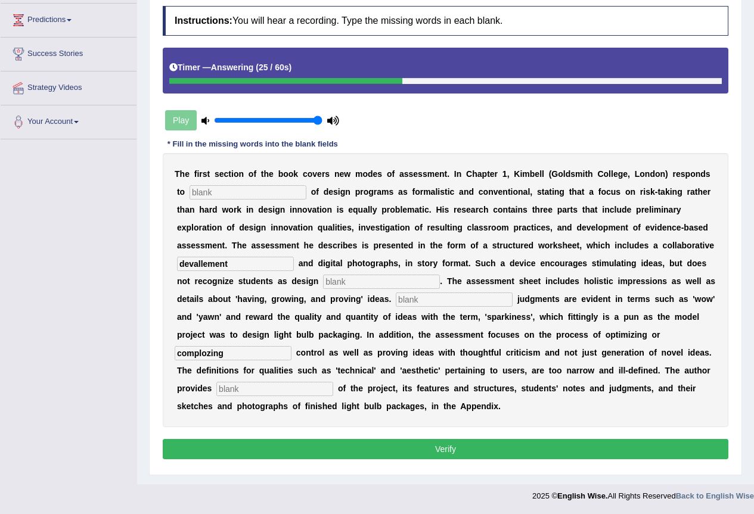
click at [460, 446] on button "Verify" at bounding box center [446, 449] width 566 height 20
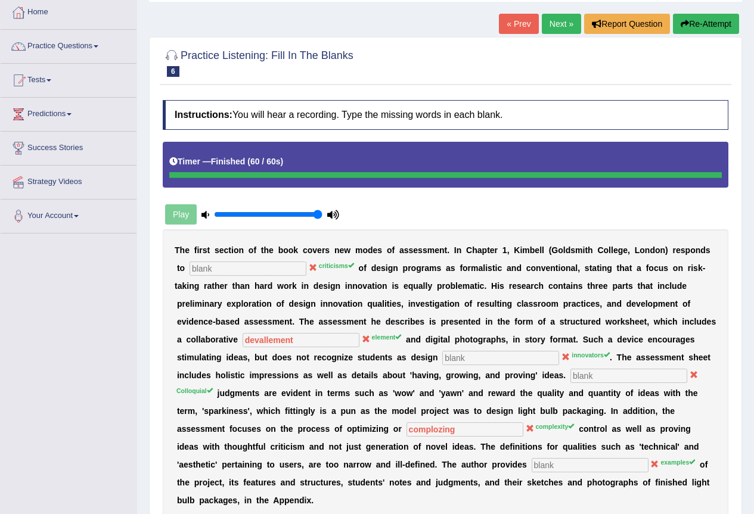
scroll to position [0, 0]
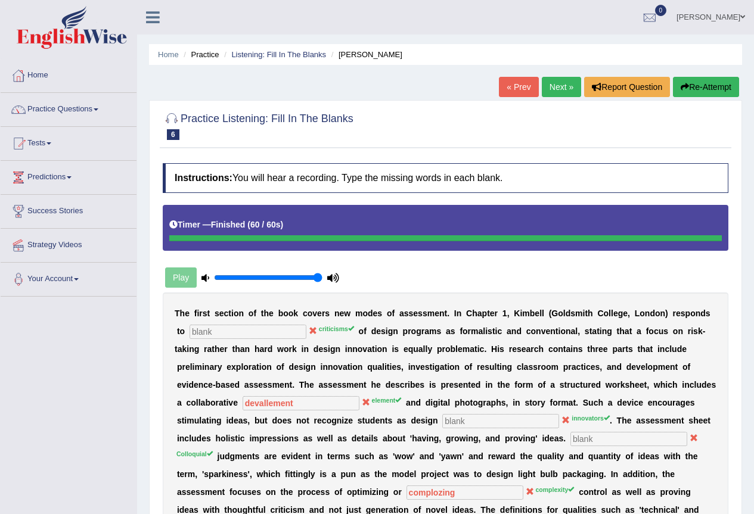
click at [563, 80] on link "Next »" at bounding box center [561, 87] width 39 height 20
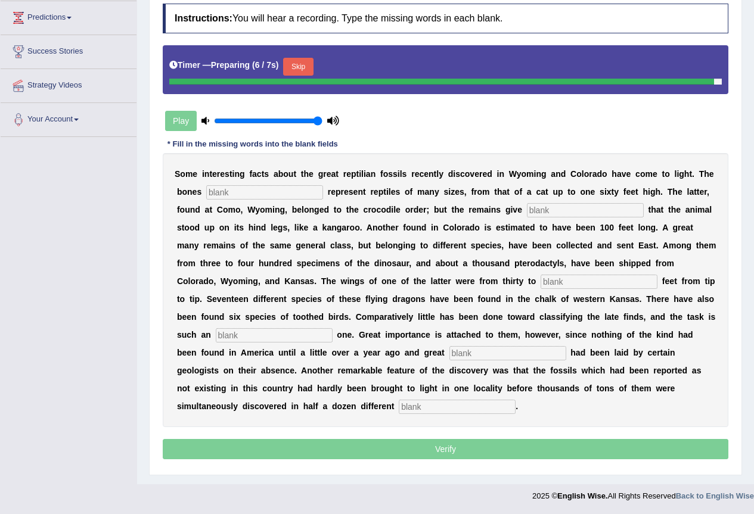
scroll to position [157, 0]
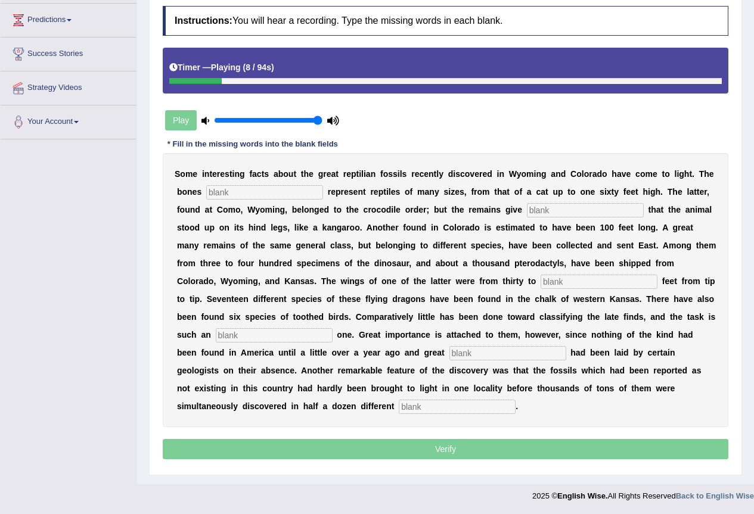
click at [219, 191] on input "text" at bounding box center [264, 192] width 117 height 14
type input "fount"
click at [536, 212] on input "text" at bounding box center [585, 210] width 117 height 14
type input "advicen"
click at [551, 283] on input "text" at bounding box center [599, 282] width 117 height 14
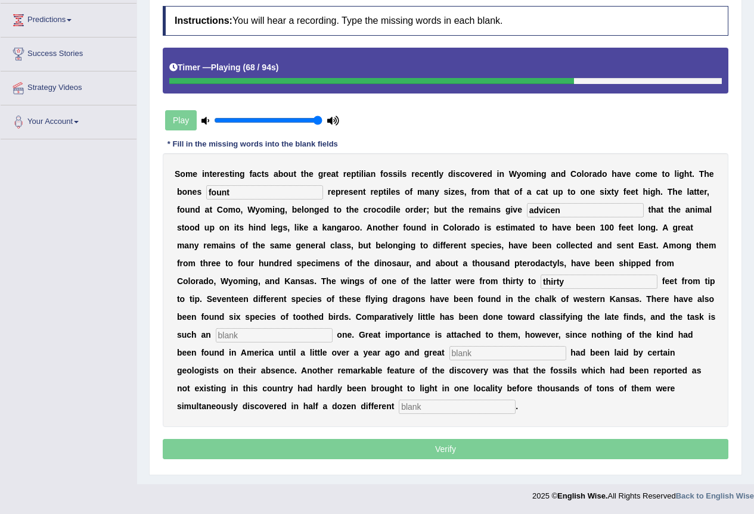
type input "thirty"
click at [227, 334] on input "text" at bounding box center [274, 335] width 117 height 14
type input "normals"
click at [416, 405] on input "text" at bounding box center [457, 407] width 117 height 14
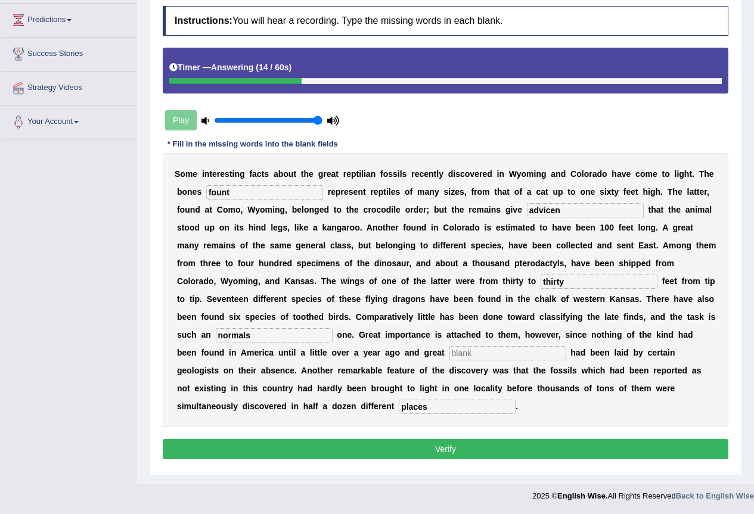
type input "places"
drag, startPoint x: 258, startPoint y: 334, endPoint x: 235, endPoint y: 335, distance: 22.7
click at [235, 335] on input "normals" at bounding box center [274, 335] width 117 height 14
type input "norwase"
click at [461, 354] on input "text" at bounding box center [507, 353] width 117 height 14
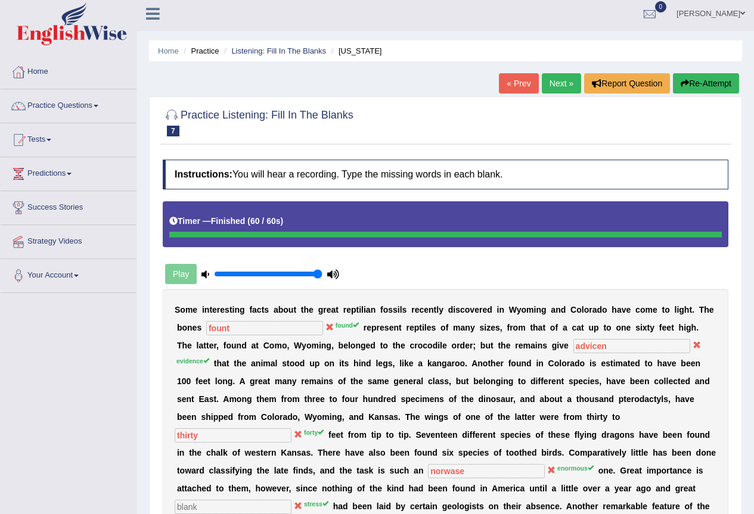
scroll to position [0, 0]
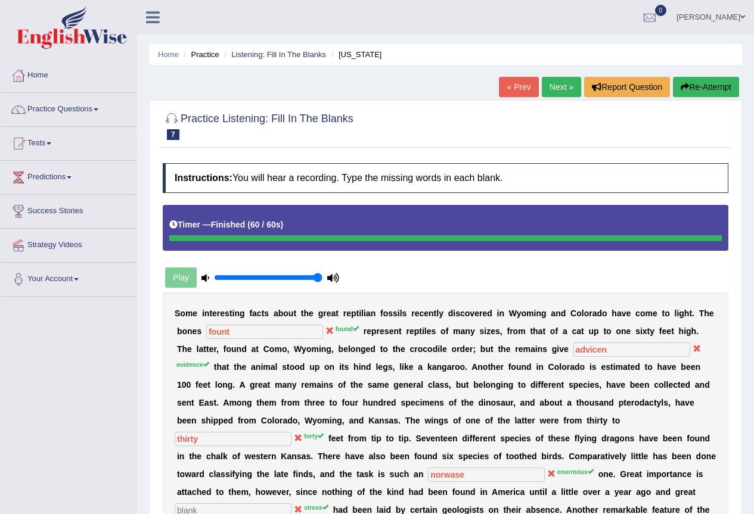
click at [542, 90] on link "Next »" at bounding box center [561, 87] width 39 height 20
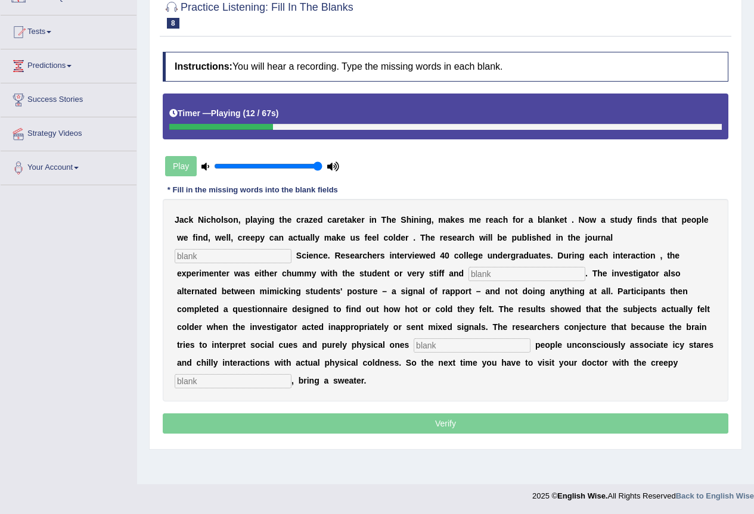
click at [200, 259] on input "text" at bounding box center [233, 256] width 117 height 14
type input "syclu"
click at [479, 275] on input "text" at bounding box center [527, 274] width 117 height 14
type input "pro"
click at [436, 343] on input "text" at bounding box center [472, 346] width 117 height 14
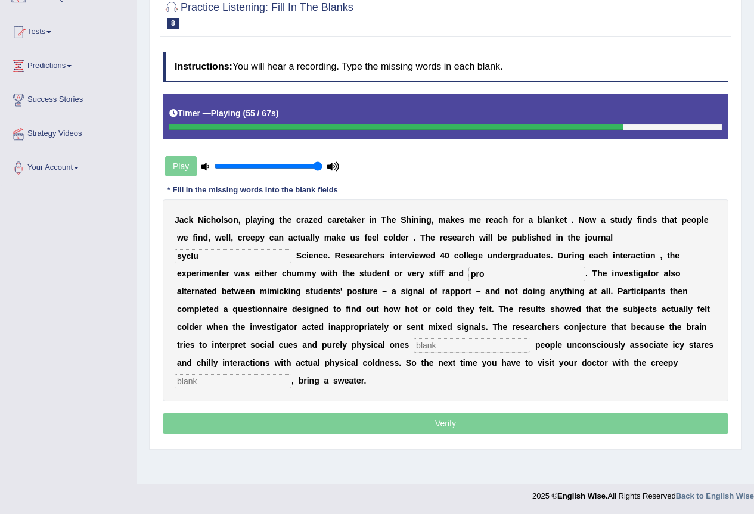
click at [428, 346] on input "text" at bounding box center [472, 346] width 117 height 14
type input "sign"
click at [244, 385] on input "text" at bounding box center [233, 381] width 117 height 14
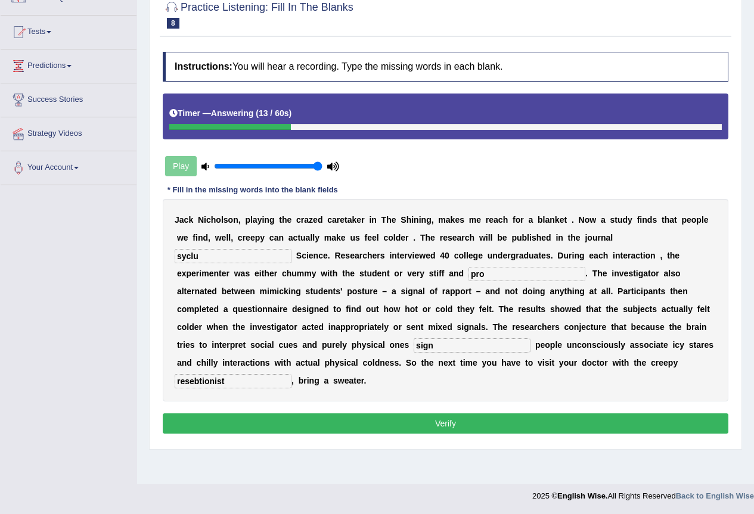
type input "resebtionist"
click at [201, 258] on input "syclu" at bounding box center [233, 256] width 117 height 14
type input "sycalagist"
click at [485, 272] on input "pro" at bounding box center [527, 274] width 117 height 14
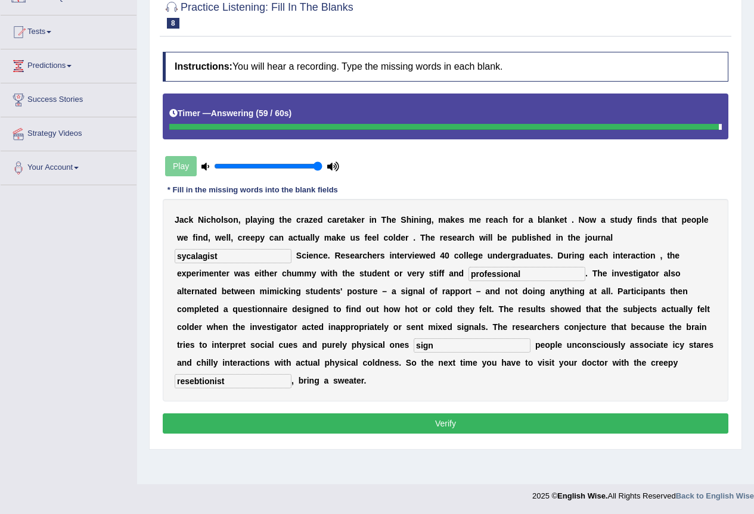
type input "professional"
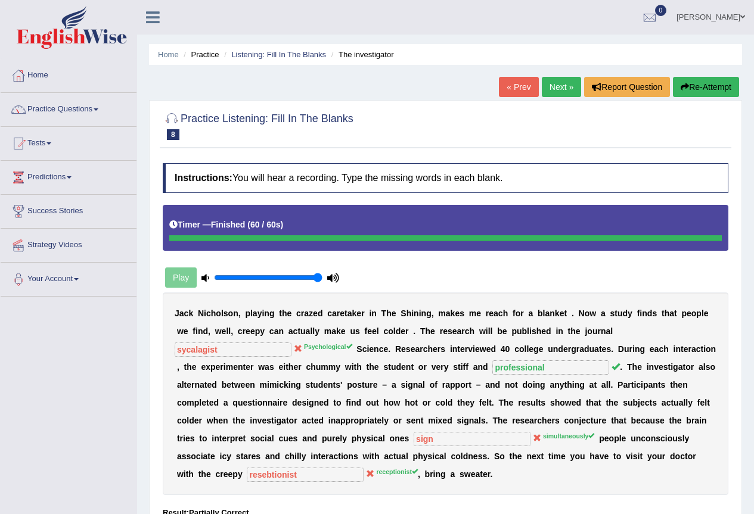
click at [508, 87] on link "« Prev" at bounding box center [518, 87] width 39 height 20
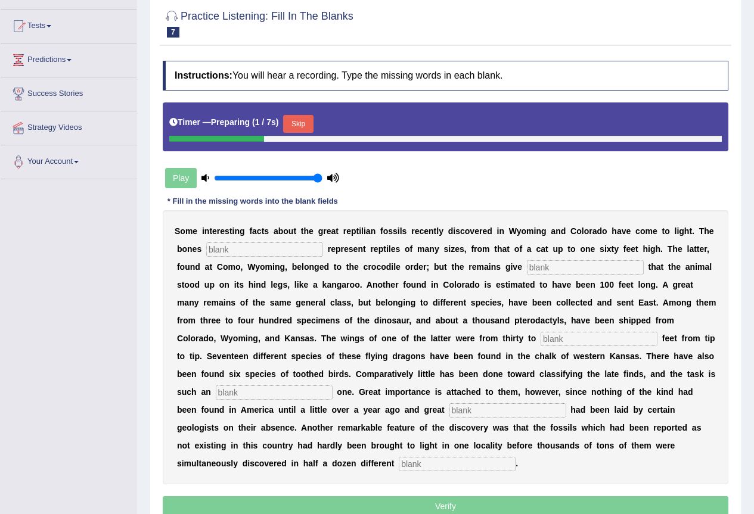
scroll to position [119, 0]
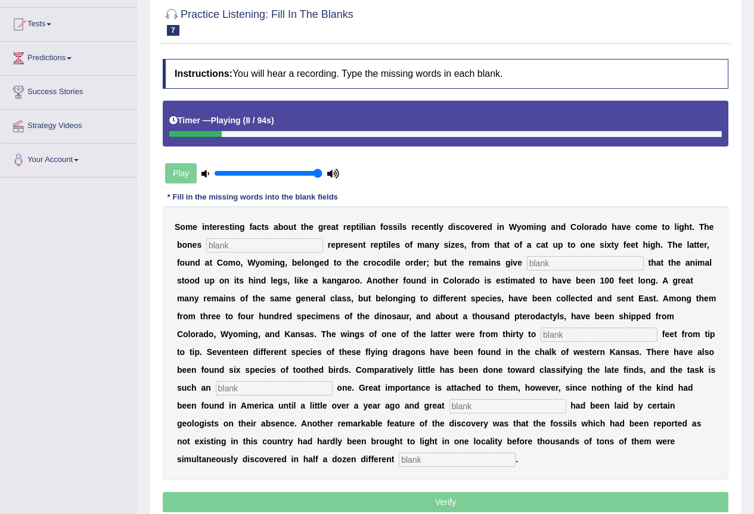
click at [216, 246] on input "text" at bounding box center [264, 245] width 117 height 14
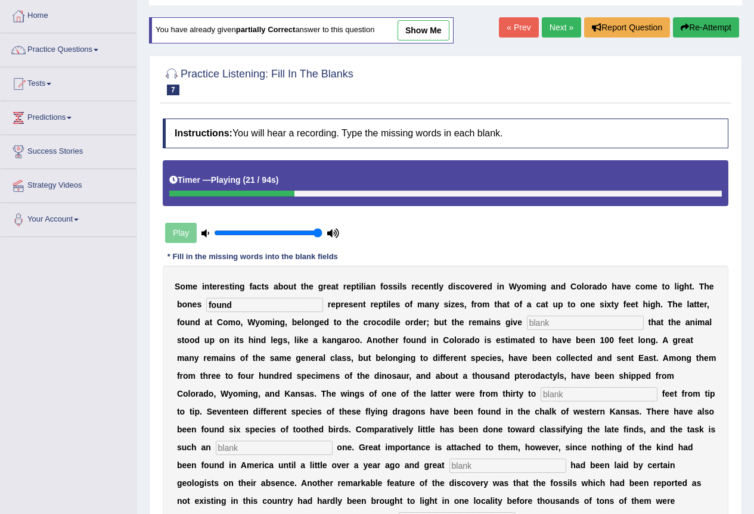
type input "found"
click at [544, 324] on input "text" at bounding box center [585, 323] width 117 height 14
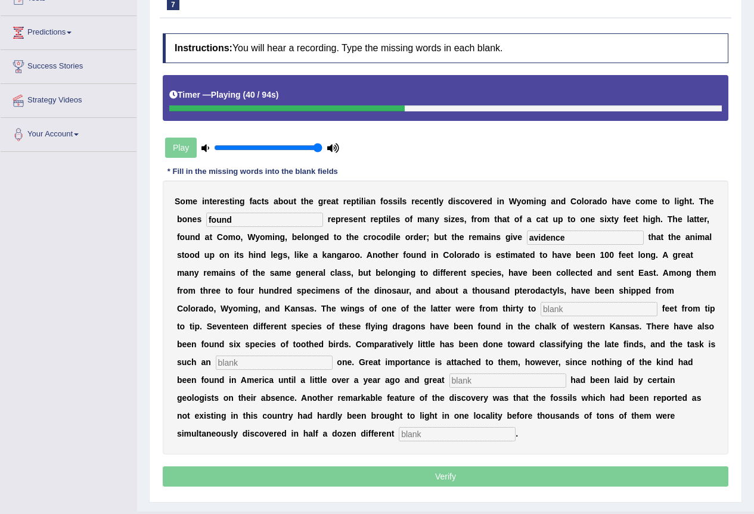
scroll to position [172, 0]
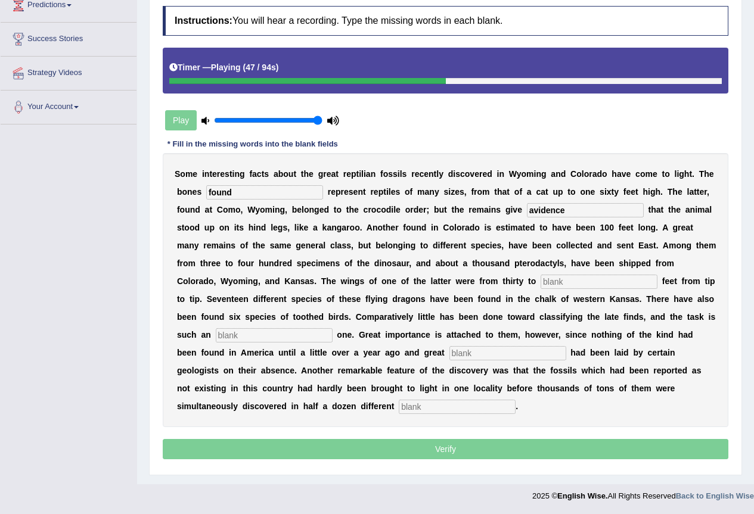
type input "avidence"
click at [553, 280] on input "text" at bounding box center [599, 282] width 117 height 14
type input "fourty"
click at [243, 333] on input "text" at bounding box center [274, 335] width 117 height 14
type input "noemest"
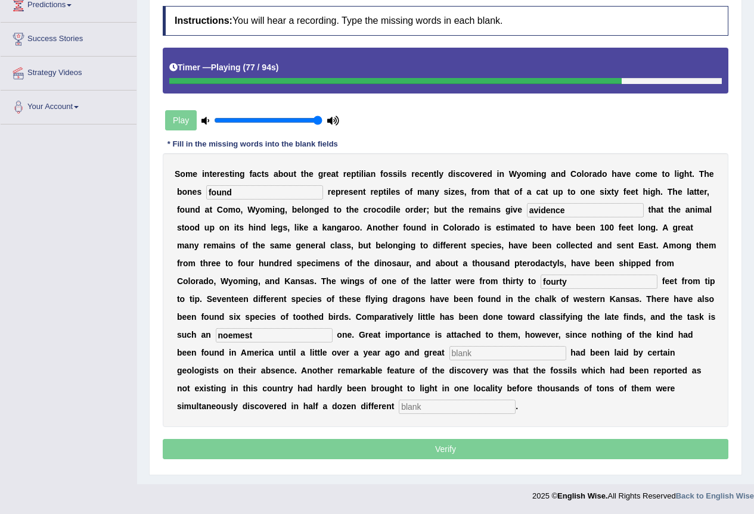
click at [455, 356] on input "text" at bounding box center [507, 353] width 117 height 14
type input "stress"
click at [452, 410] on input "text" at bounding box center [457, 407] width 117 height 14
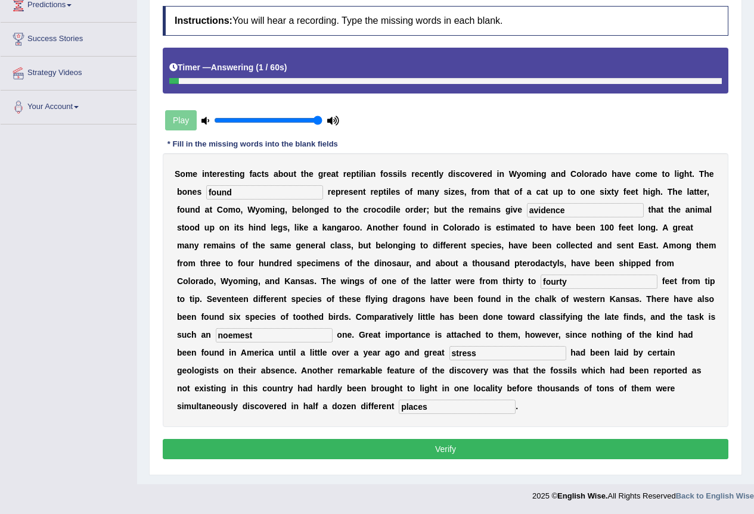
type input "places"
click at [427, 449] on button "Verify" at bounding box center [446, 449] width 566 height 20
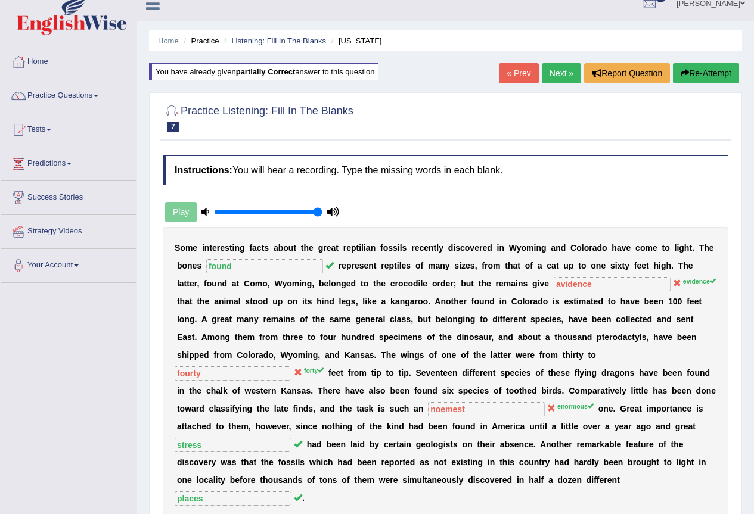
scroll to position [0, 0]
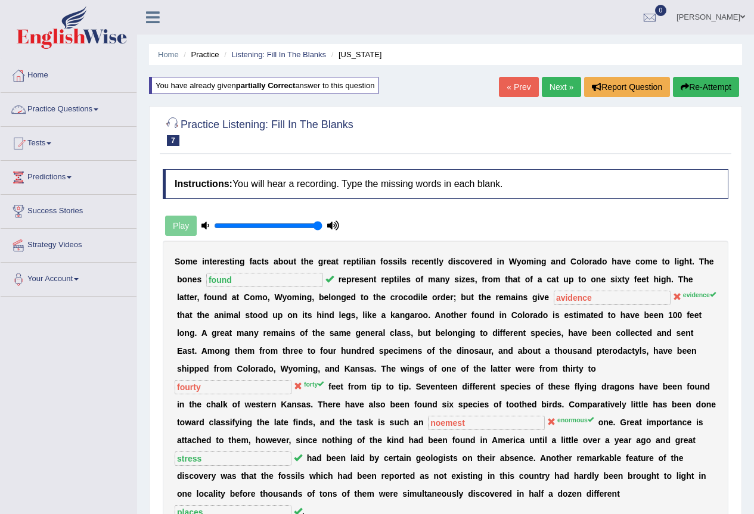
click at [98, 110] on span at bounding box center [96, 109] width 5 height 2
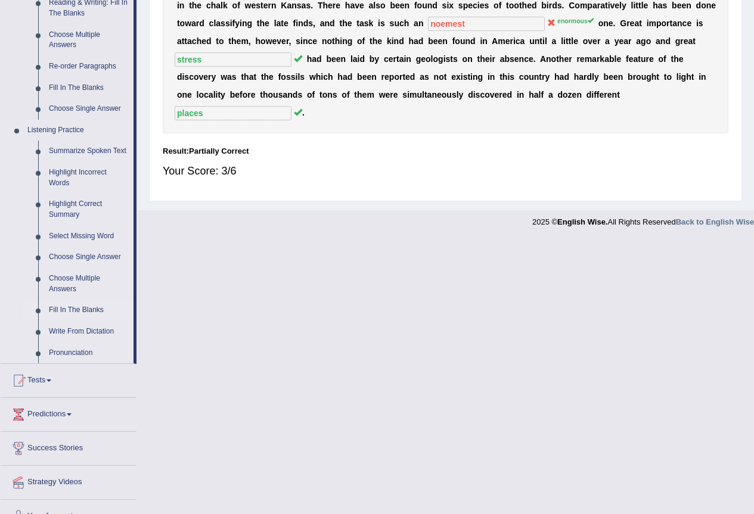
scroll to position [420, 0]
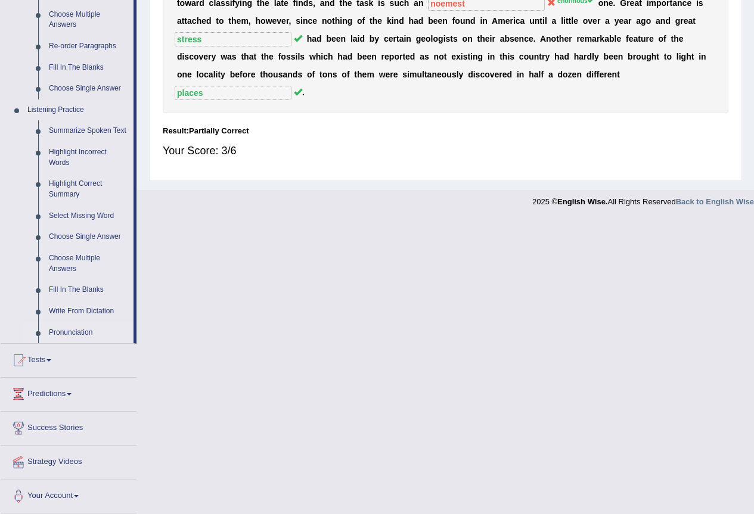
click at [66, 331] on link "Pronunciation" at bounding box center [89, 332] width 90 height 21
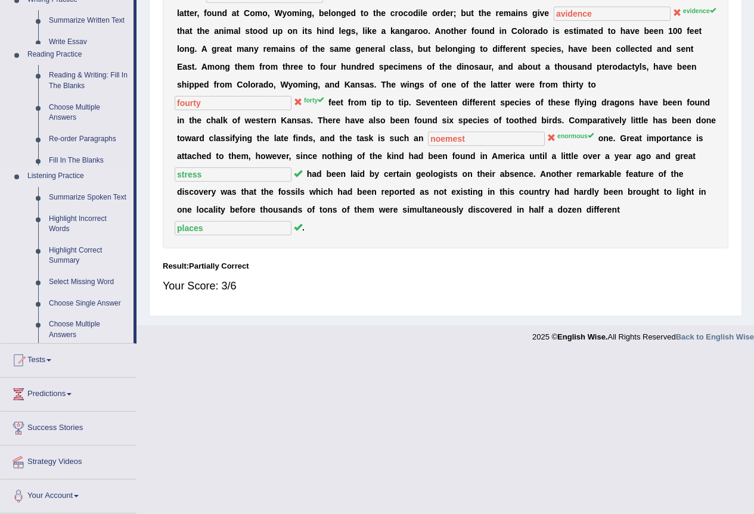
scroll to position [173, 0]
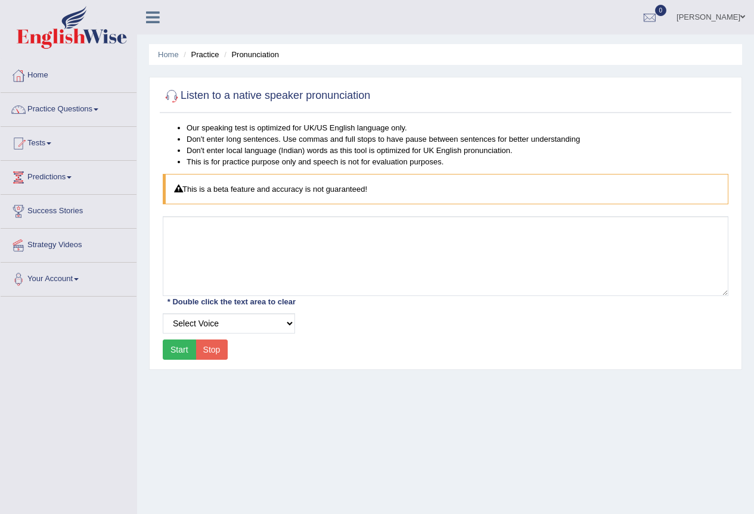
click at [178, 347] on button "Start" at bounding box center [179, 350] width 33 height 20
click at [202, 352] on button "Stop" at bounding box center [212, 350] width 33 height 20
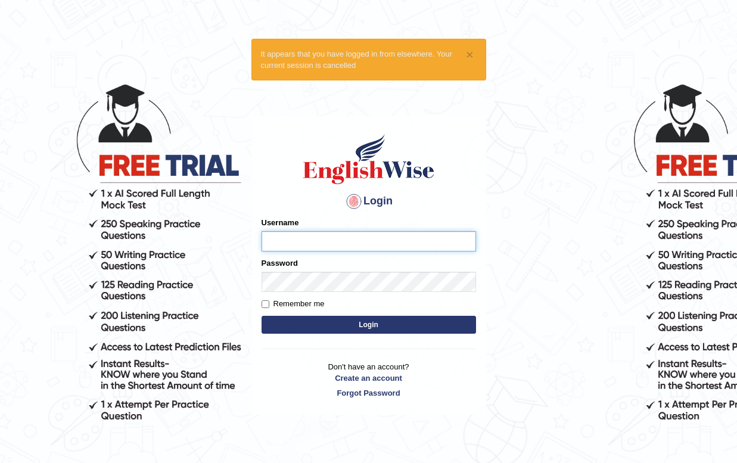
click at [277, 238] on input "Username" at bounding box center [369, 241] width 215 height 20
type input "zahraelahi"
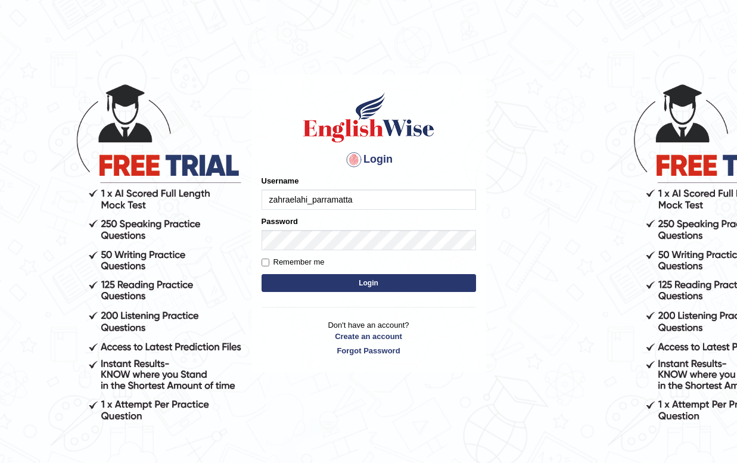
type input "zahraelahi_parramatta"
click at [380, 278] on button "Login" at bounding box center [369, 283] width 215 height 18
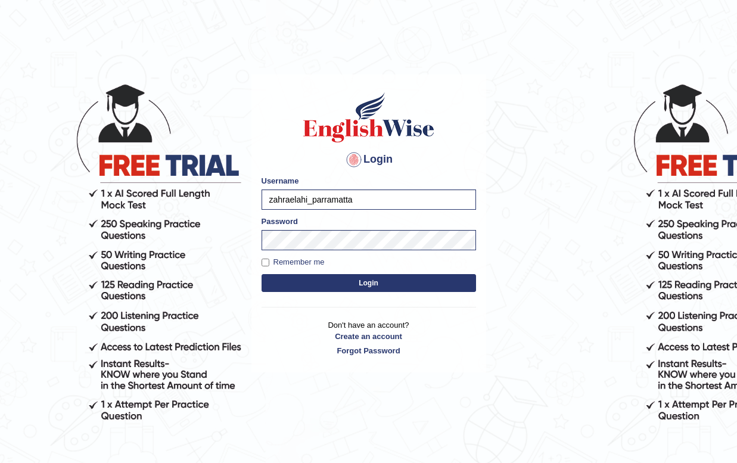
click at [378, 284] on button "Login" at bounding box center [369, 283] width 215 height 18
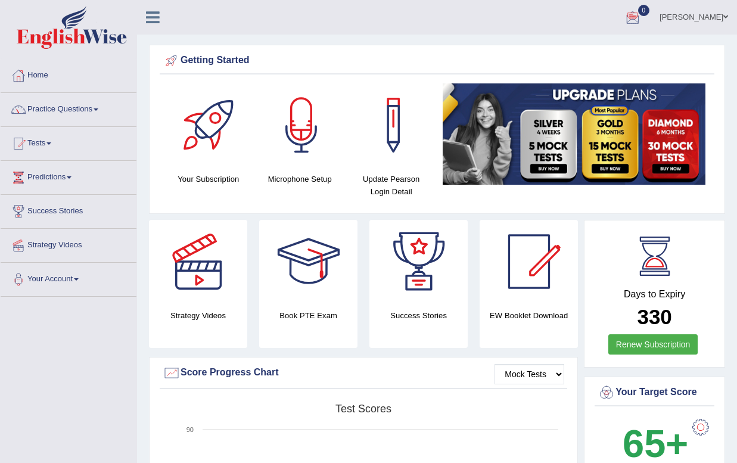
drag, startPoint x: 734, startPoint y: 58, endPoint x: 772, endPoint y: 181, distance: 129.2
click at [737, 181] on html "Toggle navigation Home Practice Questions Speaking Practice Read Aloud Repeat S…" at bounding box center [368, 231] width 737 height 463
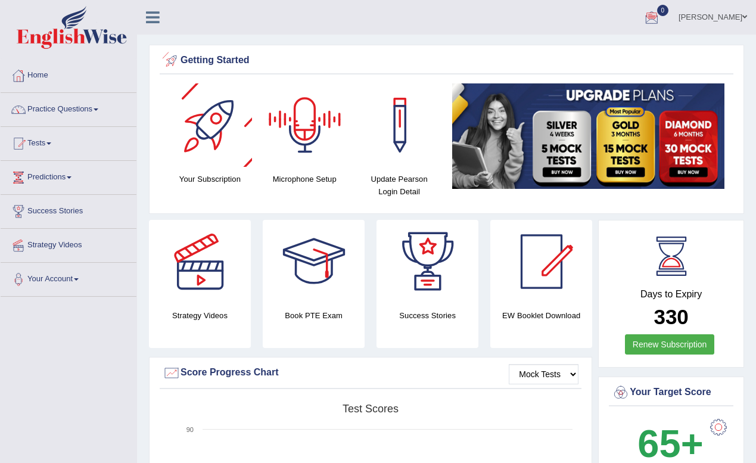
drag, startPoint x: 176, startPoint y: 69, endPoint x: 367, endPoint y: 49, distance: 191.7
click at [365, 51] on div "Getting Started" at bounding box center [447, 62] width 574 height 23
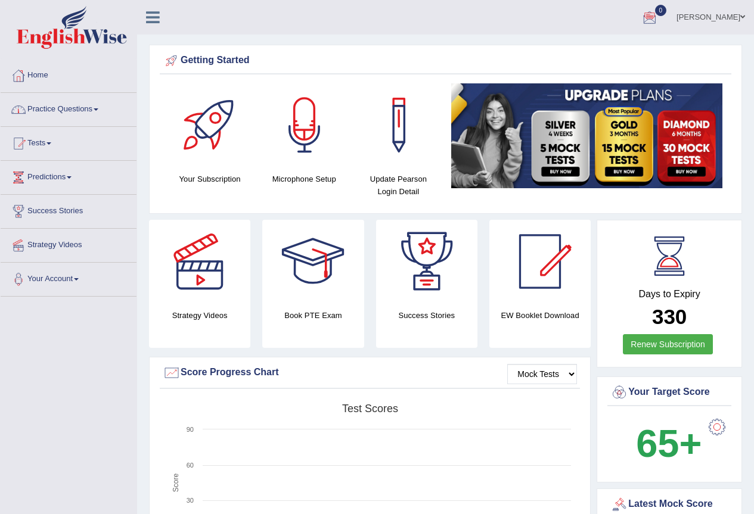
click at [98, 110] on span at bounding box center [96, 109] width 5 height 2
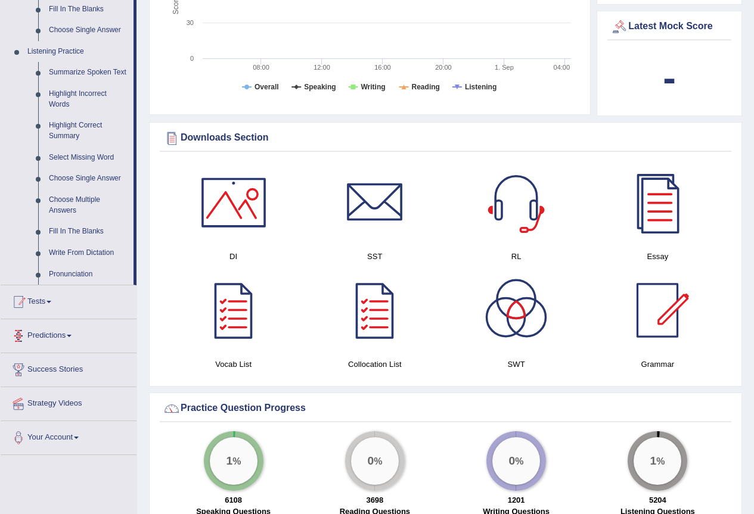
scroll to position [477, 0]
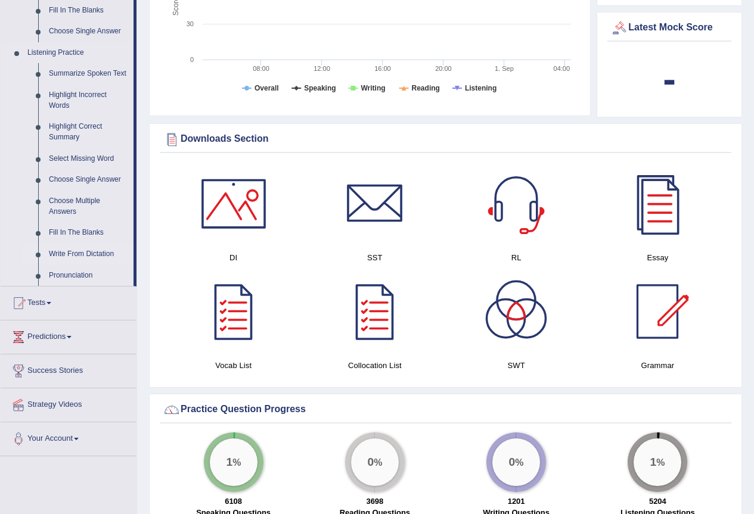
click at [84, 258] on link "Write From Dictation" at bounding box center [89, 254] width 90 height 21
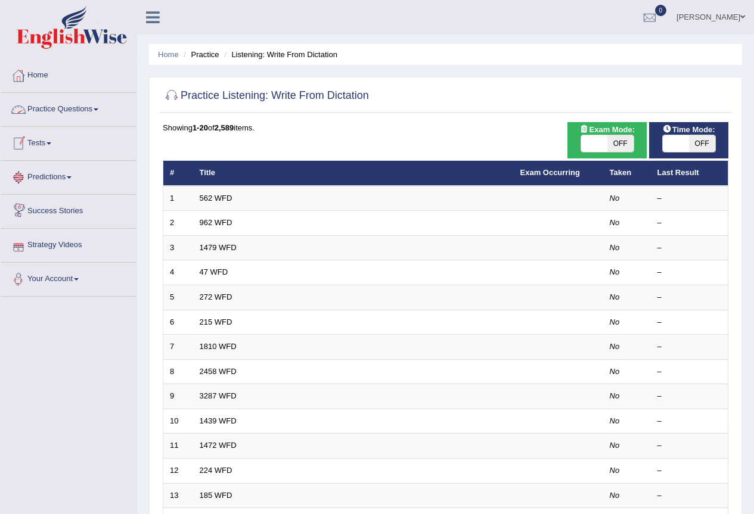
click at [100, 108] on link "Practice Questions" at bounding box center [69, 108] width 136 height 30
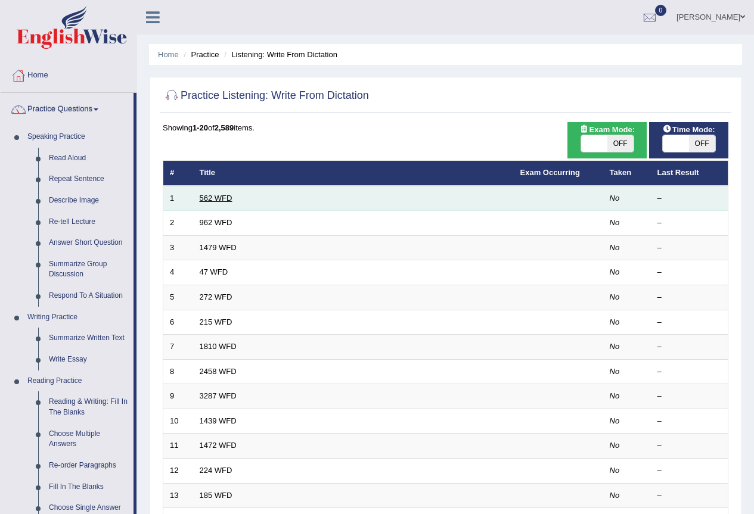
click at [226, 197] on link "562 WFD" at bounding box center [216, 198] width 33 height 9
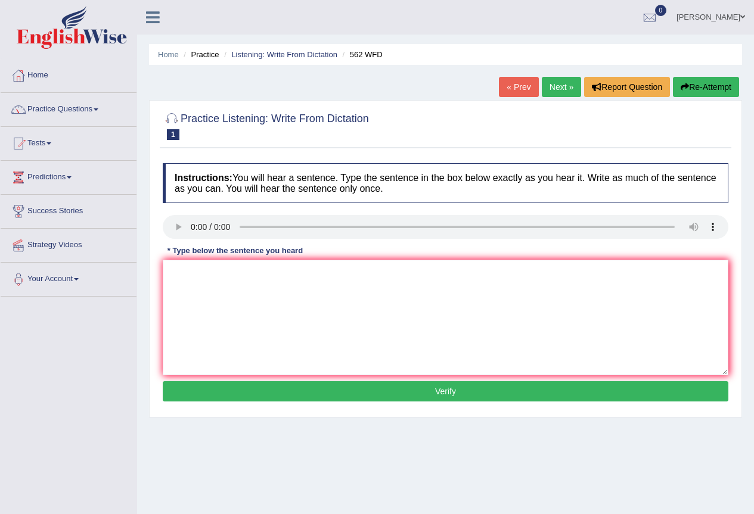
click at [99, 111] on link "Practice Questions" at bounding box center [69, 108] width 136 height 30
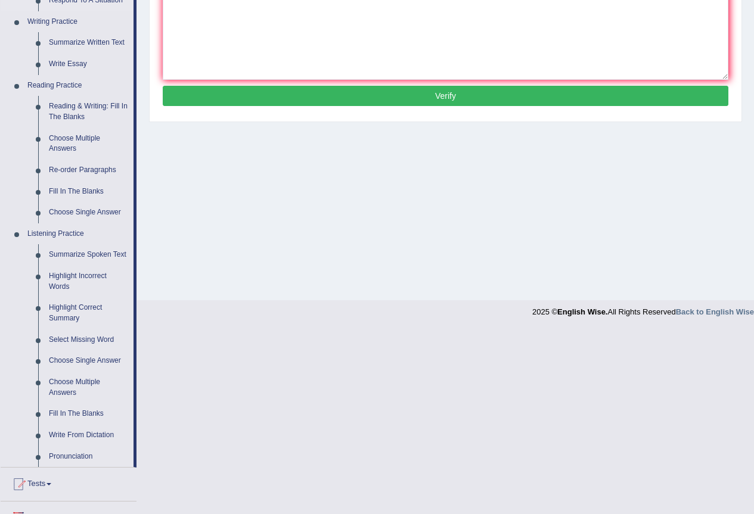
scroll to position [298, 0]
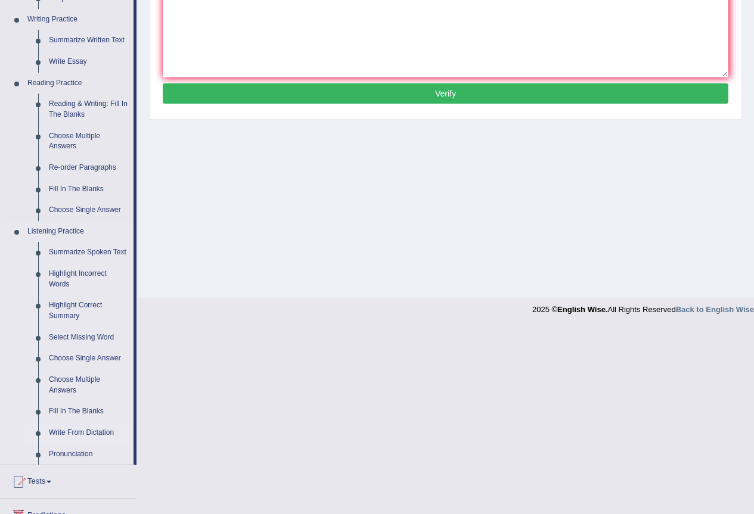
click at [64, 435] on link "Write From Dictation" at bounding box center [89, 433] width 90 height 21
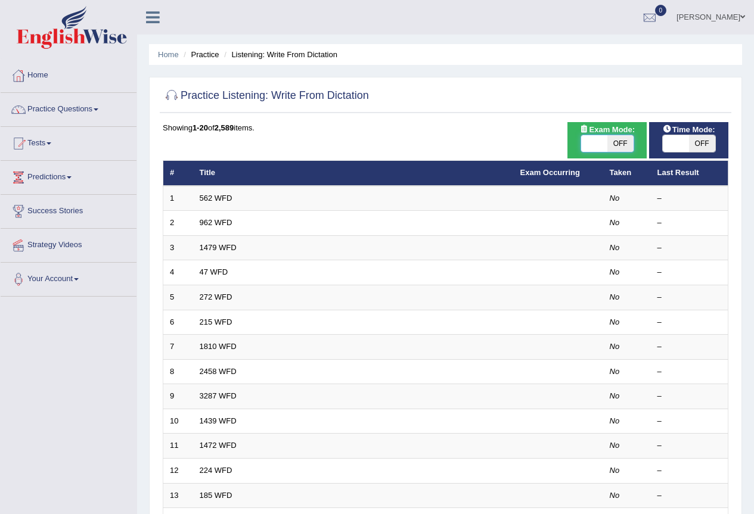
click at [590, 146] on span at bounding box center [594, 143] width 26 height 17
checkbox input "true"
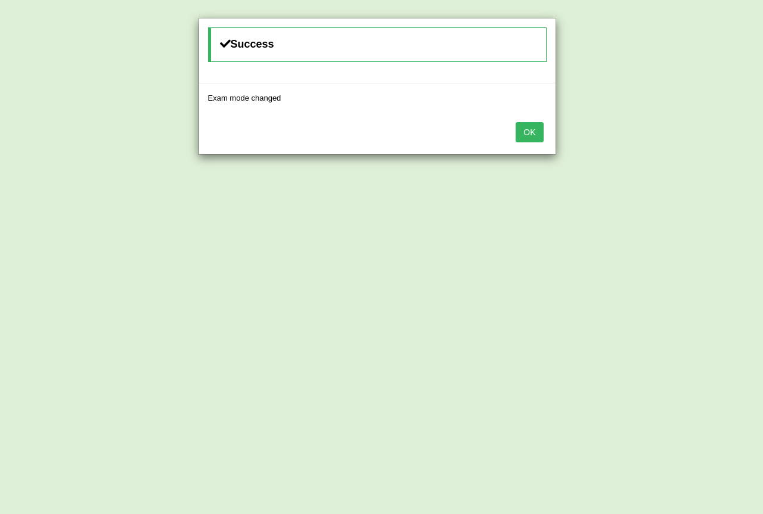
click at [537, 134] on button "OK" at bounding box center [529, 132] width 27 height 20
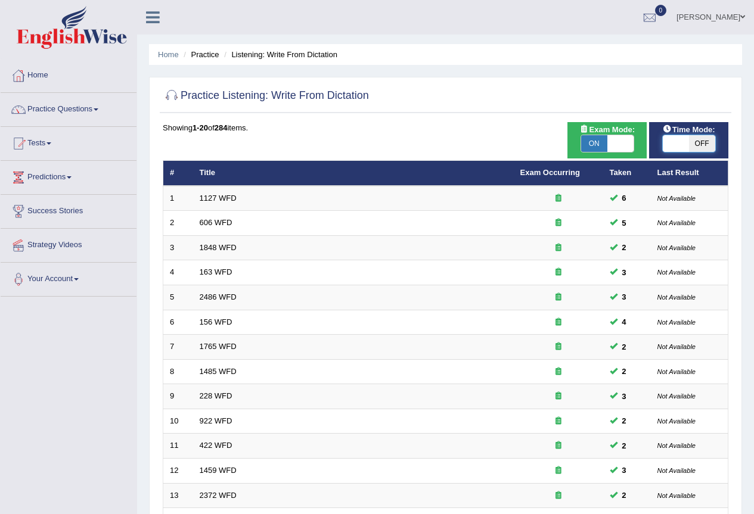
click at [671, 139] on span at bounding box center [676, 143] width 26 height 17
checkbox input "true"
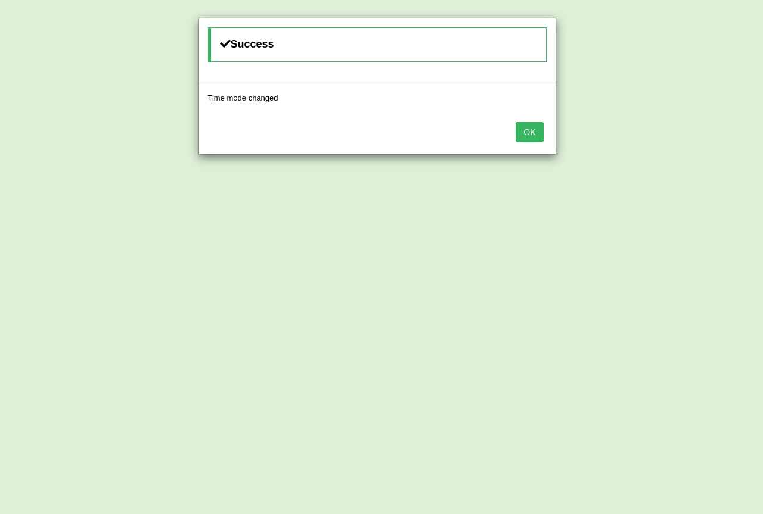
click at [517, 130] on button "OK" at bounding box center [529, 132] width 27 height 20
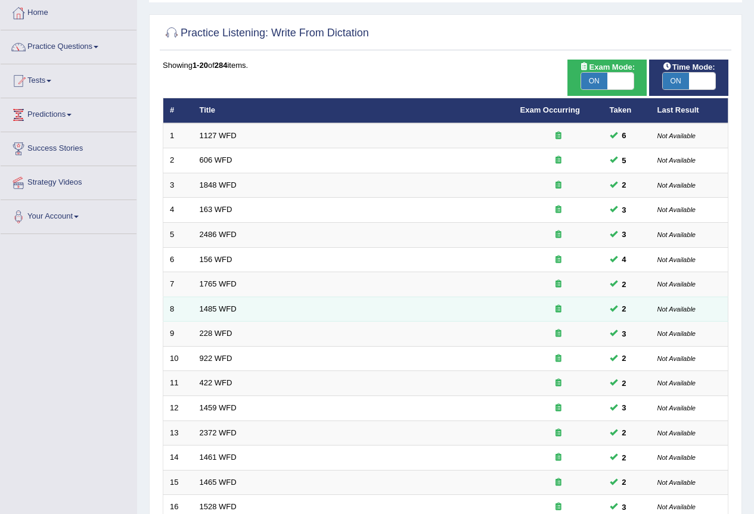
scroll to position [36, 0]
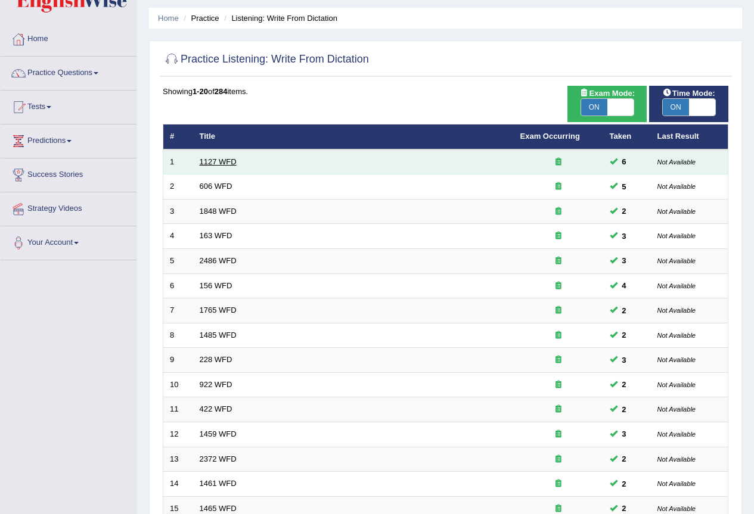
click at [227, 165] on link "1127 WFD" at bounding box center [218, 161] width 37 height 9
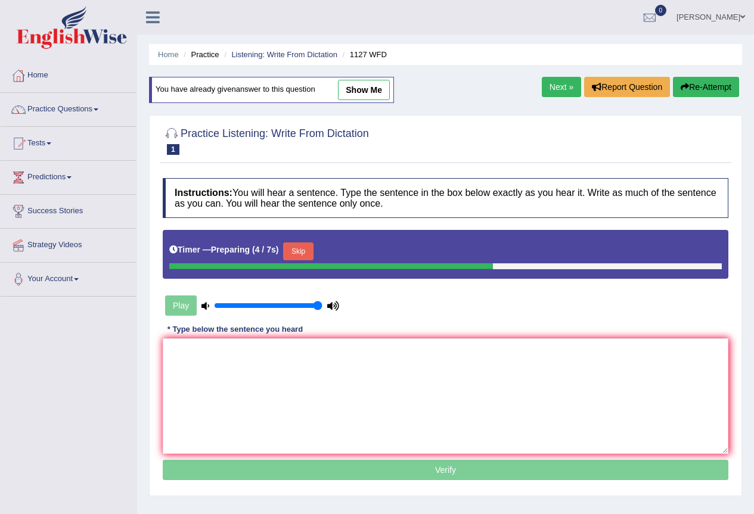
click at [356, 92] on link "show me" at bounding box center [364, 90] width 52 height 20
type textarea "Auniversity degree is a requirement to enter many profession."
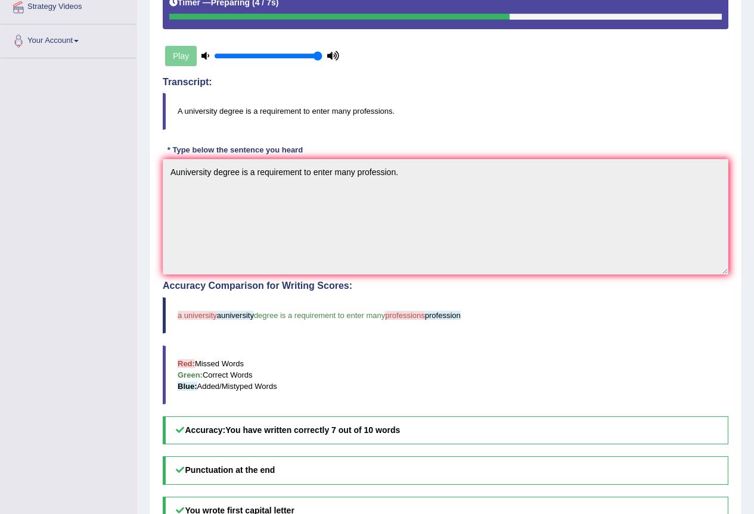
scroll to position [179, 0]
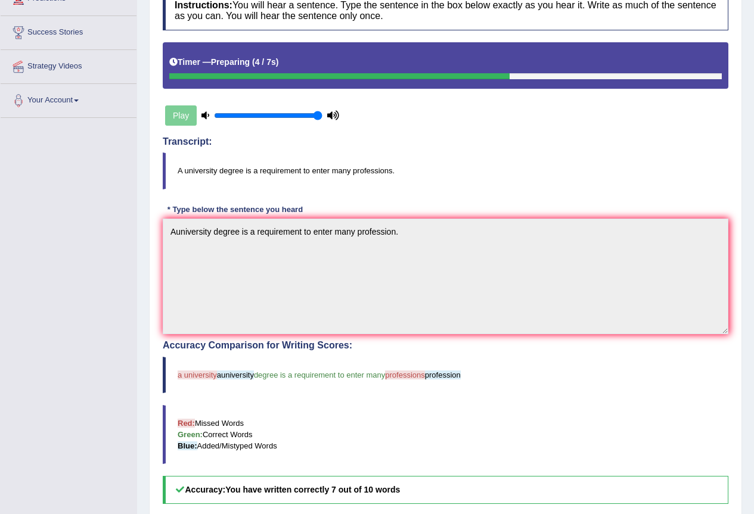
click at [176, 120] on div "Play" at bounding box center [252, 116] width 179 height 30
click at [179, 116] on div "Play" at bounding box center [252, 116] width 179 height 30
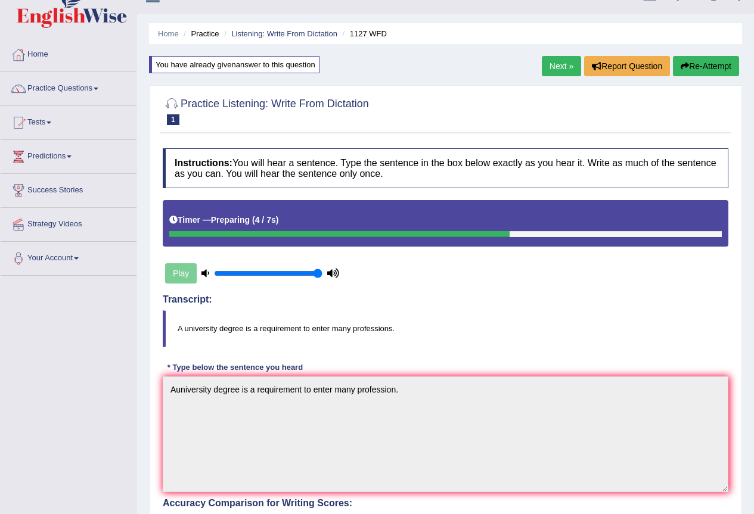
scroll to position [0, 0]
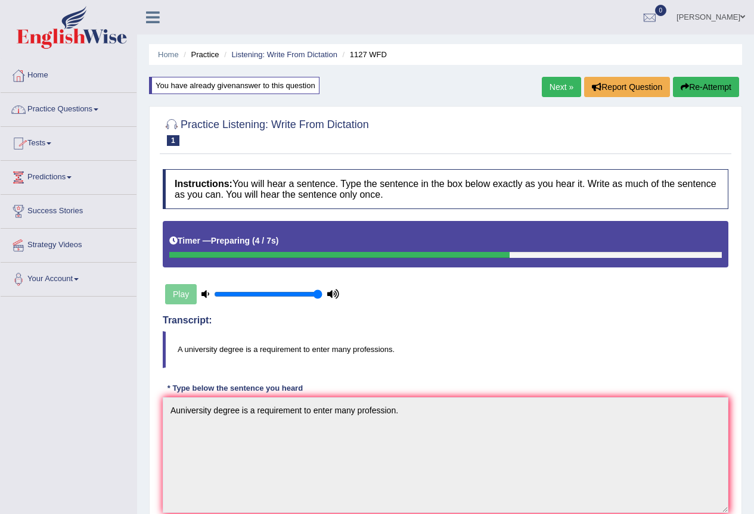
click at [102, 111] on link "Practice Questions" at bounding box center [69, 108] width 136 height 30
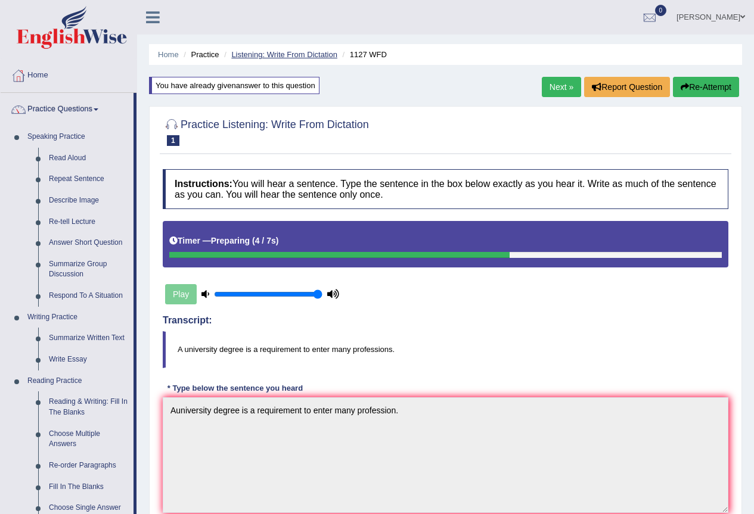
click at [318, 57] on link "Listening: Write From Dictation" at bounding box center [284, 54] width 106 height 9
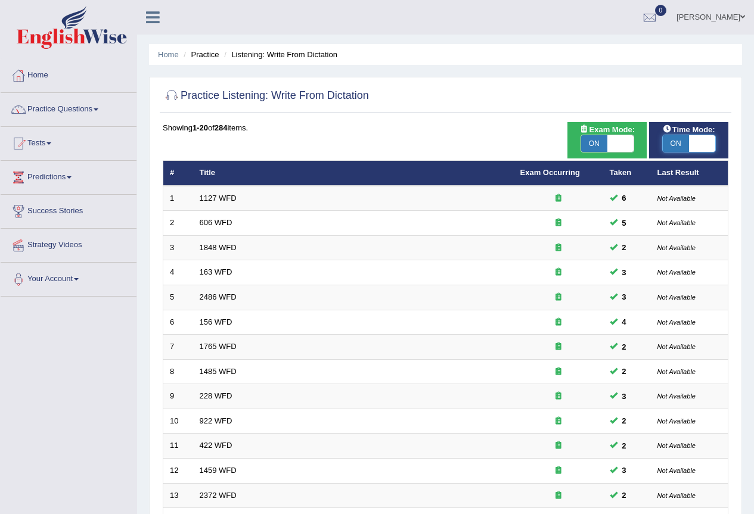
click at [694, 146] on span at bounding box center [702, 143] width 26 height 17
checkbox input "false"
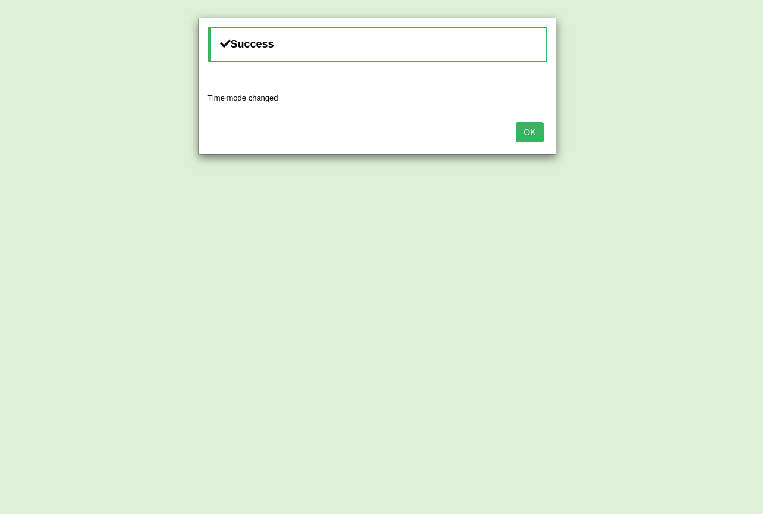
click at [530, 135] on button "OK" at bounding box center [529, 132] width 27 height 20
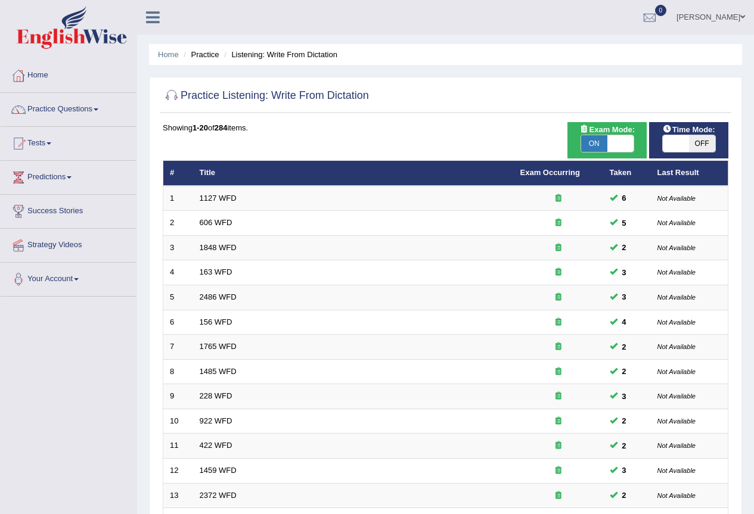
click at [254, 57] on li "Listening: Write From Dictation" at bounding box center [279, 54] width 116 height 11
click at [209, 59] on li "Practice" at bounding box center [200, 54] width 38 height 11
click at [209, 57] on li "Practice" at bounding box center [200, 54] width 38 height 11
click at [293, 59] on li "Listening: Write From Dictation" at bounding box center [279, 54] width 116 height 11
click at [293, 61] on ul "Home Practice Listening: Write From Dictation" at bounding box center [445, 54] width 593 height 21
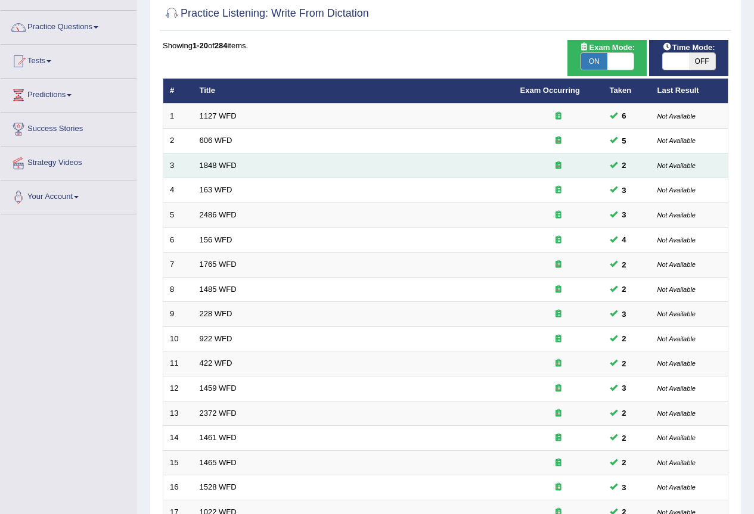
scroll to position [119, 0]
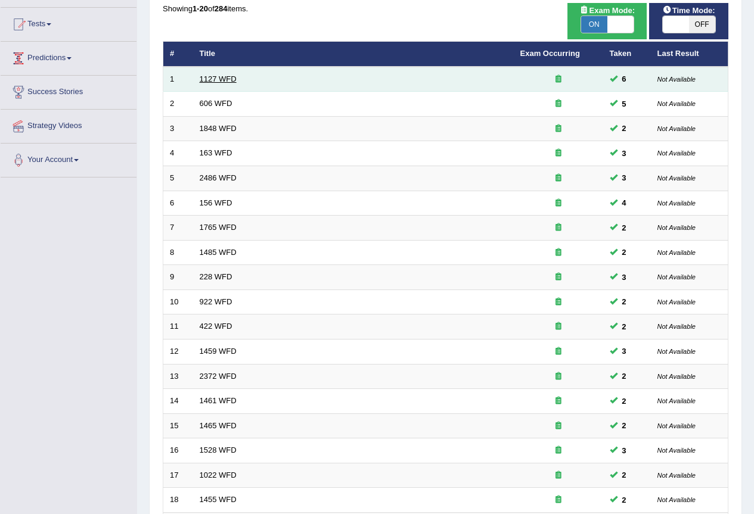
click at [212, 80] on link "1127 WFD" at bounding box center [218, 79] width 37 height 9
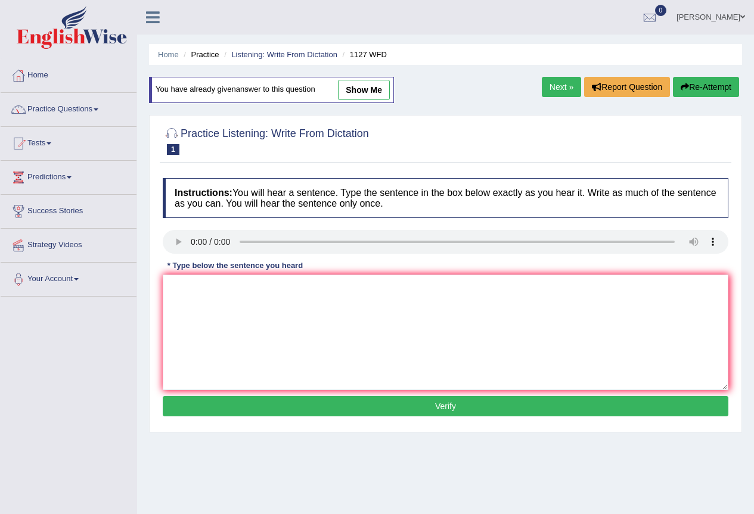
click at [365, 95] on link "show me" at bounding box center [364, 90] width 52 height 20
type textarea "Auniversity degree is a requirement to enter many profession."
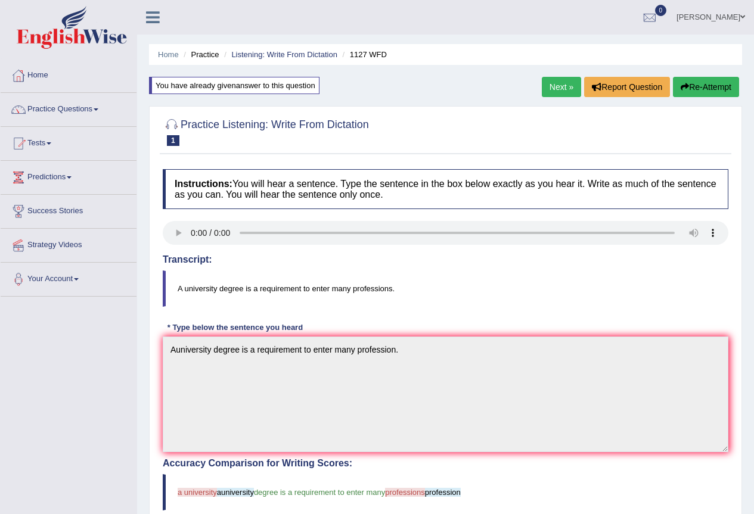
click at [550, 88] on link "Next »" at bounding box center [561, 87] width 39 height 20
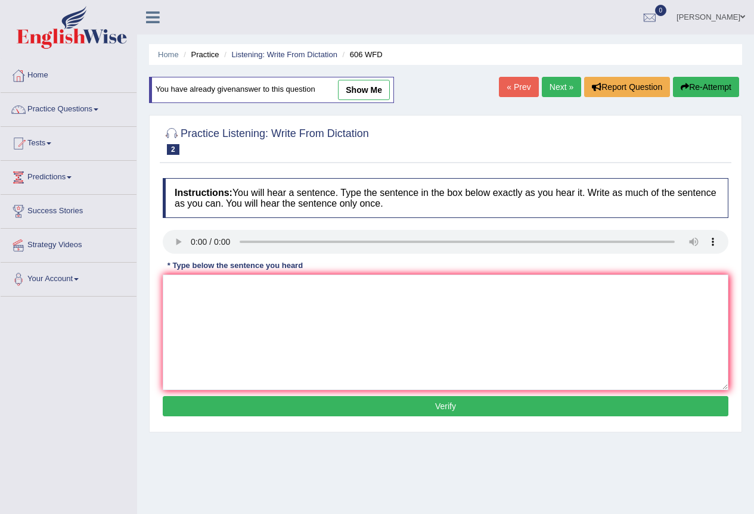
click at [376, 91] on link "show me" at bounding box center [364, 90] width 52 height 20
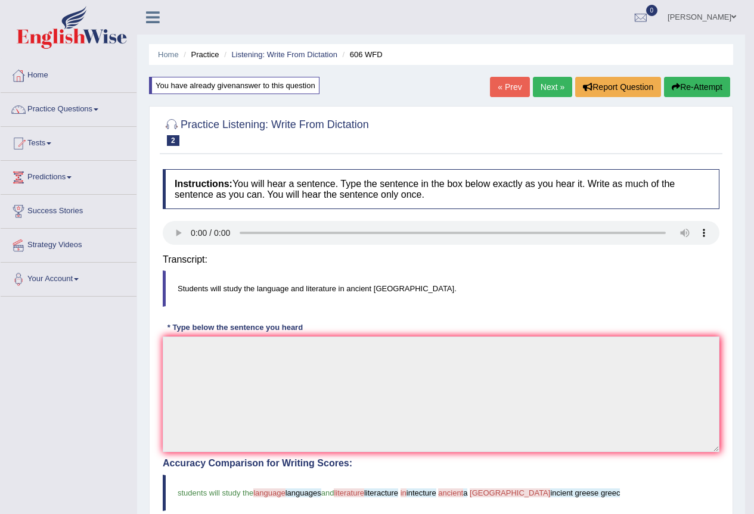
type textarea "Students will study the languages and literacture intecture a incient greese gr…"
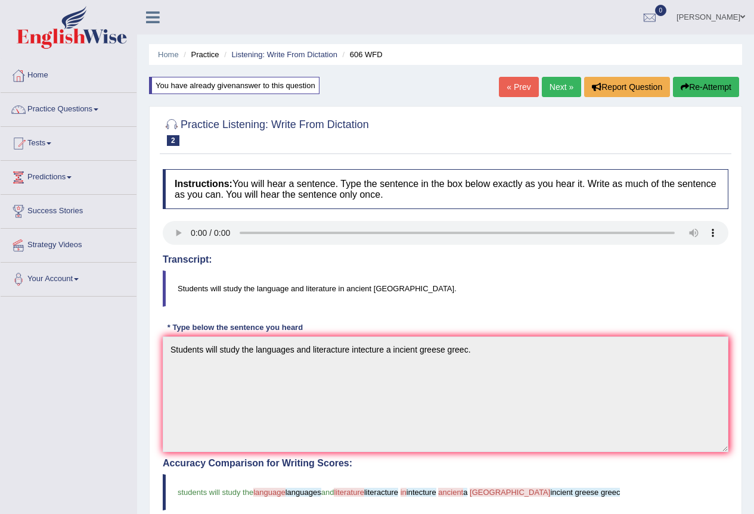
click at [568, 85] on link "Next »" at bounding box center [561, 87] width 39 height 20
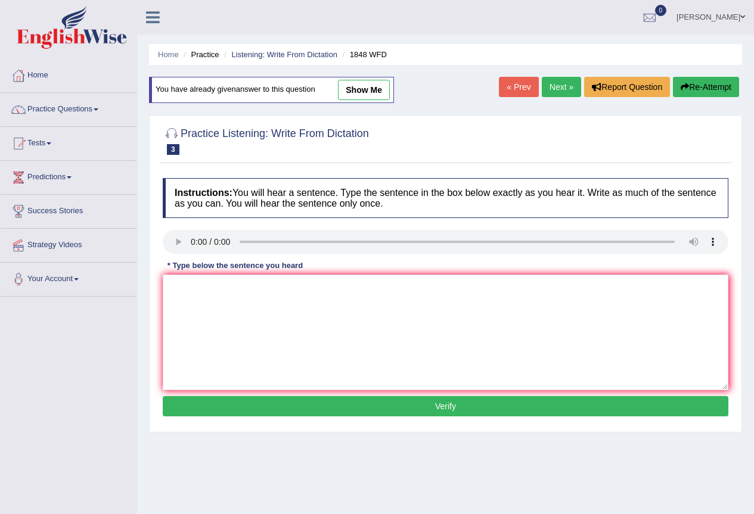
click at [367, 91] on link "show me" at bounding box center [364, 90] width 52 height 20
type textarea "Studends must present a valid indifecation to enroll in this course."
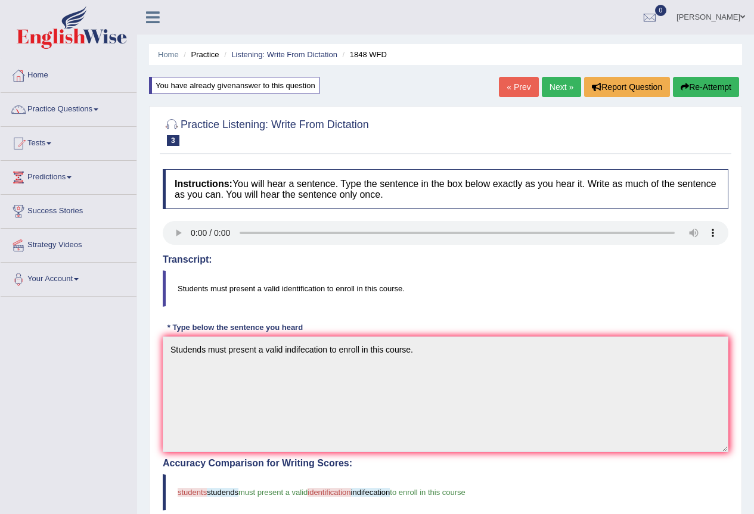
click at [566, 89] on link "Next »" at bounding box center [561, 87] width 39 height 20
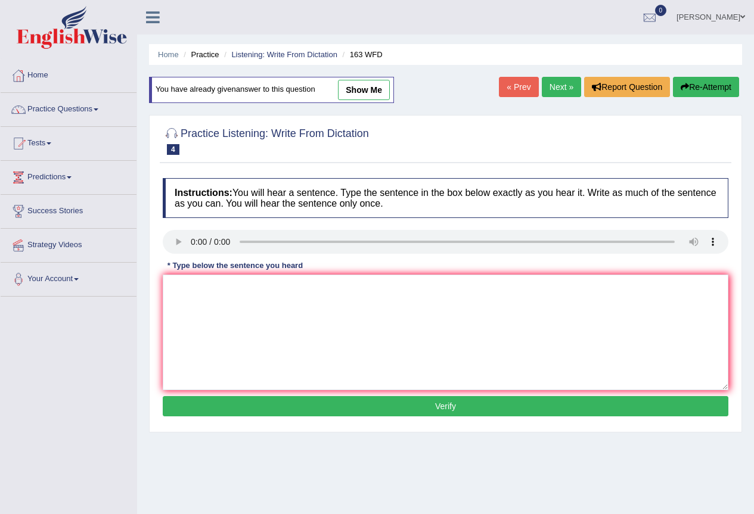
click at [369, 89] on link "show me" at bounding box center [364, 90] width 52 height 20
type textarea "A number of assignments will be ."
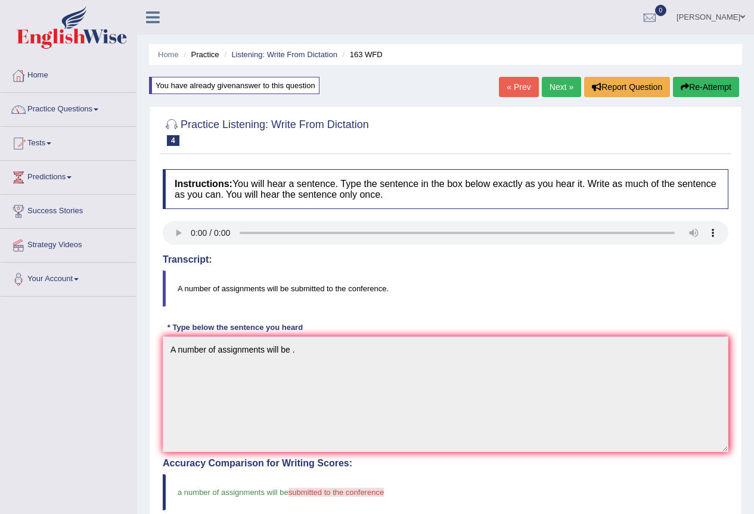
click at [547, 92] on link "Next »" at bounding box center [561, 87] width 39 height 20
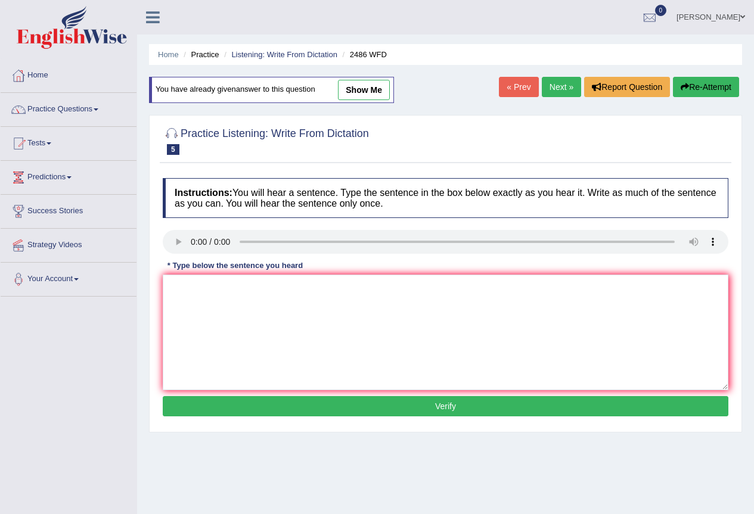
click at [374, 92] on link "show me" at bounding box center [364, 90] width 52 height 20
type textarea "IT is quite clear to facial pronoun."
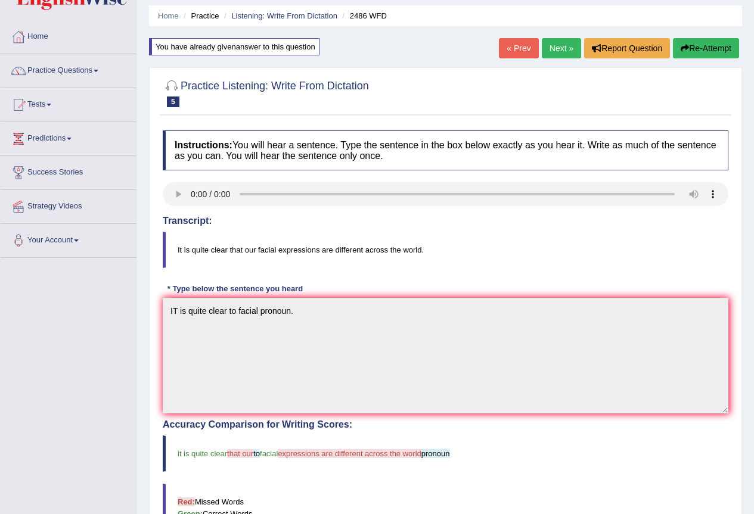
scroll to position [60, 0]
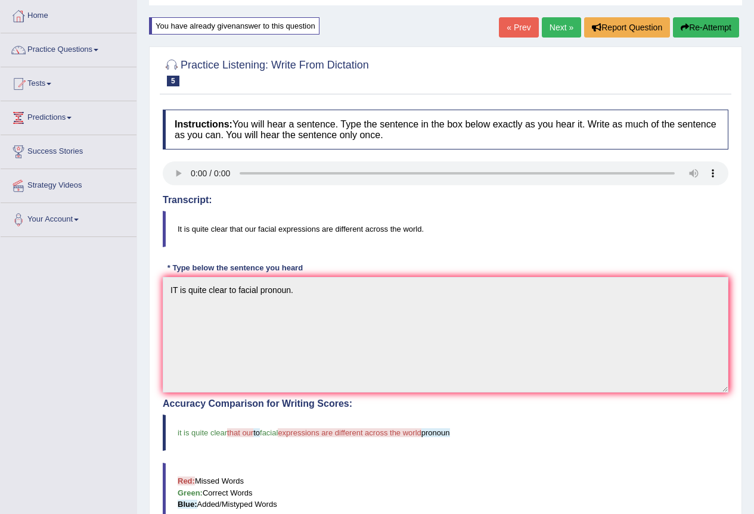
click at [548, 25] on link "Next »" at bounding box center [561, 27] width 39 height 20
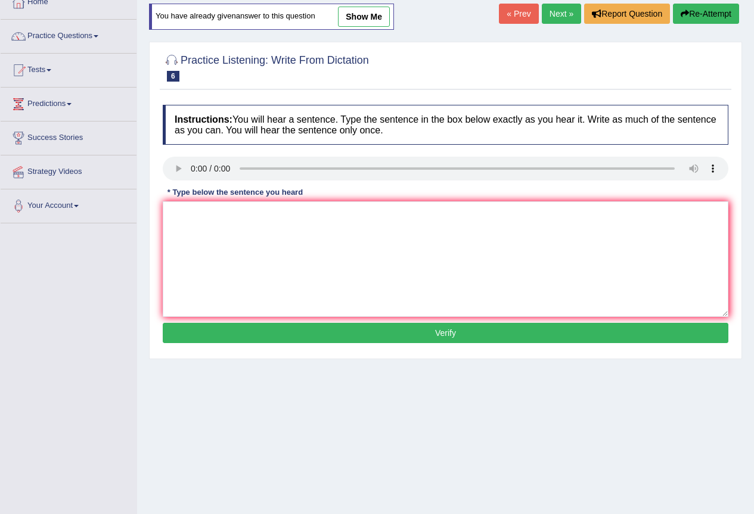
scroll to position [52, 0]
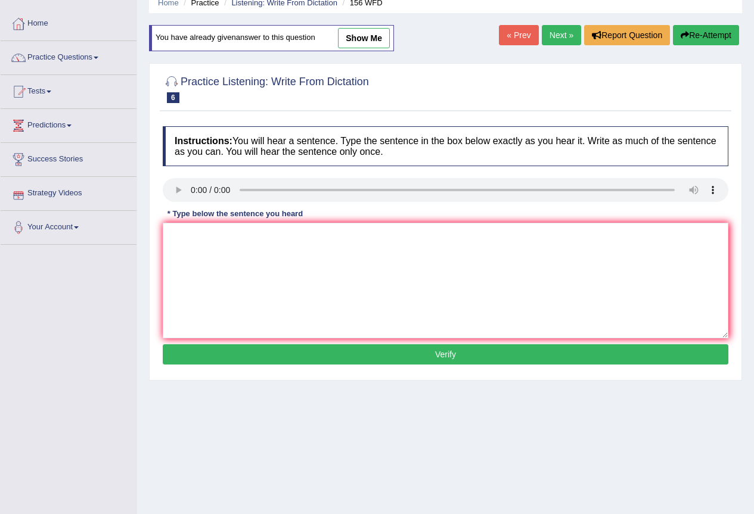
click at [359, 37] on link "show me" at bounding box center [364, 38] width 52 height 20
type textarea "all of your assignments are due by tomorrow."
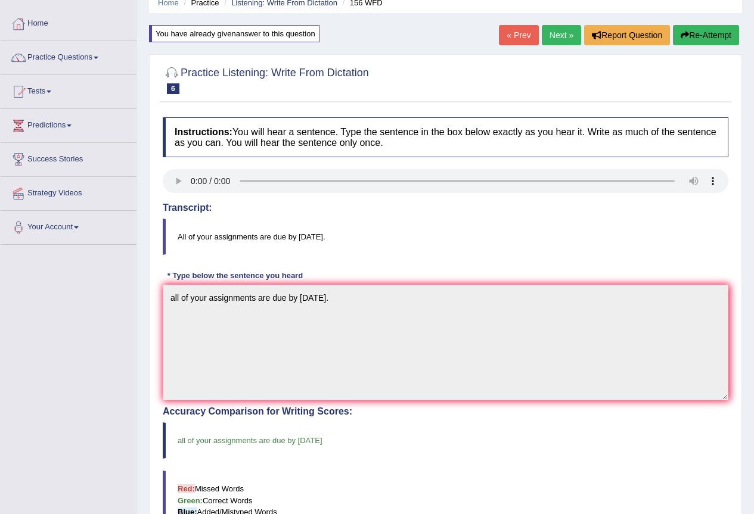
click at [553, 36] on link "Next »" at bounding box center [561, 35] width 39 height 20
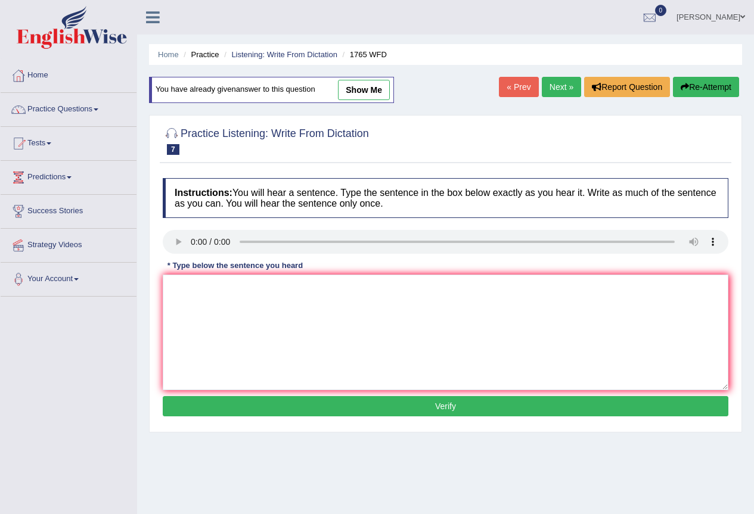
click at [349, 83] on link "show me" at bounding box center [364, 90] width 52 height 20
type textarea "Applications form for sharing must be completed for two months advance."
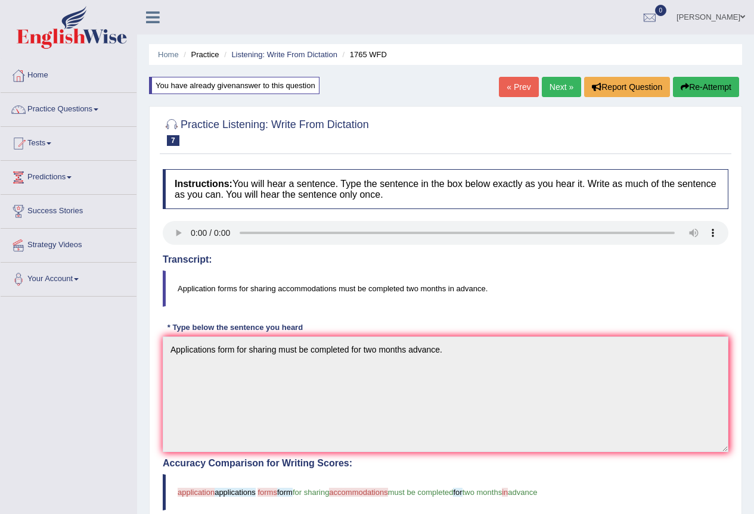
click at [550, 87] on link "Next »" at bounding box center [561, 87] width 39 height 20
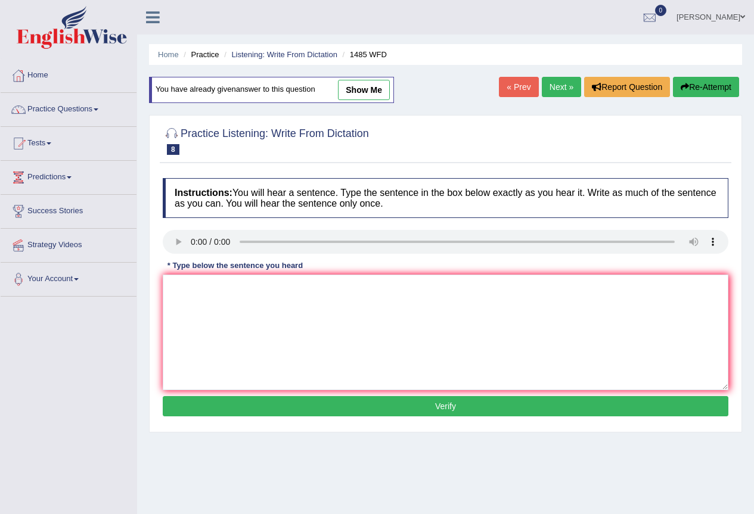
click at [383, 91] on link "show me" at bounding box center [364, 90] width 52 height 20
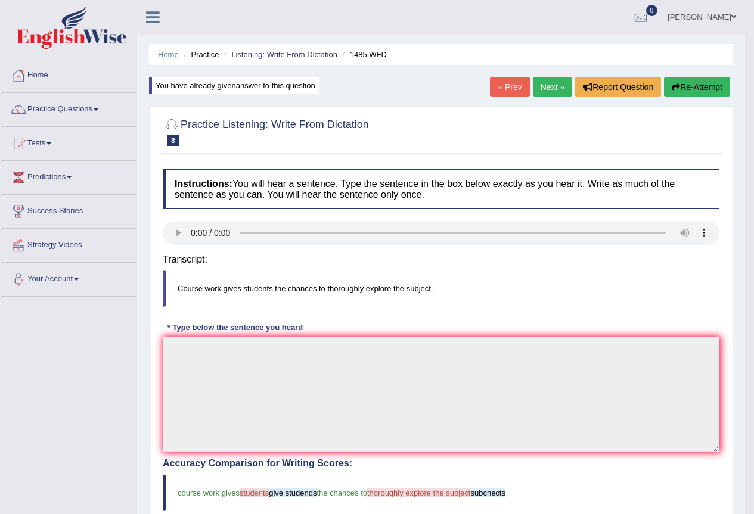
type textarea "Course work gives give studends the chances to subchects."
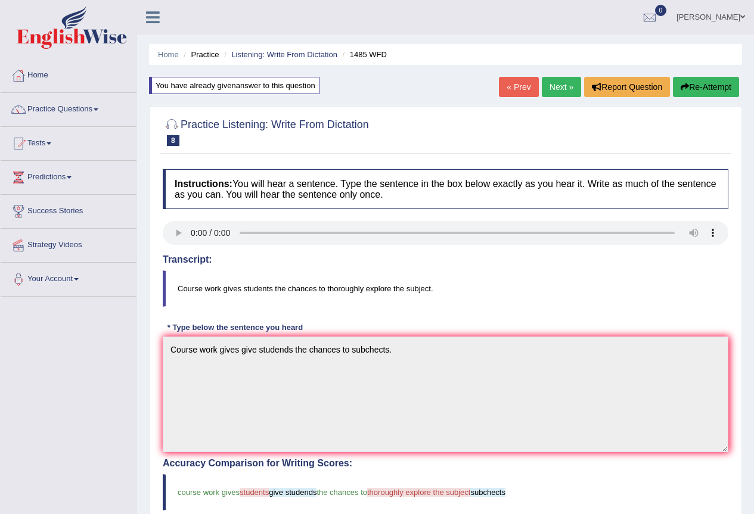
click at [562, 80] on link "Next »" at bounding box center [561, 87] width 39 height 20
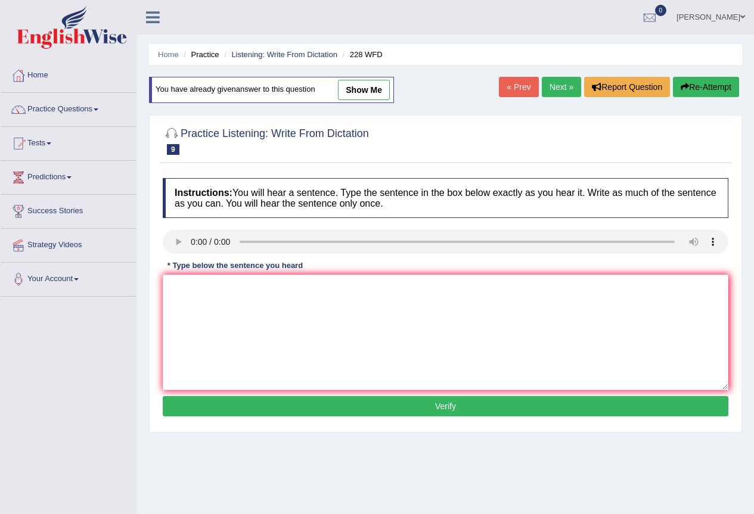
click at [352, 94] on link "show me" at bounding box center [364, 90] width 52 height 20
type textarea "Computer scients scientes has become a popular university degrre course."
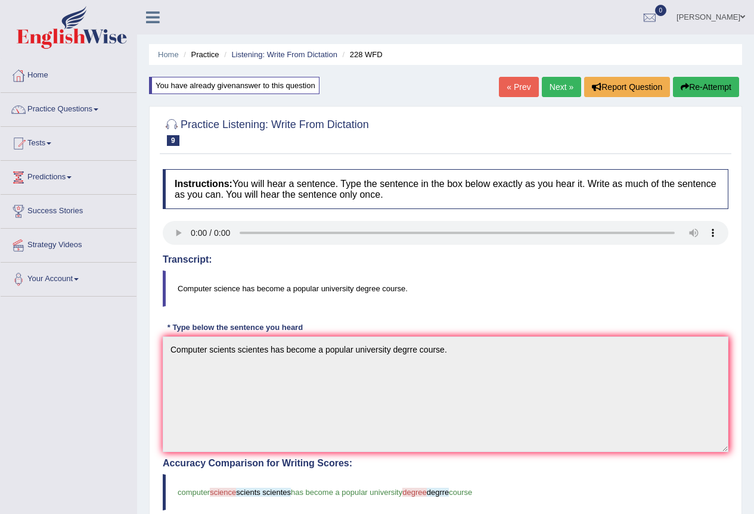
click at [560, 91] on link "Next »" at bounding box center [561, 87] width 39 height 20
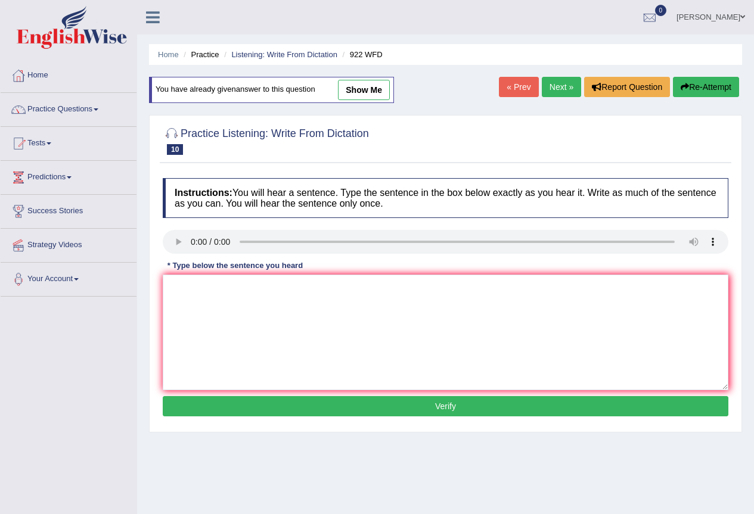
click at [372, 94] on link "show me" at bounding box center [364, 90] width 52 height 20
type textarea "Students interting attend must be ragester ragister first."
